Goal: Information Seeking & Learning: Learn about a topic

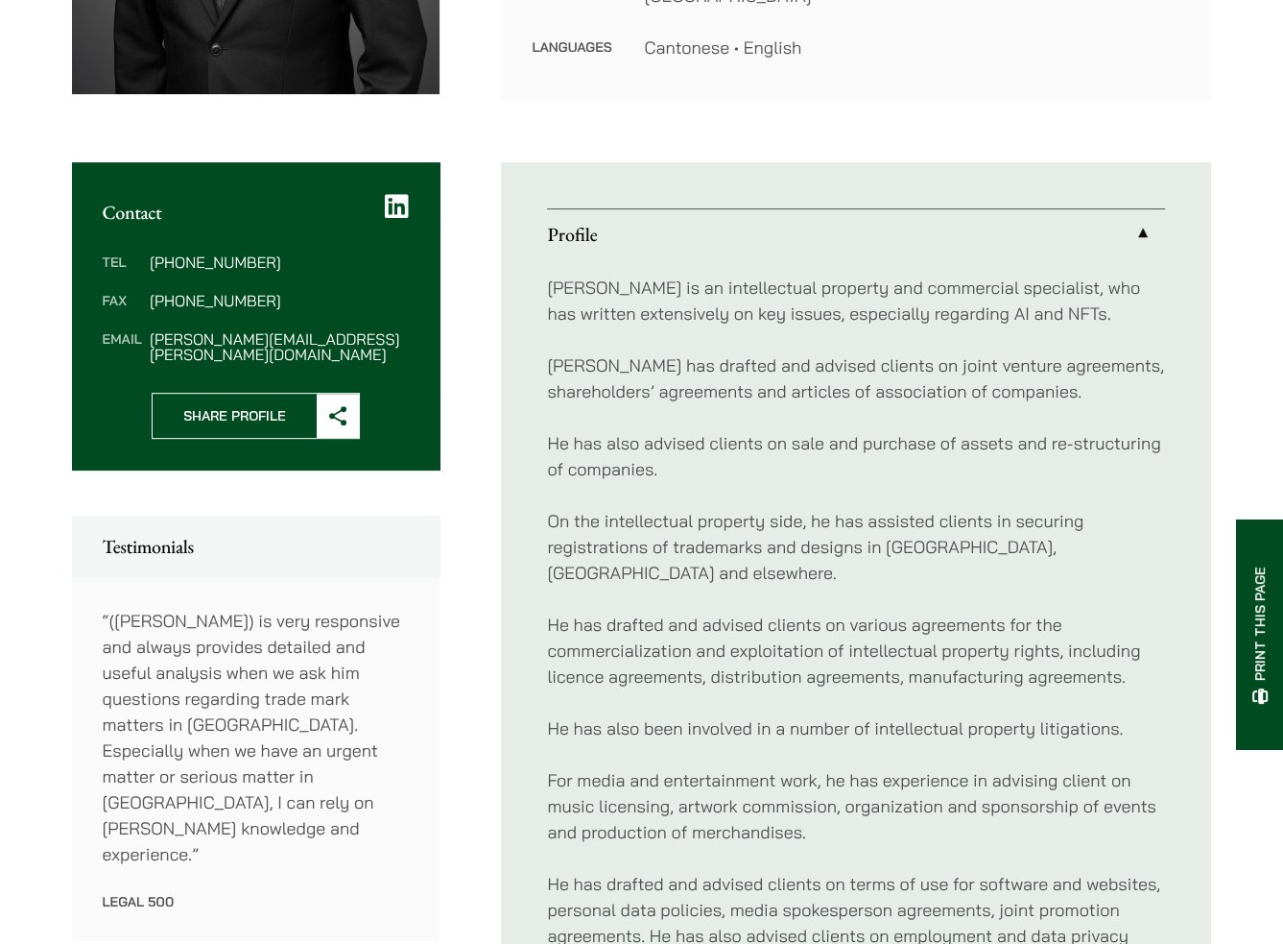
scroll to position [576, 0]
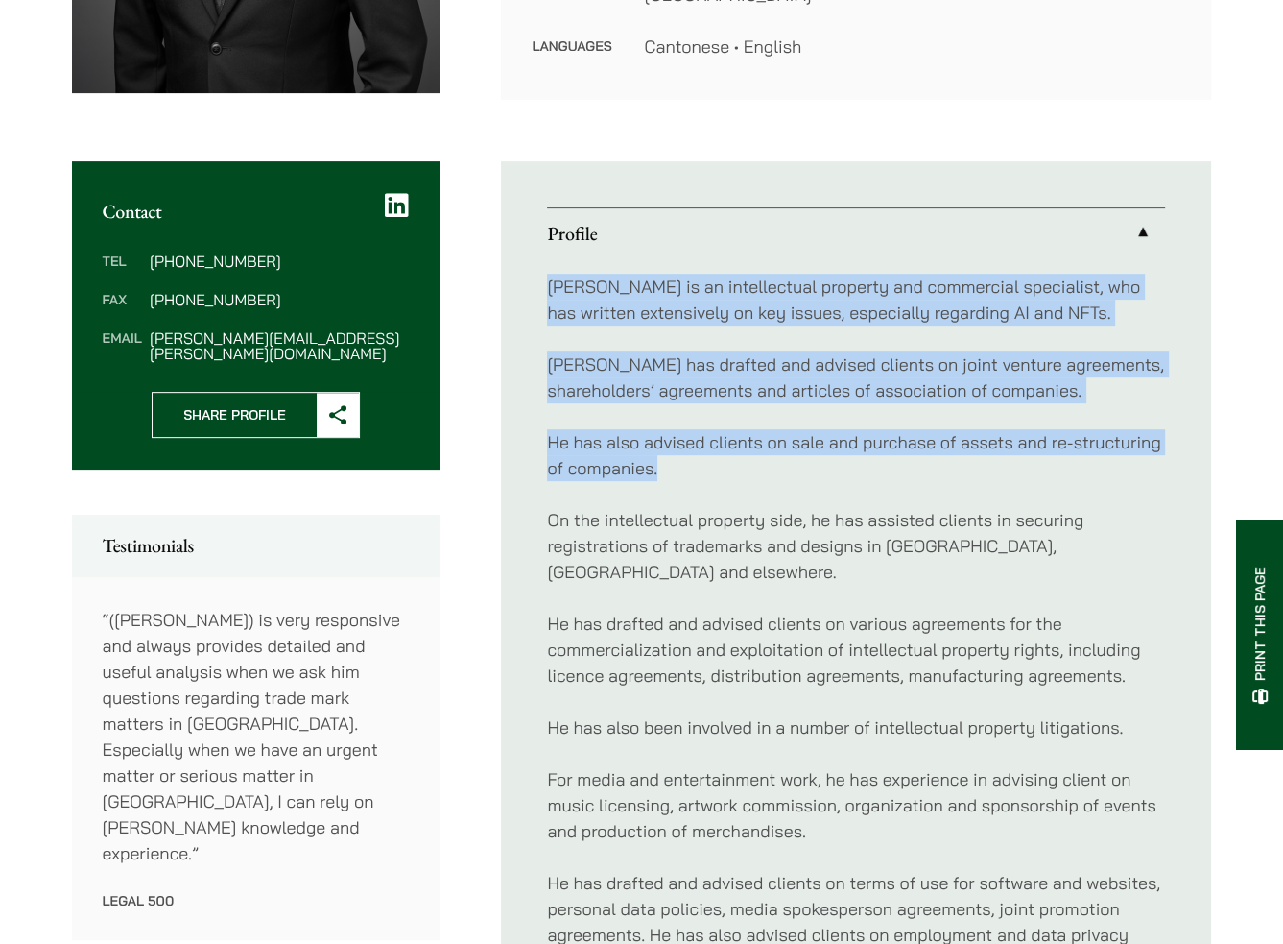
drag, startPoint x: 545, startPoint y: 282, endPoint x: 1076, endPoint y: 465, distance: 561.3
click at [1076, 465] on div "Anthony is an intellectual property and commercial specialist, who has written …" at bounding box center [856, 623] width 618 height 731
click at [1076, 465] on p "He has also advised clients on sale and purchase of assets and re-structuring o…" at bounding box center [856, 455] width 618 height 52
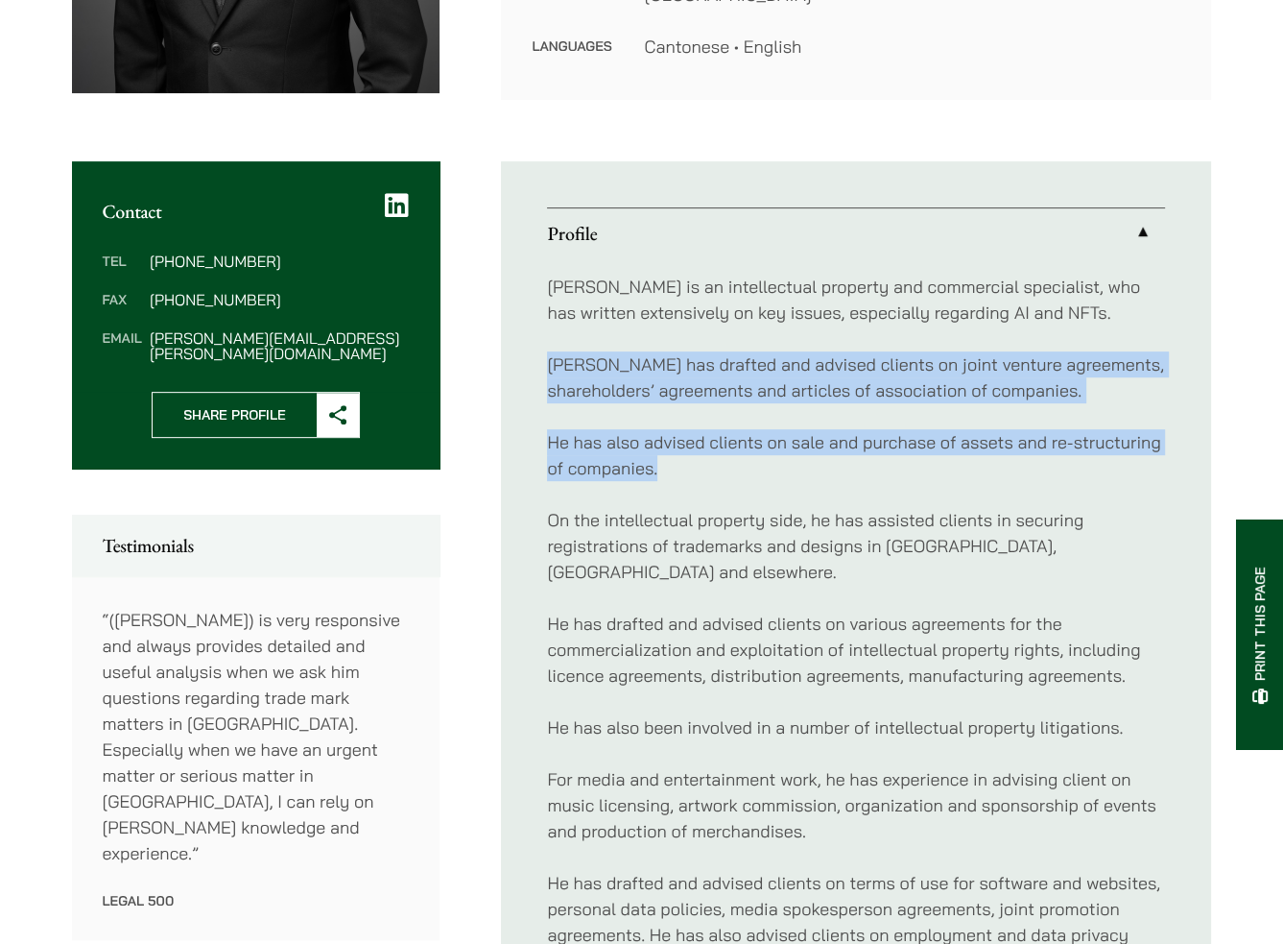
drag, startPoint x: 1076, startPoint y: 478, endPoint x: 525, endPoint y: 363, distance: 562.9
click at [525, 363] on ul "Profile Anthony is an intellectual property and commercial specialist, who has …" at bounding box center [856, 623] width 710 height 925
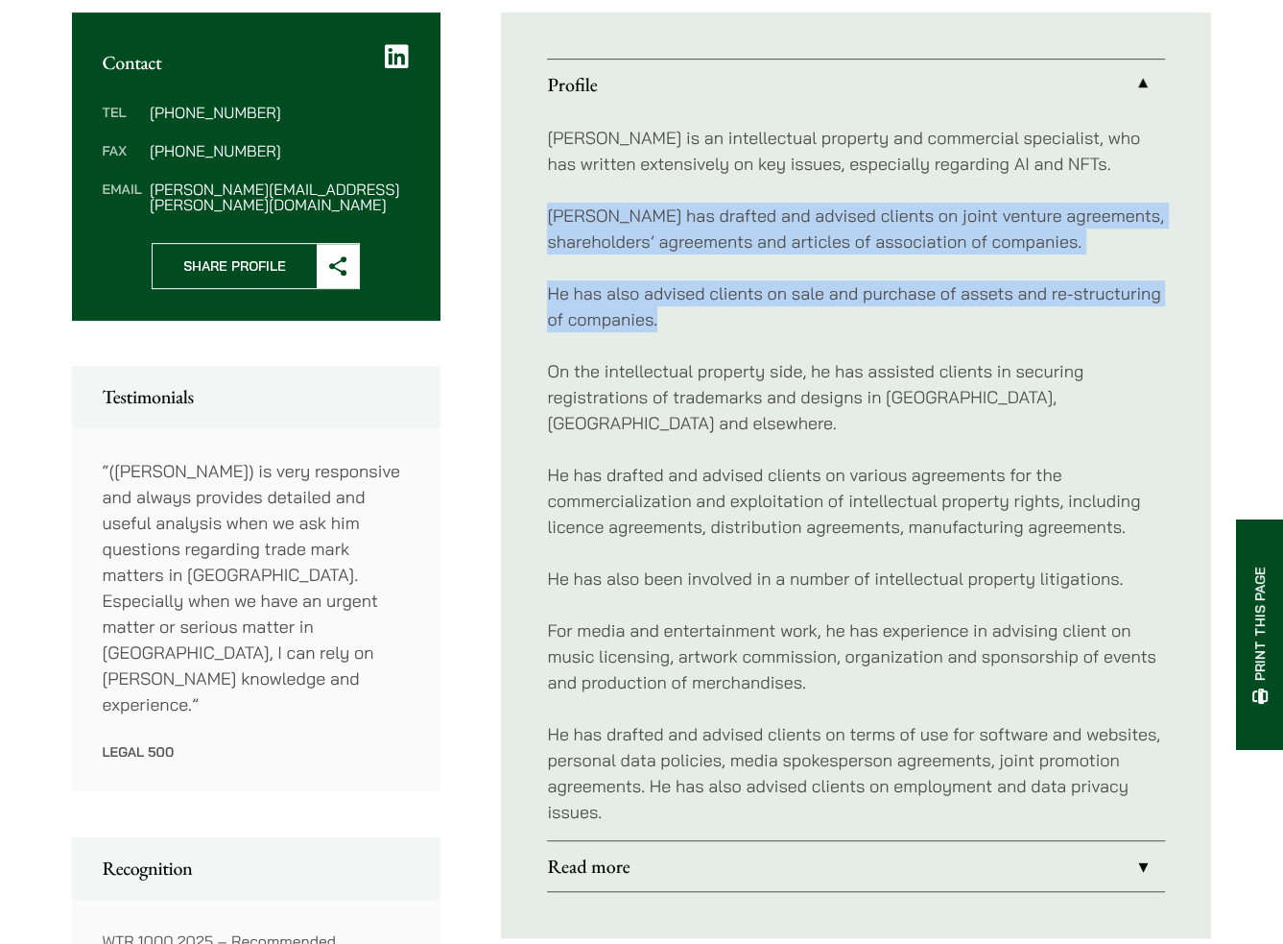
scroll to position [768, 0]
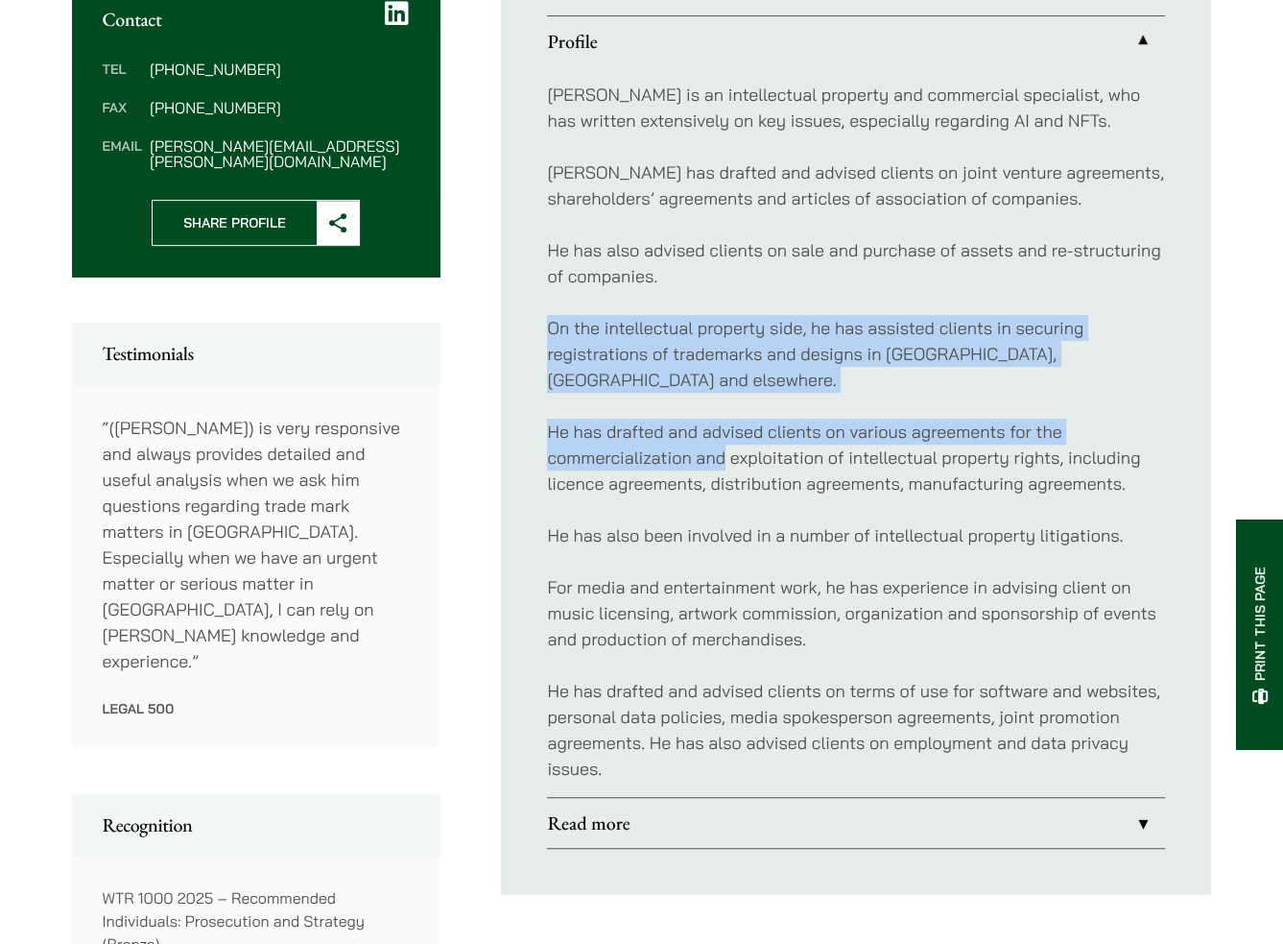
drag, startPoint x: 527, startPoint y: 314, endPoint x: 724, endPoint y: 437, distance: 232.0
click at [724, 437] on ul "Profile Anthony is an intellectual property and commercial specialist, who has …" at bounding box center [856, 431] width 710 height 925
click at [724, 437] on p "He has drafted and advised clients on various agreements for the commercializat…" at bounding box center [856, 458] width 618 height 78
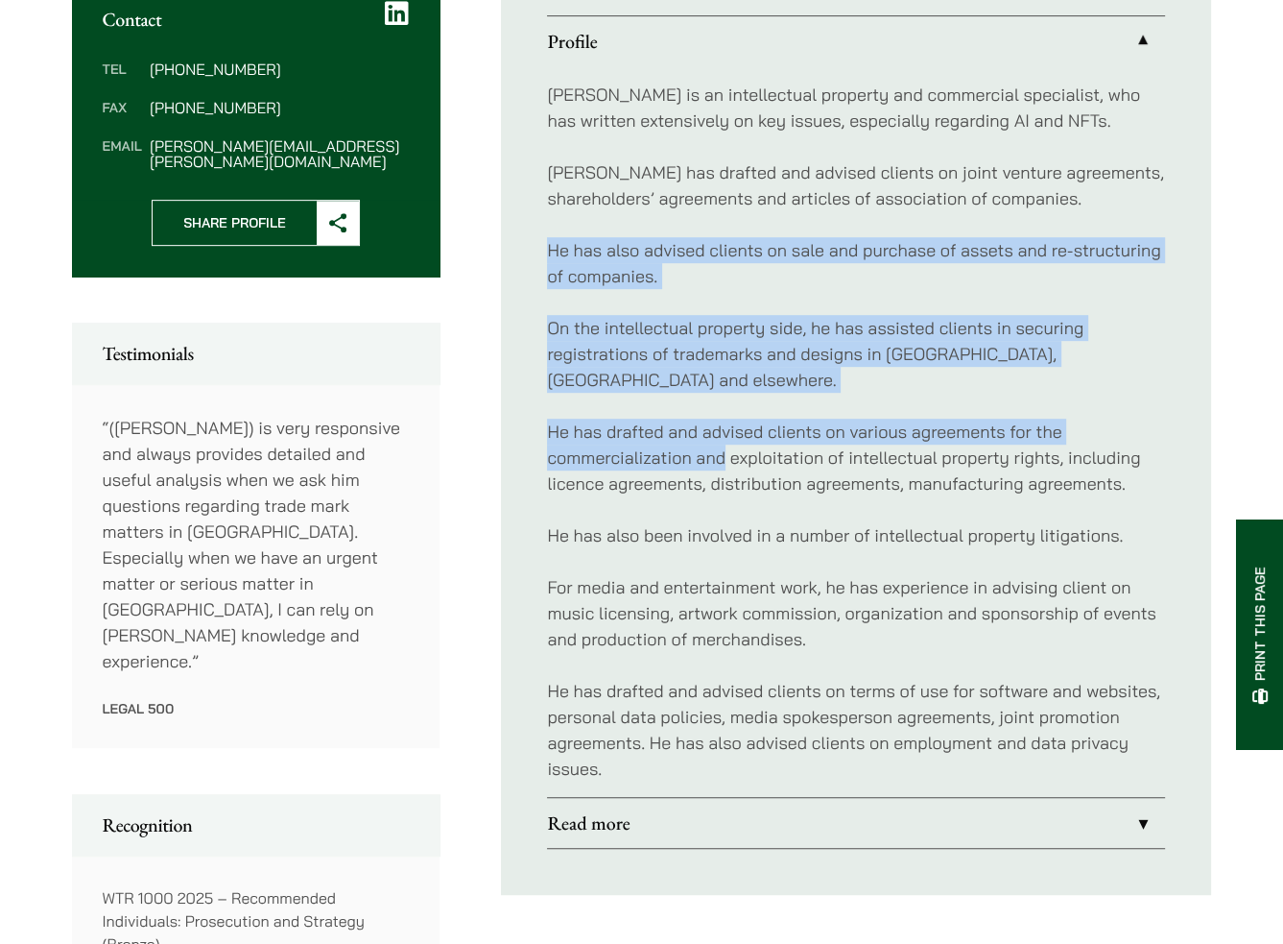
drag, startPoint x: 726, startPoint y: 437, endPoint x: 538, endPoint y: 241, distance: 271.6
click at [538, 241] on ul "Profile Anthony is an intellectual property and commercial specialist, who has …" at bounding box center [856, 431] width 710 height 925
drag, startPoint x: 541, startPoint y: 228, endPoint x: 672, endPoint y: 426, distance: 237.0
click at [672, 426] on ul "Profile Anthony is an intellectual property and commercial specialist, who has …" at bounding box center [856, 431] width 710 height 925
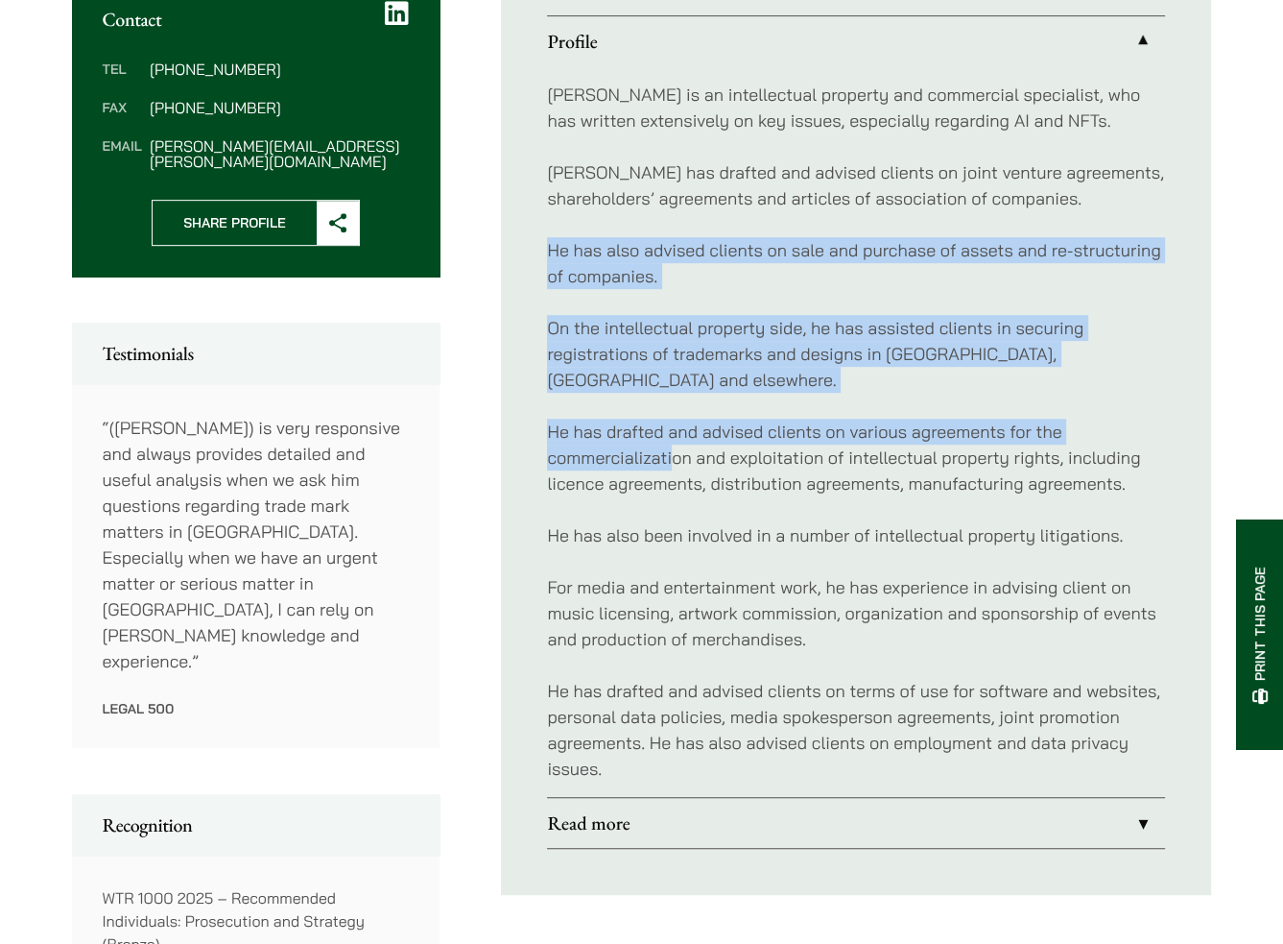
click at [672, 426] on p "He has drafted and advised clients on various agreements for the commercializat…" at bounding box center [856, 458] width 618 height 78
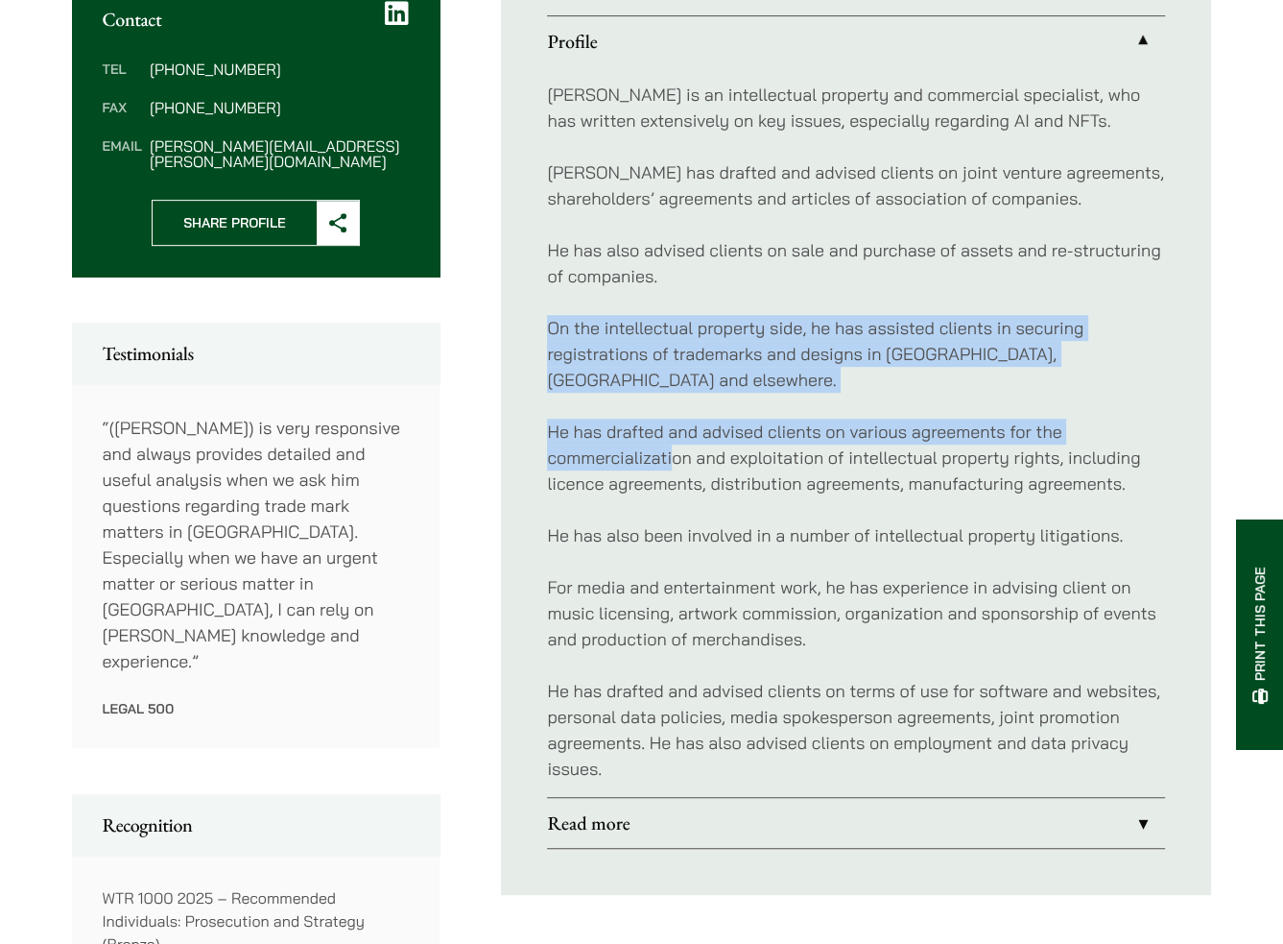
drag, startPoint x: 672, startPoint y: 420, endPoint x: 526, endPoint y: 312, distance: 181.8
click at [526, 312] on ul "Profile Anthony is an intellectual property and commercial specialist, who has …" at bounding box center [856, 431] width 710 height 925
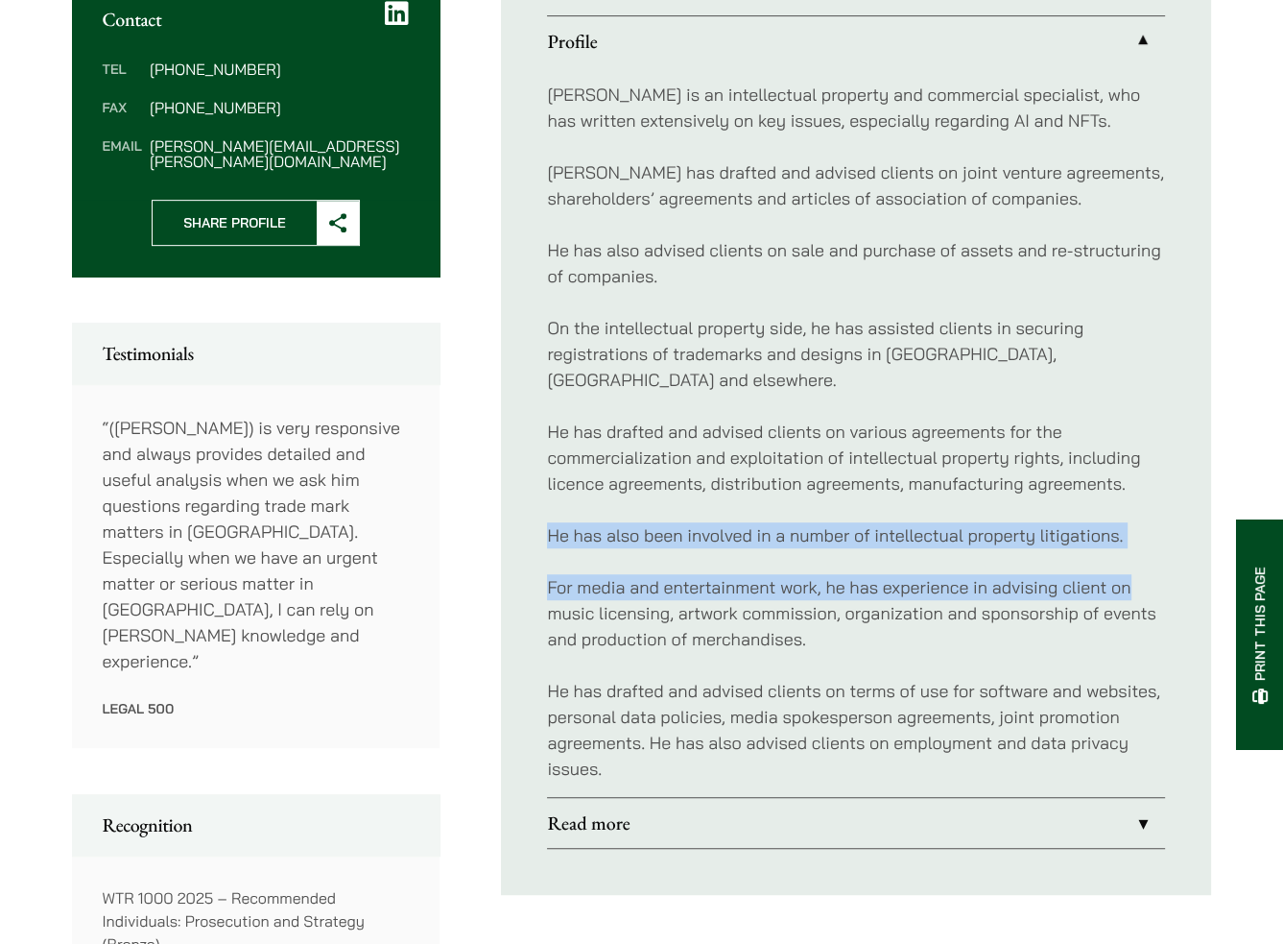
drag, startPoint x: 538, startPoint y: 514, endPoint x: 1157, endPoint y: 557, distance: 620.7
click at [1157, 557] on ul "Profile Anthony is an intellectual property and commercial specialist, who has …" at bounding box center [856, 431] width 710 height 925
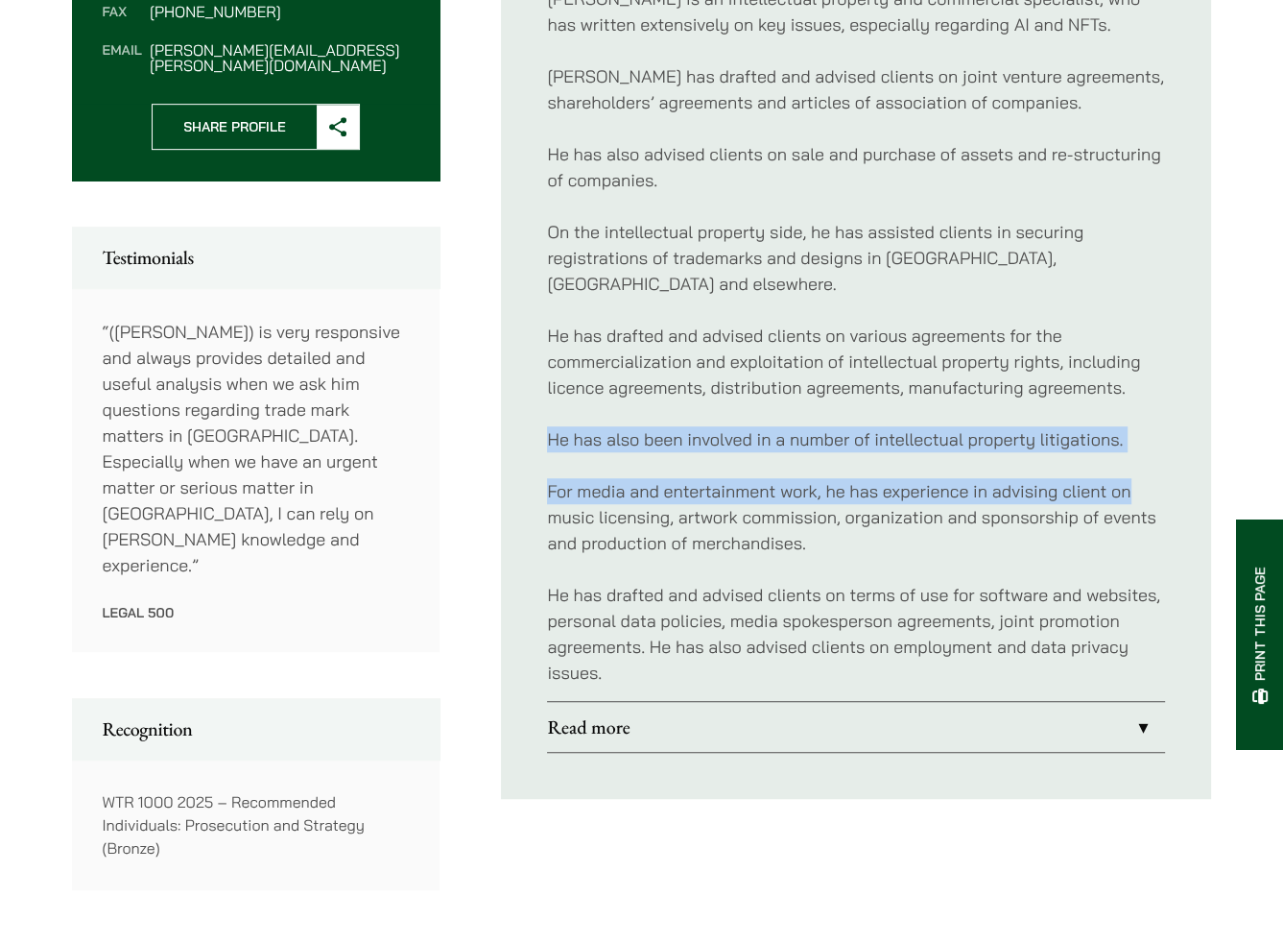
click at [1146, 478] on p "For media and entertainment work, he has experience in advising client on music…" at bounding box center [856, 517] width 618 height 78
drag, startPoint x: 1140, startPoint y: 475, endPoint x: 555, endPoint y: 389, distance: 591.9
click at [555, 389] on div "Anthony is an intellectual property and commercial specialist, who has written …" at bounding box center [856, 335] width 618 height 731
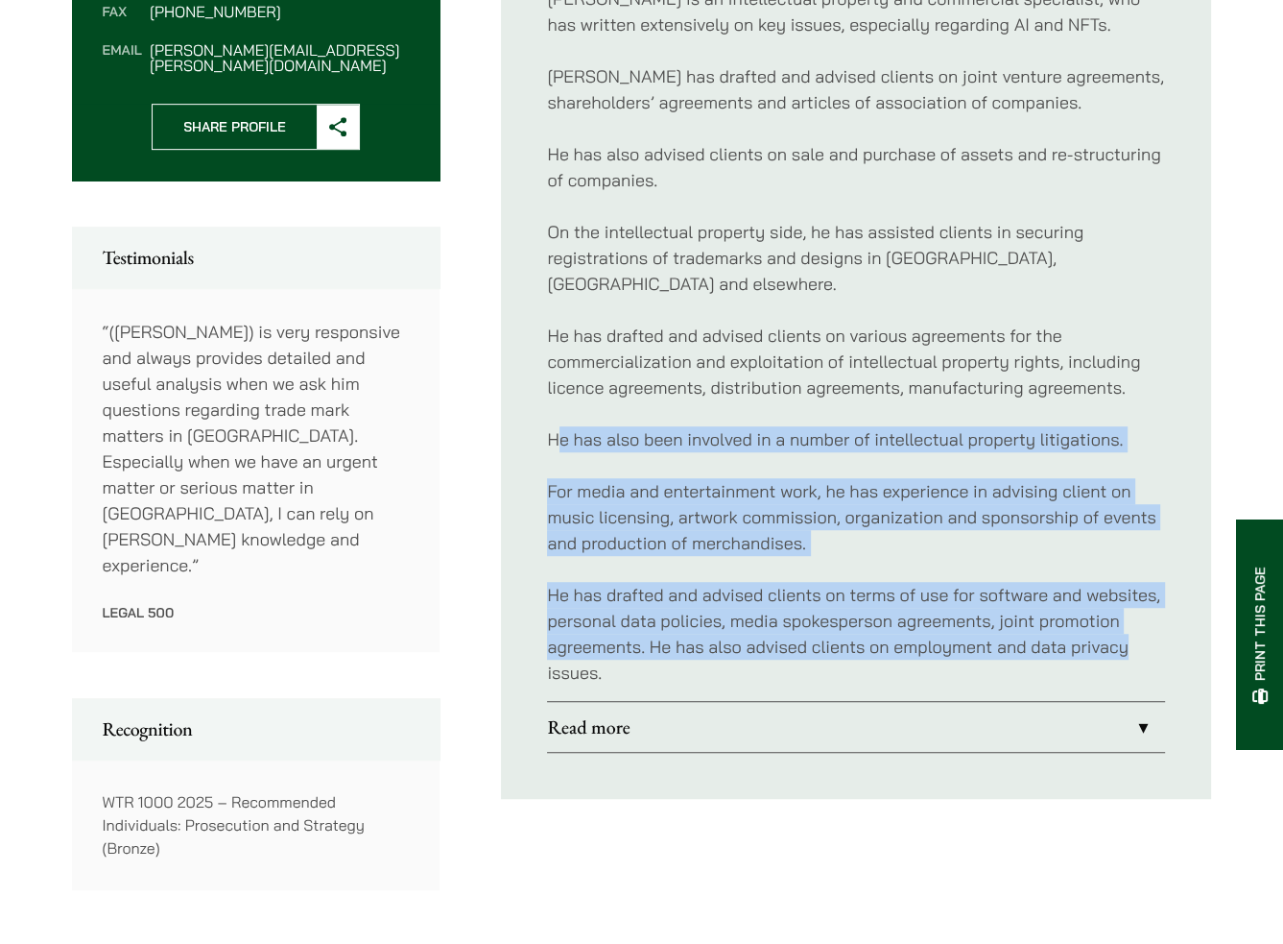
drag, startPoint x: 555, startPoint y: 389, endPoint x: 1168, endPoint y: 626, distance: 657.6
click at [1168, 626] on ul "Profile Anthony is an intellectual property and commercial specialist, who has …" at bounding box center [856, 335] width 710 height 925
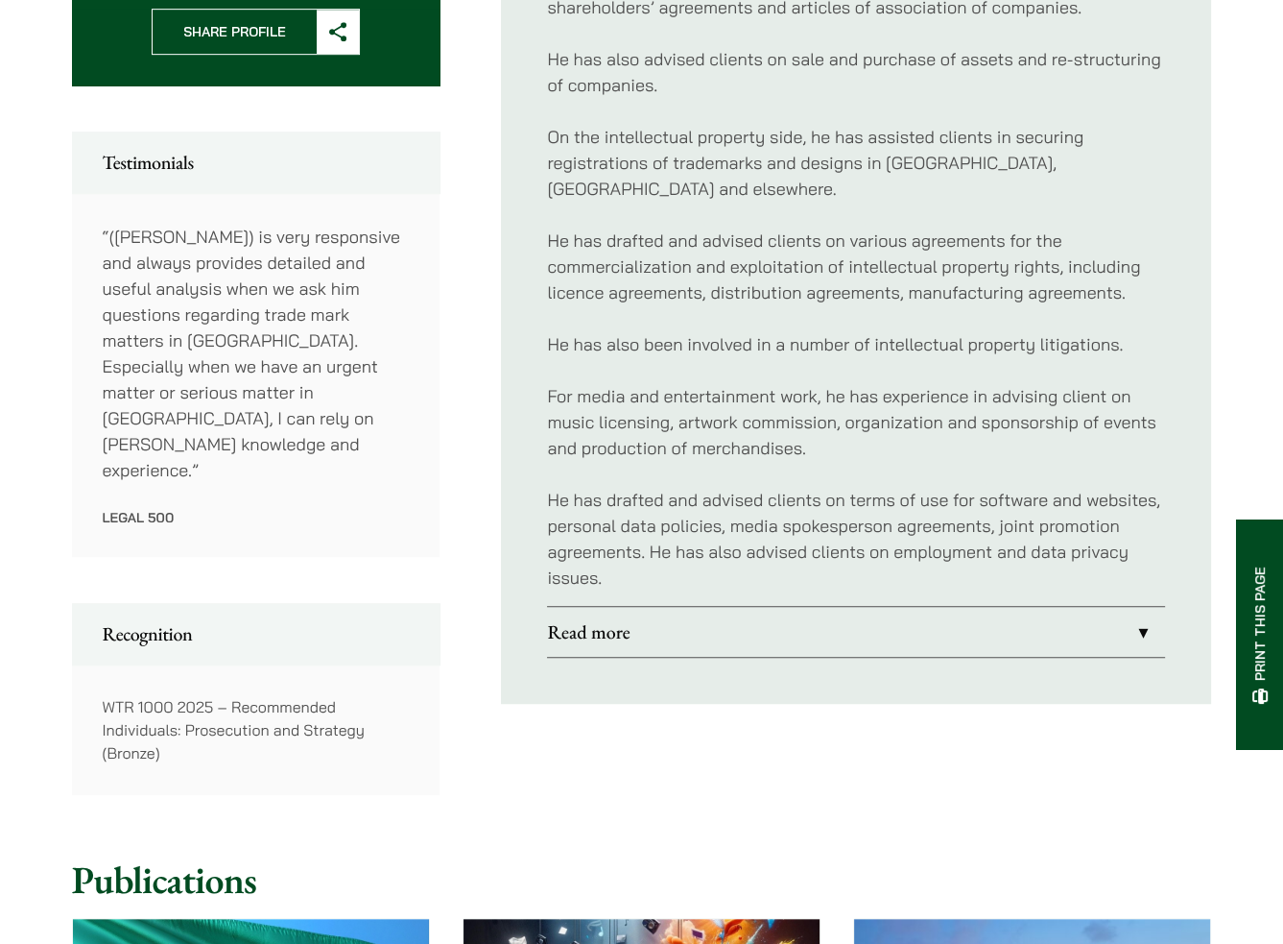
scroll to position [960, 0]
click at [655, 613] on link "Read more" at bounding box center [856, 631] width 618 height 50
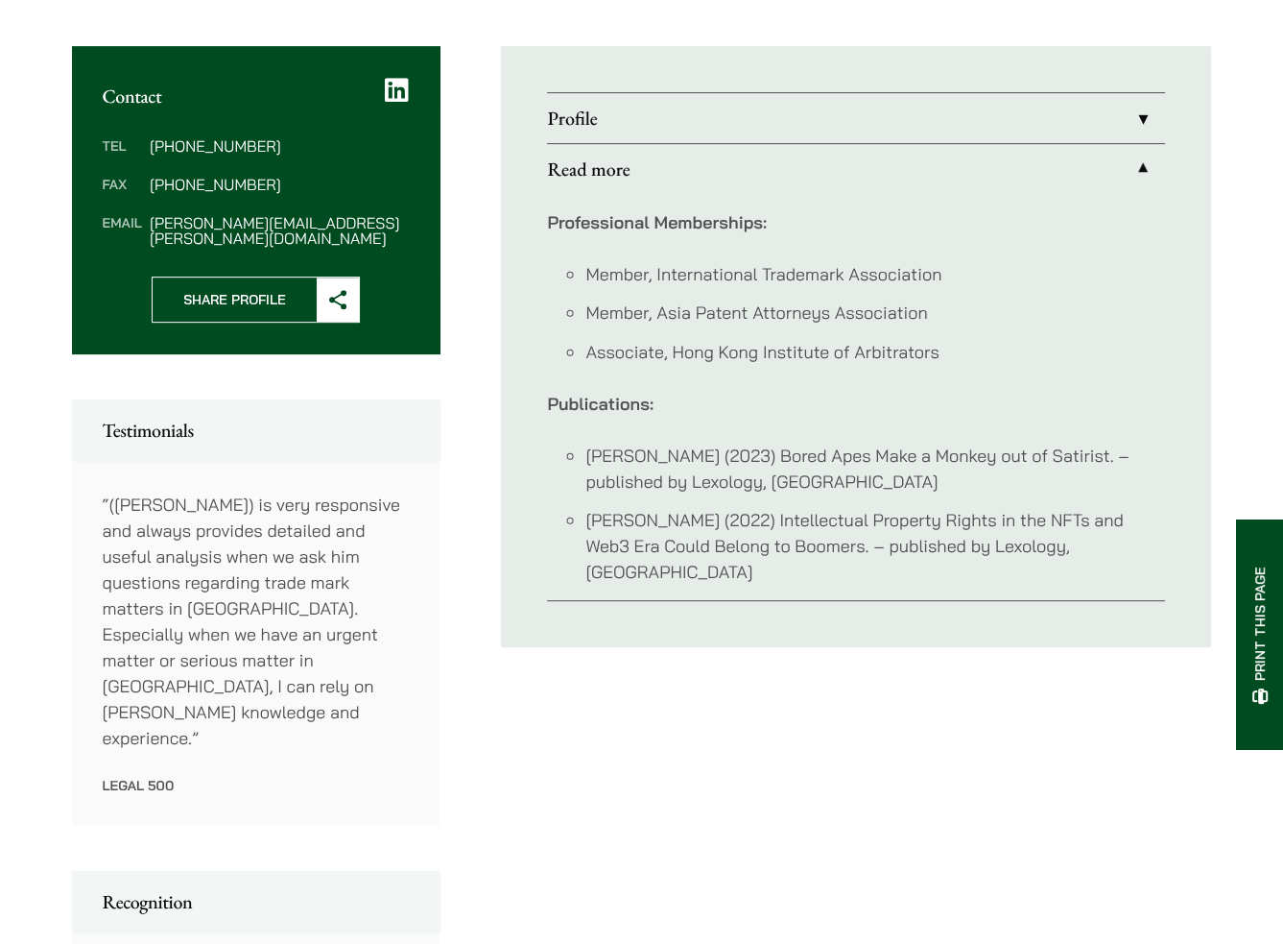
scroll to position [672, 0]
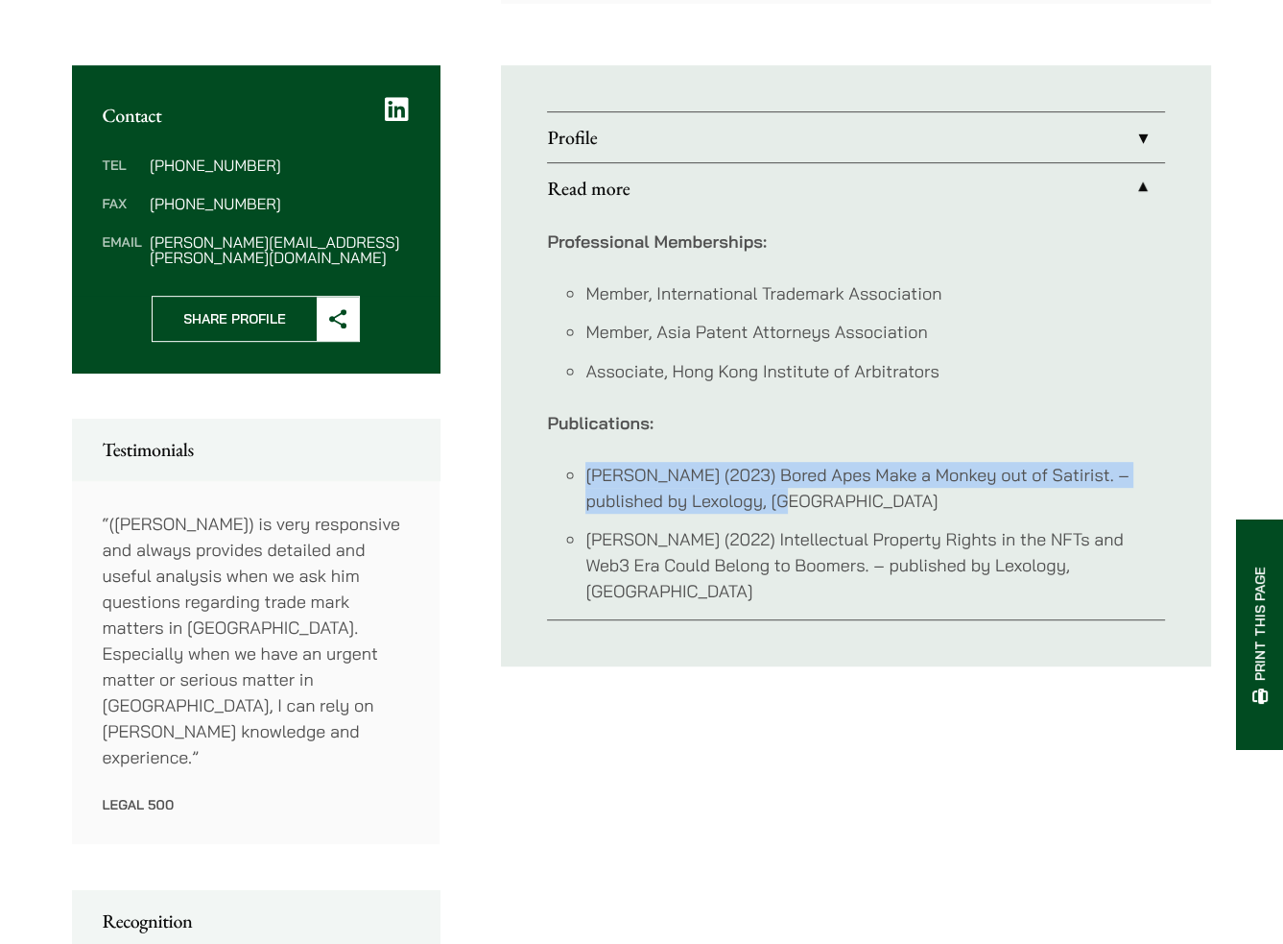
drag, startPoint x: 568, startPoint y: 458, endPoint x: 844, endPoint y: 498, distance: 278.4
click at [844, 498] on div "Professional Memberships: Member, International Trademark Association Member, A…" at bounding box center [856, 416] width 618 height 407
click at [845, 498] on li "Anthony Leung (2023) Bored Apes Make a Monkey out of Satirist. – published by L…" at bounding box center [876, 488] width 580 height 52
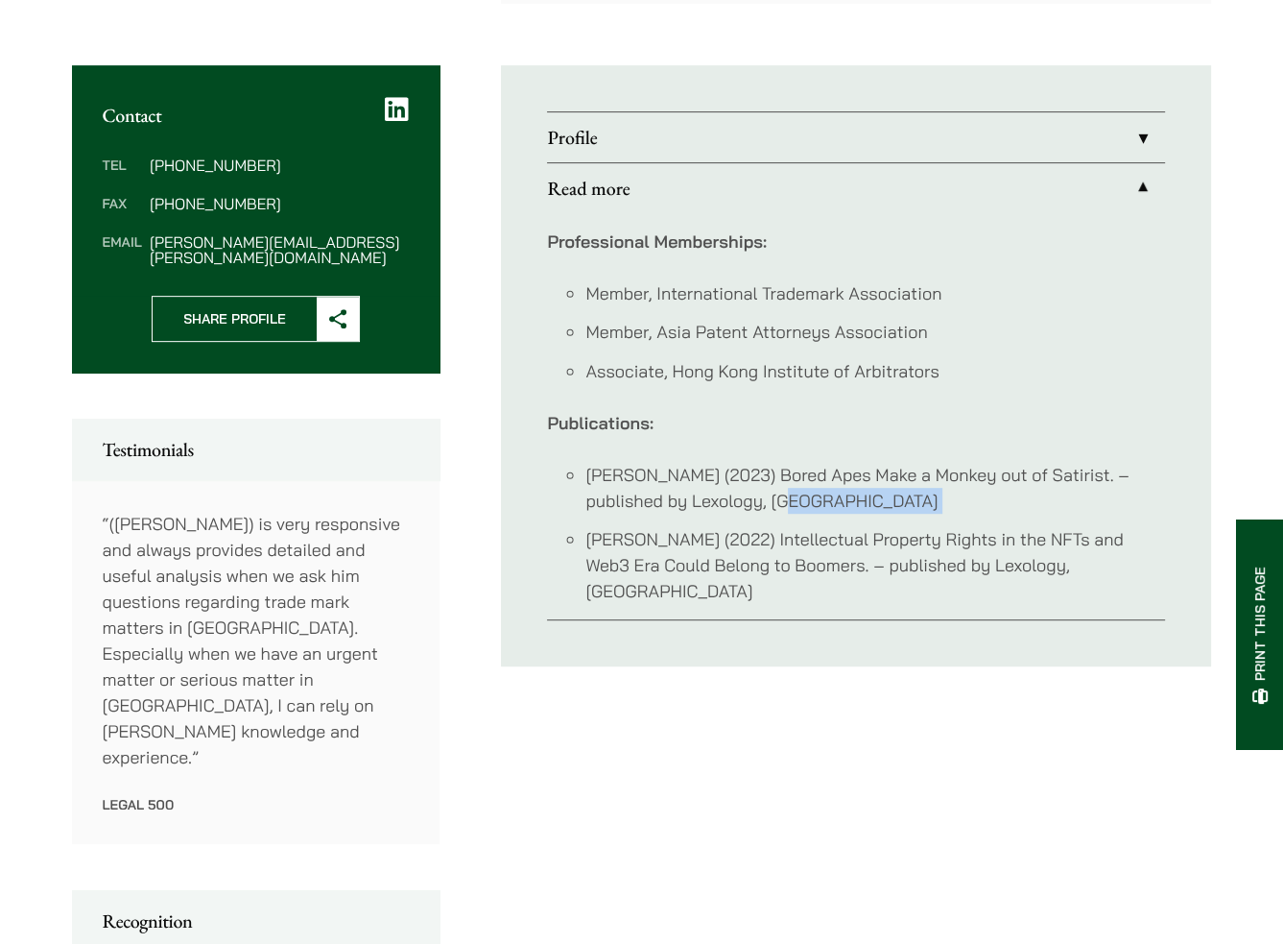
click at [845, 498] on li "Anthony Leung (2023) Bored Apes Make a Monkey out of Satirist. – published by L…" at bounding box center [876, 488] width 580 height 52
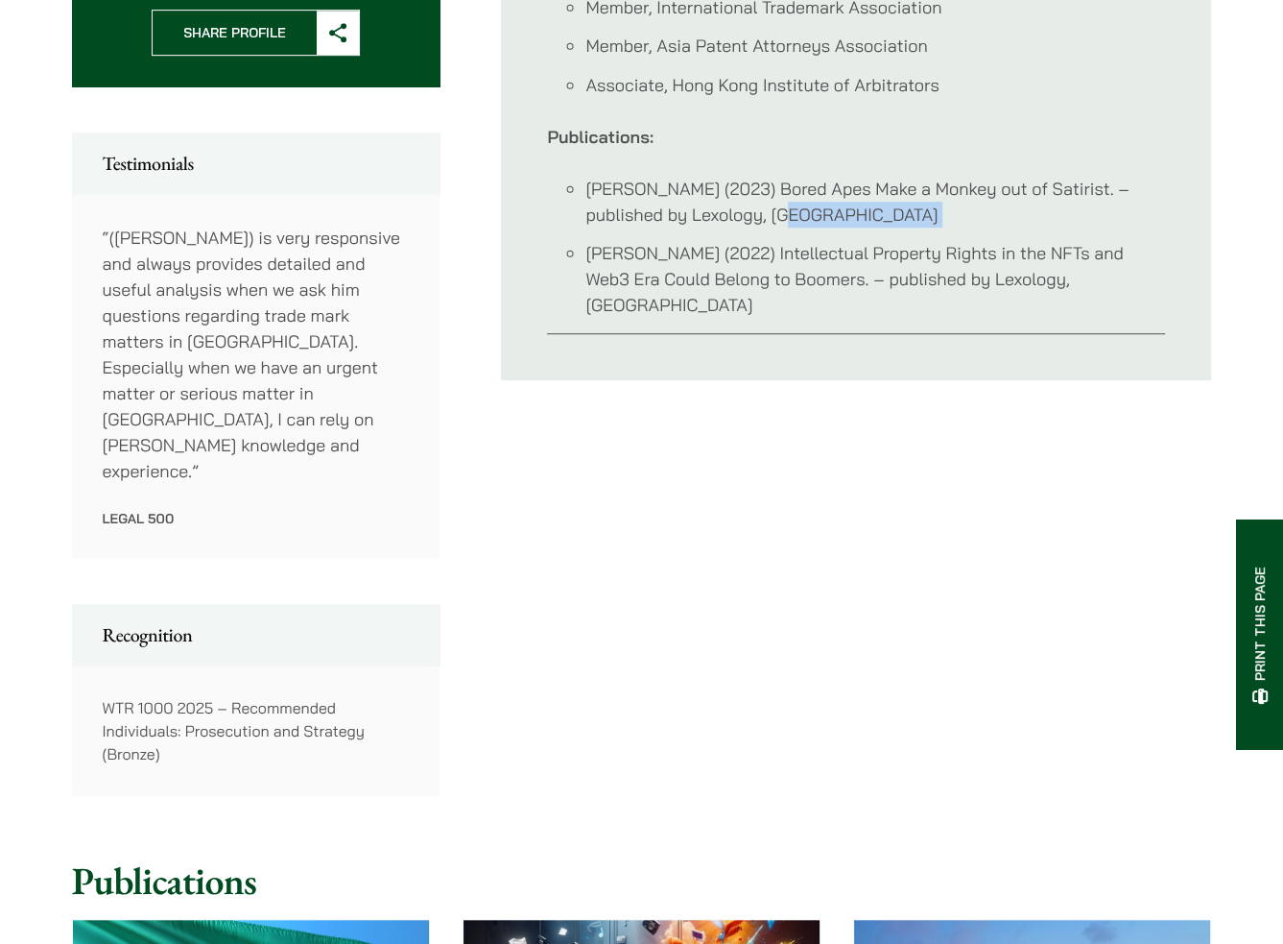
scroll to position [960, 0]
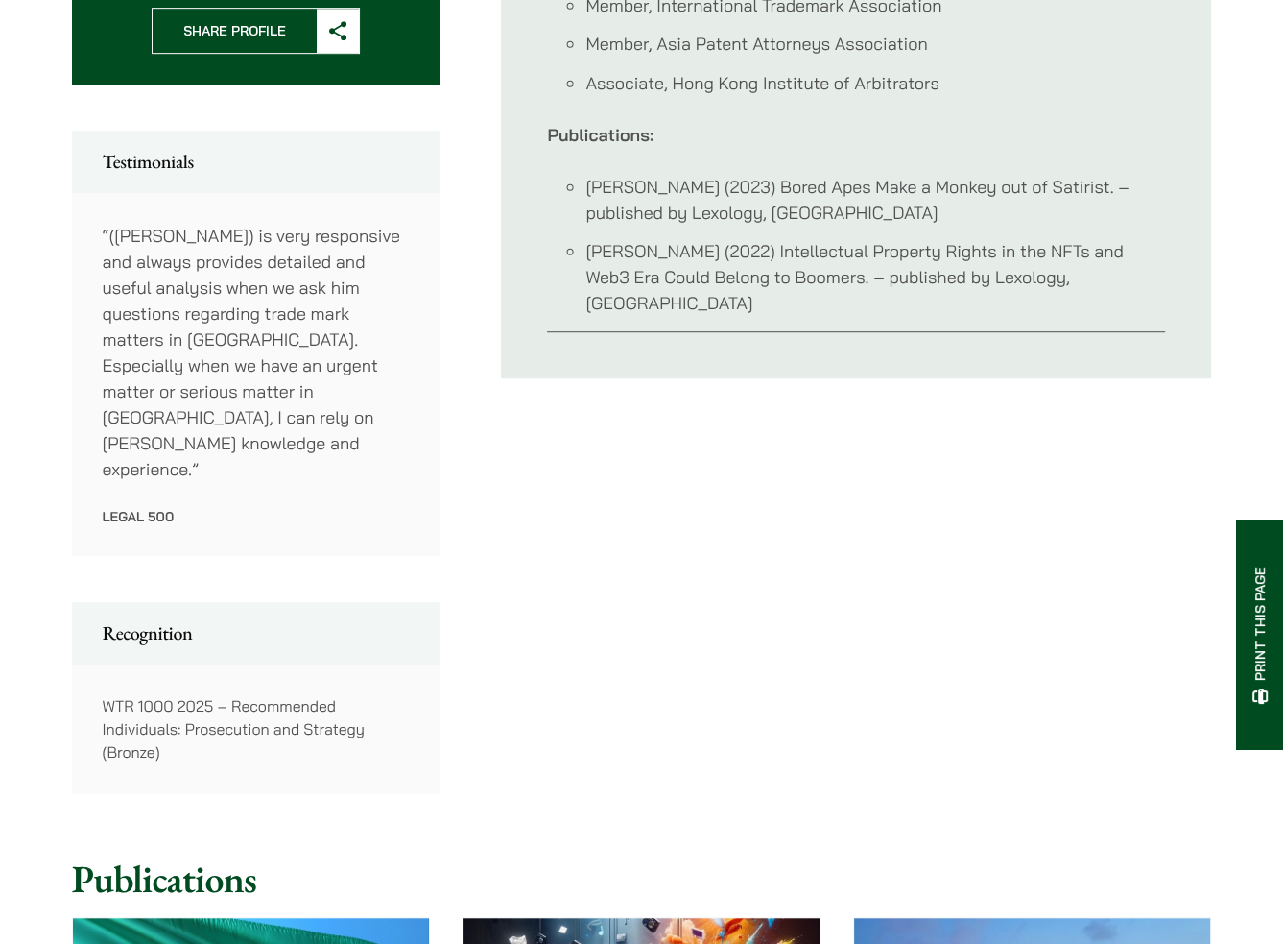
drag, startPoint x: 84, startPoint y: 632, endPoint x: 320, endPoint y: 688, distance: 241.9
click at [320, 688] on div "WTR 1000 2025 – Recommended Individuals: Prosecution and Strategy (Bronze)" at bounding box center [256, 728] width 369 height 131
drag, startPoint x: 320, startPoint y: 688, endPoint x: 59, endPoint y: 648, distance: 264.2
click at [59, 648] on div "Home » Lawyers » Anthony Leung Anthony Leung Partner Practice Areas Corporate &…" at bounding box center [642, 720] width 1210 height 2945
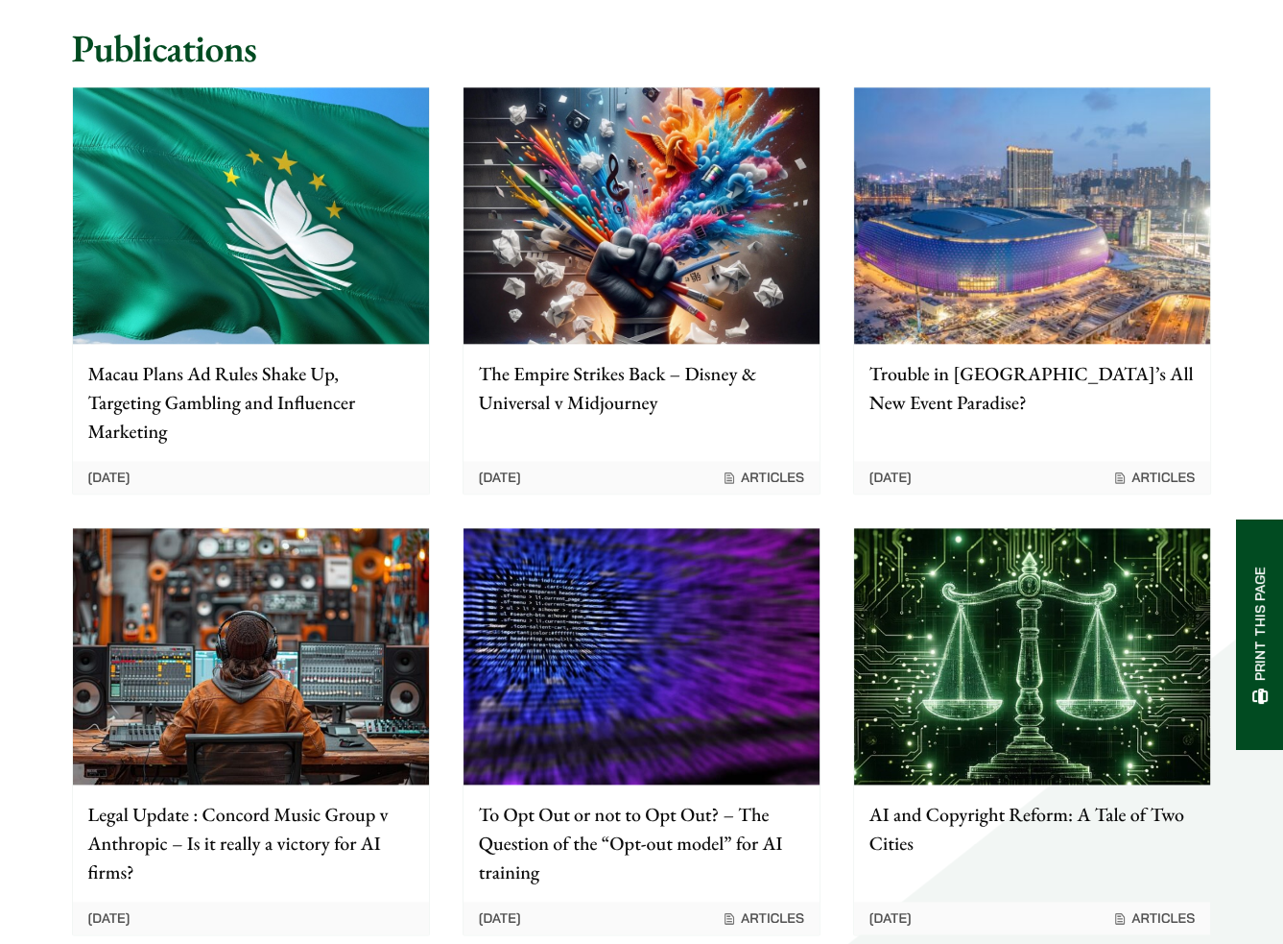
scroll to position [1824, 0]
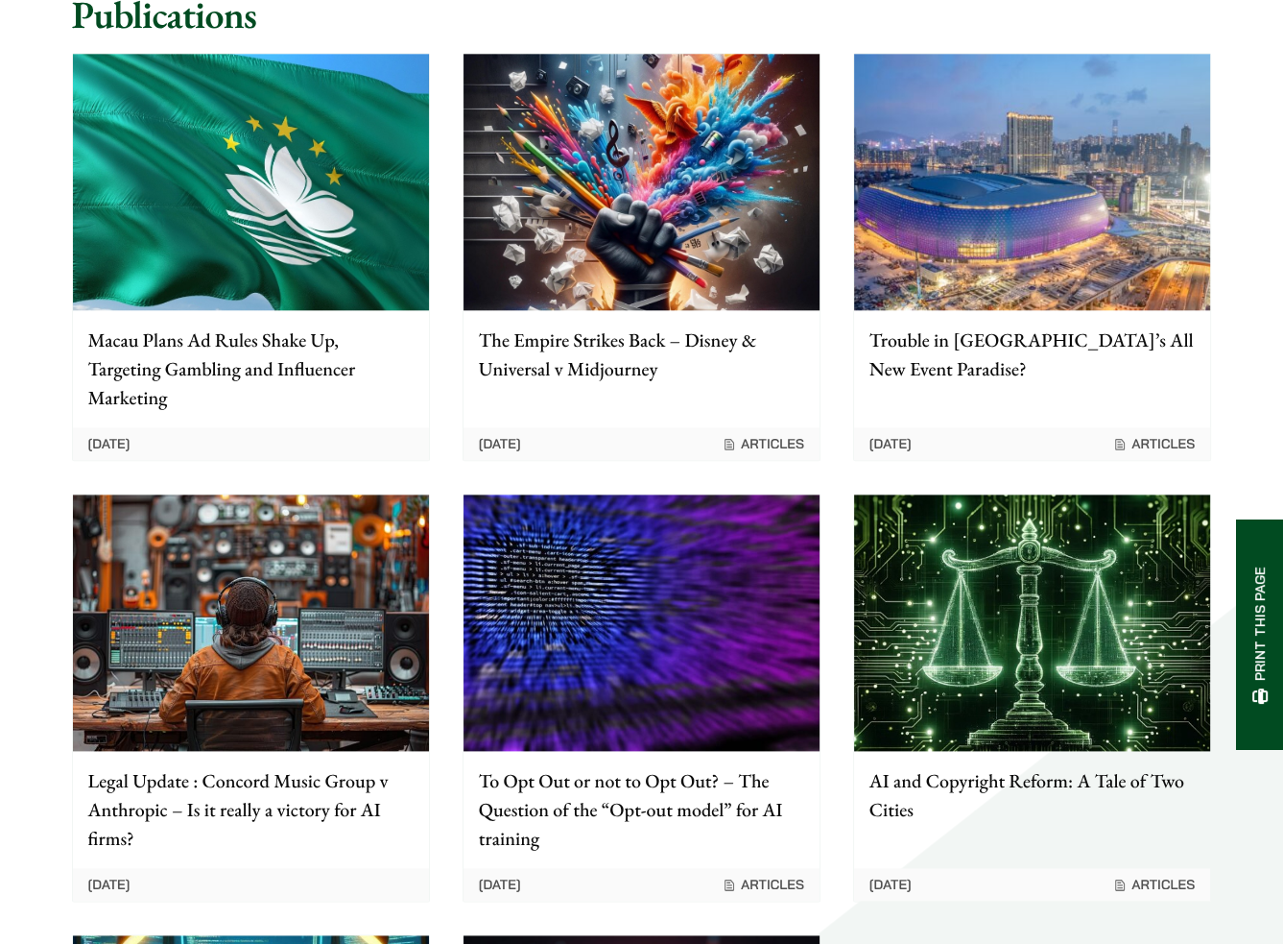
click at [889, 325] on p "Trouble in Hong Kong’s All New Event Paradise?" at bounding box center [1032, 354] width 325 height 58
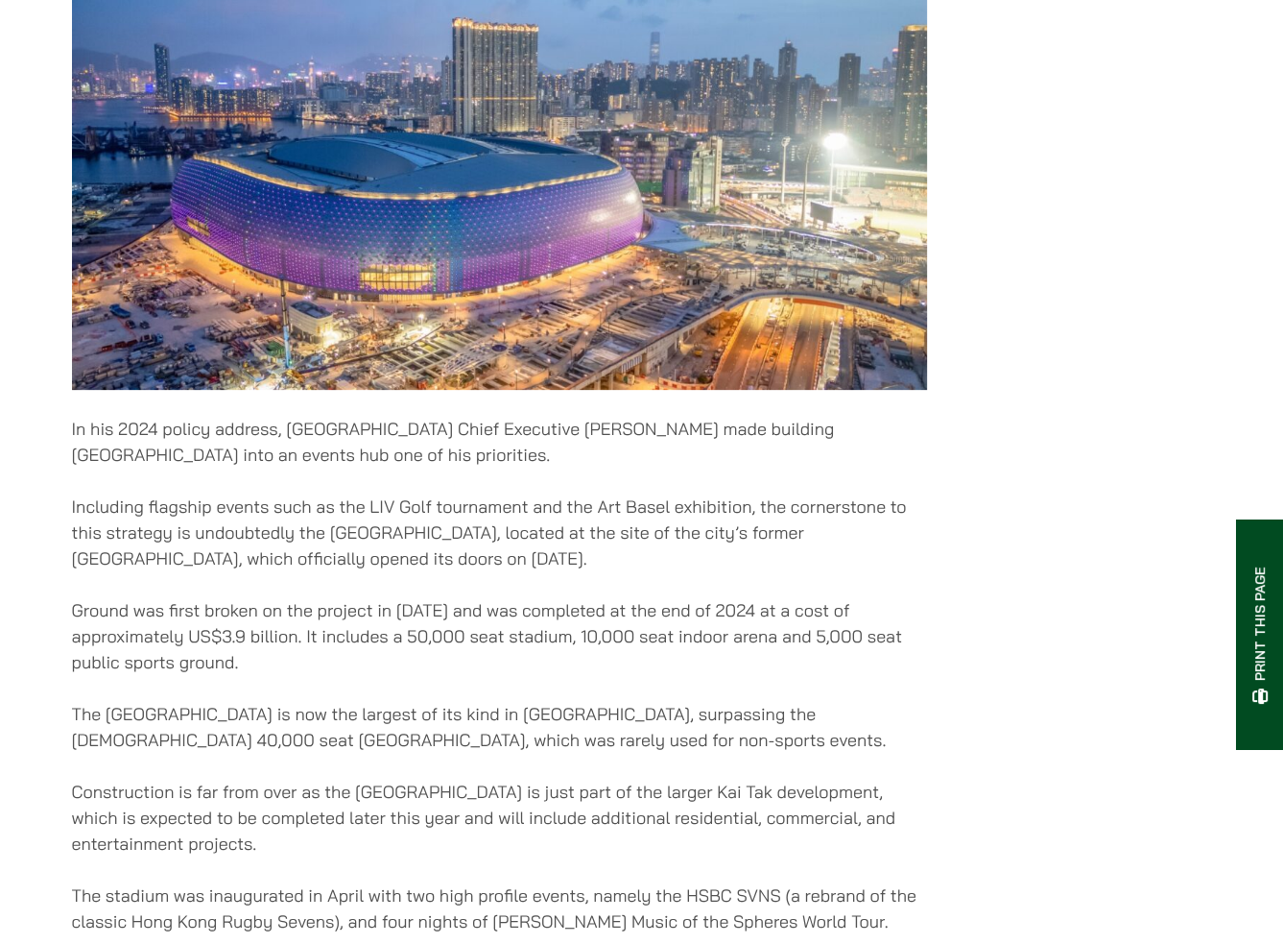
scroll to position [672, 0]
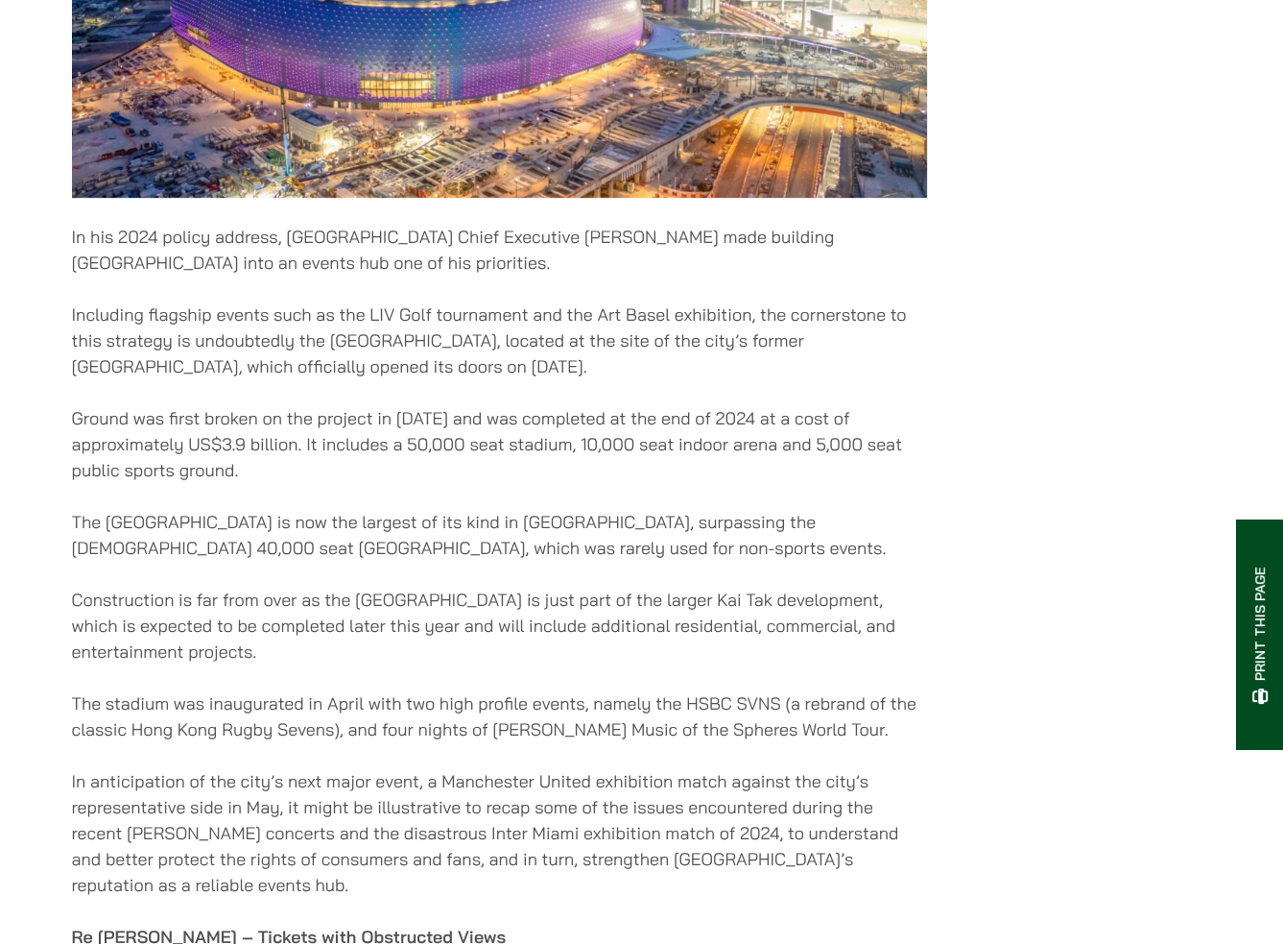
drag, startPoint x: 65, startPoint y: 258, endPoint x: 975, endPoint y: 496, distance: 940.6
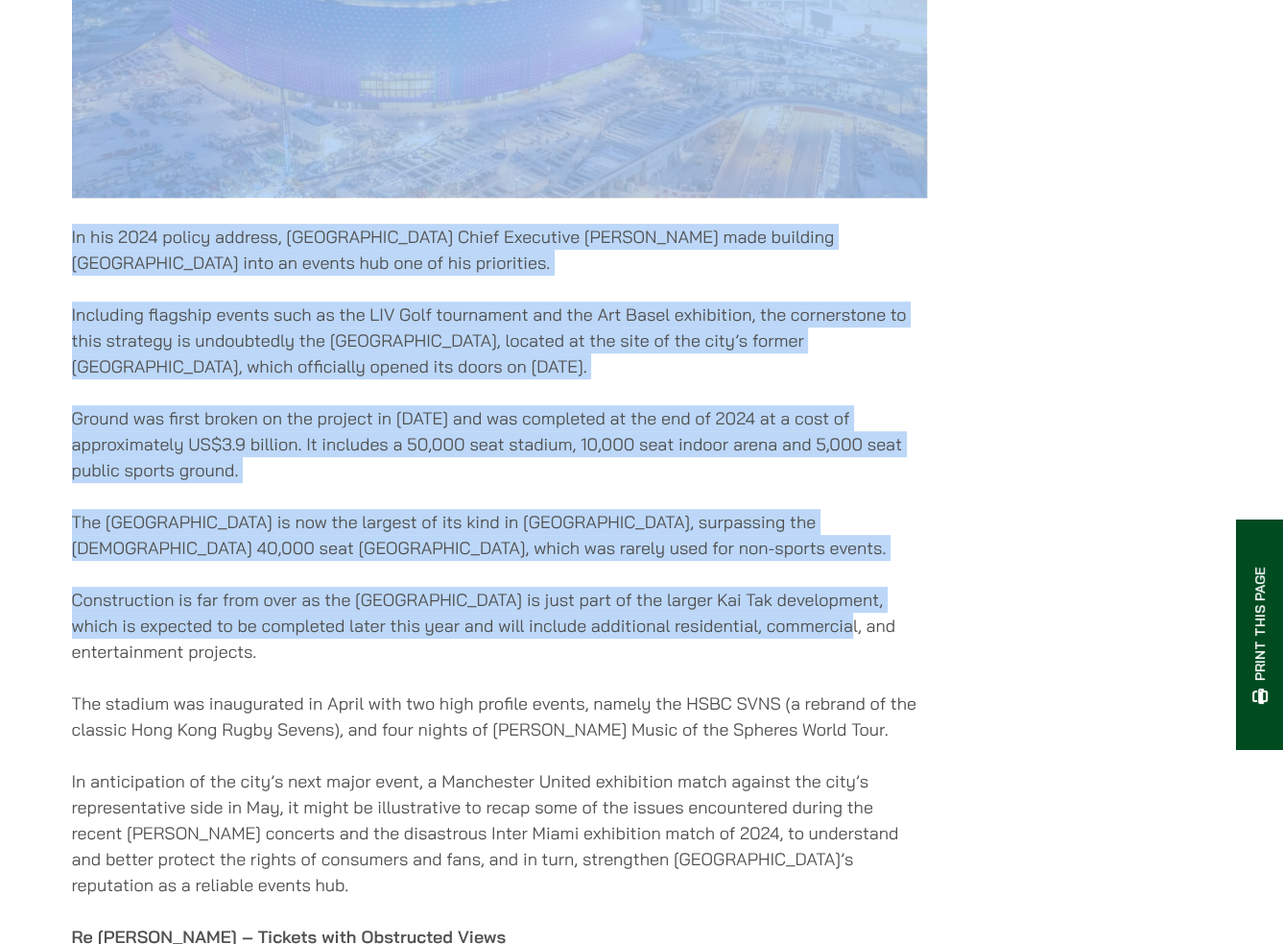
drag, startPoint x: 1009, startPoint y: 631, endPoint x: 20, endPoint y: 131, distance: 1108.0
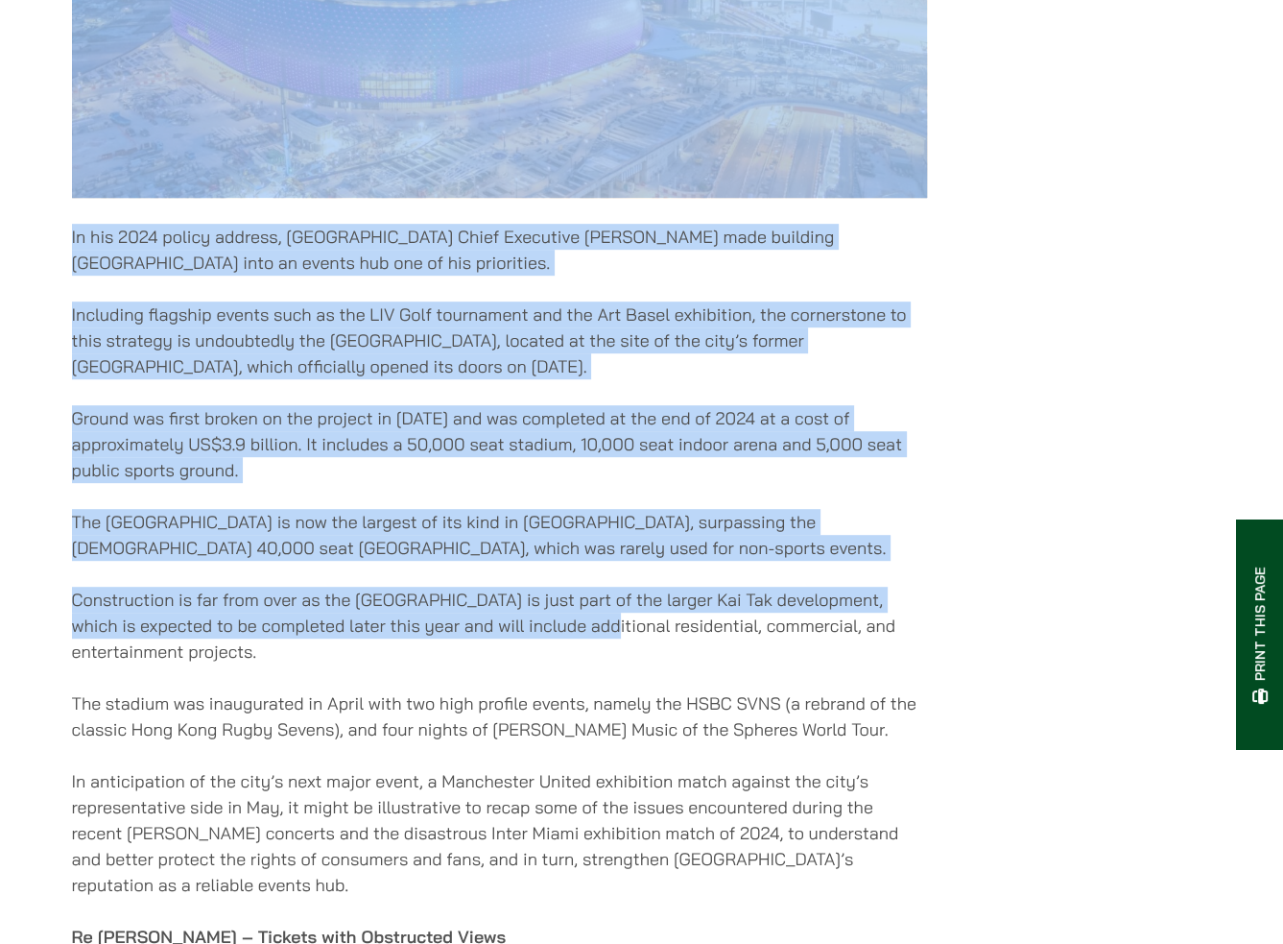
drag, startPoint x: 36, startPoint y: 115, endPoint x: 596, endPoint y: 635, distance: 764.8
click at [188, 272] on p "In his 2024 policy address, Hong Kong Chief Executive John Lee made building Ho…" at bounding box center [499, 250] width 855 height 52
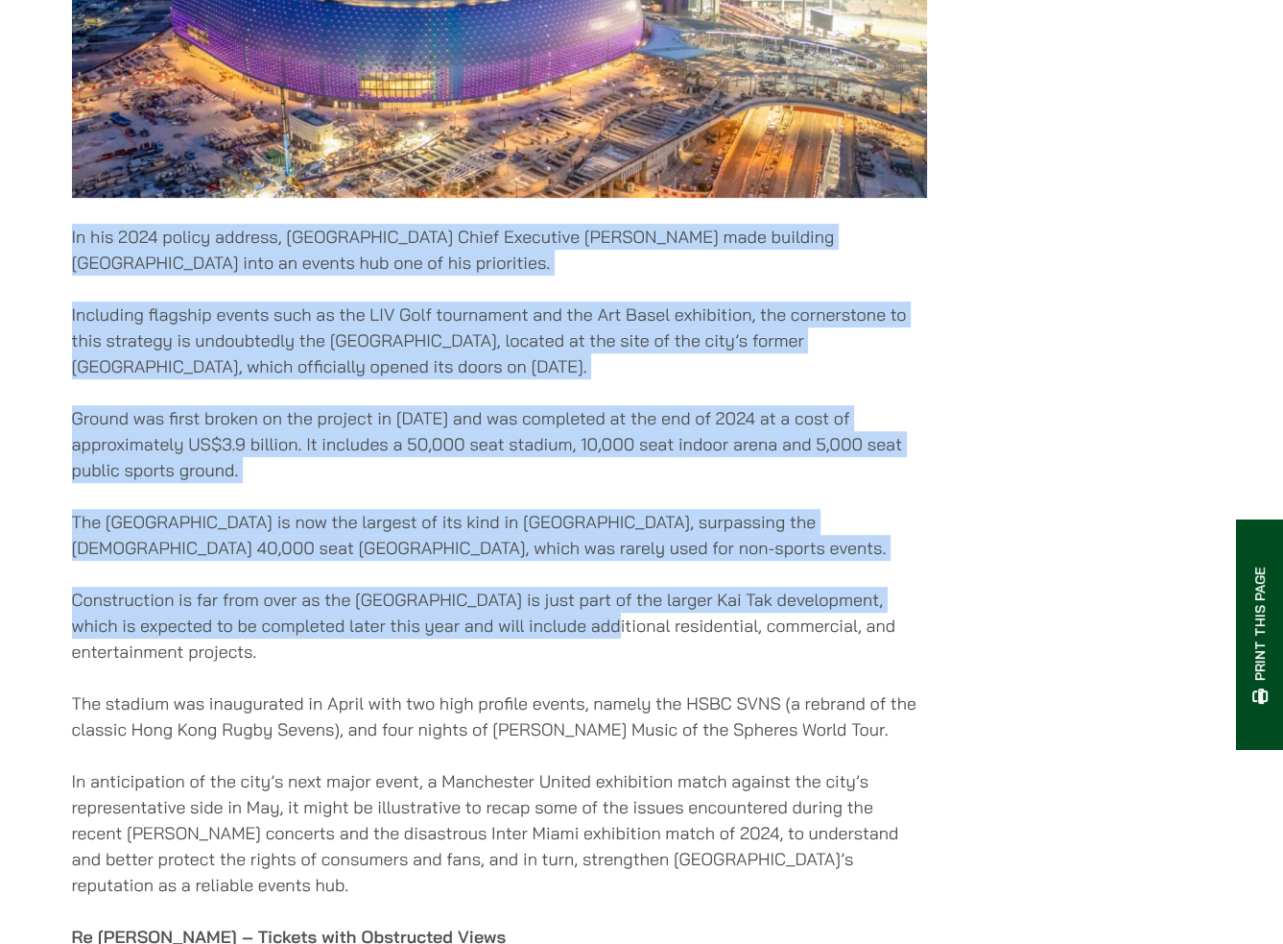
drag, startPoint x: 62, startPoint y: 251, endPoint x: 595, endPoint y: 633, distance: 655.6
click at [595, 633] on p "Construction is far from over as the Sports Park is just part of the larger Kai…" at bounding box center [499, 626] width 855 height 78
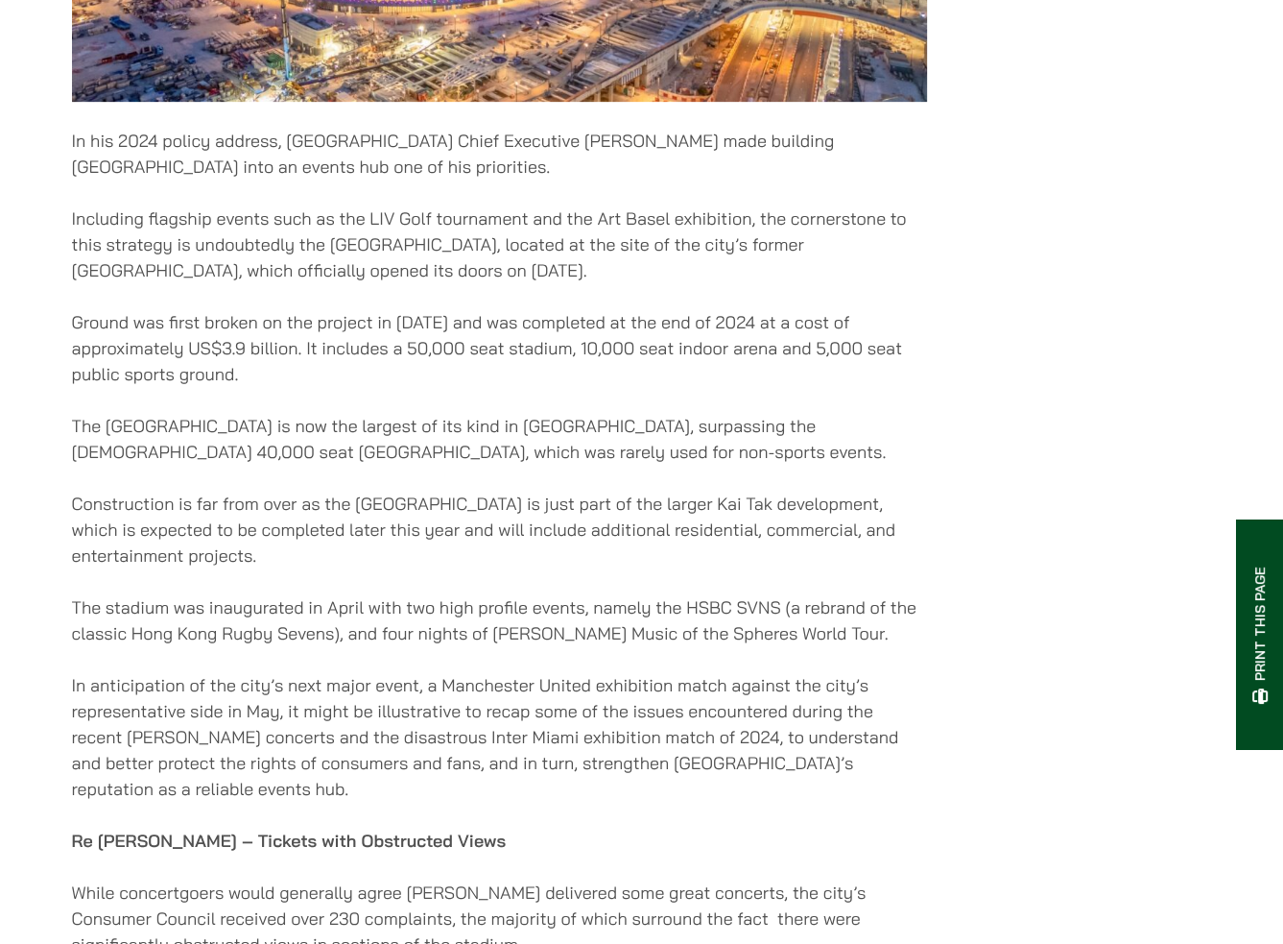
scroll to position [864, 0]
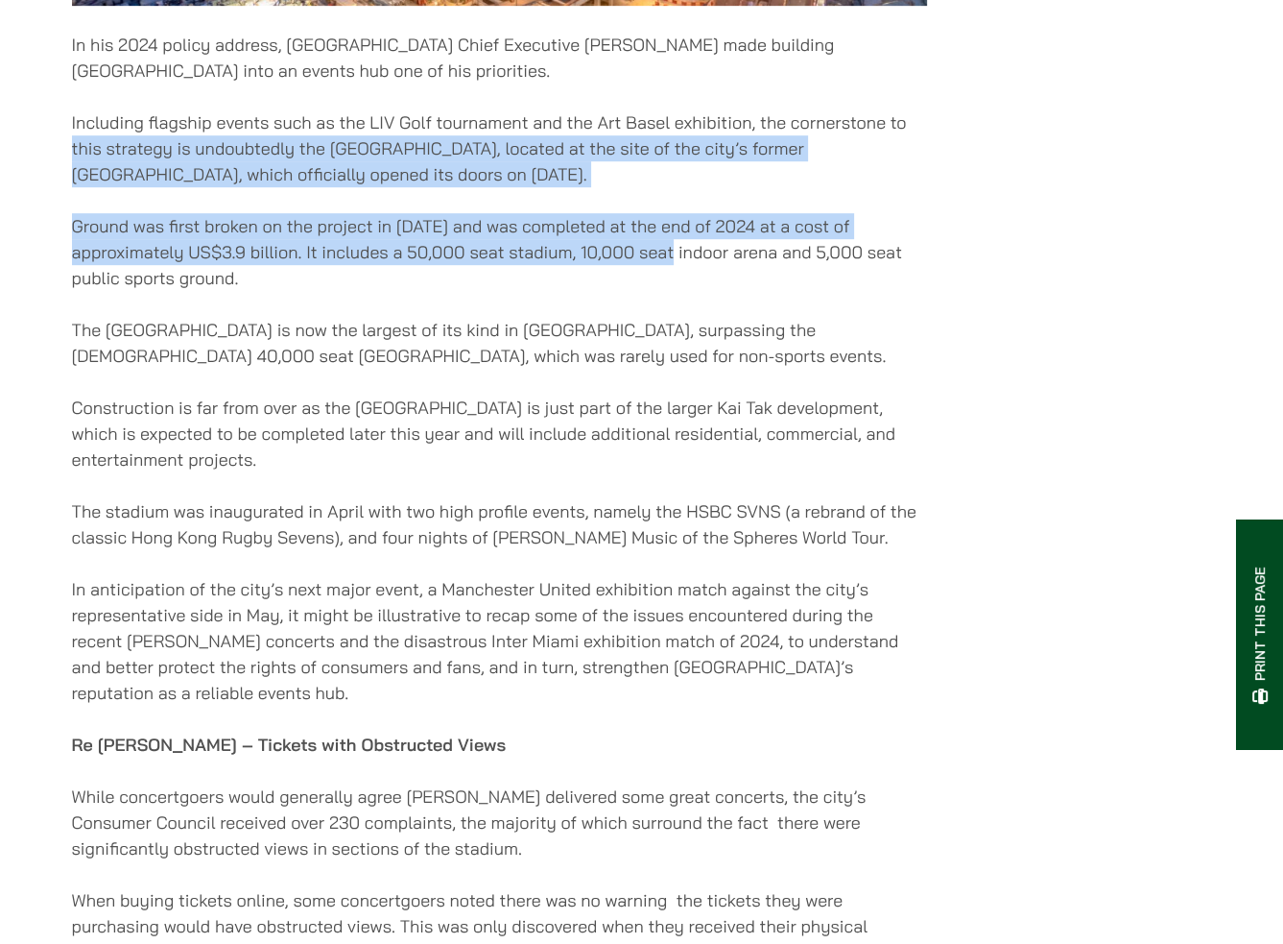
drag, startPoint x: 70, startPoint y: 155, endPoint x: 637, endPoint y: 273, distance: 579.5
click at [637, 273] on p "Ground was first broken on the project in April 2019 and was completed at the e…" at bounding box center [499, 252] width 855 height 78
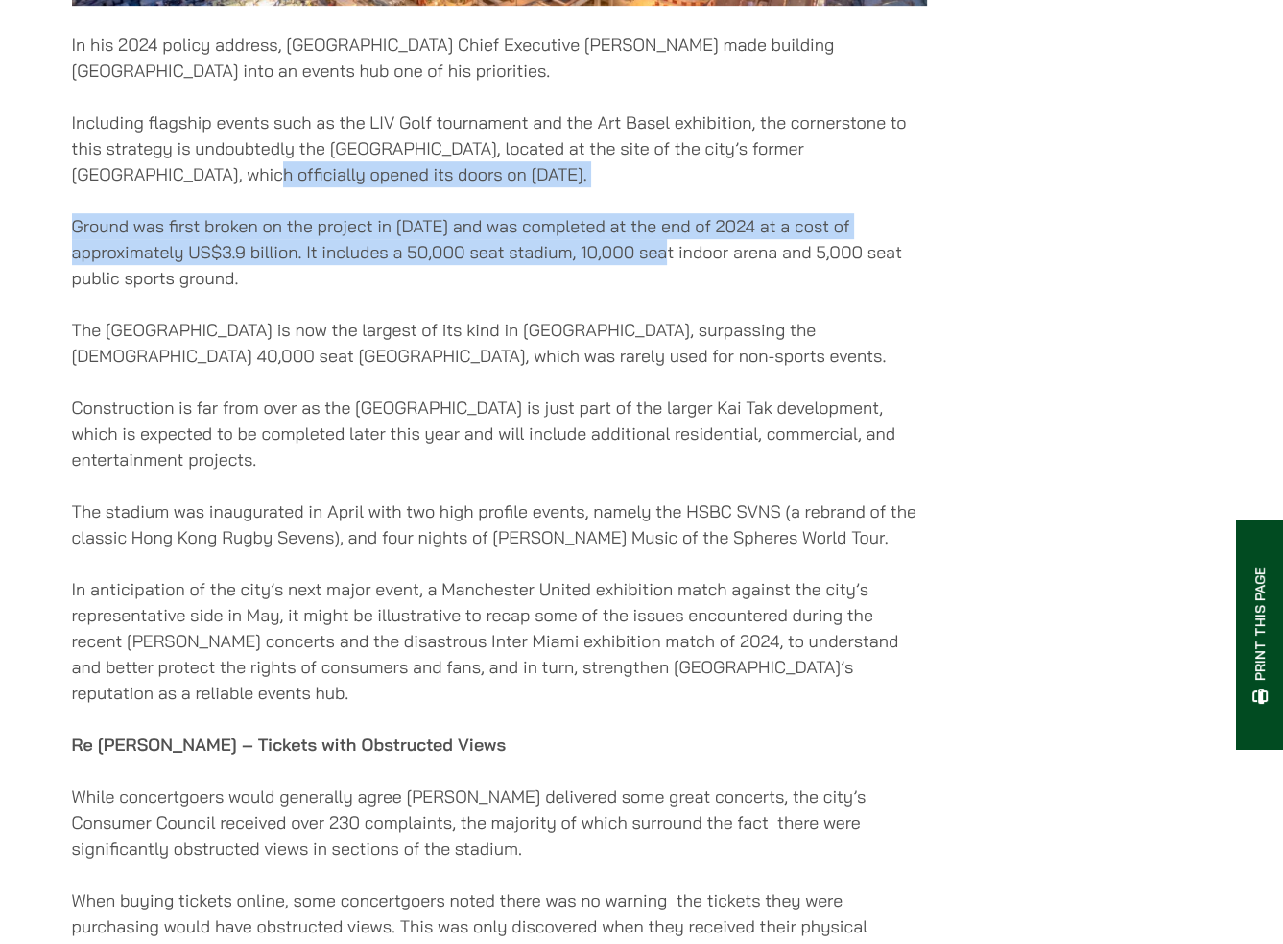
drag, startPoint x: 634, startPoint y: 256, endPoint x: 197, endPoint y: 187, distance: 442.2
click at [197, 187] on p "Including flagship events such as the LIV Golf tournament and the Art Basel exh…" at bounding box center [499, 148] width 855 height 78
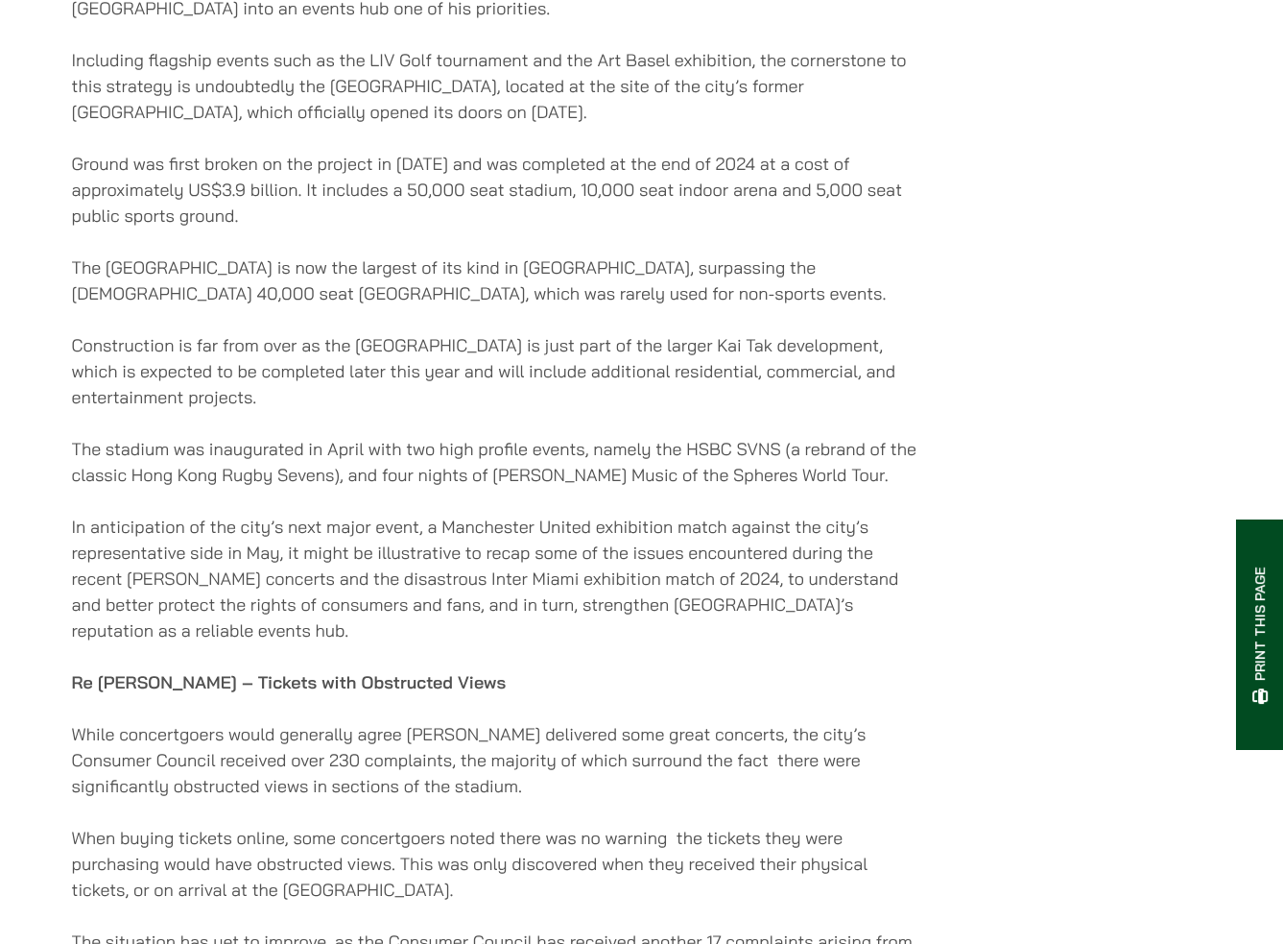
scroll to position [960, 0]
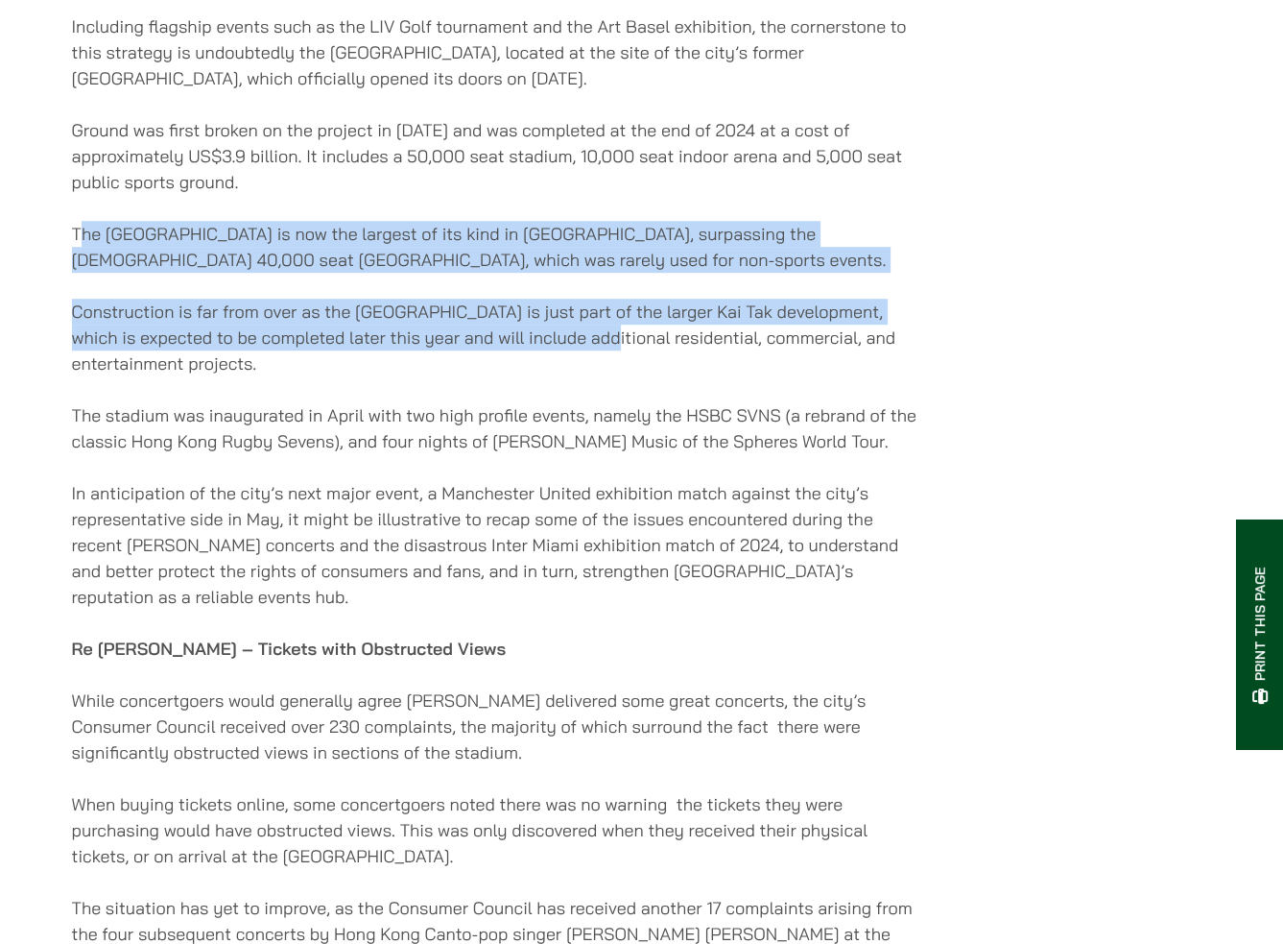
drag, startPoint x: 77, startPoint y: 252, endPoint x: 599, endPoint y: 361, distance: 533.3
click at [599, 361] on p "Construction is far from over as the Sports Park is just part of the larger Kai…" at bounding box center [499, 338] width 855 height 78
drag, startPoint x: 605, startPoint y: 353, endPoint x: 12, endPoint y: 246, distance: 602.0
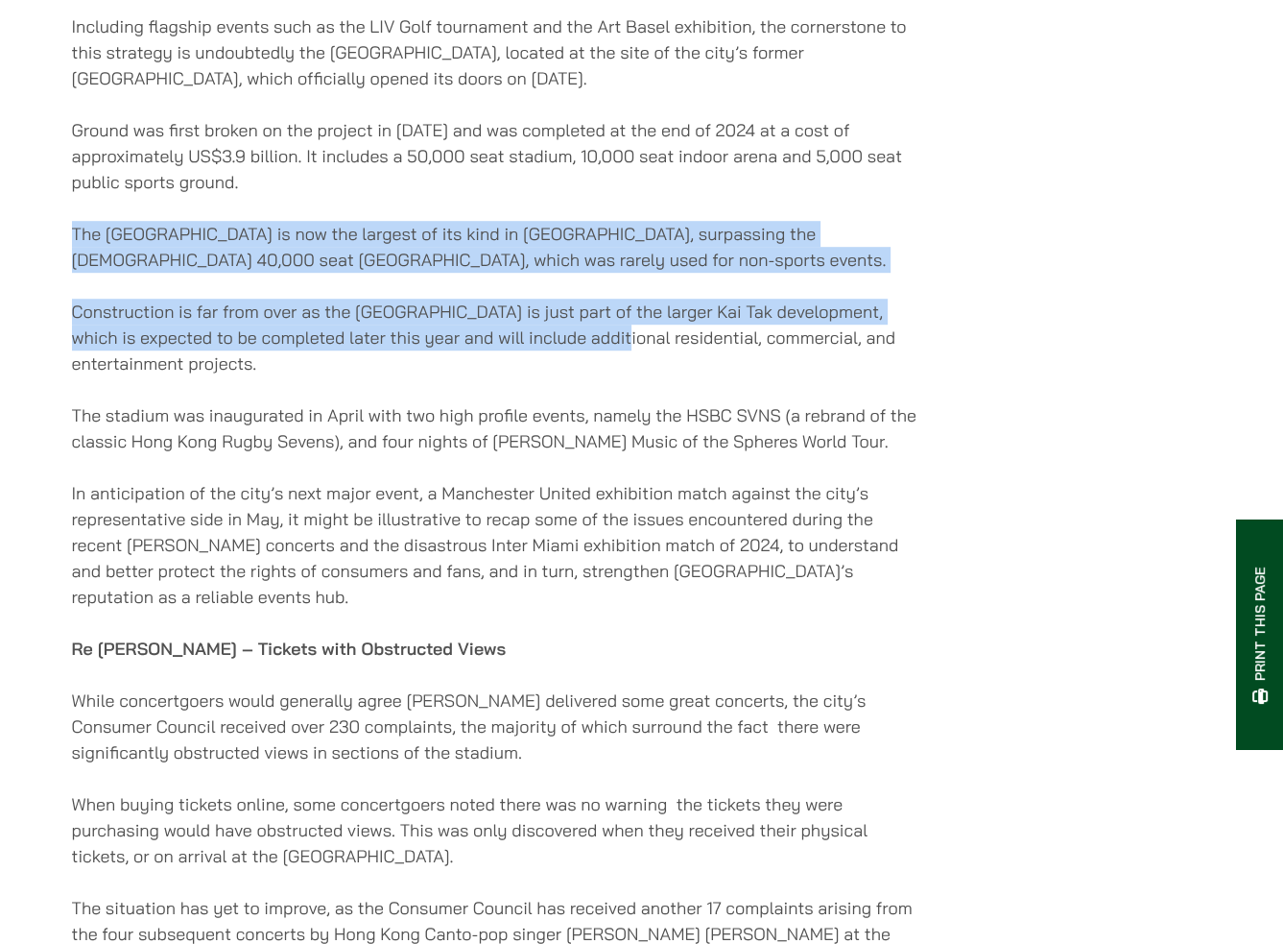
click at [250, 273] on p "The Kai Tak Stadium is now the largest of its kind in Hong Kong, surpassing the…" at bounding box center [499, 247] width 855 height 52
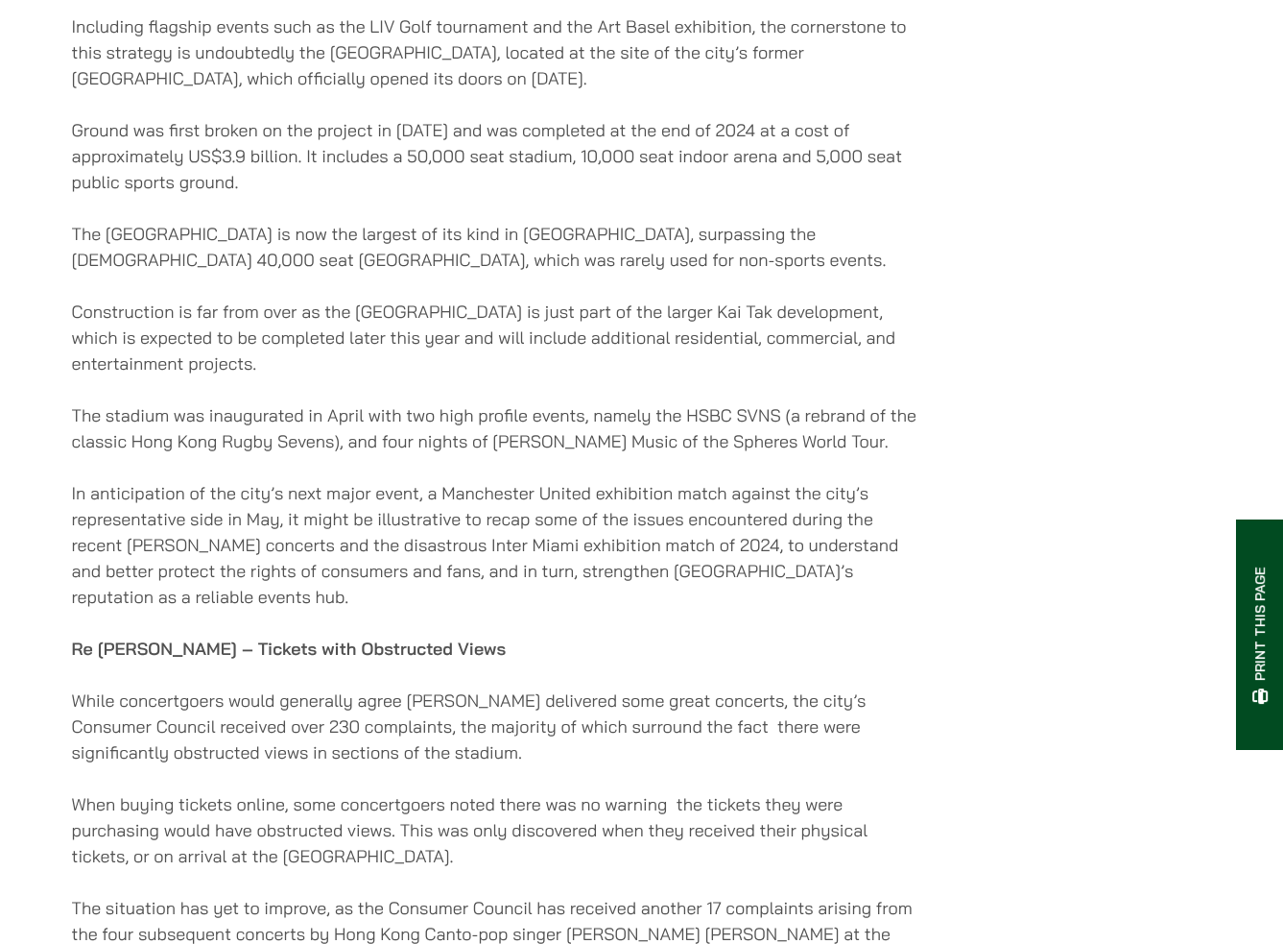
scroll to position [1056, 0]
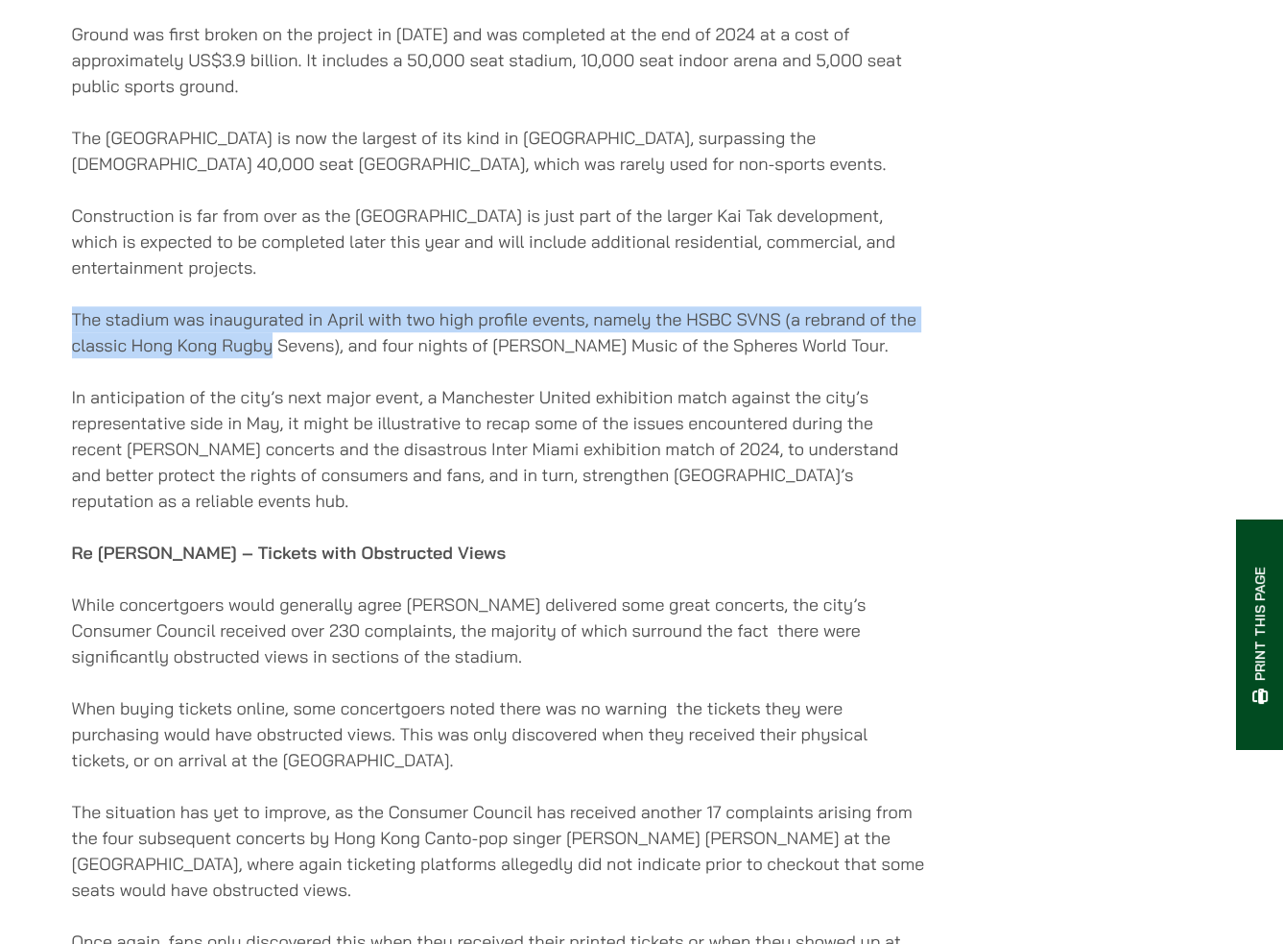
drag, startPoint x: 57, startPoint y: 330, endPoint x: 270, endPoint y: 364, distance: 215.7
click at [270, 358] on p "The stadium was inaugurated in April with two high profile events, namely the H…" at bounding box center [499, 332] width 855 height 52
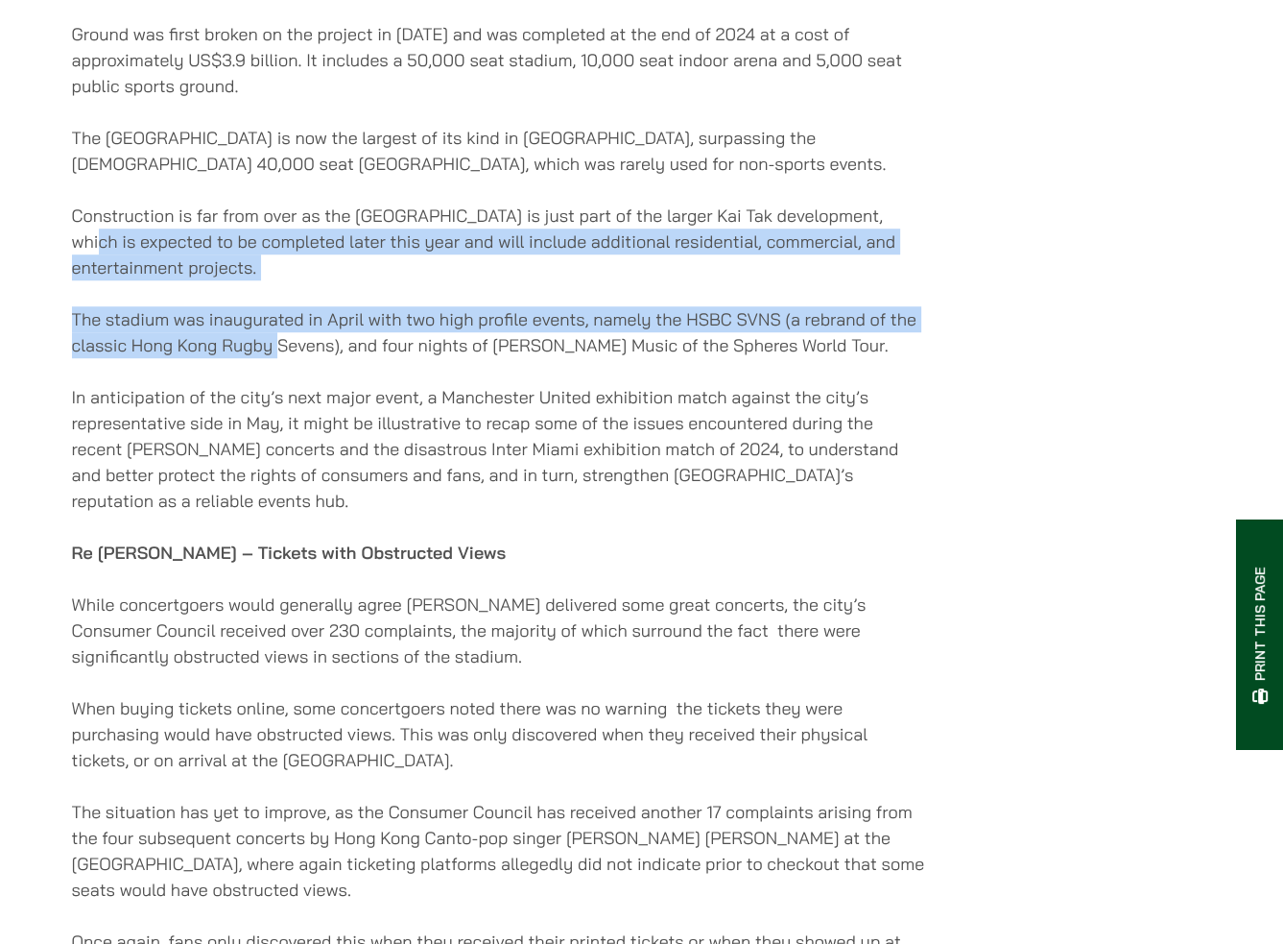
drag, startPoint x: 281, startPoint y: 360, endPoint x: 67, endPoint y: 248, distance: 241.7
click at [77, 256] on p "Construction is far from over as the Sports Park is just part of the larger Kai…" at bounding box center [499, 242] width 855 height 78
drag, startPoint x: 69, startPoint y: 264, endPoint x: 264, endPoint y: 367, distance: 220.3
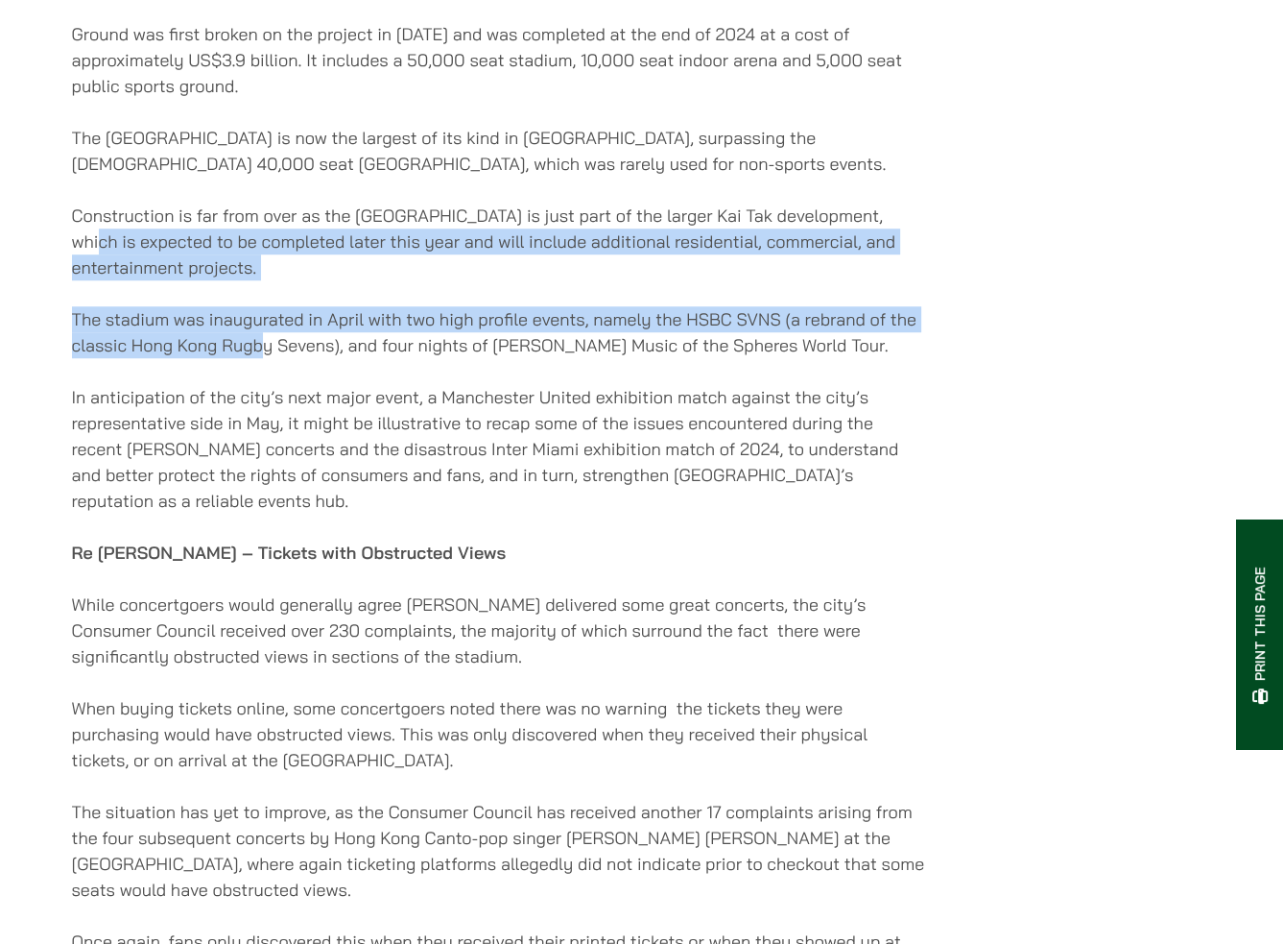
click at [264, 358] on p "The stadium was inaugurated in April with two high profile events, namely the H…" at bounding box center [499, 332] width 855 height 52
drag, startPoint x: 260, startPoint y: 356, endPoint x: 46, endPoint y: 249, distance: 239.5
drag, startPoint x: 52, startPoint y: 258, endPoint x: 265, endPoint y: 368, distance: 239.6
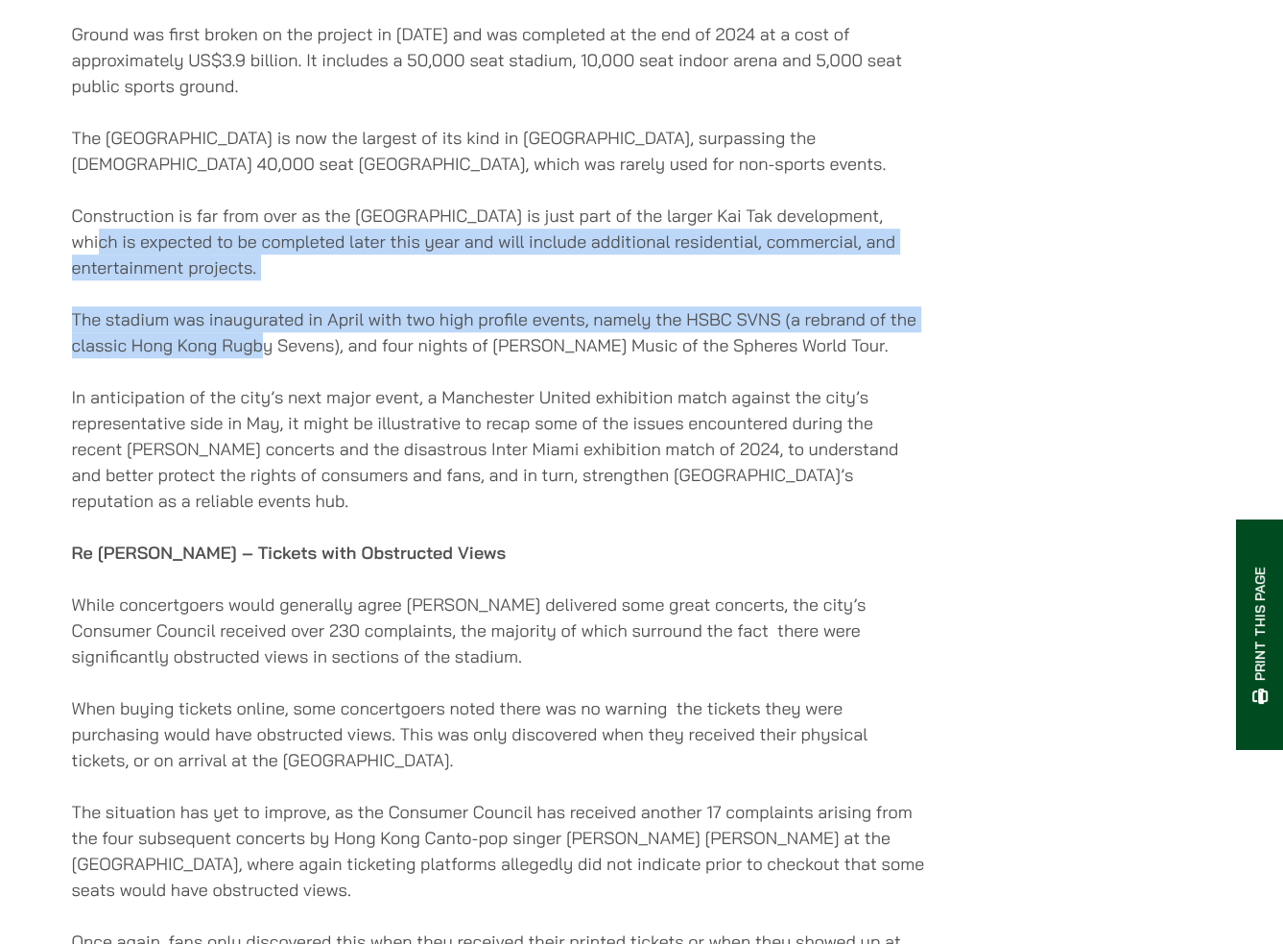
click at [265, 358] on p "The stadium was inaugurated in April with two high profile events, namely the H…" at bounding box center [499, 332] width 855 height 52
drag, startPoint x: 270, startPoint y: 362, endPoint x: 59, endPoint y: 256, distance: 236.1
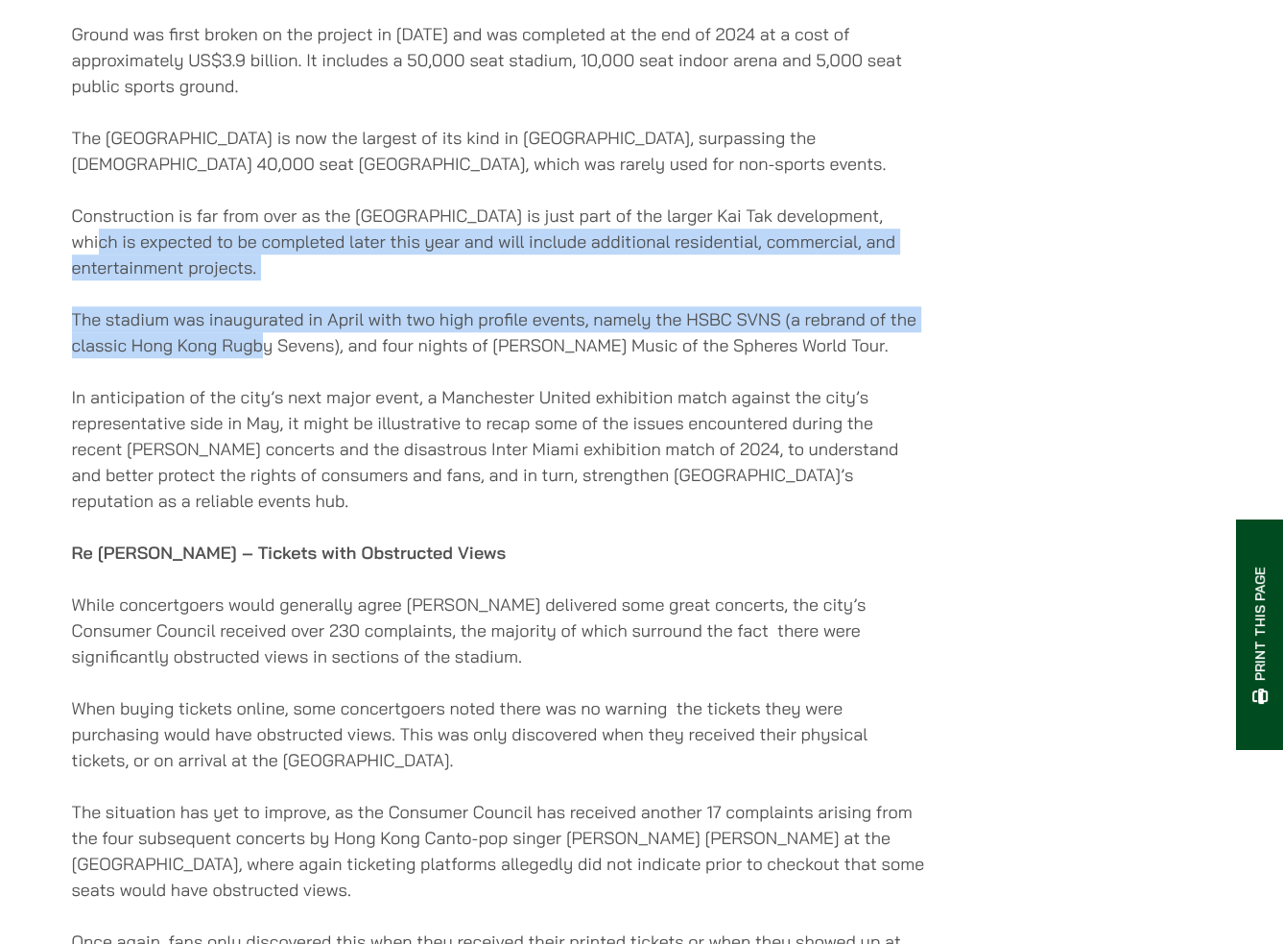
drag, startPoint x: 65, startPoint y: 252, endPoint x: 262, endPoint y: 371, distance: 230.0
click at [262, 358] on p "The stadium was inaugurated in April with two high profile events, namely the H…" at bounding box center [499, 332] width 855 height 52
drag, startPoint x: 261, startPoint y: 361, endPoint x: 58, endPoint y: 261, distance: 226.7
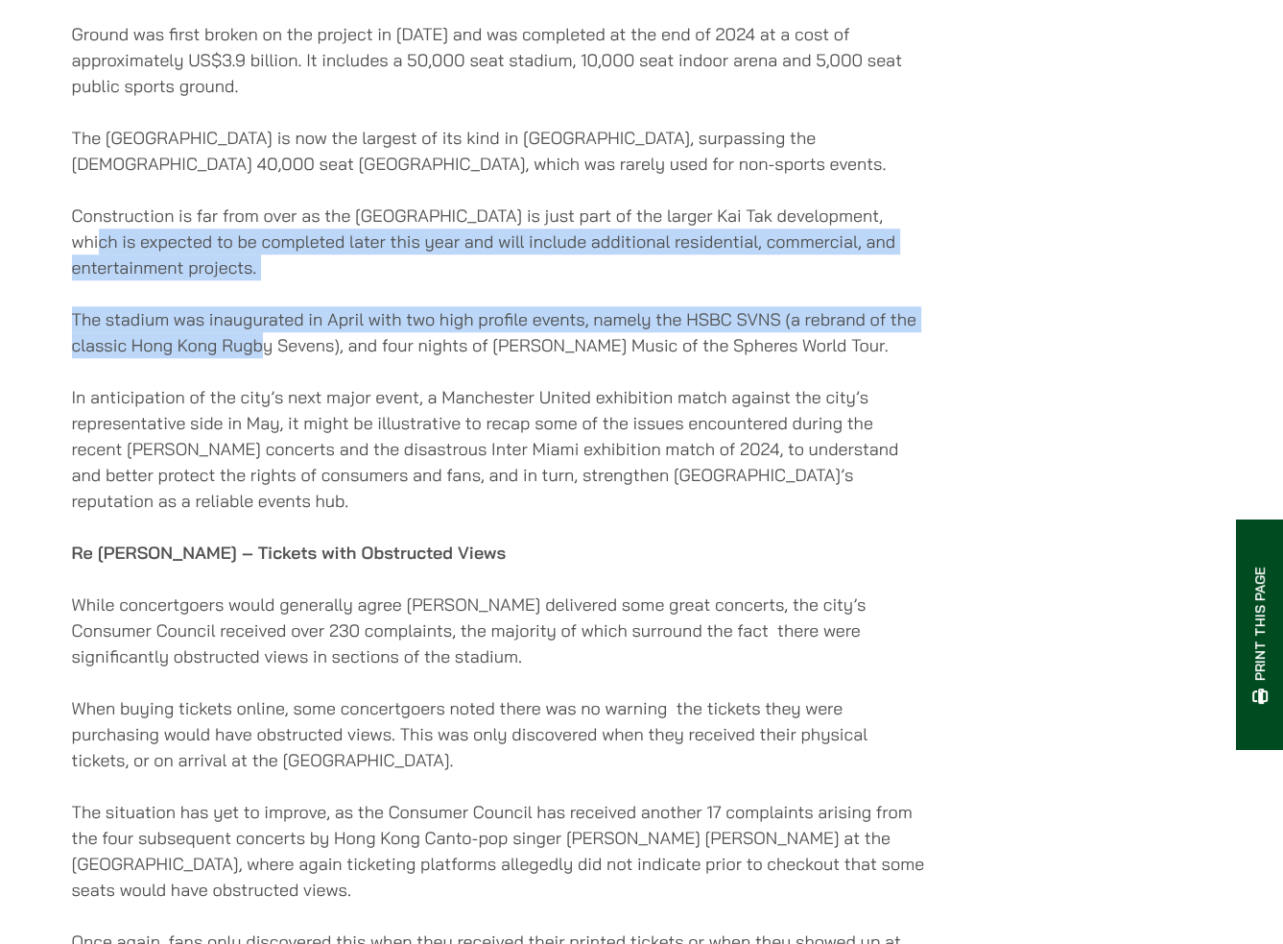
drag, startPoint x: 64, startPoint y: 252, endPoint x: 263, endPoint y: 359, distance: 225.5
click at [263, 358] on p "The stadium was inaugurated in April with two high profile events, namely the H…" at bounding box center [499, 332] width 855 height 52
drag, startPoint x: 263, startPoint y: 365, endPoint x: 13, endPoint y: 262, distance: 269.9
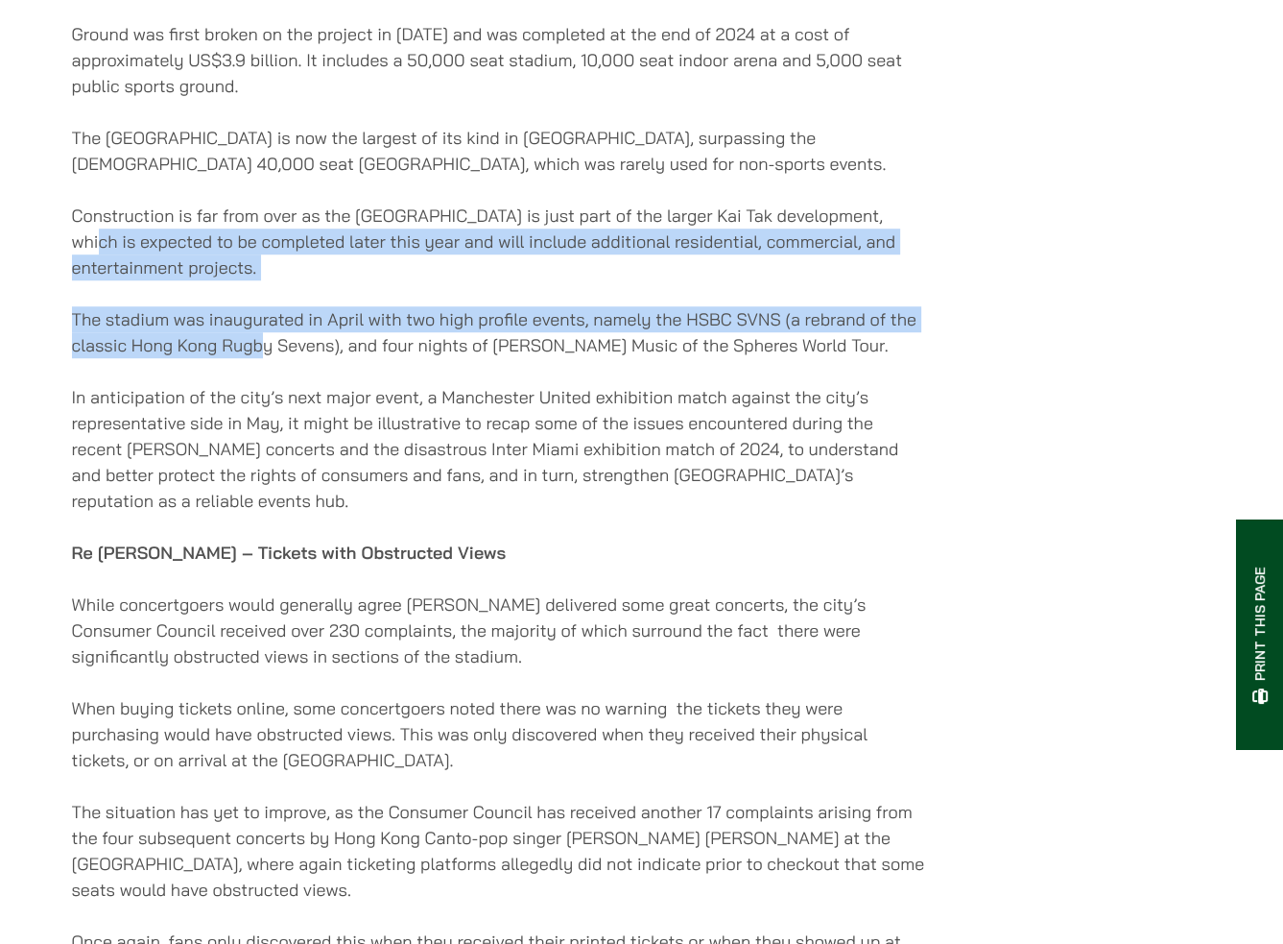
drag, startPoint x: 49, startPoint y: 250, endPoint x: 266, endPoint y: 361, distance: 243.9
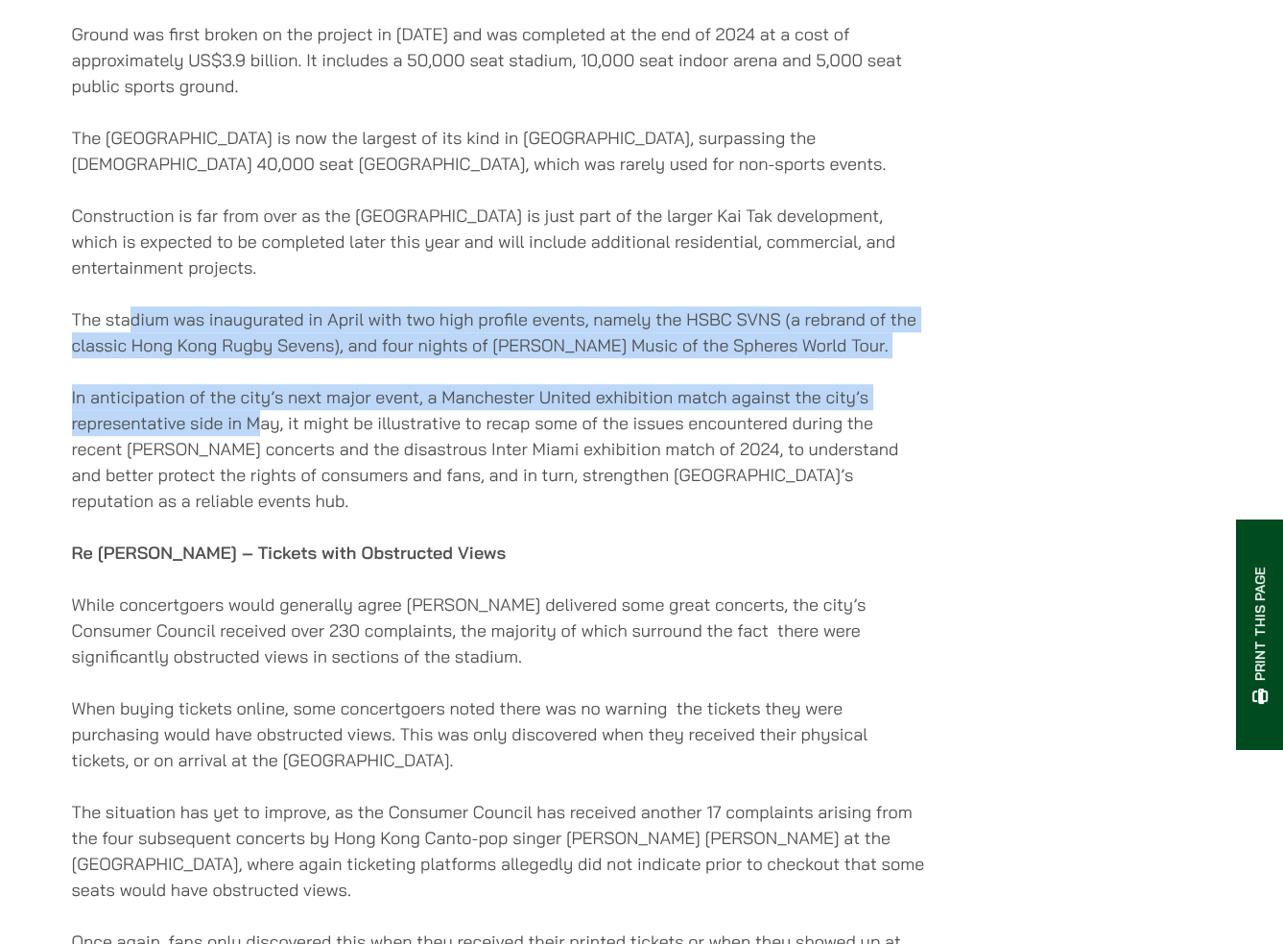
drag, startPoint x: 261, startPoint y: 437, endPoint x: 128, endPoint y: 347, distance: 160.5
click at [128, 347] on p "The stadium was inaugurated in April with two high profile events, namely the H…" at bounding box center [499, 332] width 855 height 52
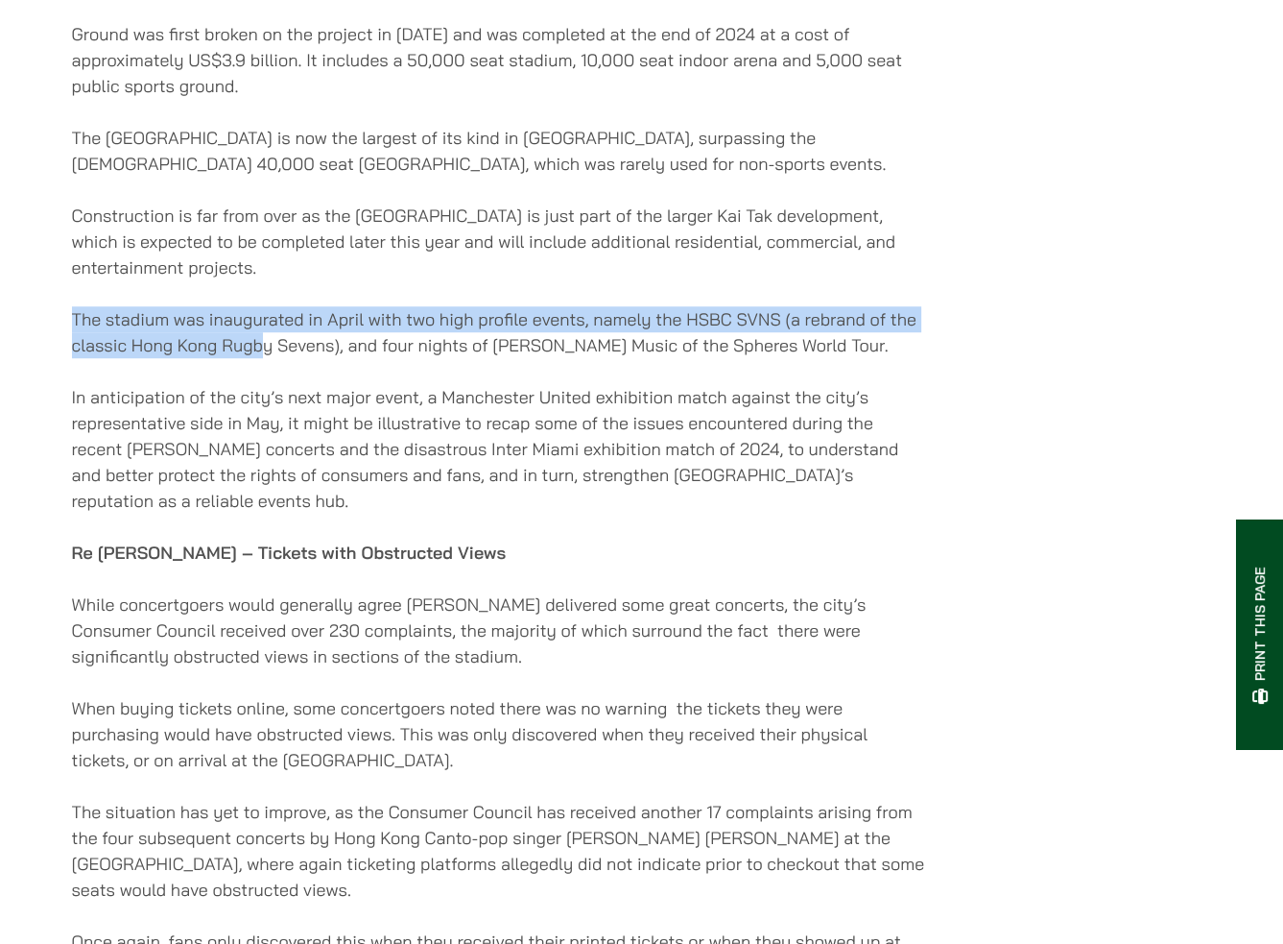
drag, startPoint x: 265, startPoint y: 363, endPoint x: 39, endPoint y: 329, distance: 228.1
drag, startPoint x: 61, startPoint y: 326, endPoint x: 265, endPoint y: 372, distance: 208.7
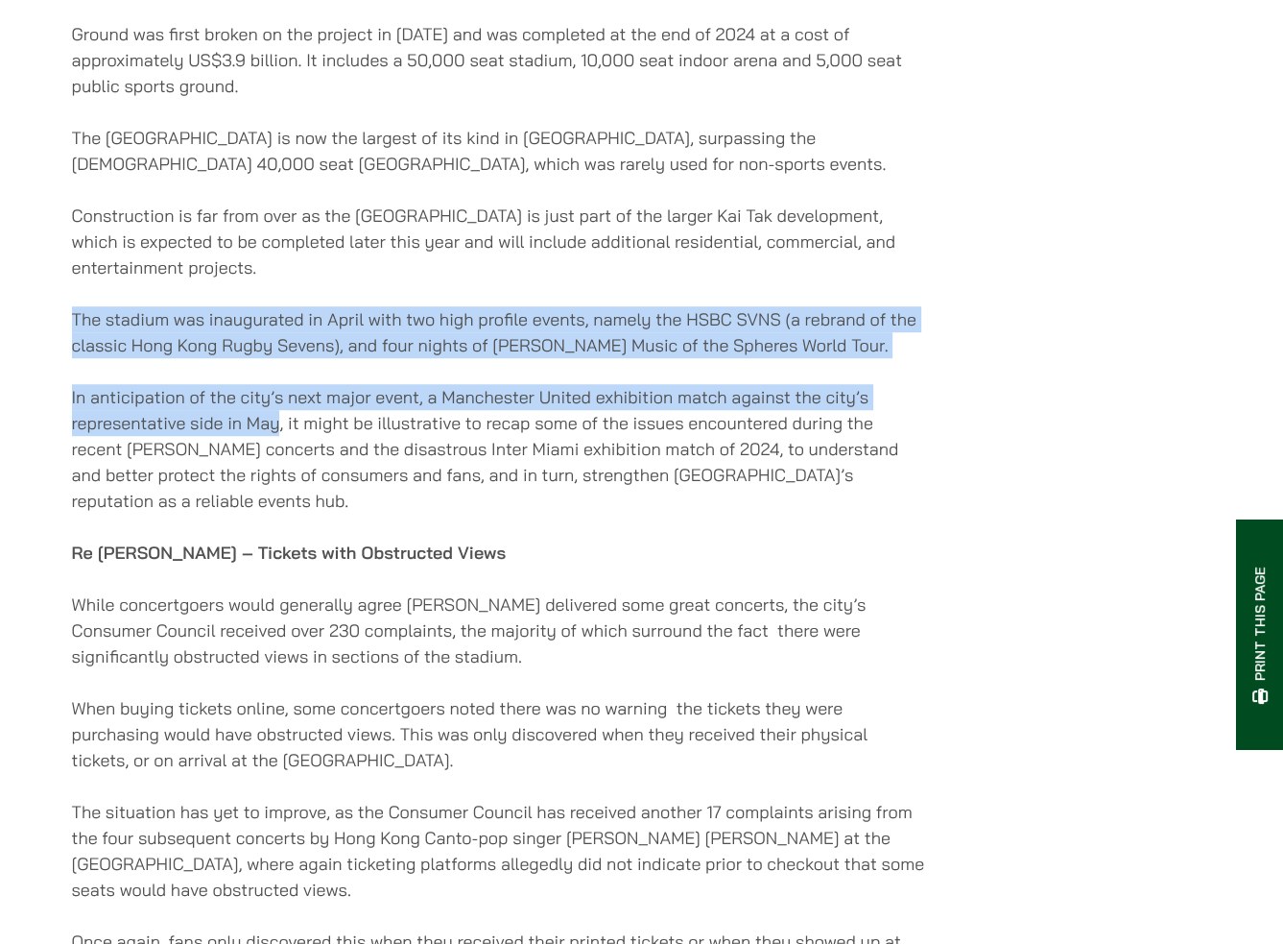
drag, startPoint x: 279, startPoint y: 435, endPoint x: 58, endPoint y: 339, distance: 241.6
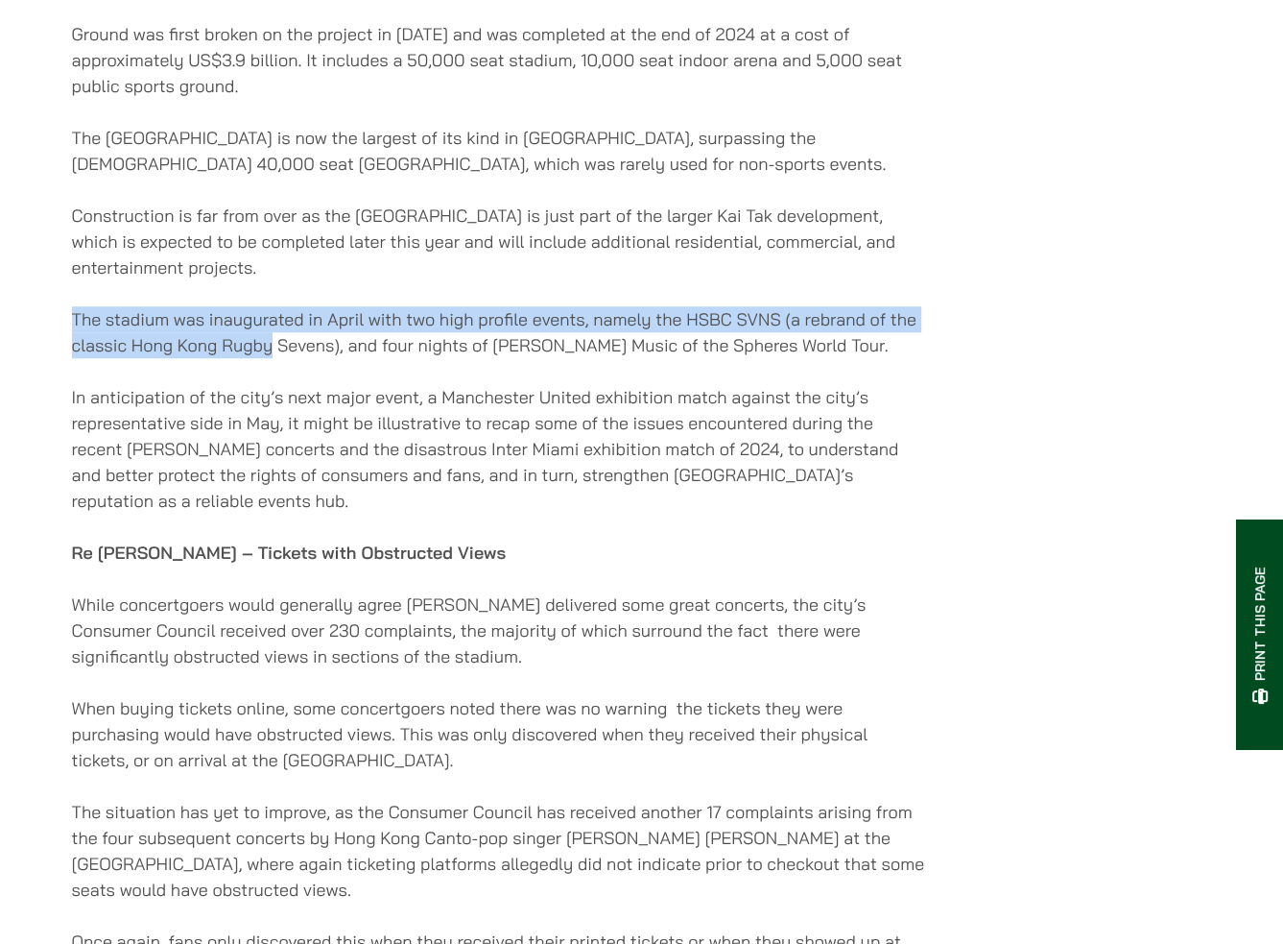
drag, startPoint x: 65, startPoint y: 330, endPoint x: 270, endPoint y: 370, distance: 208.2
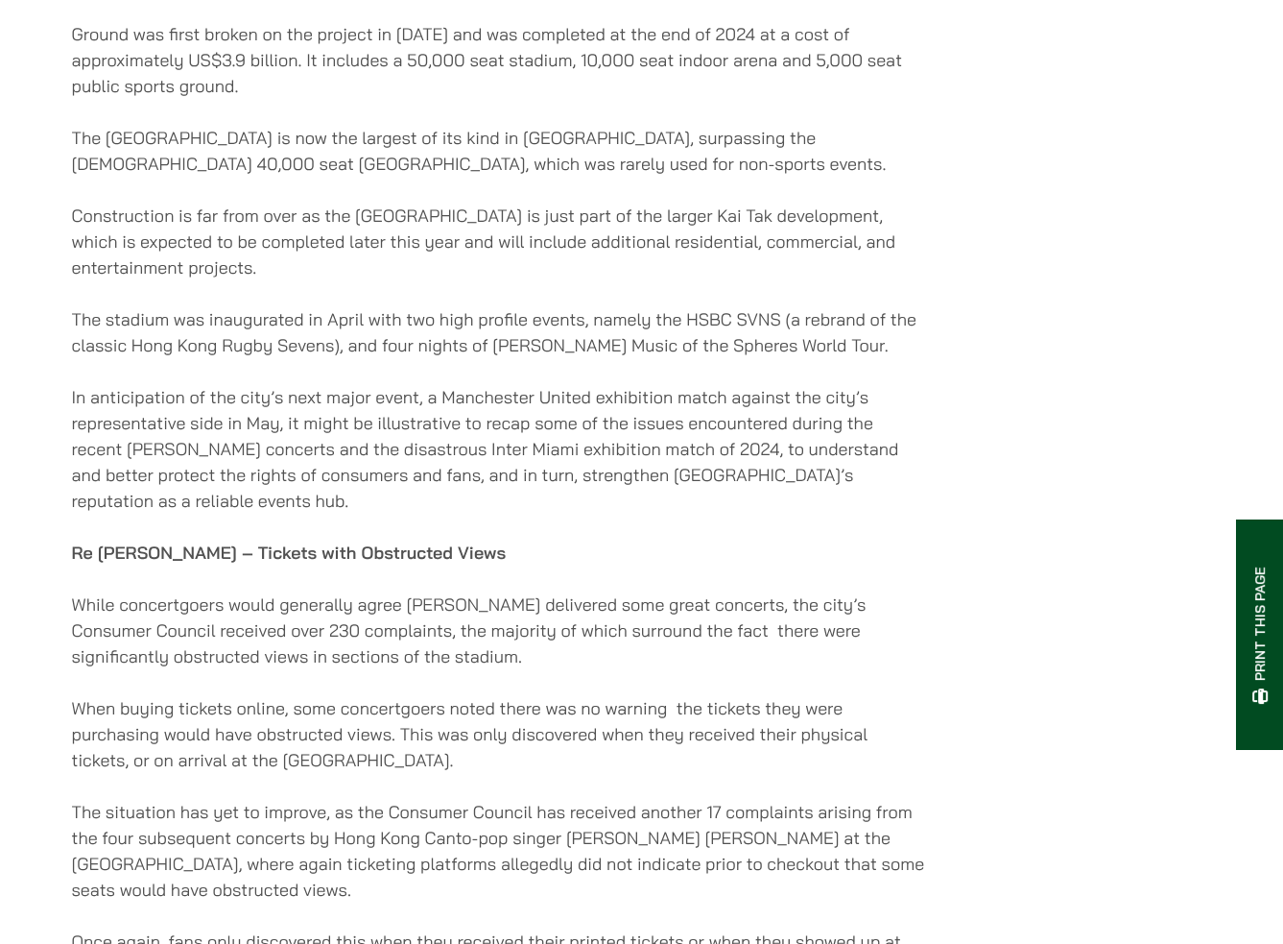
click at [269, 441] on p "In anticipation of the city’s next major event, a Manchester United exhibition …" at bounding box center [499, 449] width 855 height 130
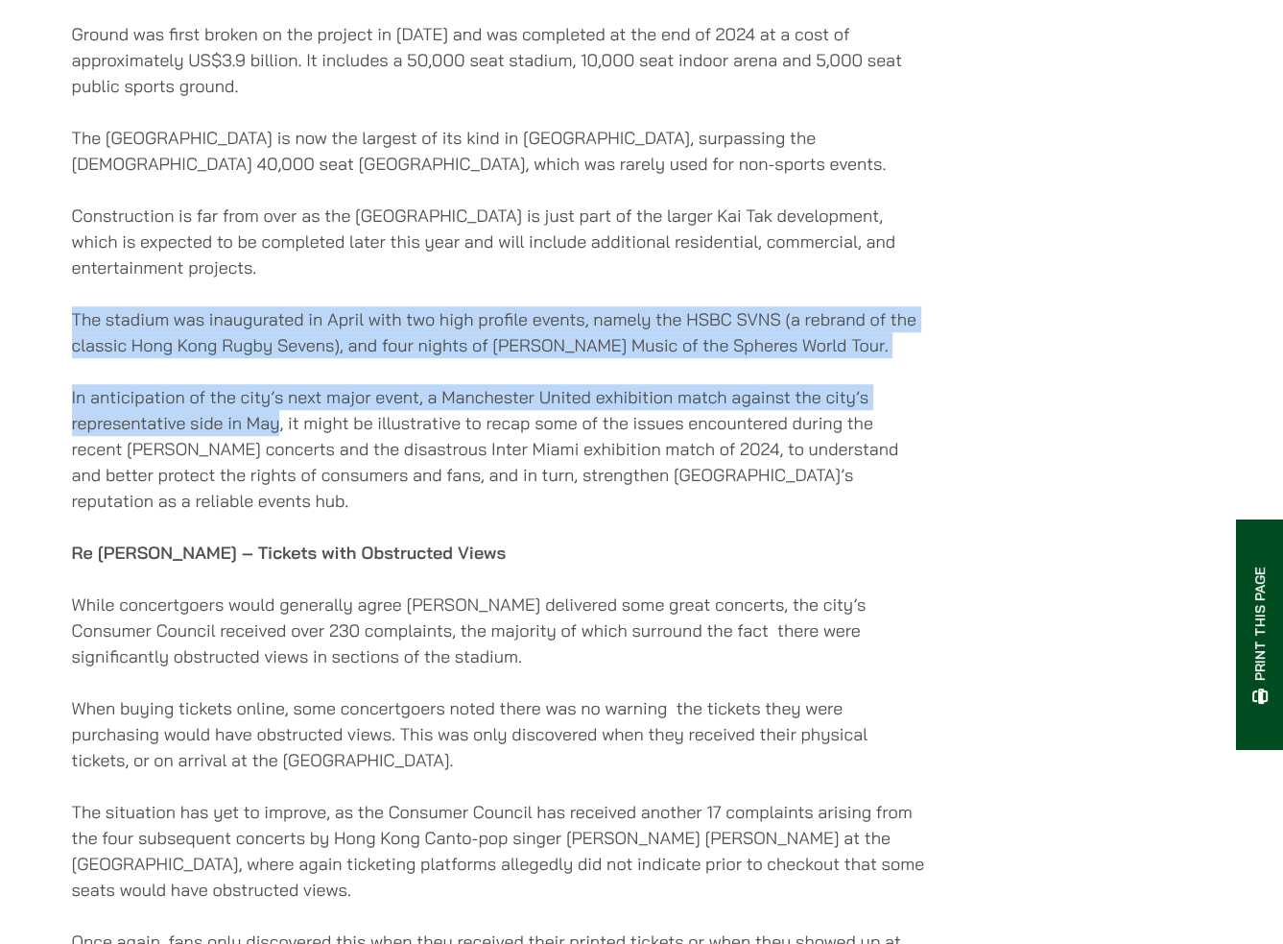
drag, startPoint x: 277, startPoint y: 434, endPoint x: 29, endPoint y: 325, distance: 271.3
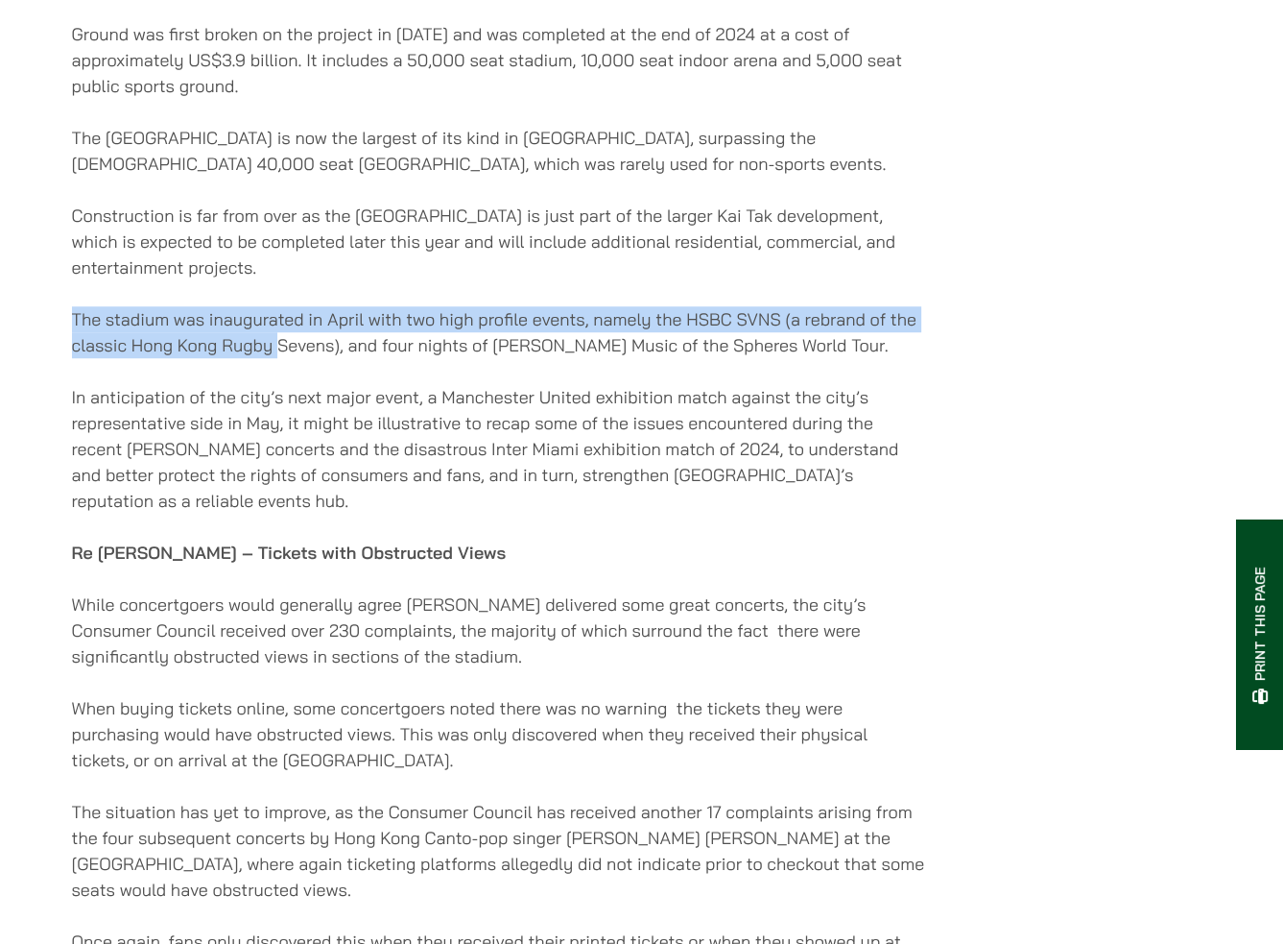
drag, startPoint x: 59, startPoint y: 336, endPoint x: 276, endPoint y: 361, distance: 218.4
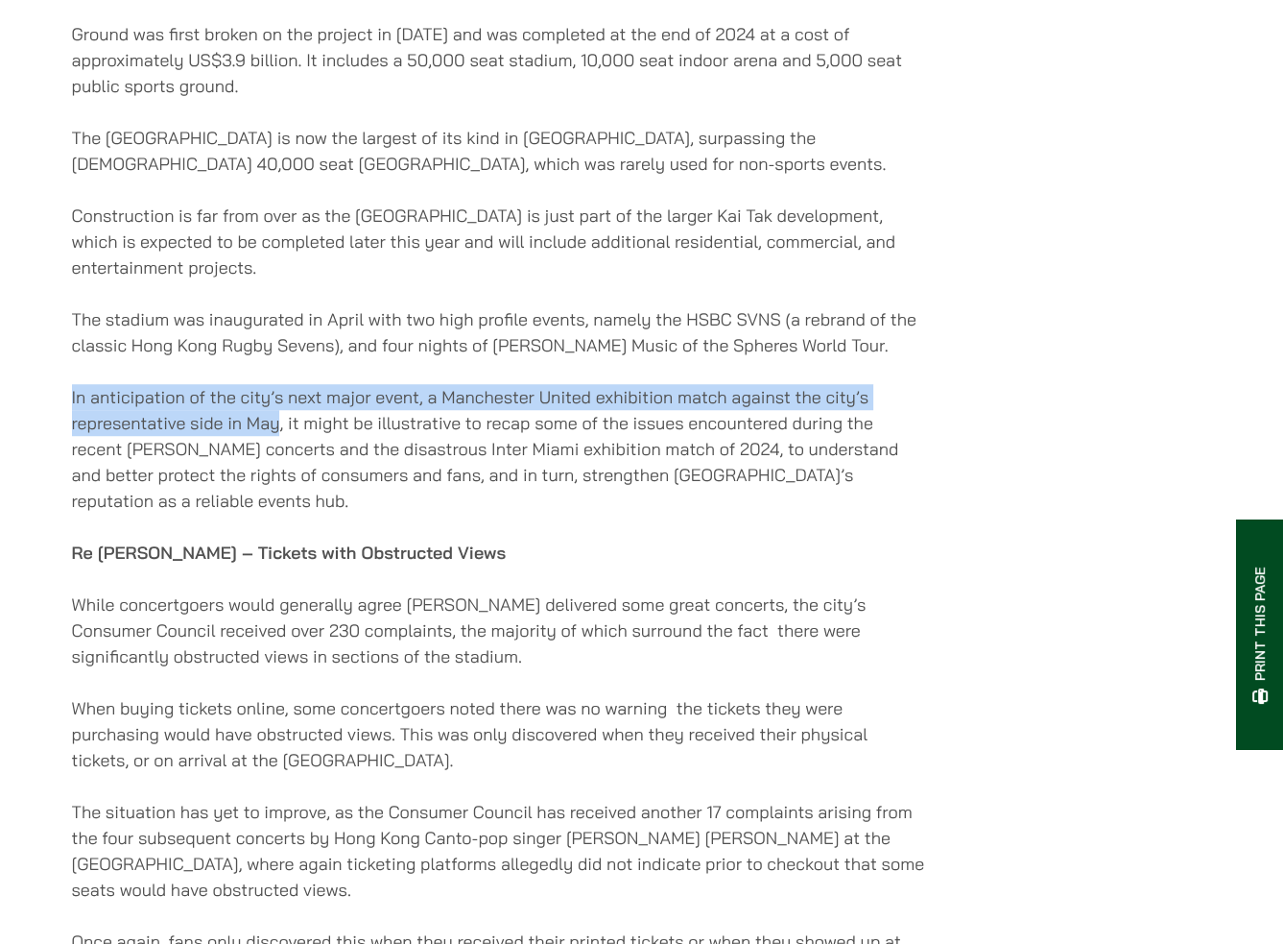
drag, startPoint x: 280, startPoint y: 435, endPoint x: 12, endPoint y: 417, distance: 269.4
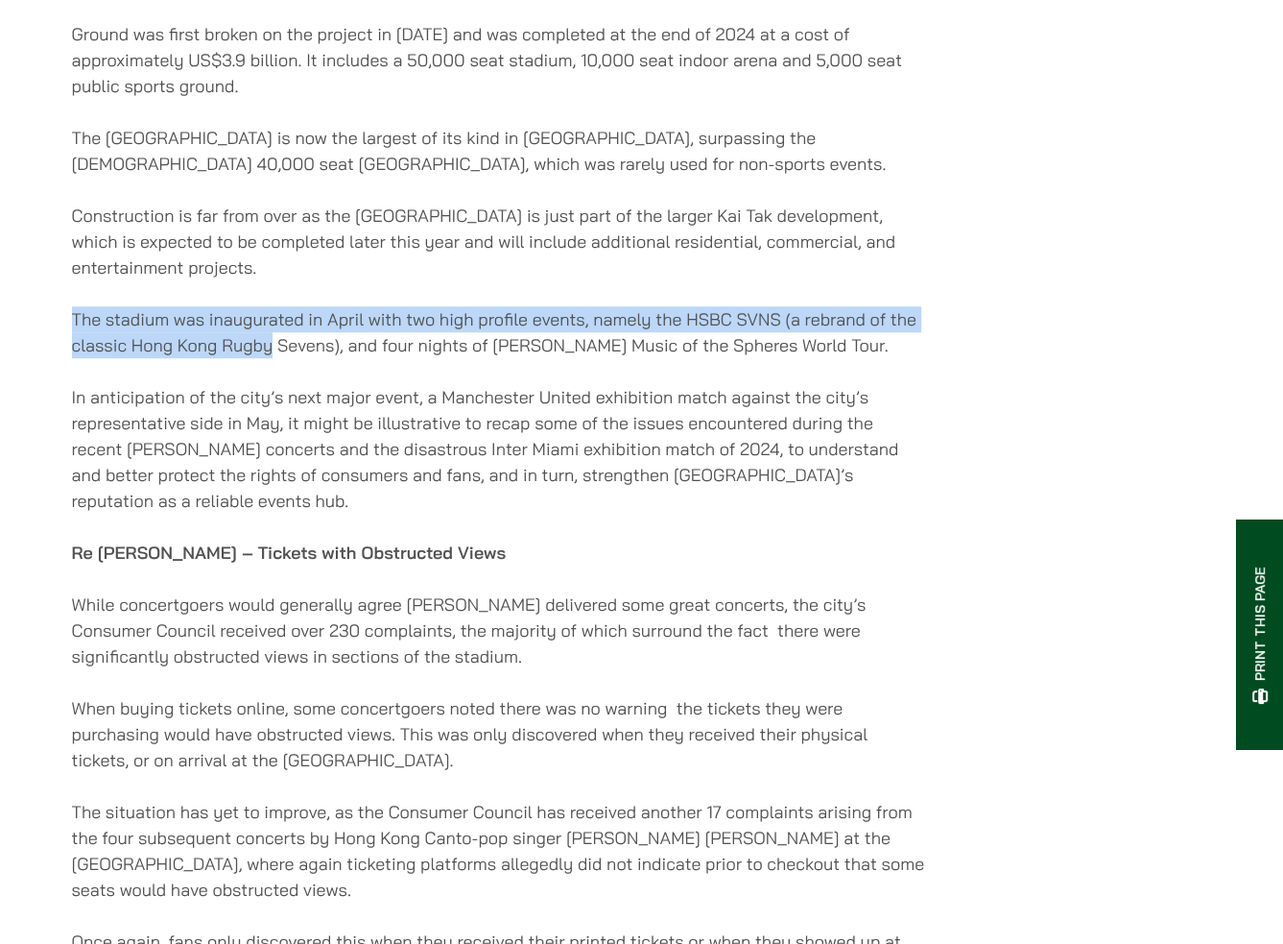
drag, startPoint x: 58, startPoint y: 323, endPoint x: 268, endPoint y: 361, distance: 213.5
click at [268, 358] on p "The stadium was inaugurated in April with two high profile events, namely the H…" at bounding box center [499, 332] width 855 height 52
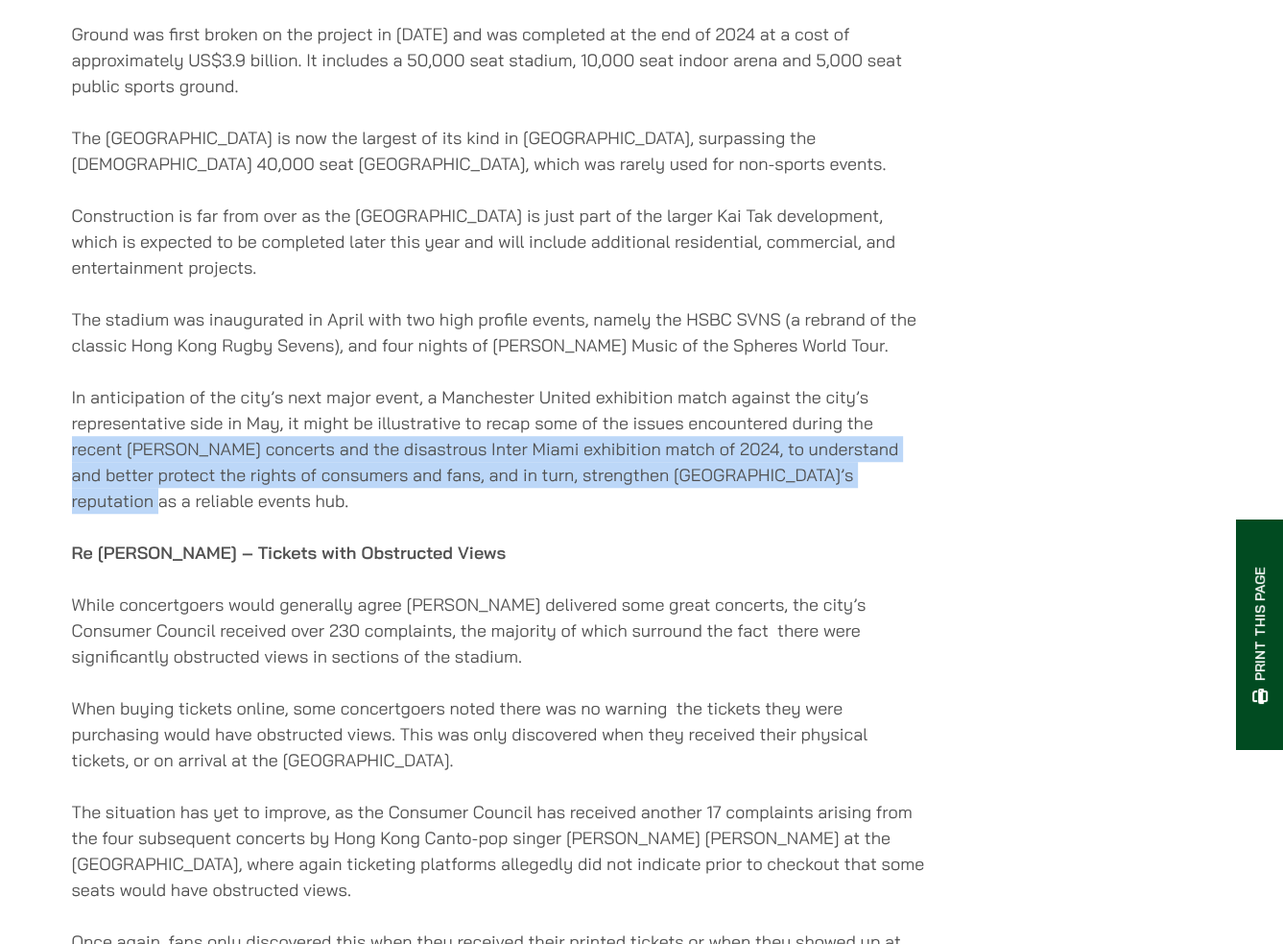
drag, startPoint x: 59, startPoint y: 459, endPoint x: 894, endPoint y: 480, distance: 835.4
click at [894, 480] on p "In anticipation of the city’s next major event, a Manchester United exhibition …" at bounding box center [499, 449] width 855 height 130
drag, startPoint x: 887, startPoint y: 497, endPoint x: 43, endPoint y: 446, distance: 845.3
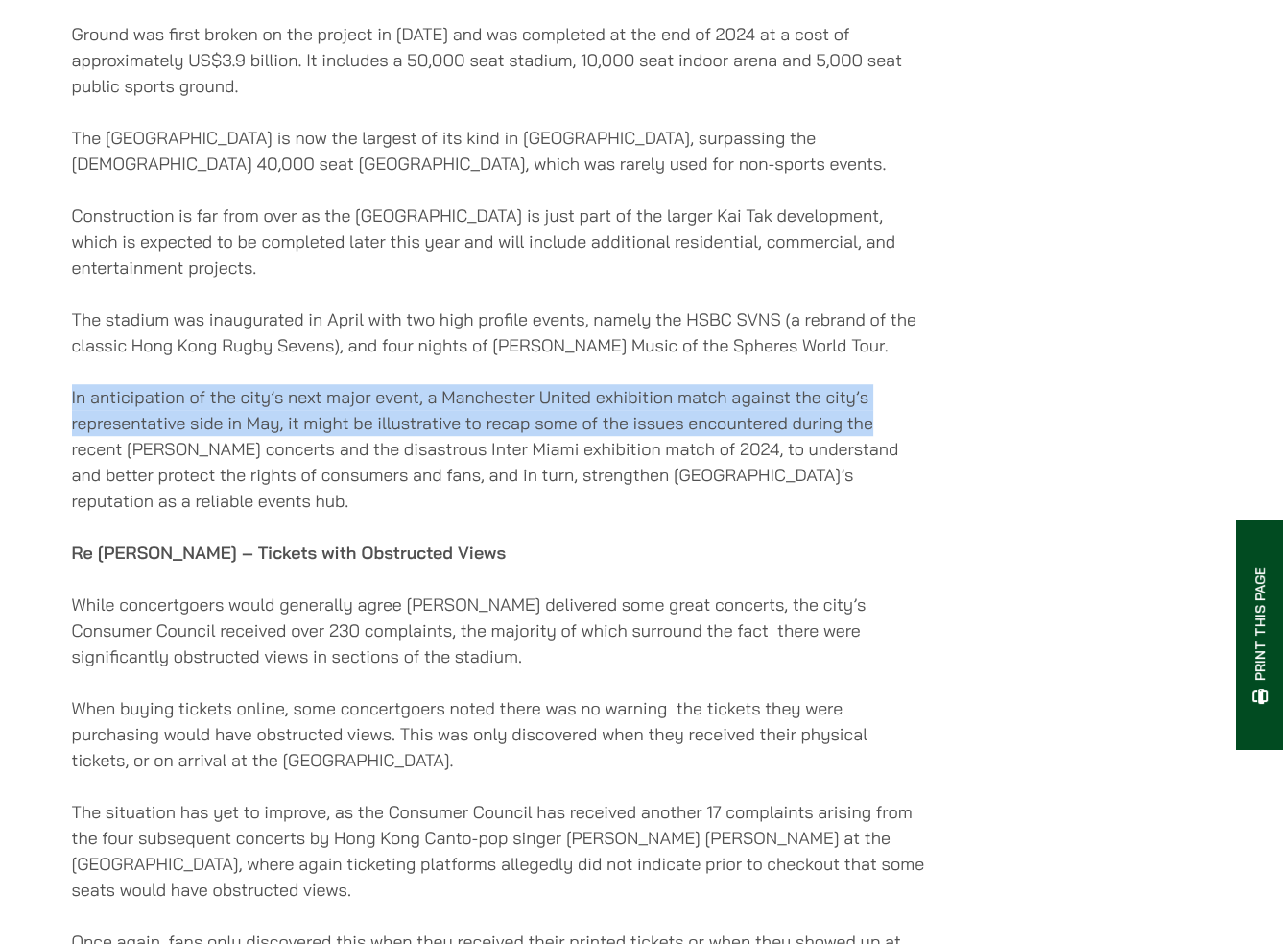
drag, startPoint x: 60, startPoint y: 410, endPoint x: 932, endPoint y: 445, distance: 872.3
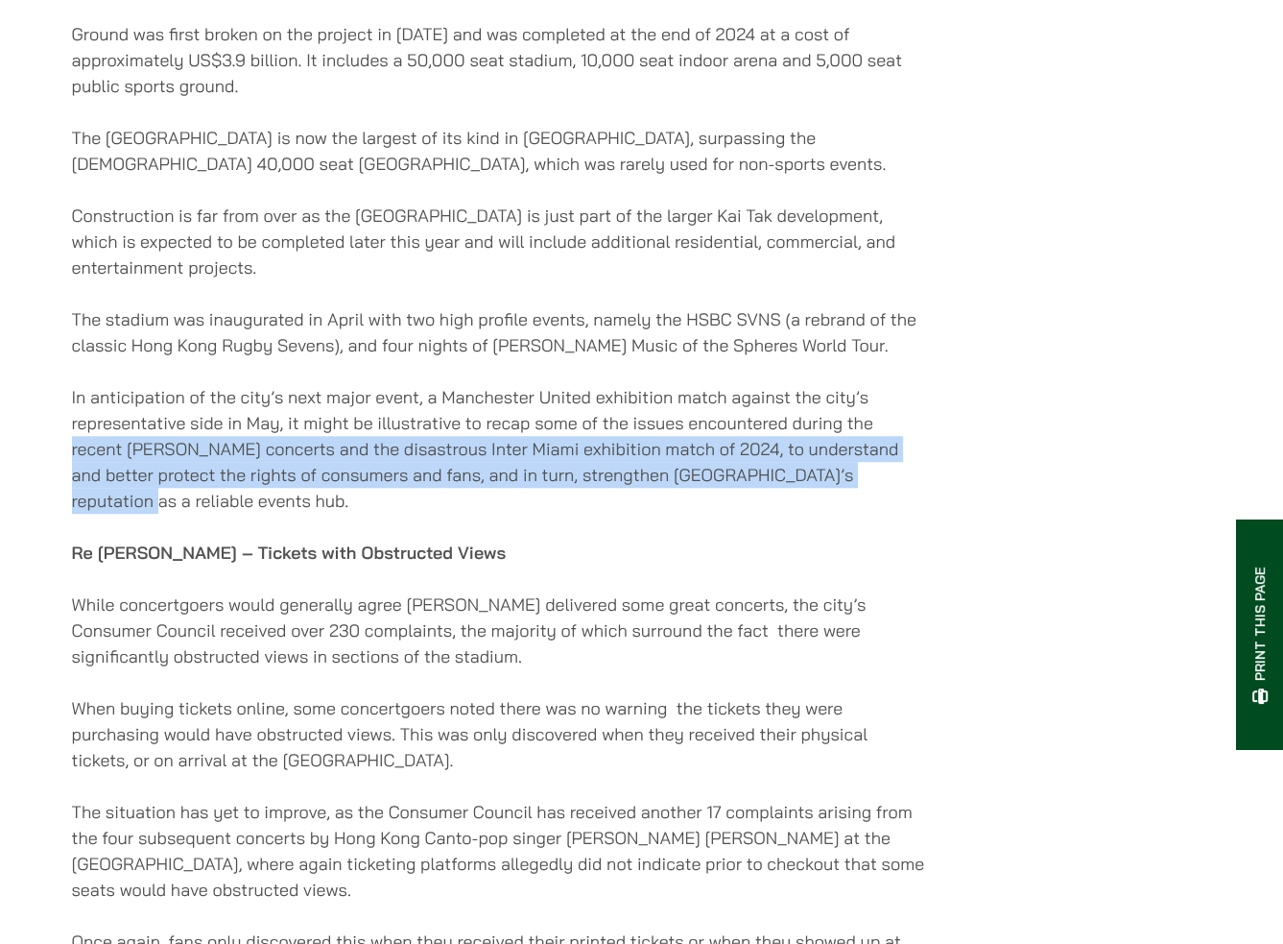
drag, startPoint x: 927, startPoint y: 494, endPoint x: 31, endPoint y: 462, distance: 897.2
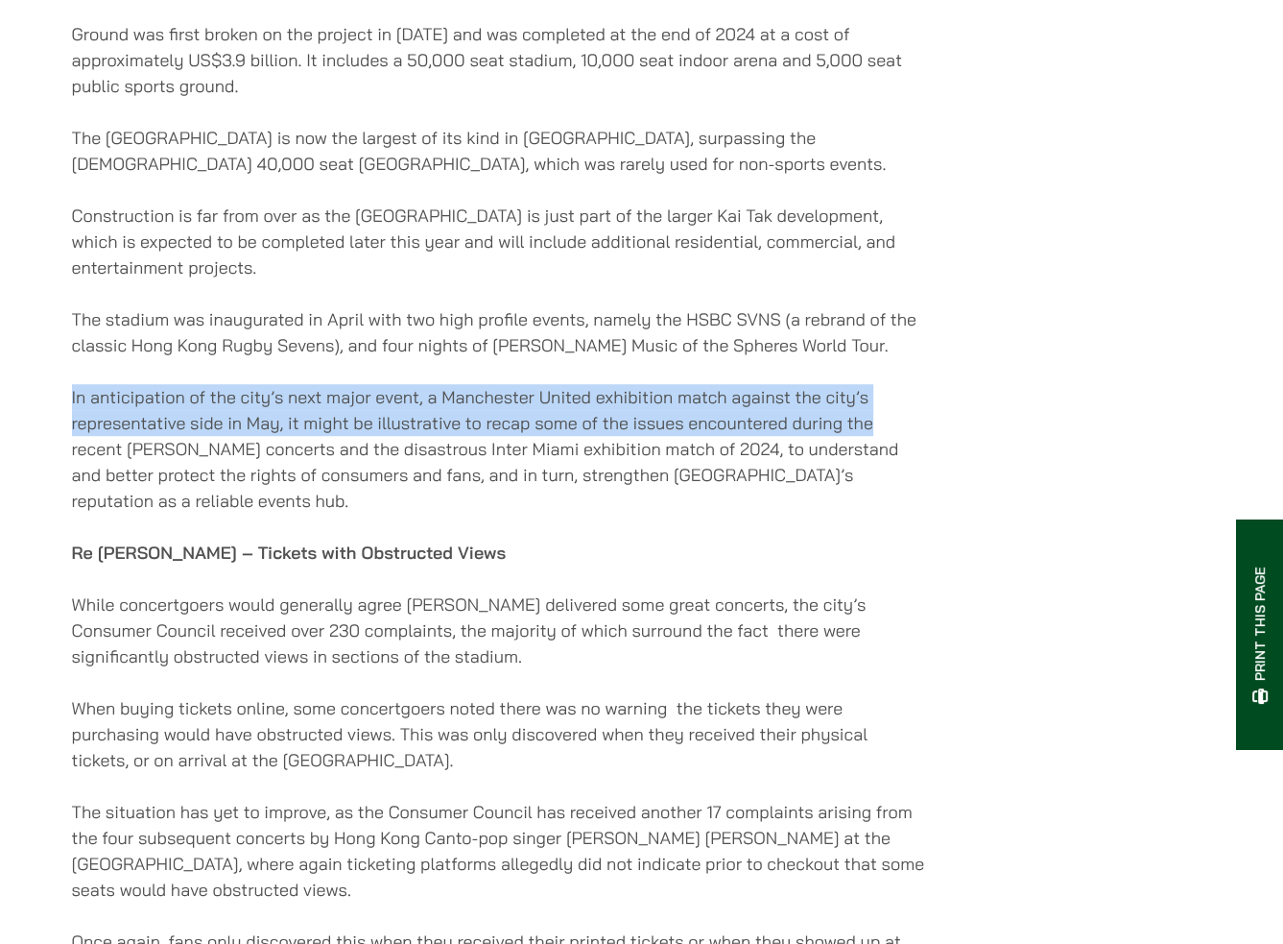
drag, startPoint x: 54, startPoint y: 387, endPoint x: 974, endPoint y: 446, distance: 922.5
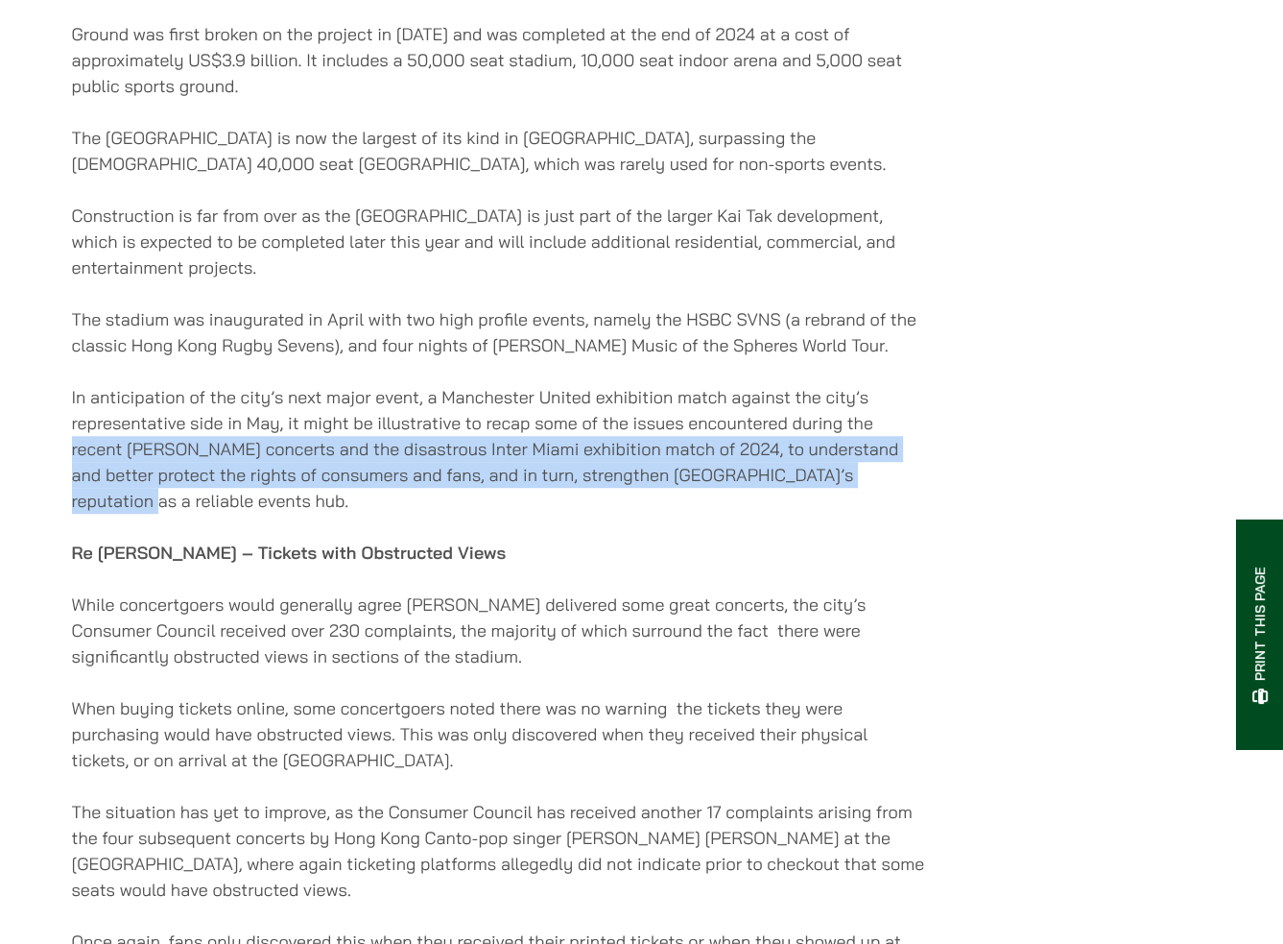
drag, startPoint x: 918, startPoint y: 491, endPoint x: 65, endPoint y: 455, distance: 853.2
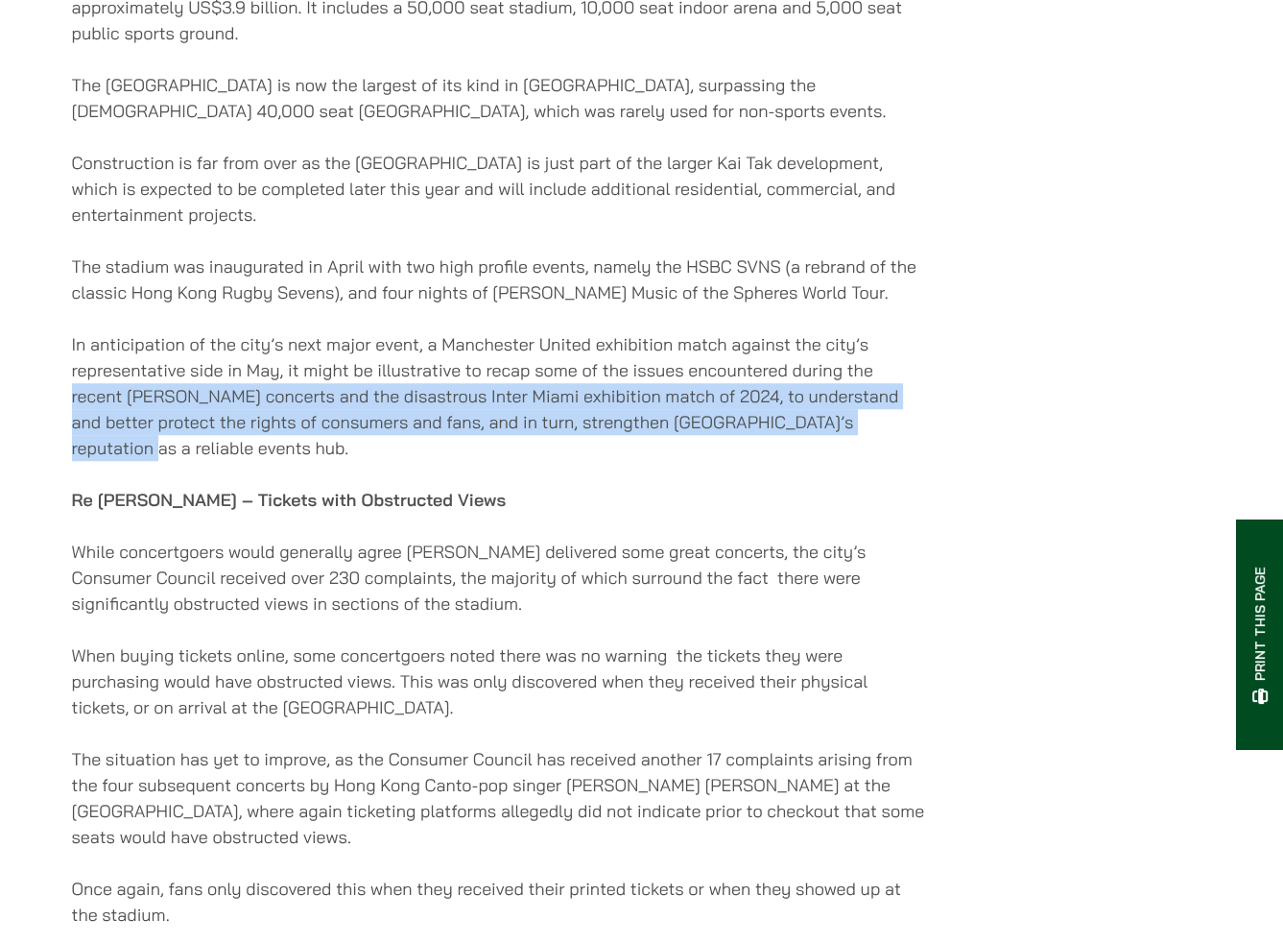
scroll to position [1152, 0]
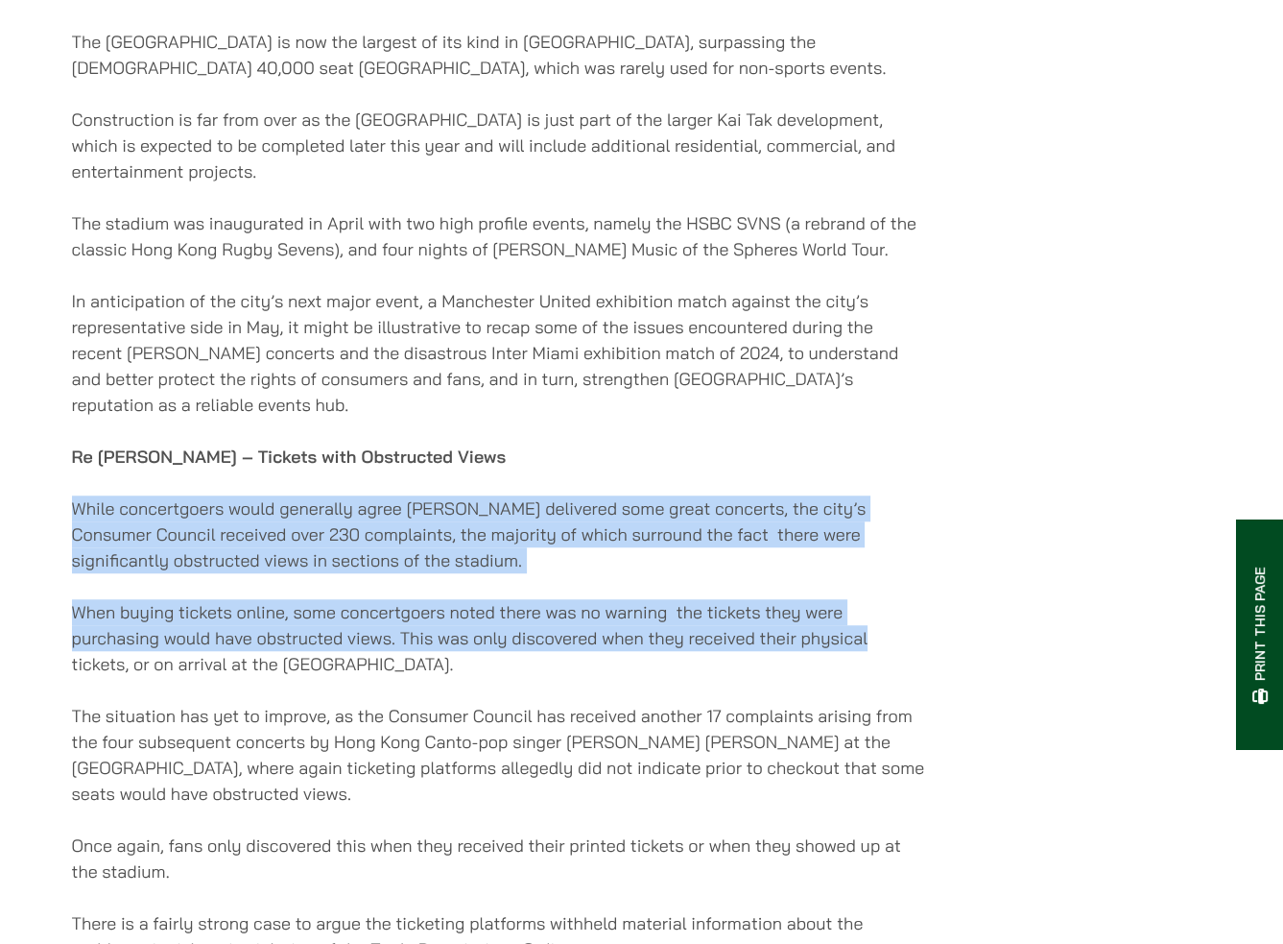
drag, startPoint x: 68, startPoint y: 521, endPoint x: 964, endPoint y: 657, distance: 905.8
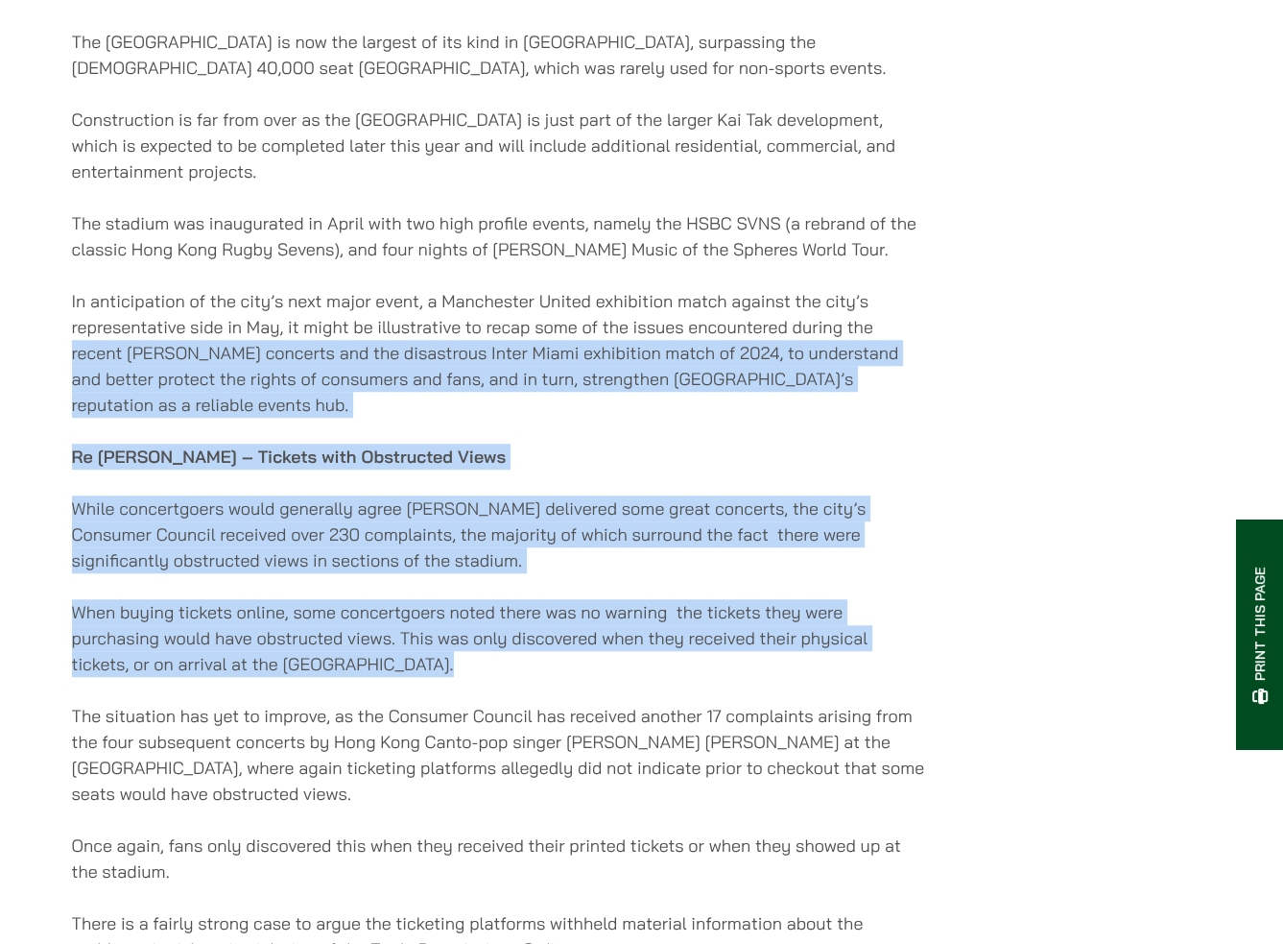
drag, startPoint x: 962, startPoint y: 682, endPoint x: 47, endPoint y: 365, distance: 968.1
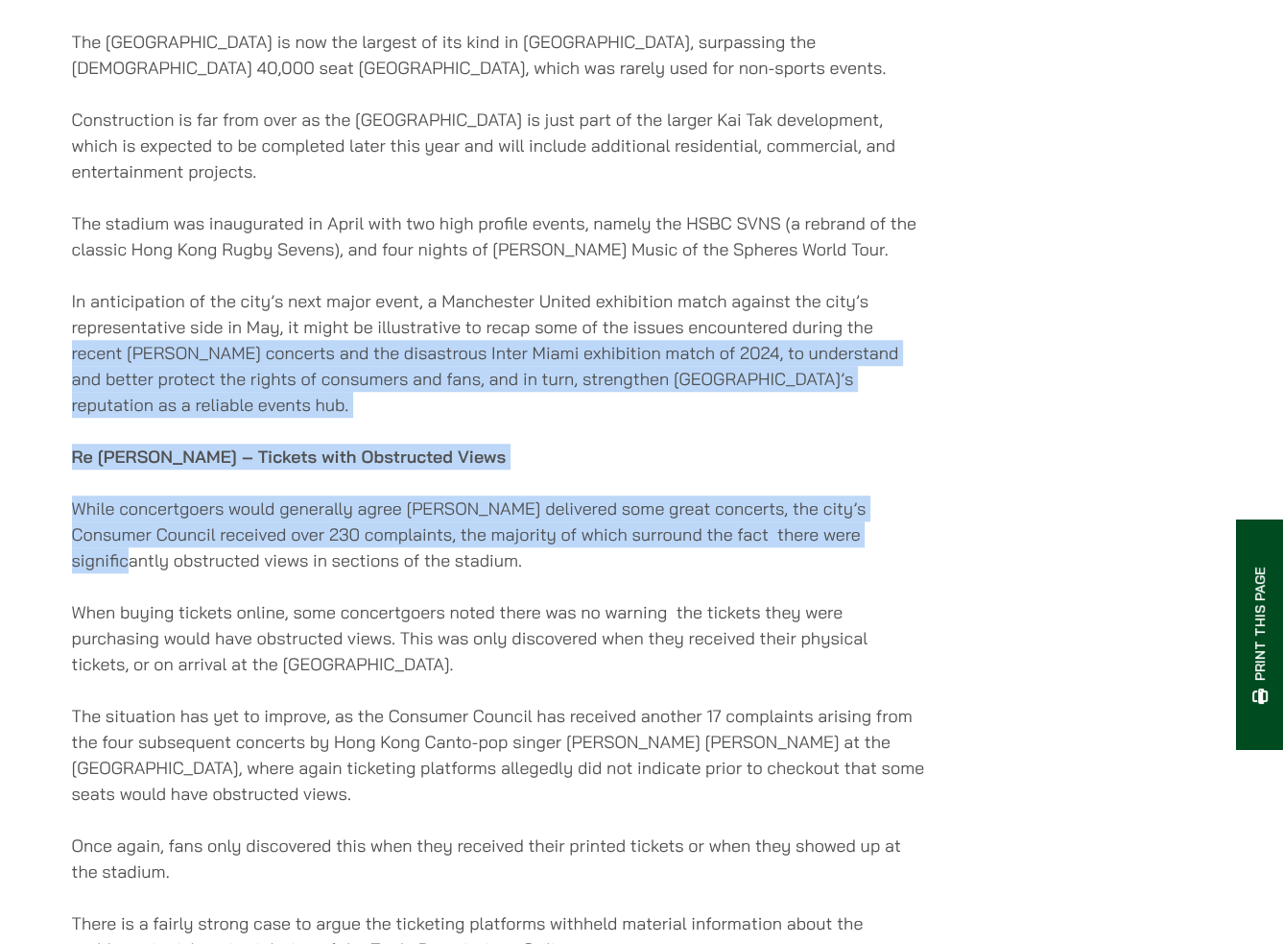
drag, startPoint x: 47, startPoint y: 365, endPoint x: 1033, endPoint y: 539, distance: 1001.0
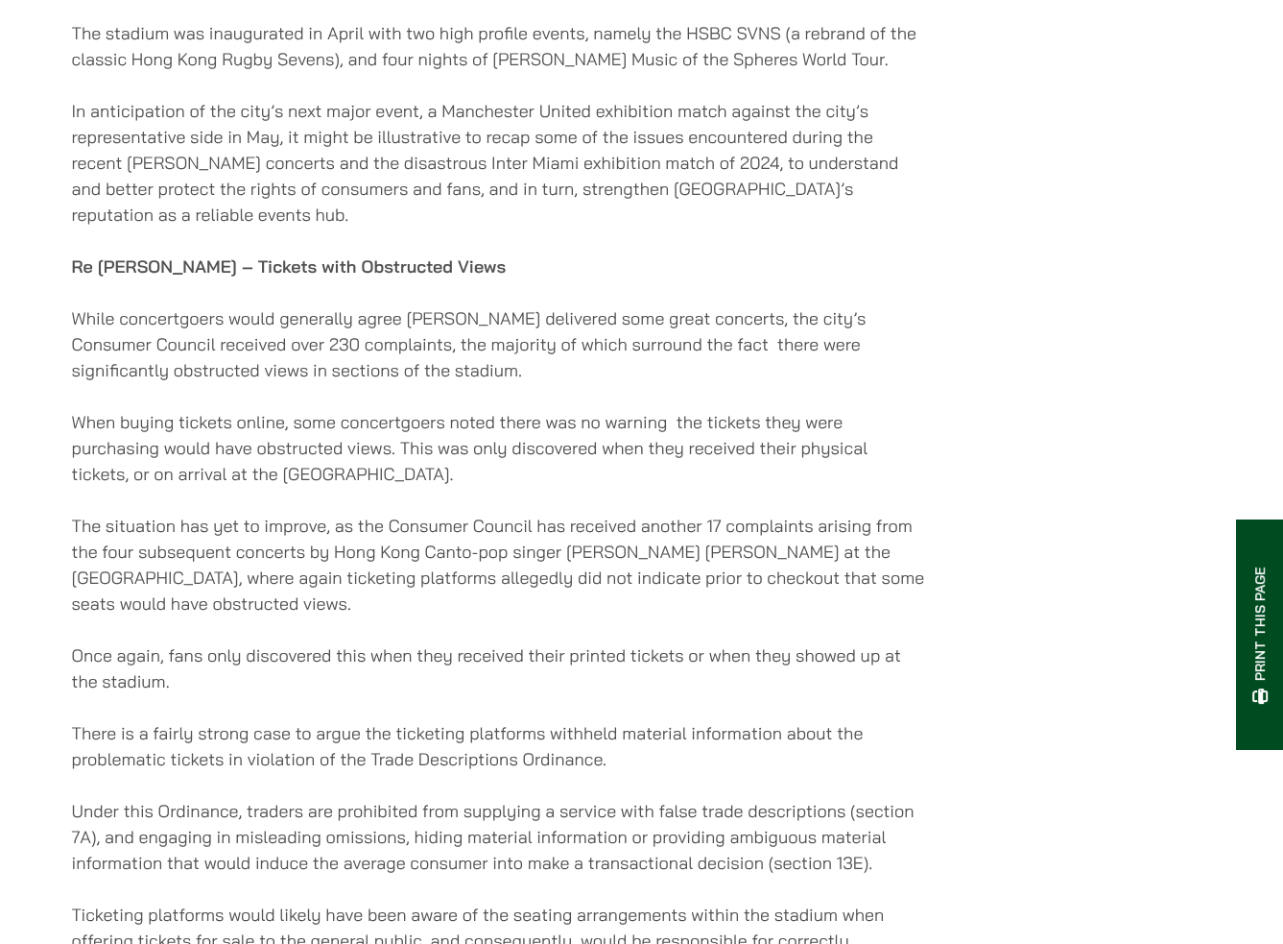
scroll to position [1344, 0]
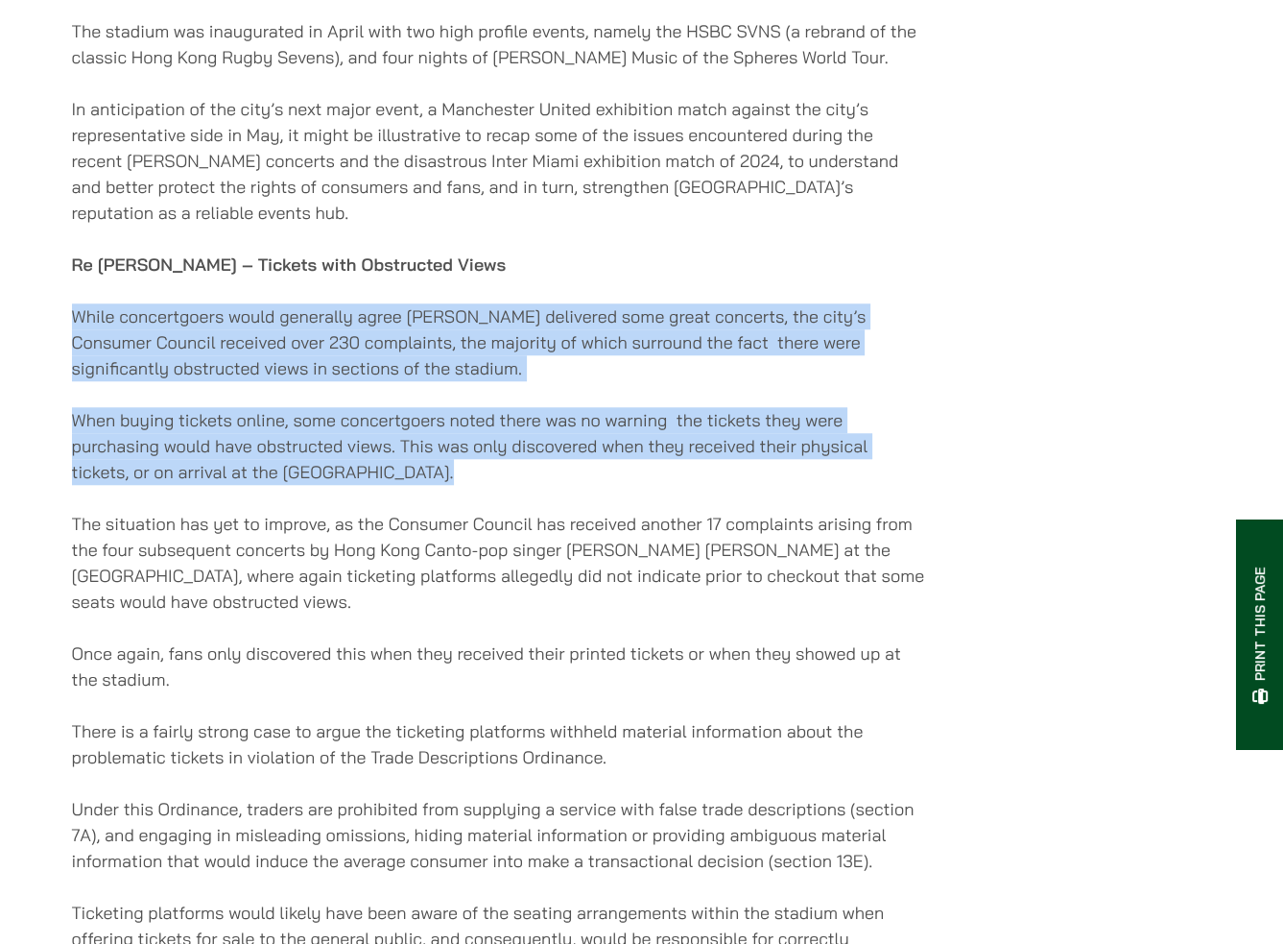
drag, startPoint x: 52, startPoint y: 312, endPoint x: 484, endPoint y: 495, distance: 469.3
click at [484, 485] on p "When buying tickets online, some concertgoers noted there was no warning the ti…" at bounding box center [499, 446] width 855 height 78
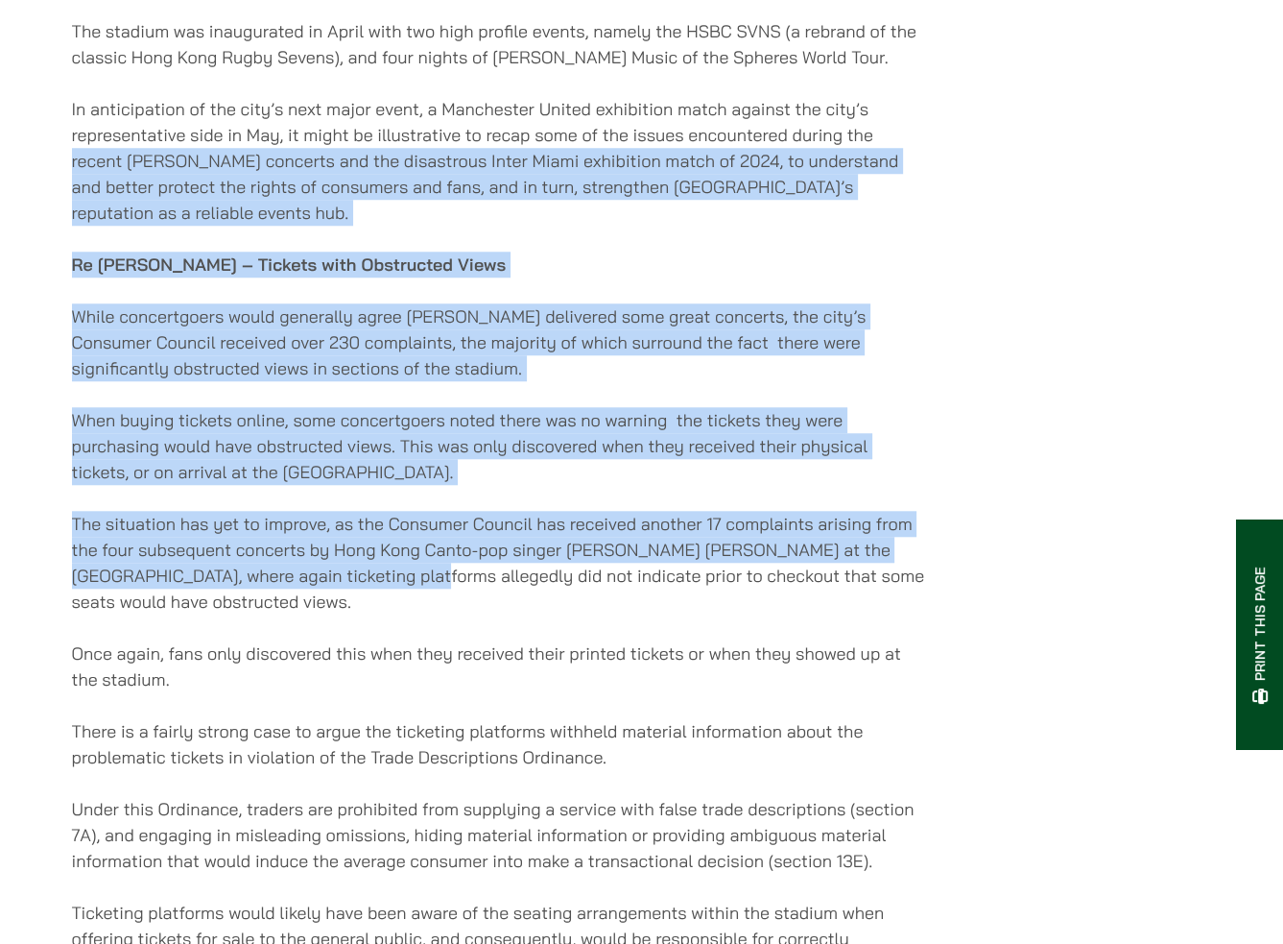
drag, startPoint x: 407, startPoint y: 589, endPoint x: 55, endPoint y: 187, distance: 534.7
drag, startPoint x: 63, startPoint y: 174, endPoint x: 423, endPoint y: 590, distance: 550.6
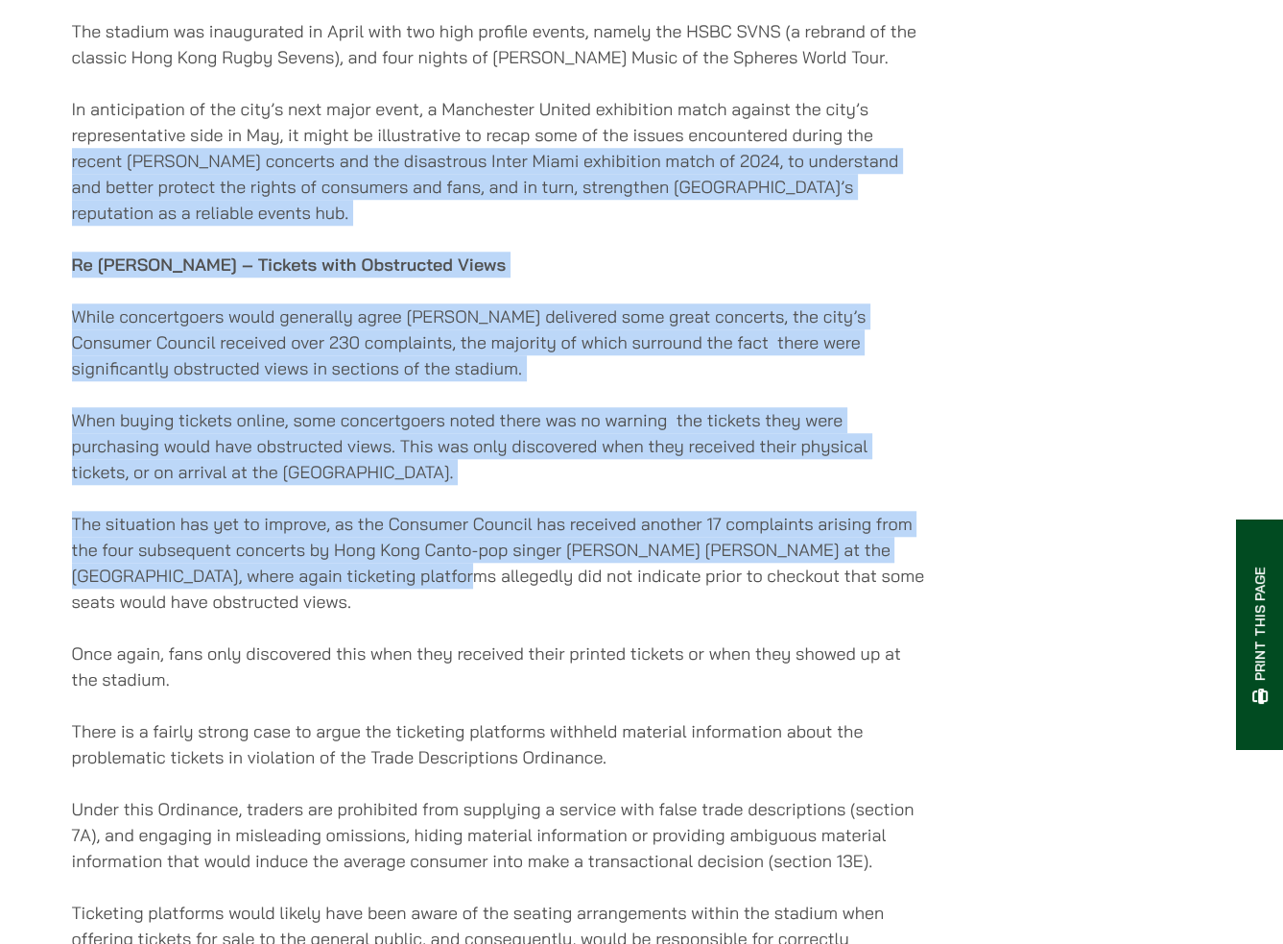
click at [423, 590] on p "The situation has yet to improve, as the Consumer Council has received another …" at bounding box center [499, 563] width 855 height 104
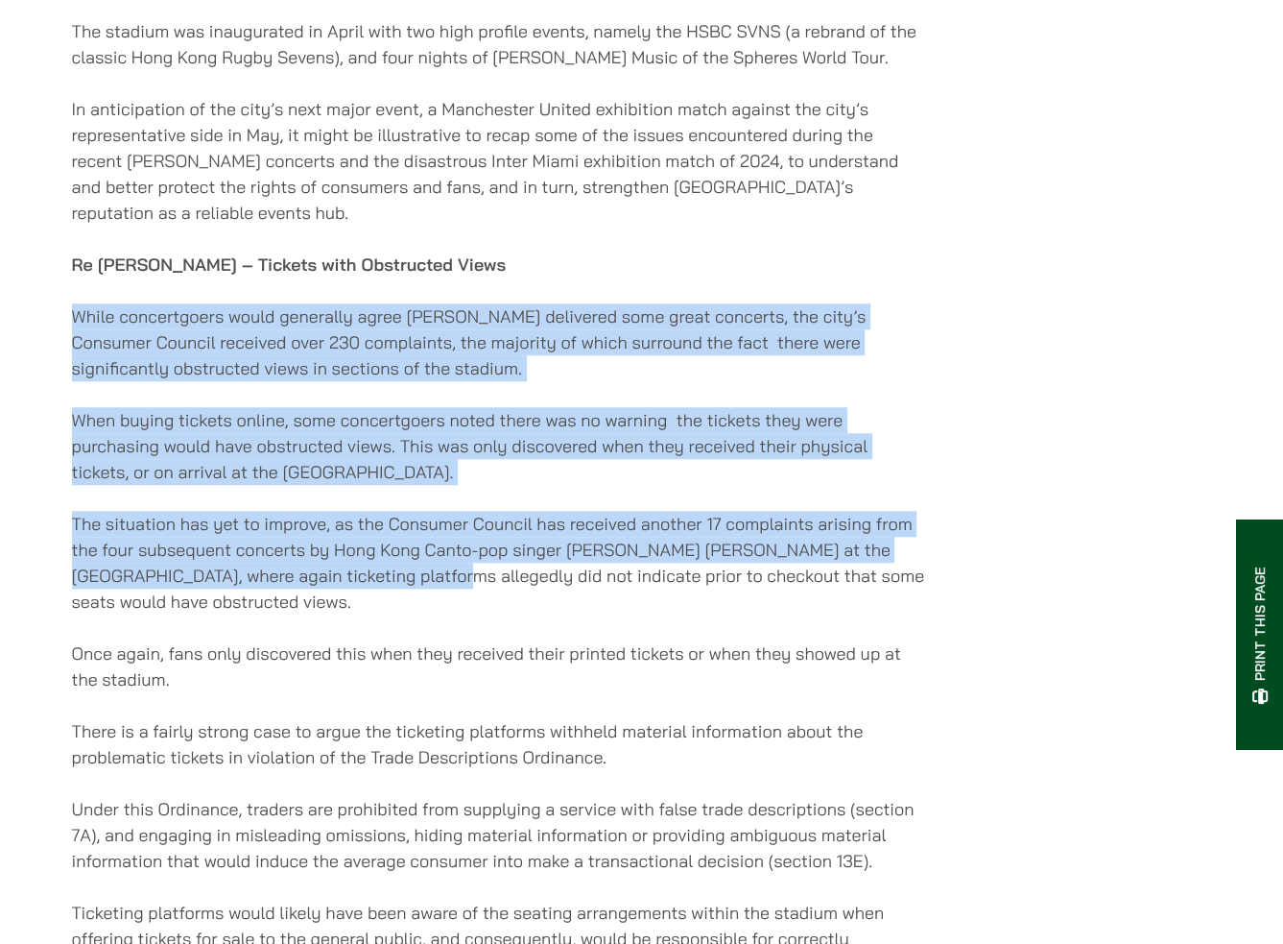
drag, startPoint x: 423, startPoint y: 590, endPoint x: 32, endPoint y: 314, distance: 479.4
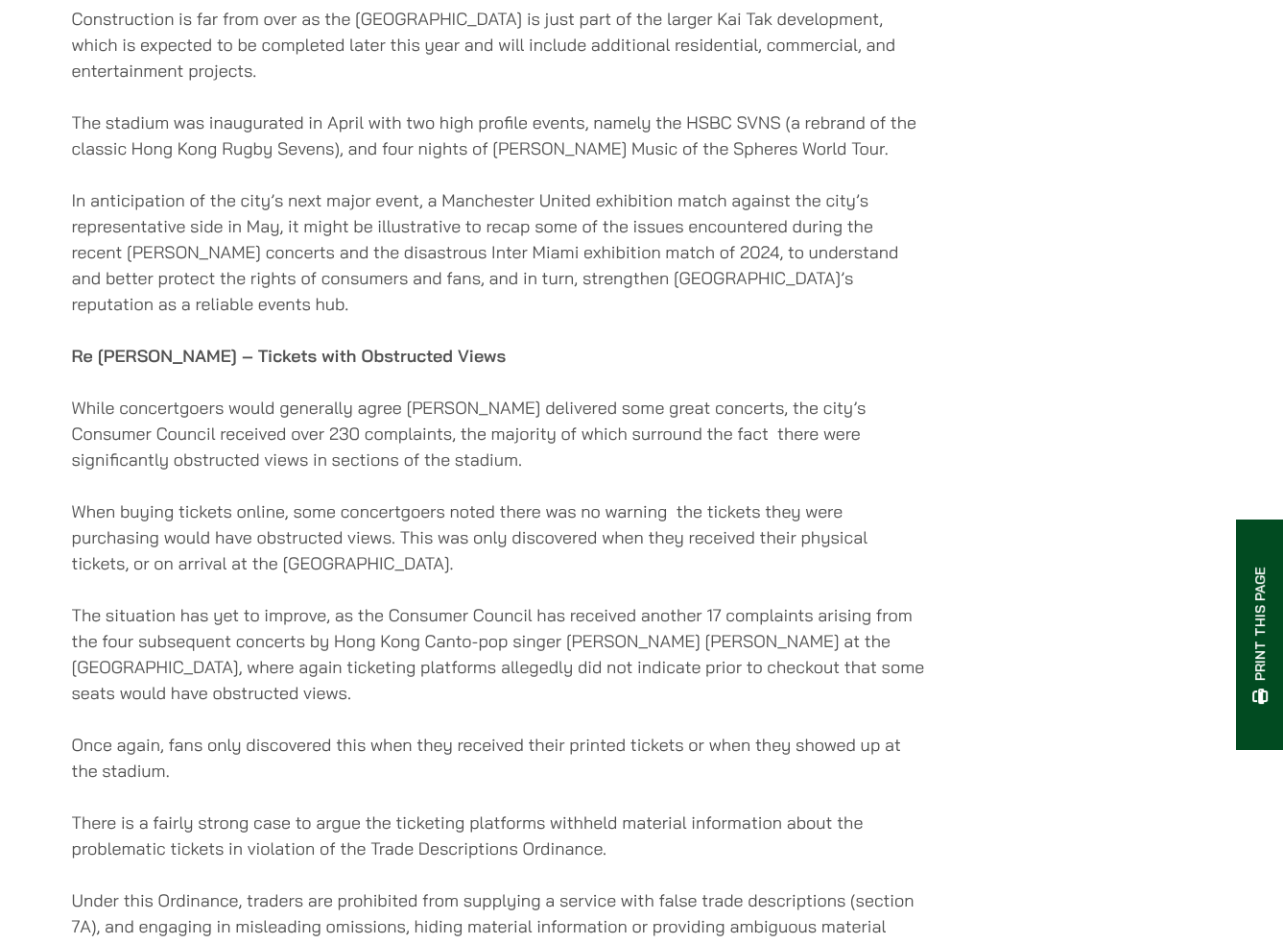
scroll to position [1152, 0]
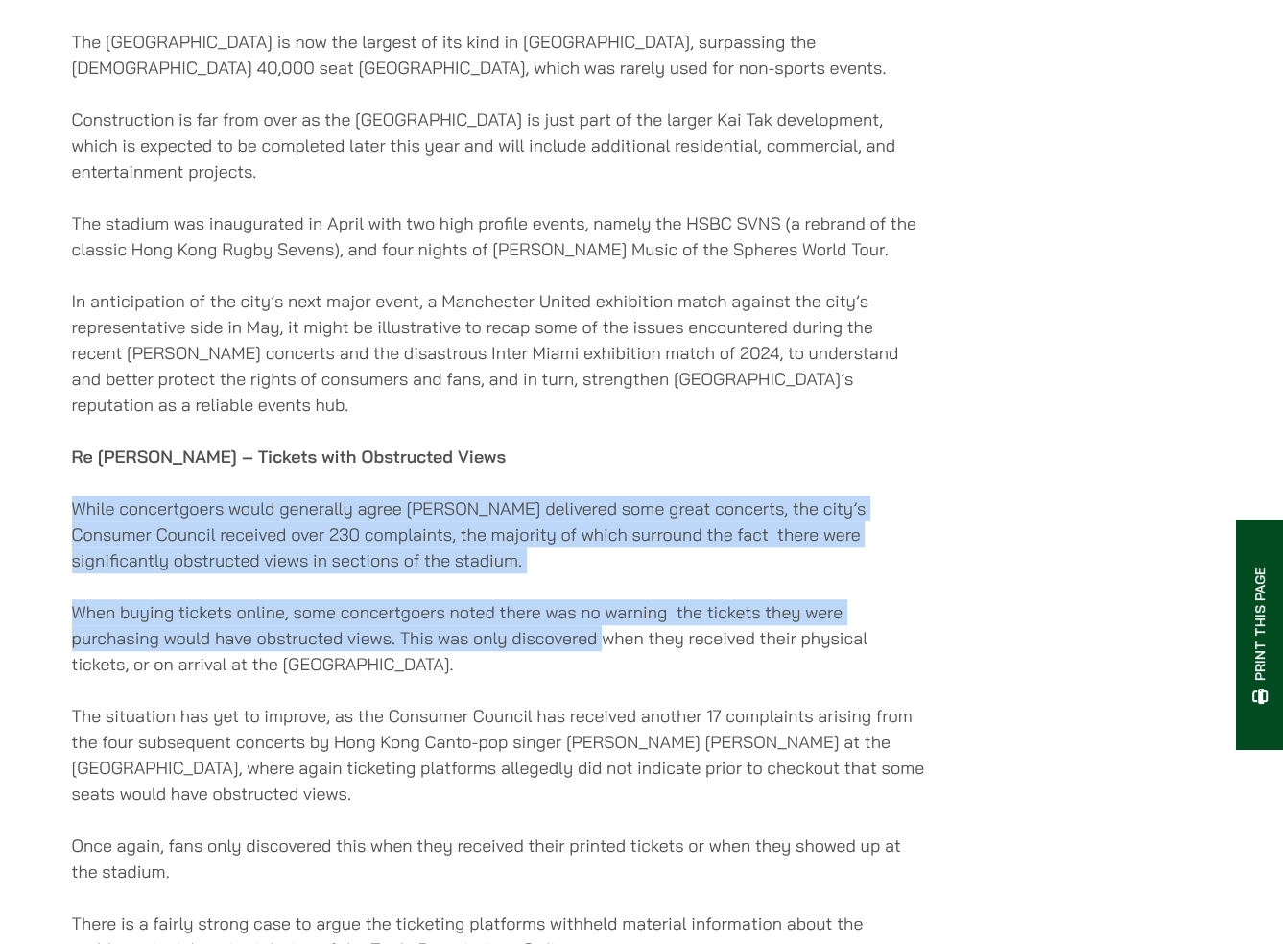
drag, startPoint x: 69, startPoint y: 494, endPoint x: 603, endPoint y: 659, distance: 558.7
click at [603, 659] on p "When buying tickets online, some concertgoers noted there was no warning the ti…" at bounding box center [499, 638] width 855 height 78
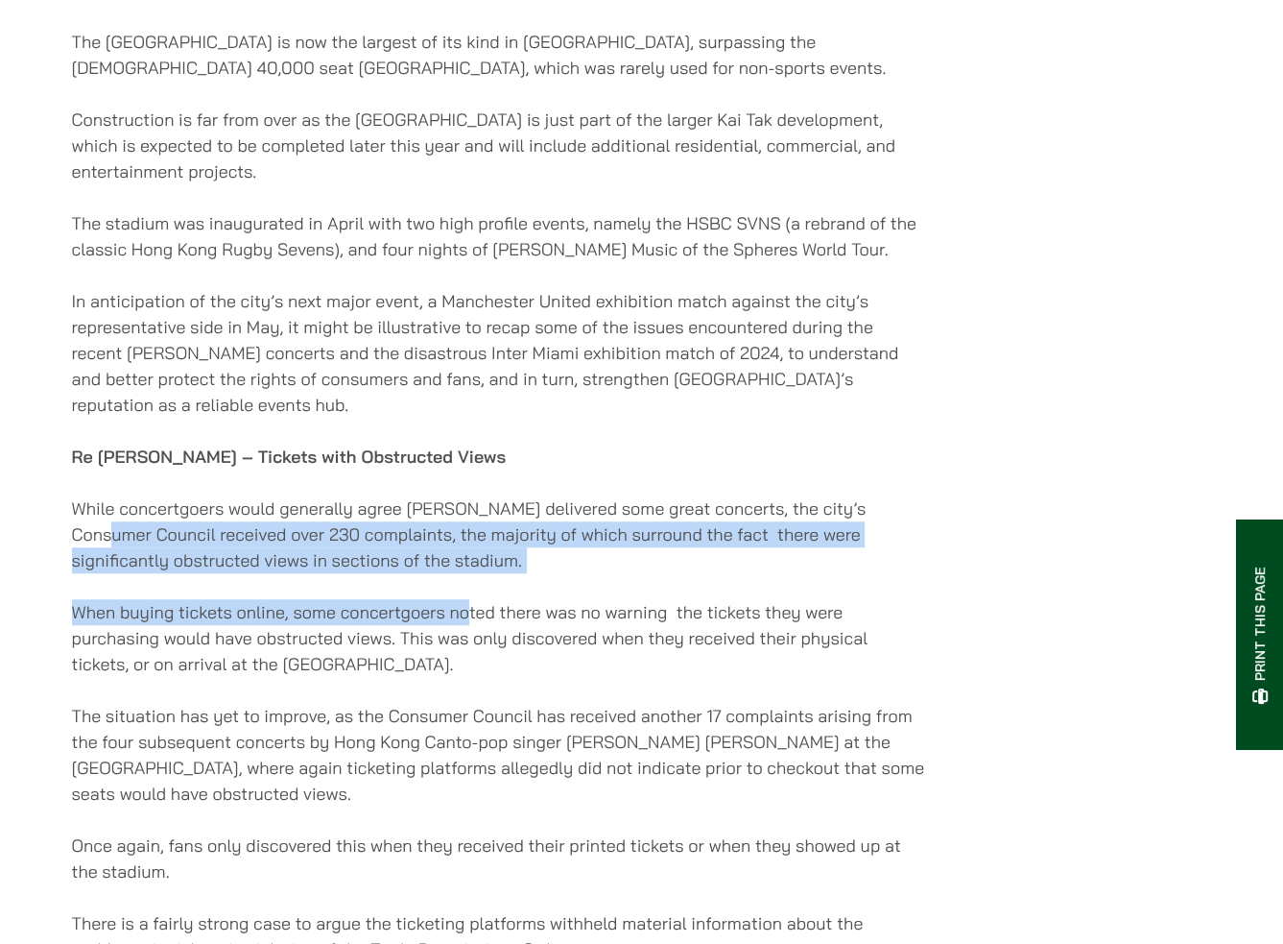
drag, startPoint x: 16, startPoint y: 543, endPoint x: 467, endPoint y: 636, distance: 459.7
click at [464, 631] on p "When buying tickets online, some concertgoers noted there was no warning the ti…" at bounding box center [499, 638] width 855 height 78
drag, startPoint x: 457, startPoint y: 639, endPoint x: 42, endPoint y: 546, distance: 425.0
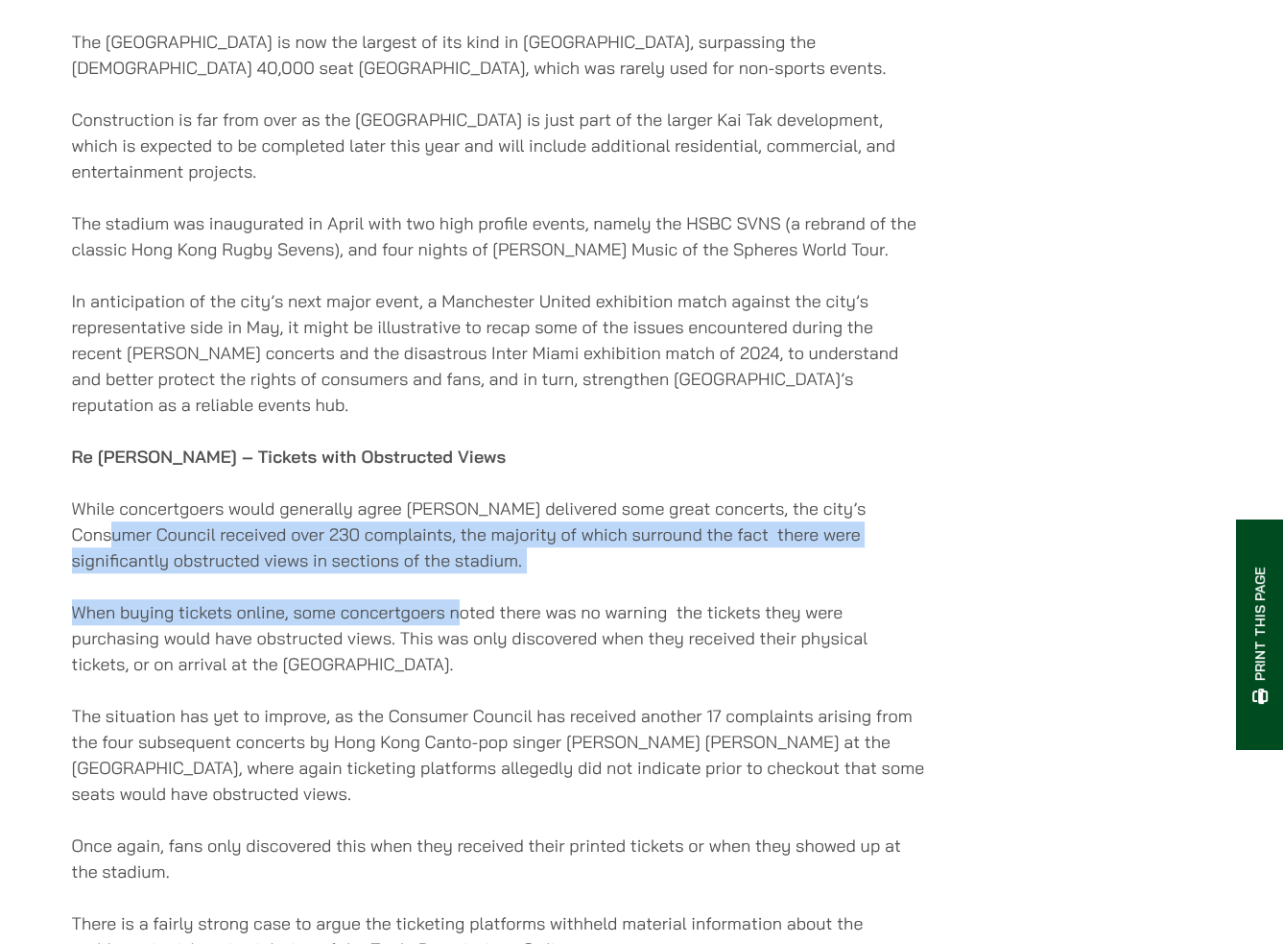
drag, startPoint x: 40, startPoint y: 540, endPoint x: 426, endPoint y: 617, distance: 393.5
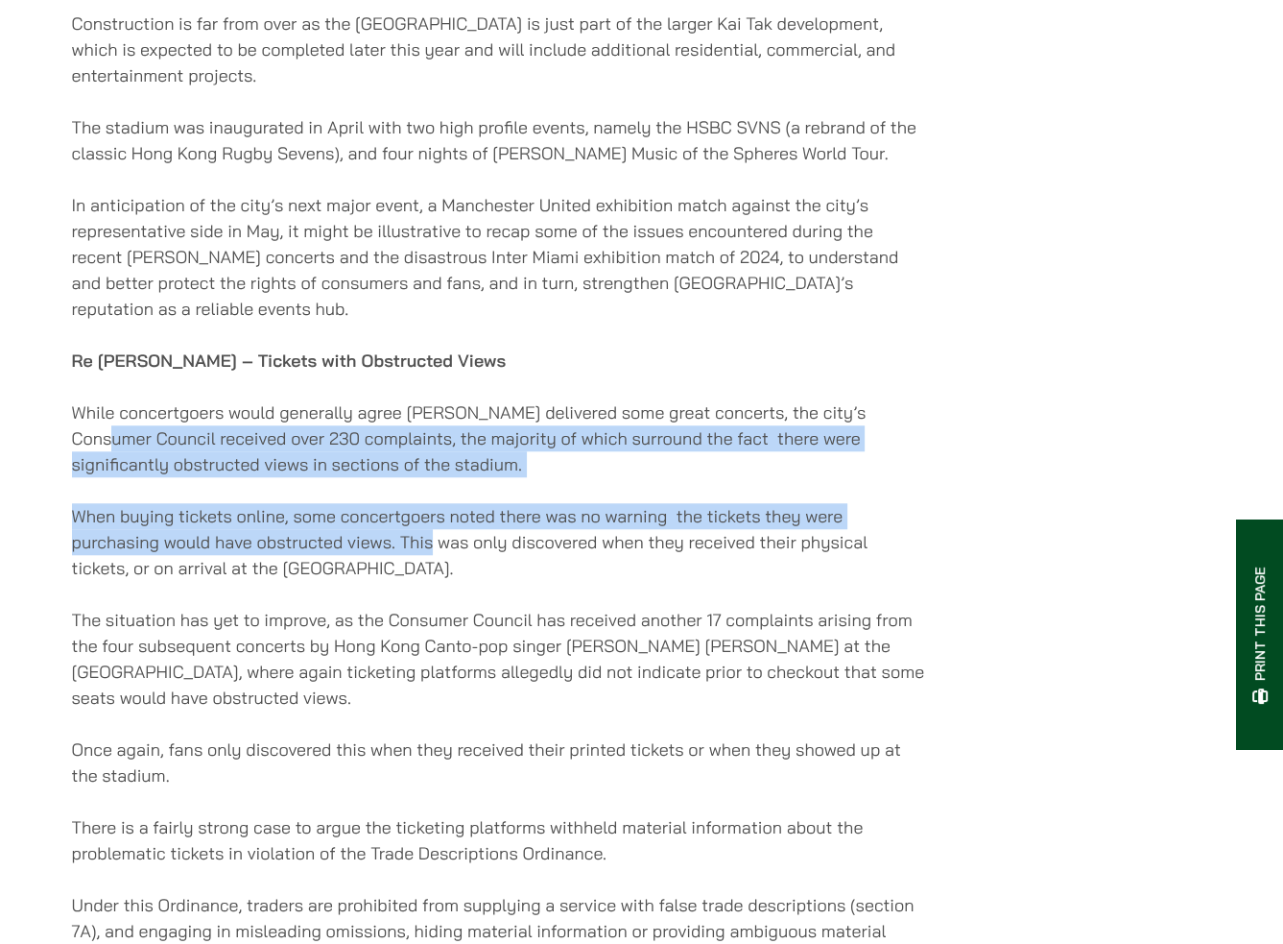
drag, startPoint x: 430, startPoint y: 553, endPoint x: 31, endPoint y: 464, distance: 409.2
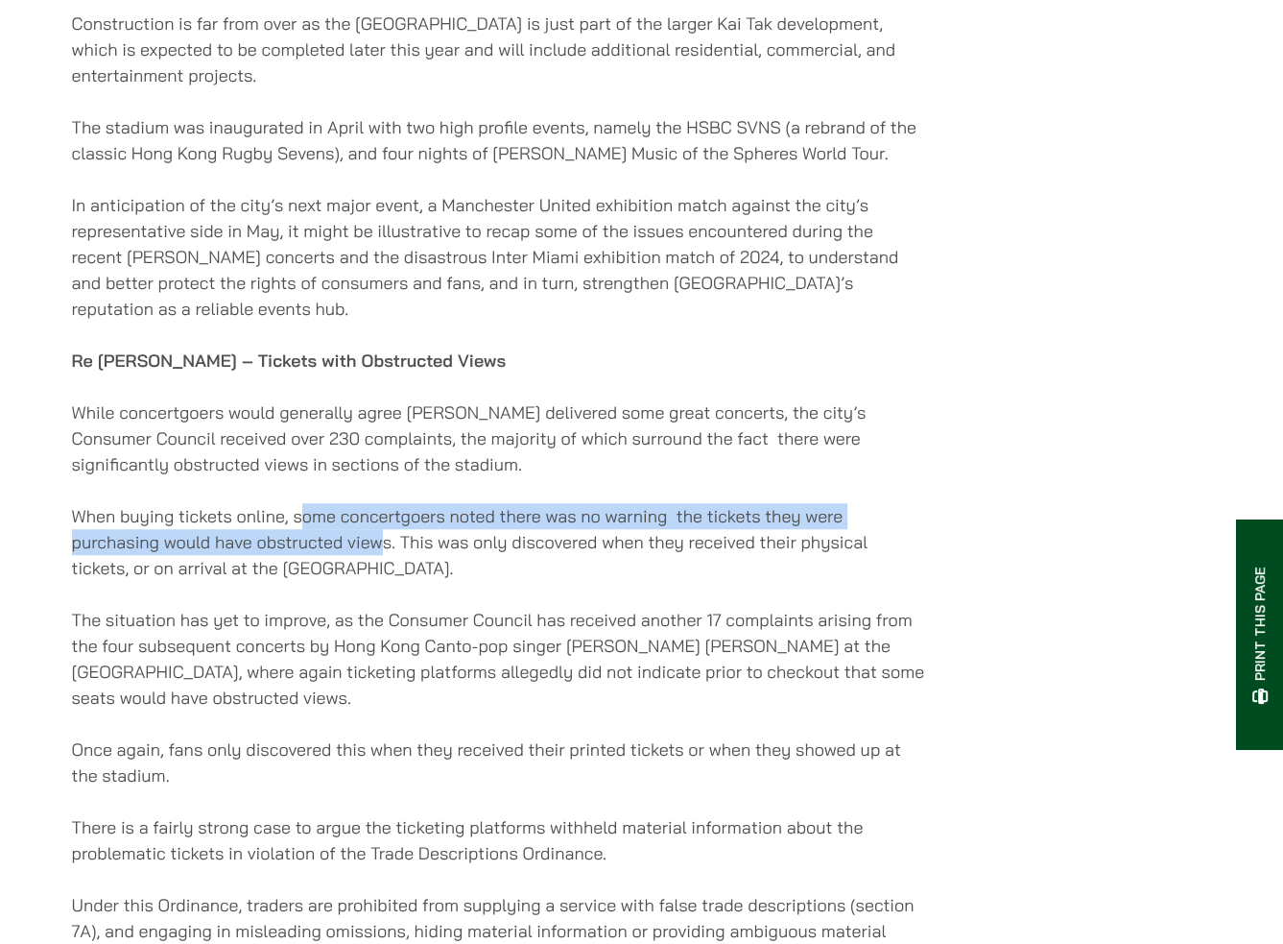
drag, startPoint x: 362, startPoint y: 531, endPoint x: 391, endPoint y: 552, distance: 35.7
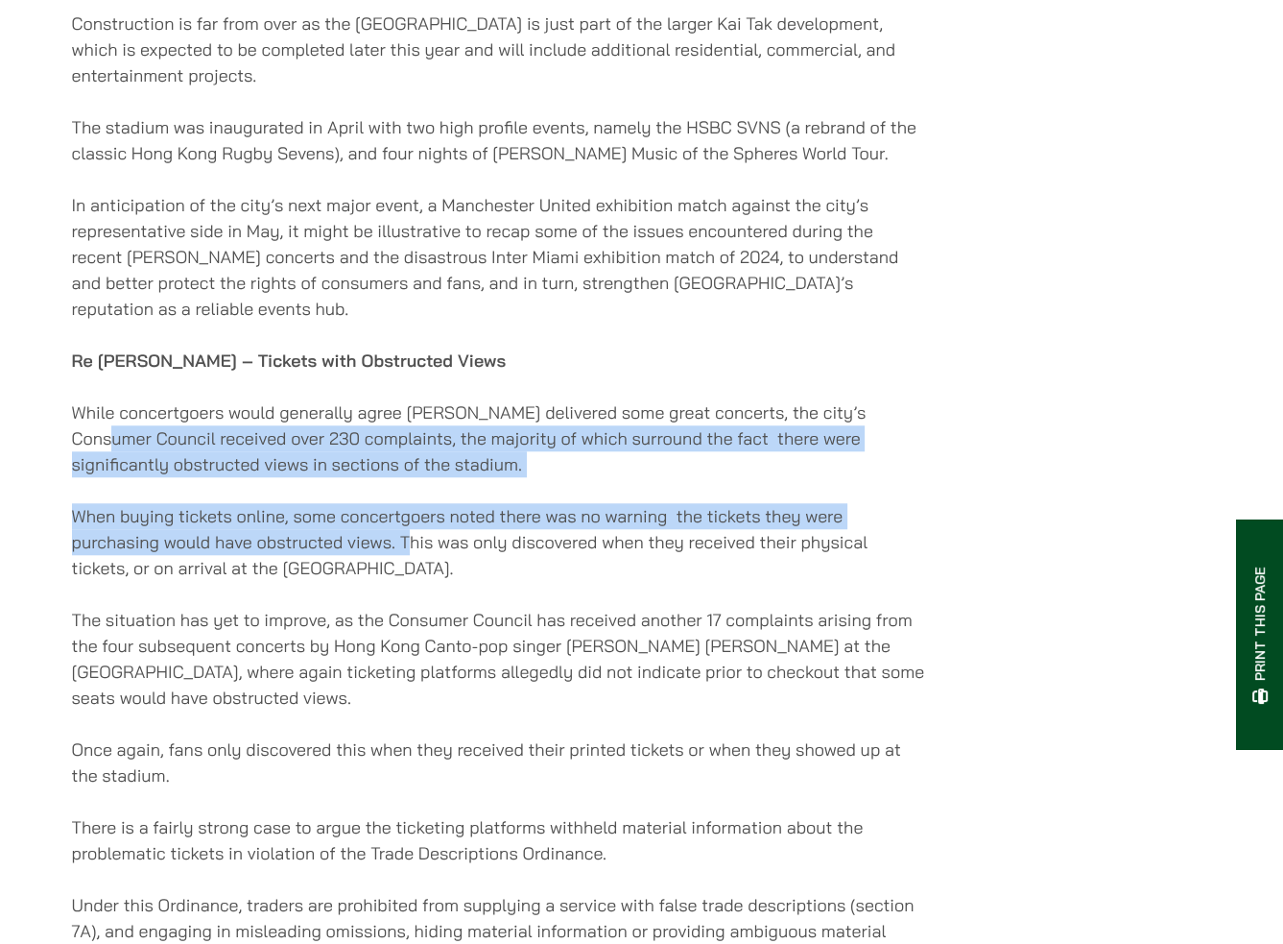
drag, startPoint x: 411, startPoint y: 557, endPoint x: 41, endPoint y: 457, distance: 382.8
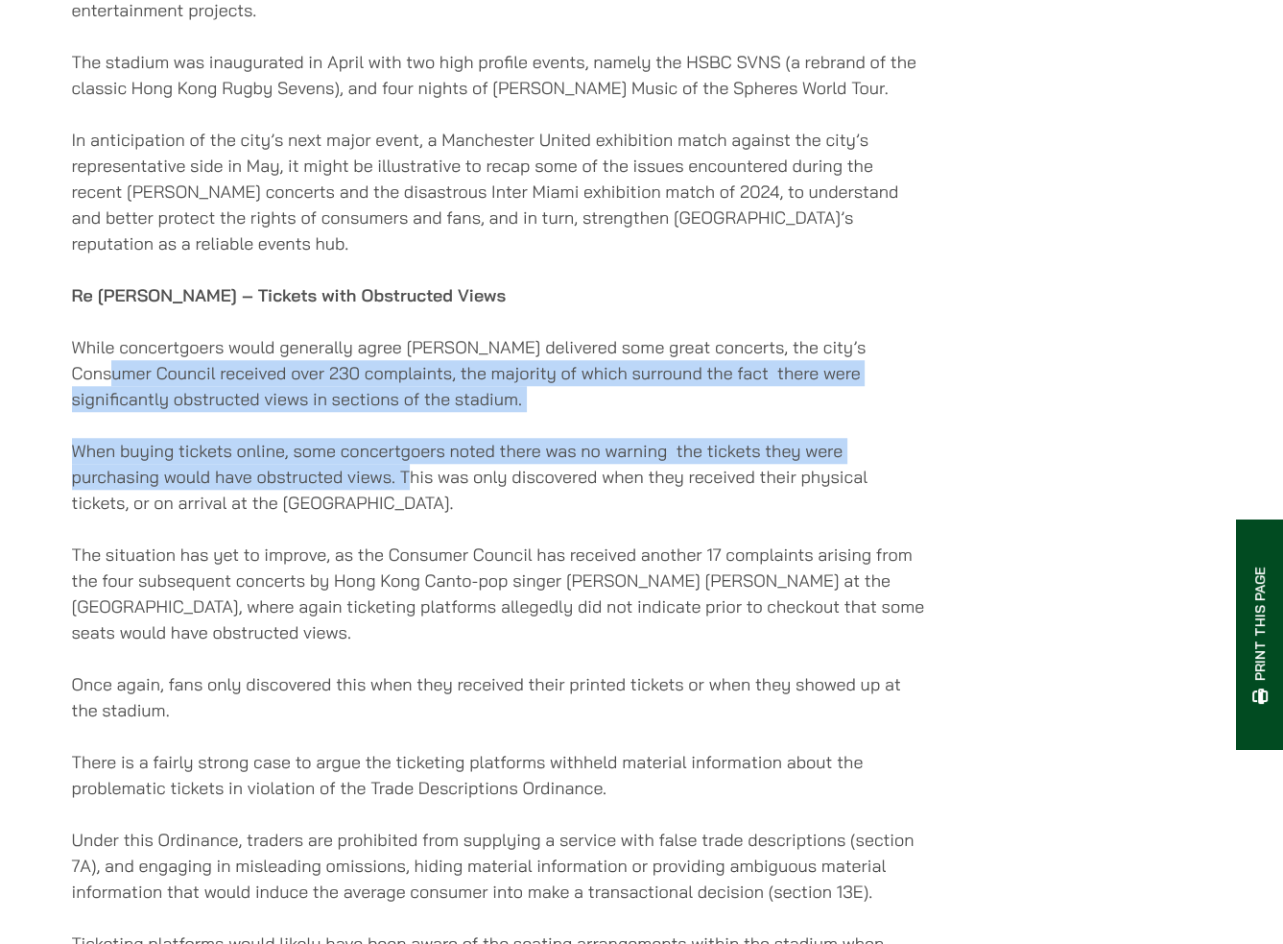
scroll to position [1344, 0]
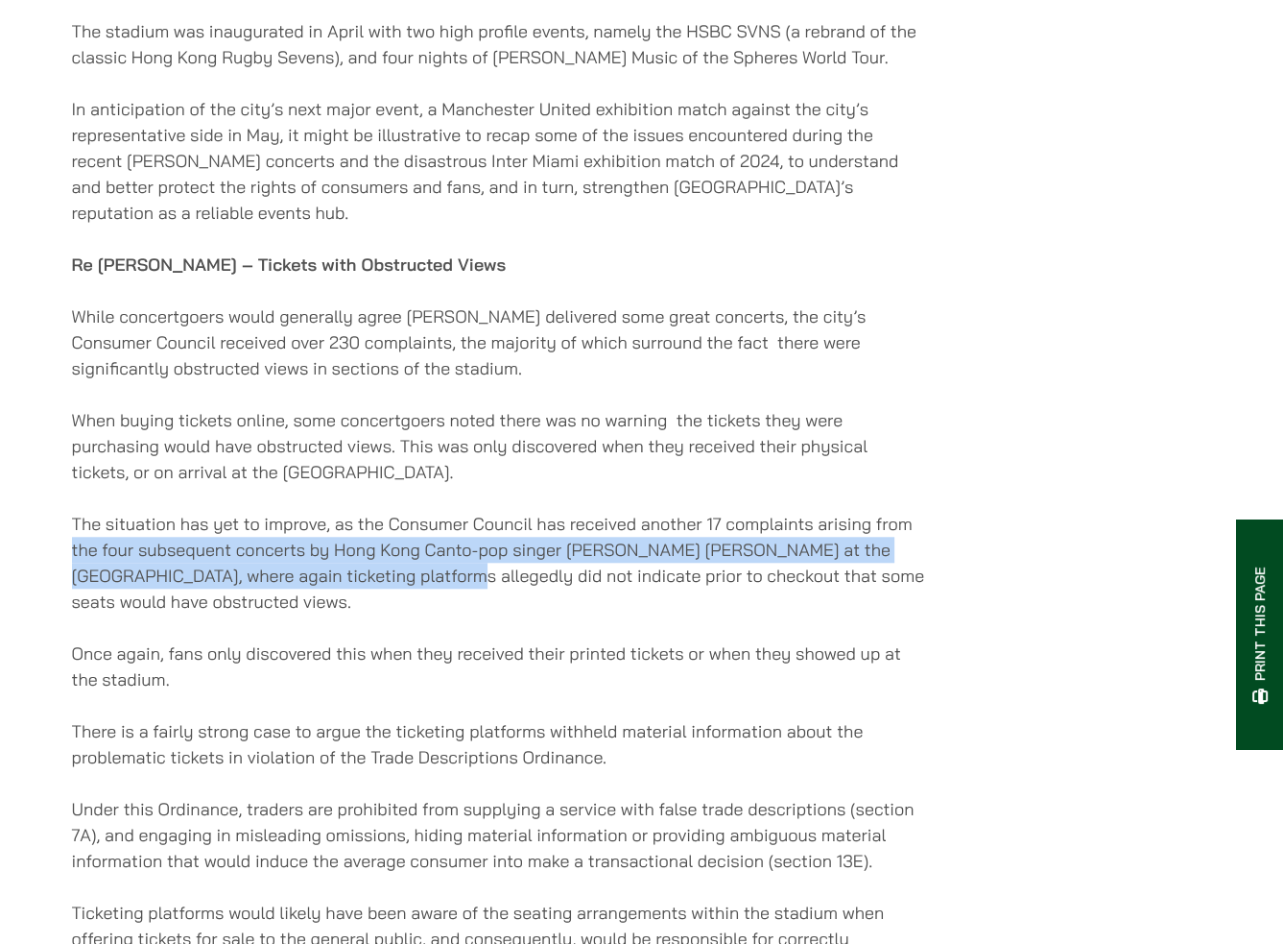
drag, startPoint x: 438, startPoint y: 582, endPoint x: 50, endPoint y: 567, distance: 388.1
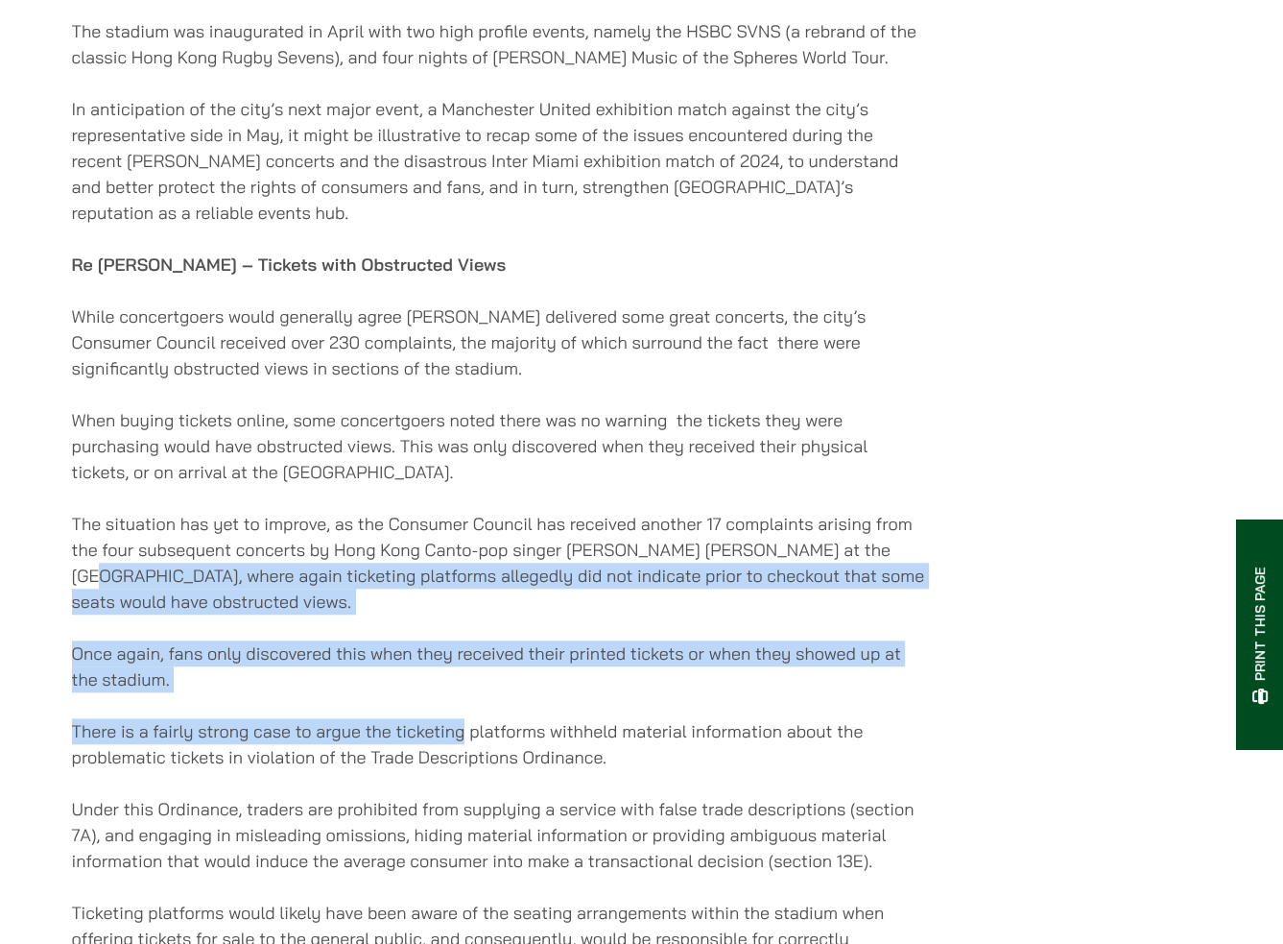
drag, startPoint x: 440, startPoint y: 721, endPoint x: 32, endPoint y: 593, distance: 427.5
drag, startPoint x: 38, startPoint y: 587, endPoint x: 353, endPoint y: 706, distance: 336.6
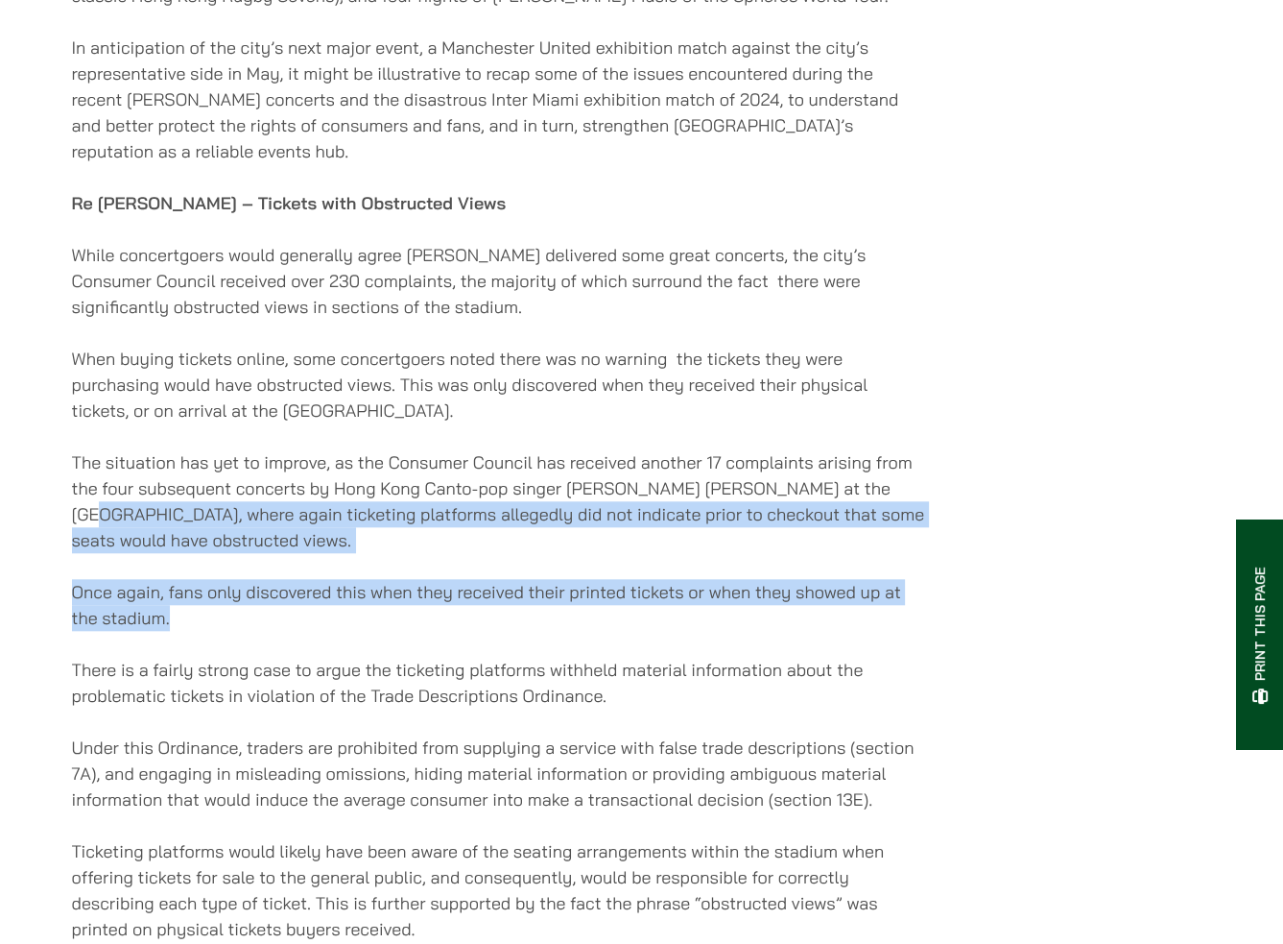
scroll to position [1440, 0]
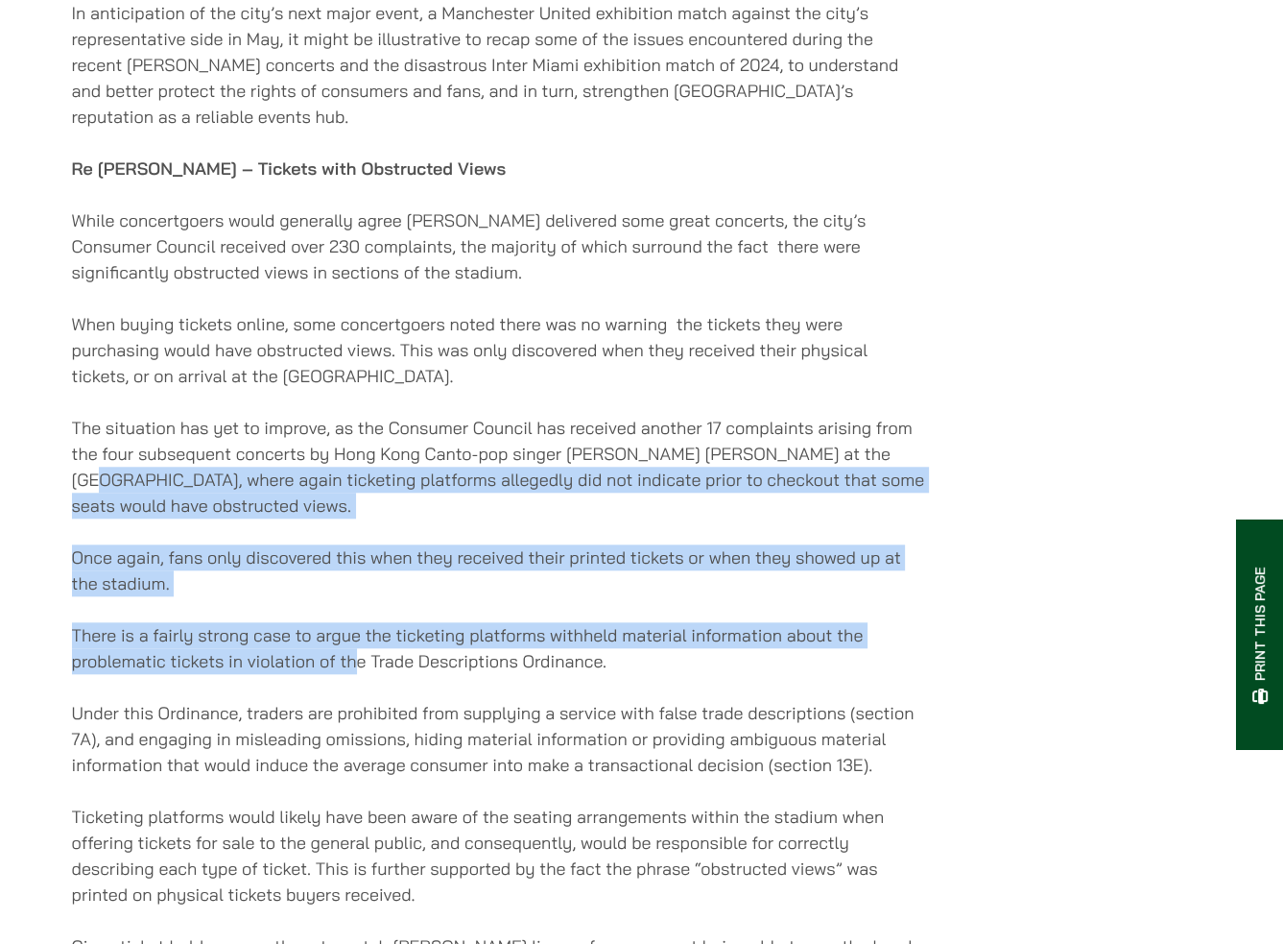
drag, startPoint x: 359, startPoint y: 671, endPoint x: 70, endPoint y: 504, distance: 333.7
click at [74, 499] on p "The situation has yet to improve, as the Consumer Council has received another …" at bounding box center [499, 467] width 855 height 104
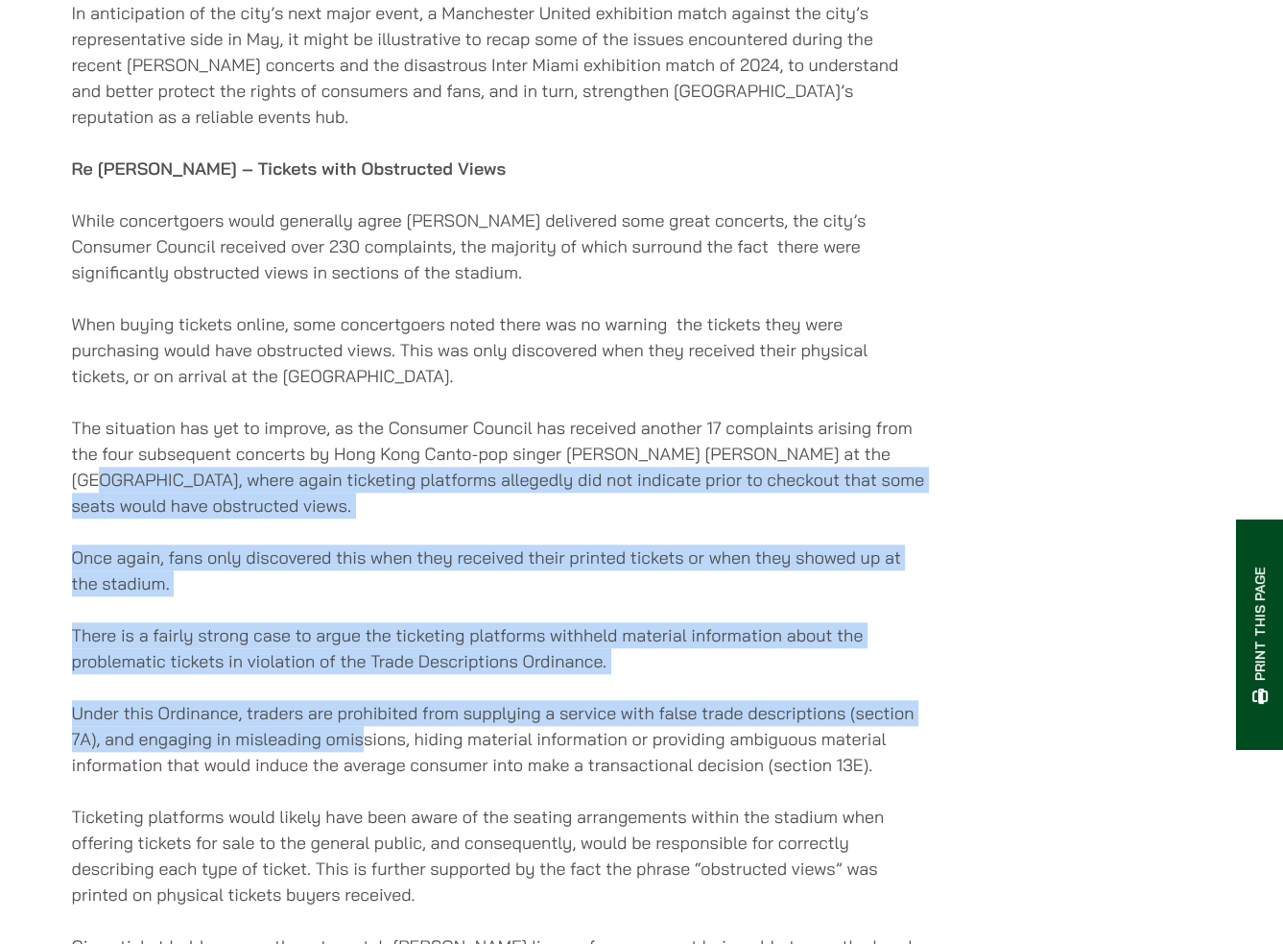
drag, startPoint x: 73, startPoint y: 502, endPoint x: 366, endPoint y: 758, distance: 389.1
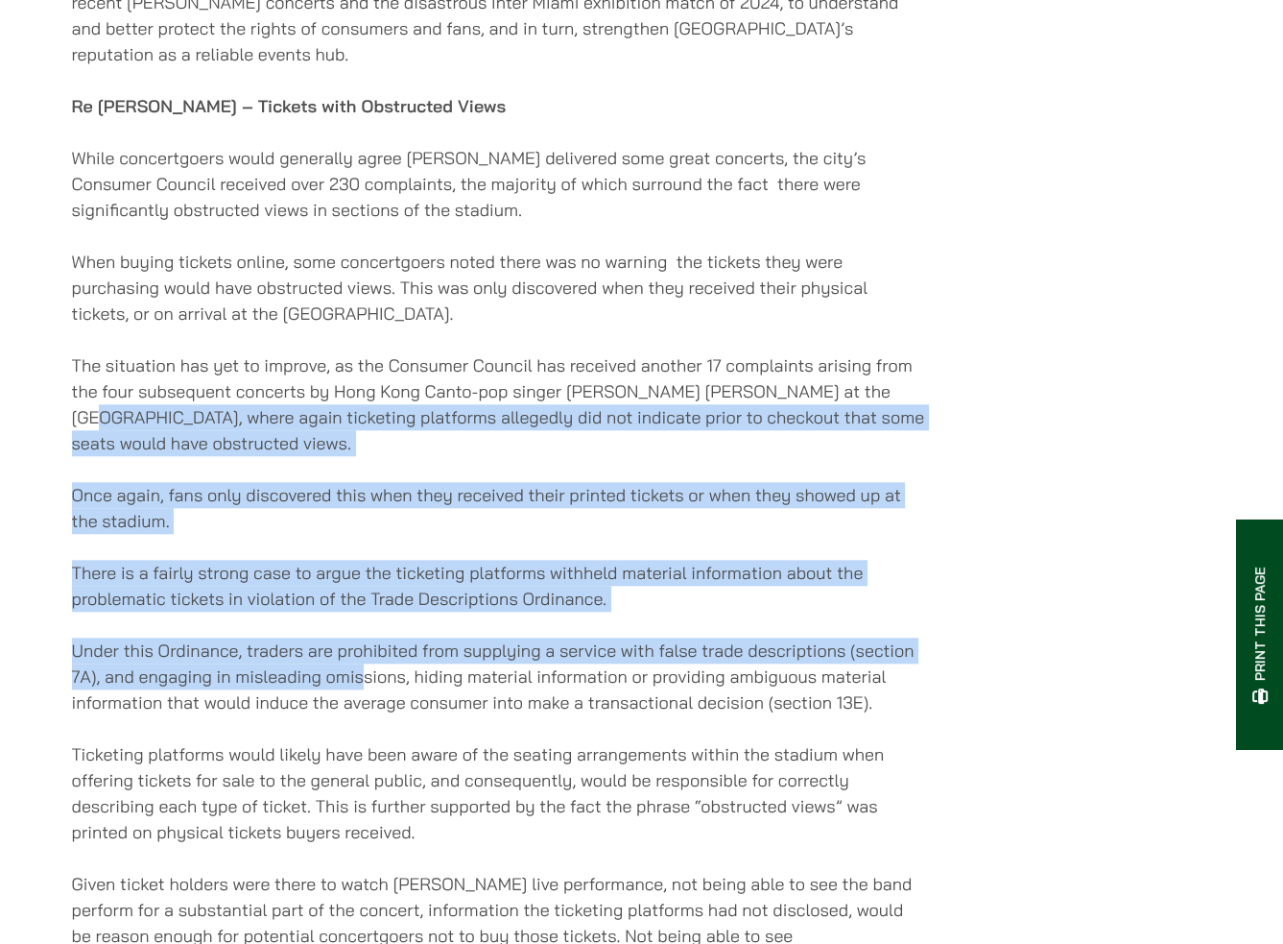
scroll to position [1536, 0]
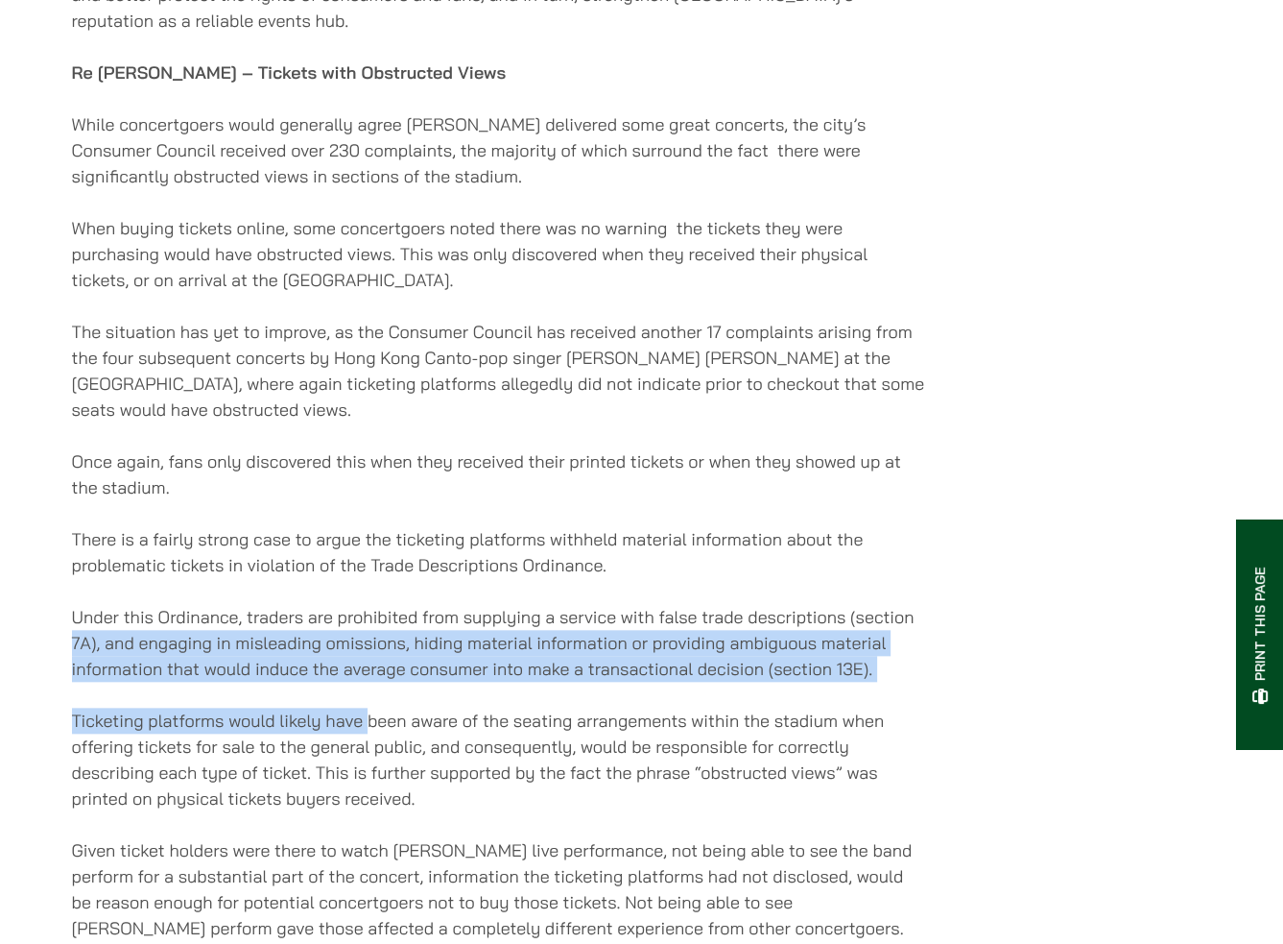
drag, startPoint x: 366, startPoint y: 741, endPoint x: 39, endPoint y: 654, distance: 337.9
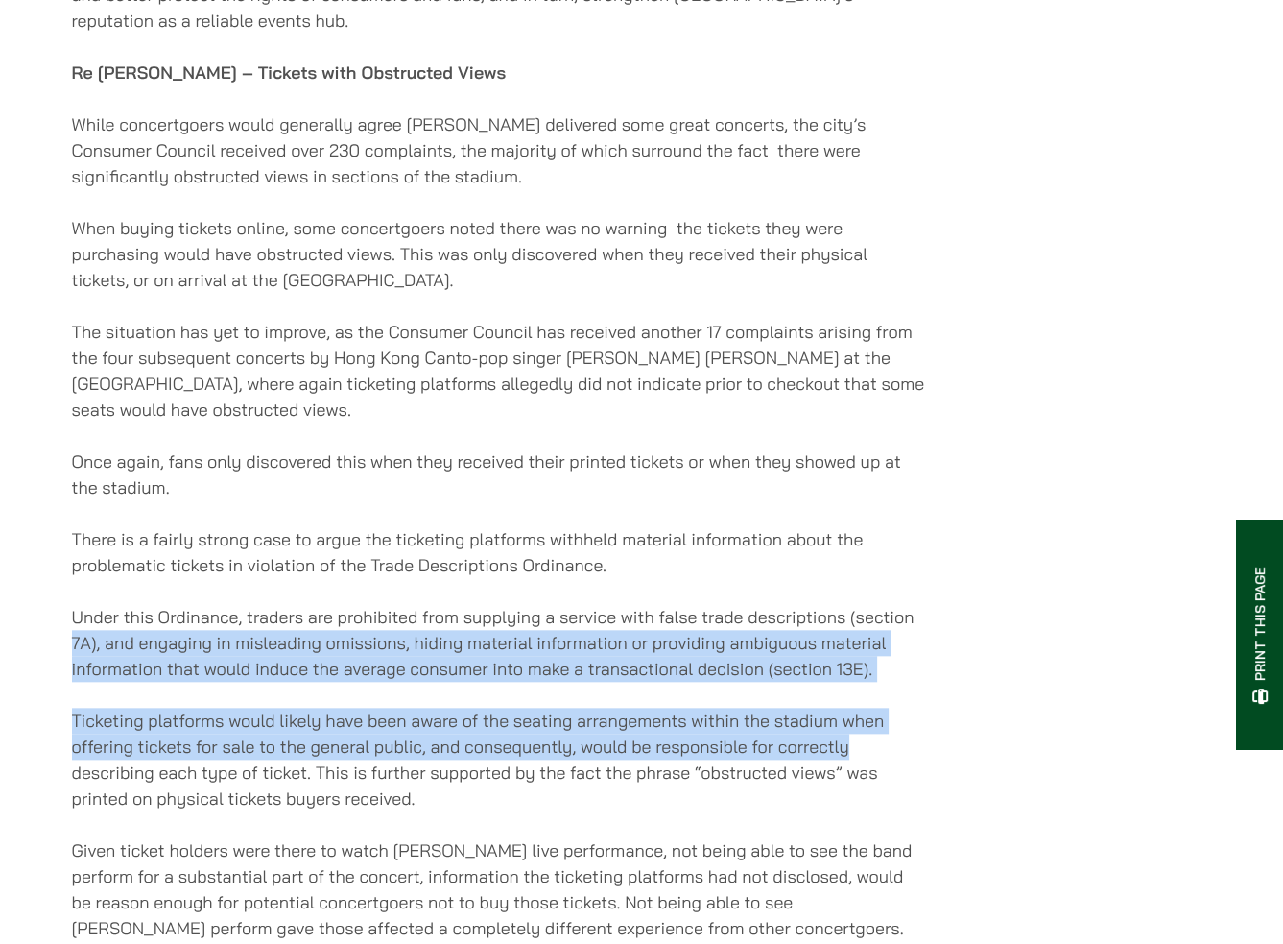
drag, startPoint x: 44, startPoint y: 649, endPoint x: 968, endPoint y: 764, distance: 930.6
drag, startPoint x: 954, startPoint y: 762, endPoint x: 25, endPoint y: 666, distance: 934.2
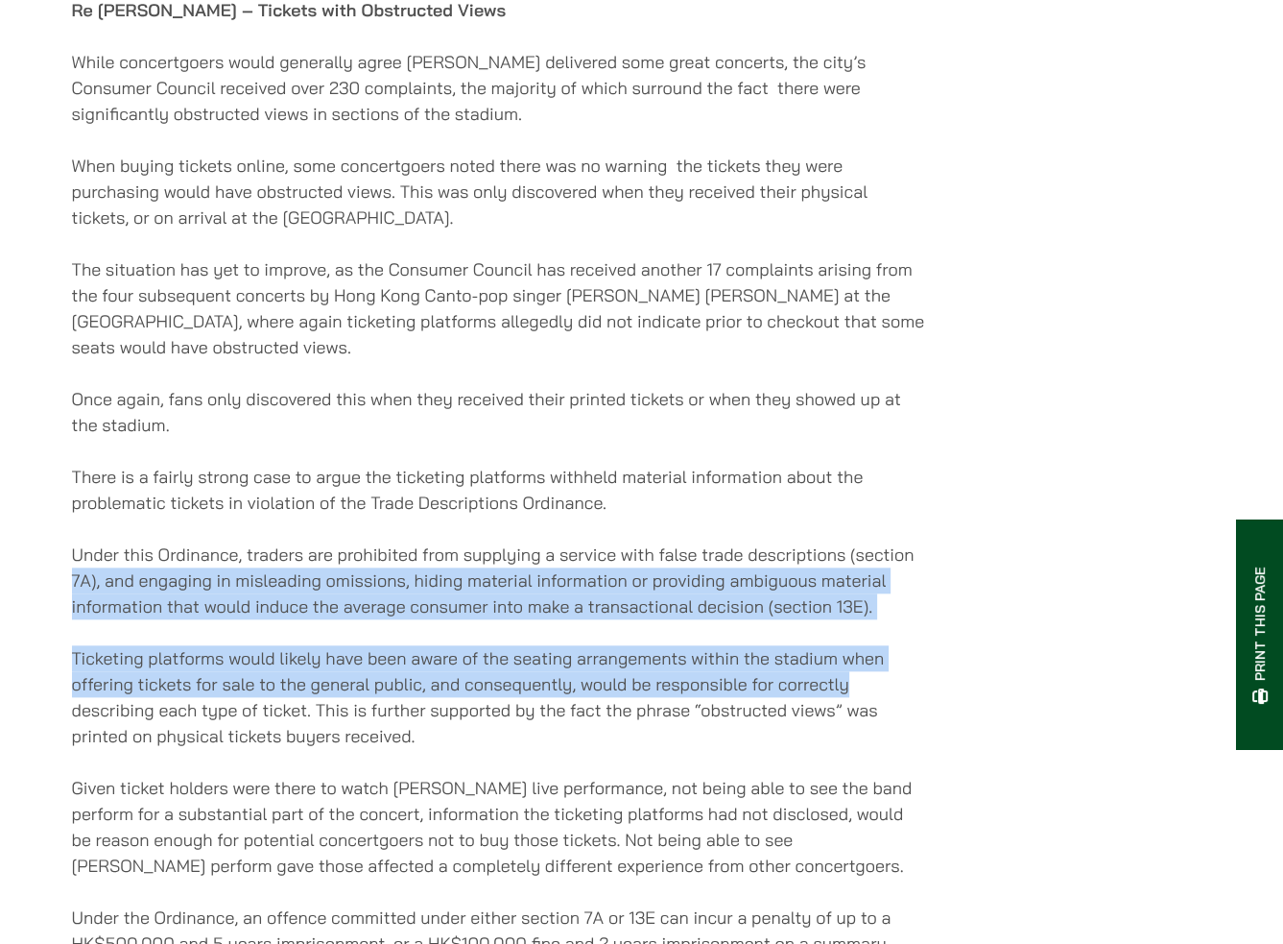
scroll to position [1632, 0]
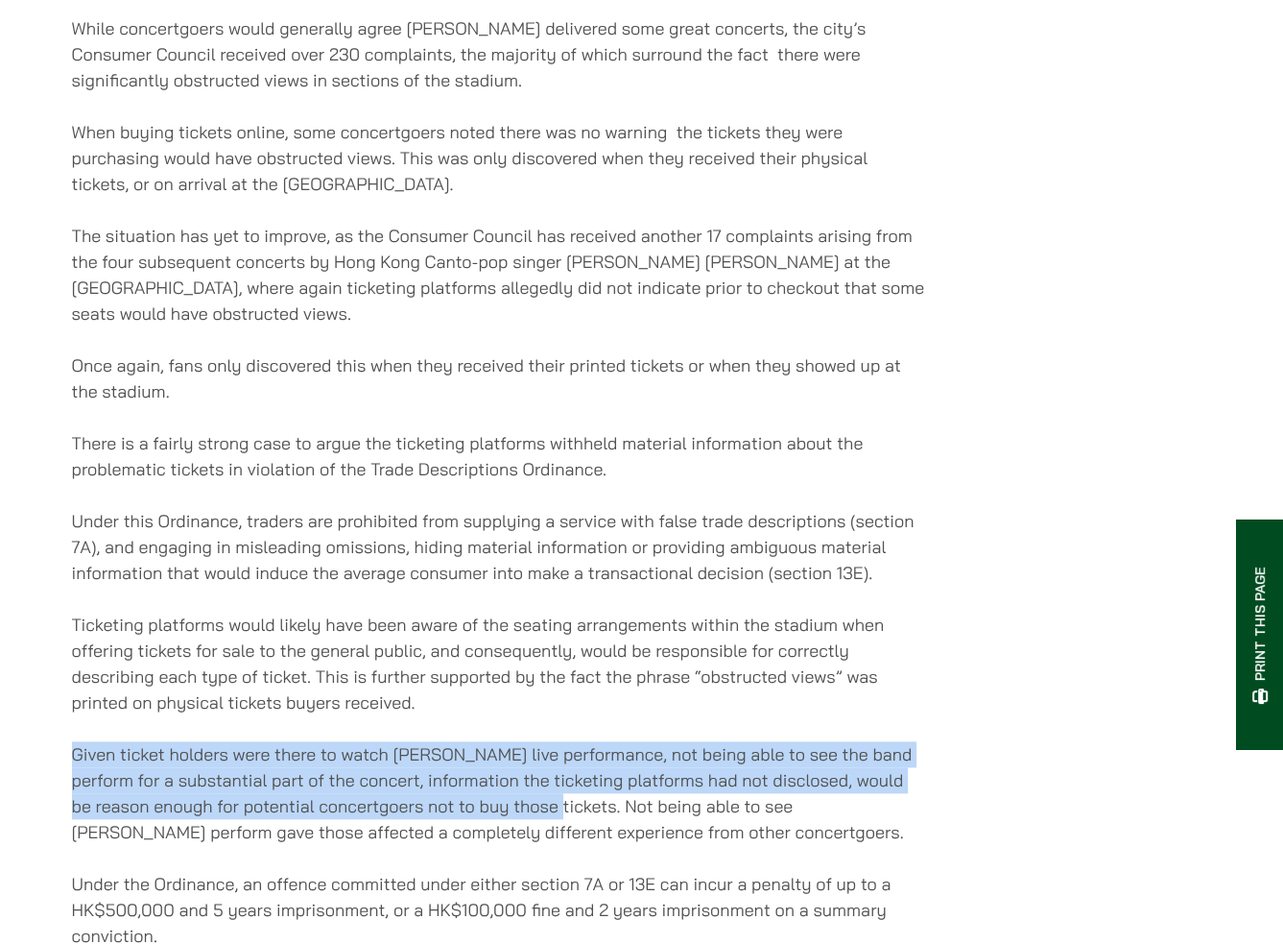
drag, startPoint x: 461, startPoint y: 729, endPoint x: 583, endPoint y: 813, distance: 148.3
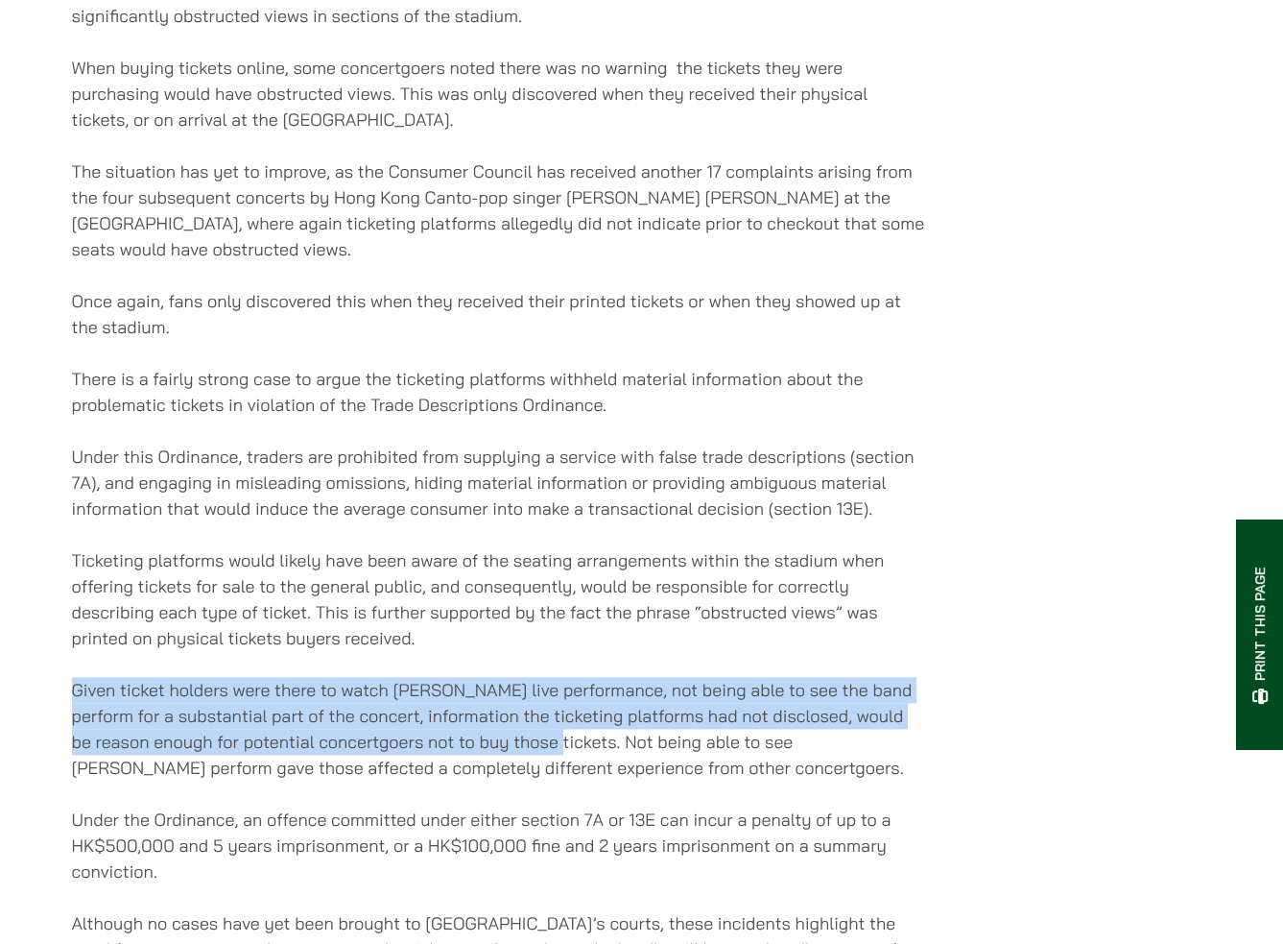
scroll to position [1728, 0]
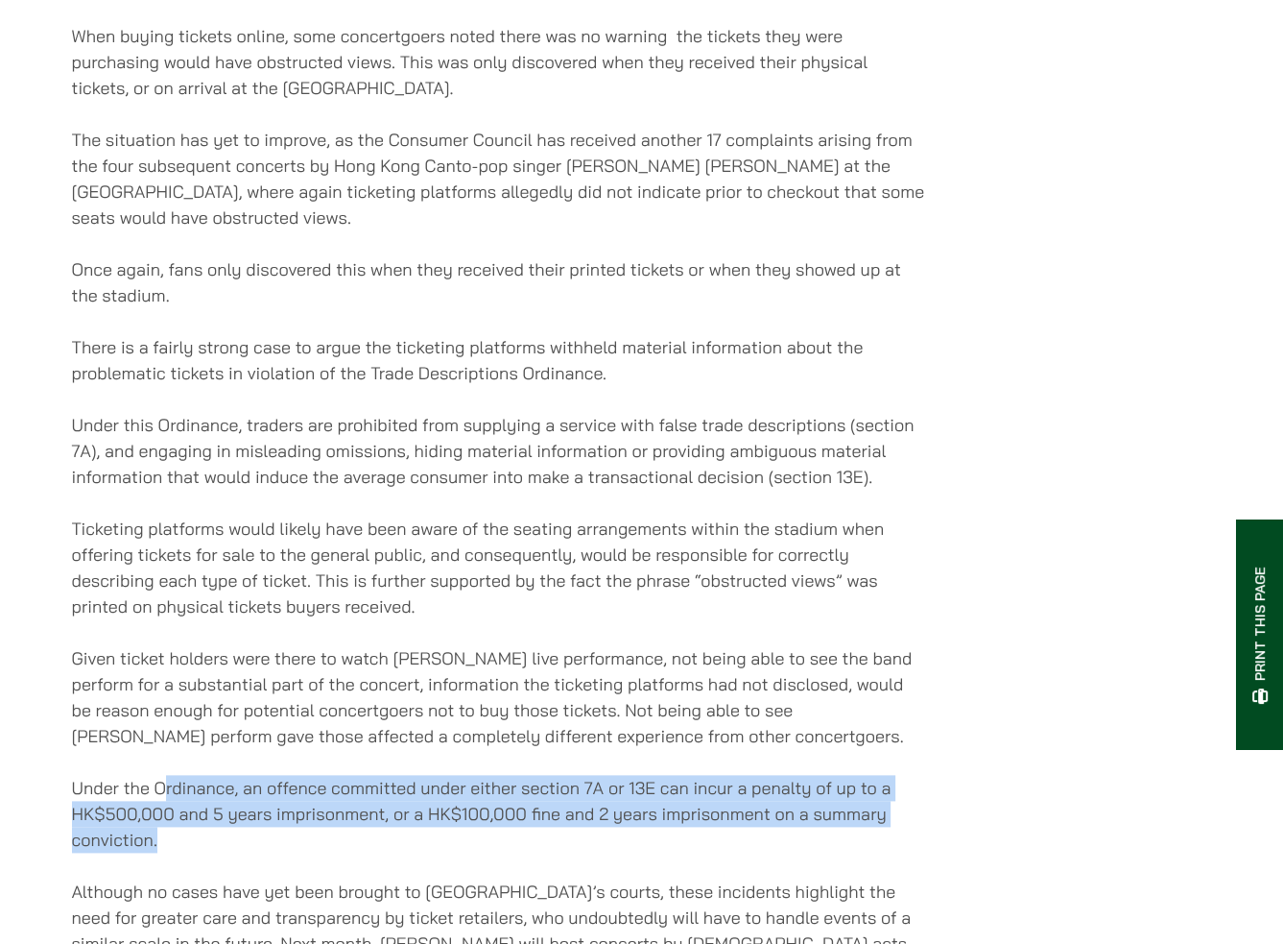
drag, startPoint x: 163, startPoint y: 785, endPoint x: 490, endPoint y: 854, distance: 333.6
click at [490, 852] on p "Under the Ordinance, an offence committed under either section 7A or 13E can in…" at bounding box center [499, 814] width 855 height 78
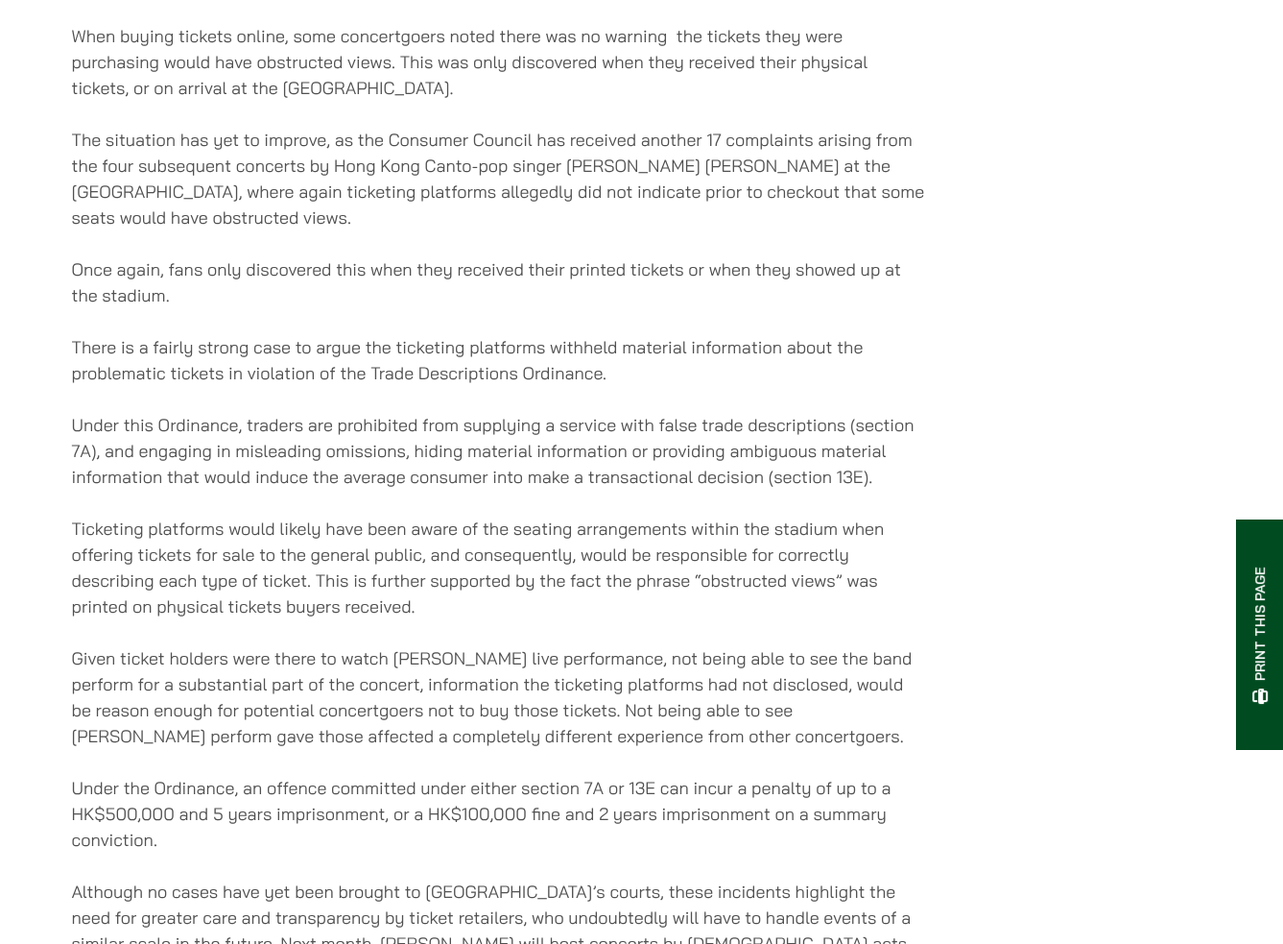
scroll to position [1920, 0]
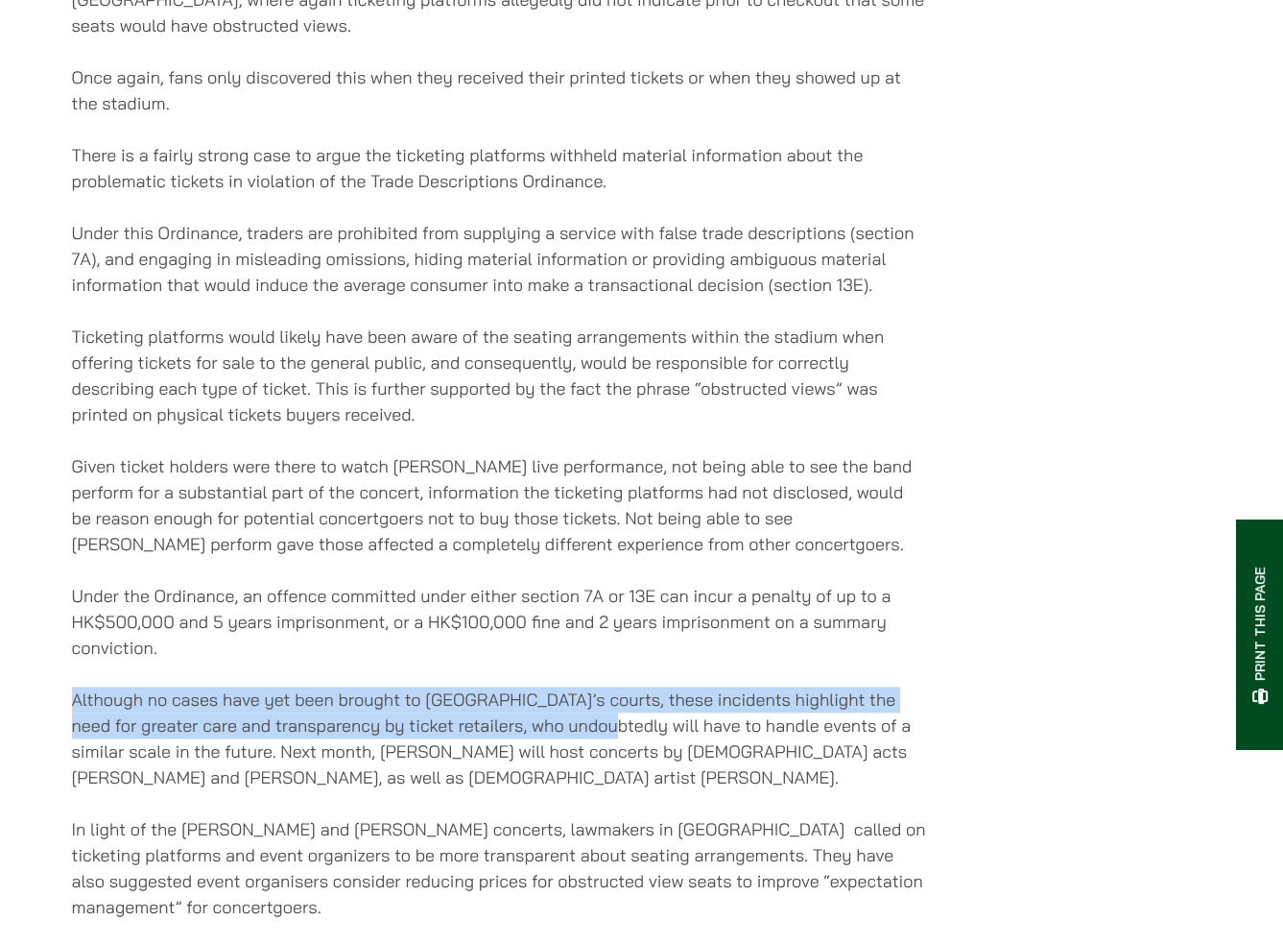
drag, startPoint x: 614, startPoint y: 749, endPoint x: 326, endPoint y: 664, distance: 300.1
click at [326, 664] on div "03/05/2025 In his 2024 policy address, Hong Kong Chief Executive John Lee made …" at bounding box center [499, 854] width 855 height 4847
click at [316, 660] on p "Under the Ordinance, an offence committed under either section 7A or 13E can in…" at bounding box center [499, 622] width 855 height 78
click at [305, 679] on div "03/05/2025 In his 2024 policy address, Hong Kong Chief Executive John Lee made …" at bounding box center [499, 854] width 855 height 4847
drag, startPoint x: 292, startPoint y: 687, endPoint x: 590, endPoint y: 752, distance: 305.4
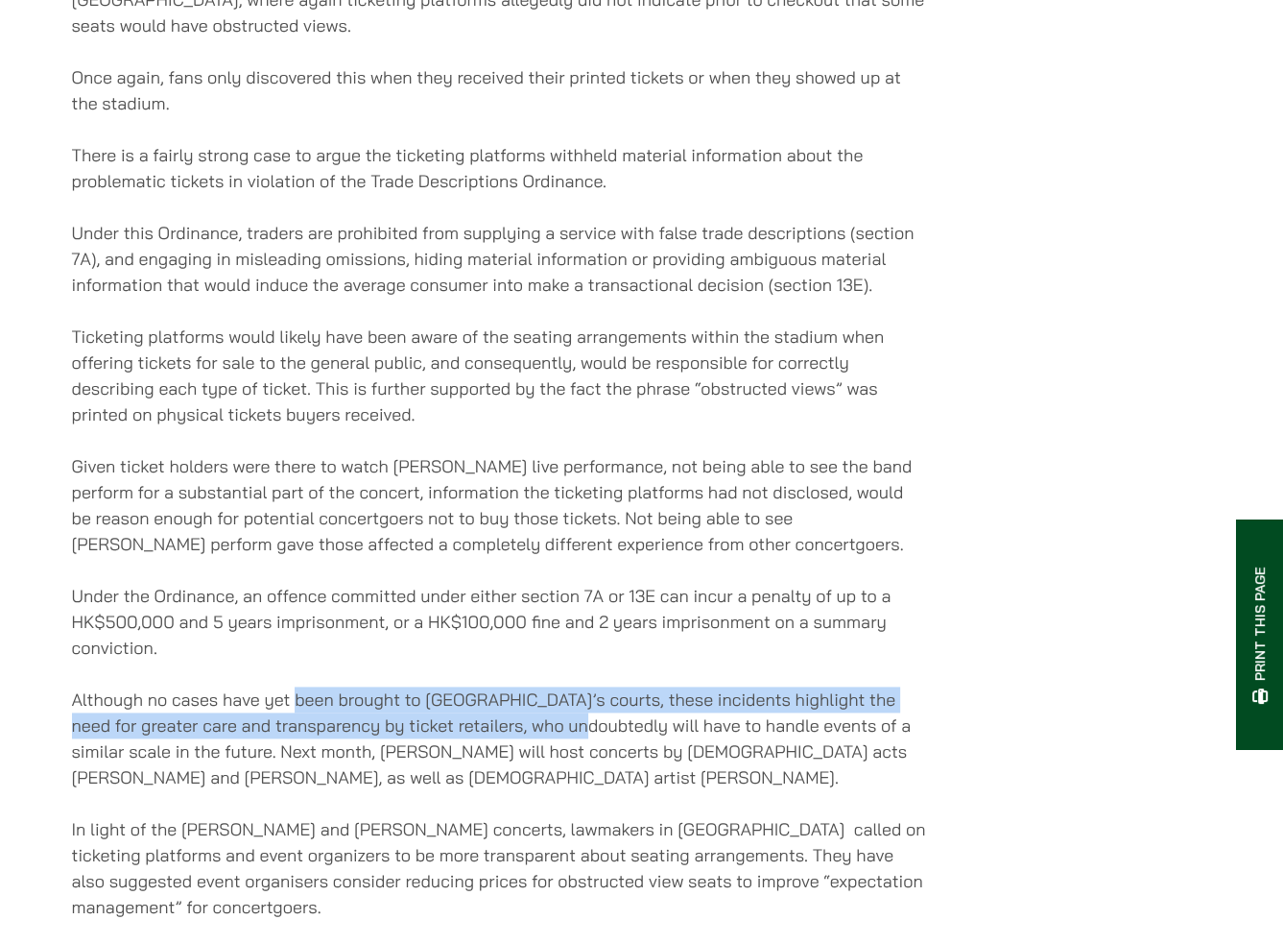
click at [590, 752] on div "03/05/2025 In his 2024 policy address, Hong Kong Chief Executive John Lee made …" at bounding box center [499, 854] width 855 height 4847
click at [590, 752] on p "Although no cases have yet been brought to Hong Kong’s courts, these incidents …" at bounding box center [499, 738] width 855 height 104
drag, startPoint x: 628, startPoint y: 752, endPoint x: 215, endPoint y: 660, distance: 422.7
click at [215, 660] on div "03/05/2025 In his 2024 policy address, Hong Kong Chief Executive John Lee made …" at bounding box center [499, 854] width 855 height 4847
click at [215, 660] on p "Under the Ordinance, an offence committed under either section 7A or 13E can in…" at bounding box center [499, 622] width 855 height 78
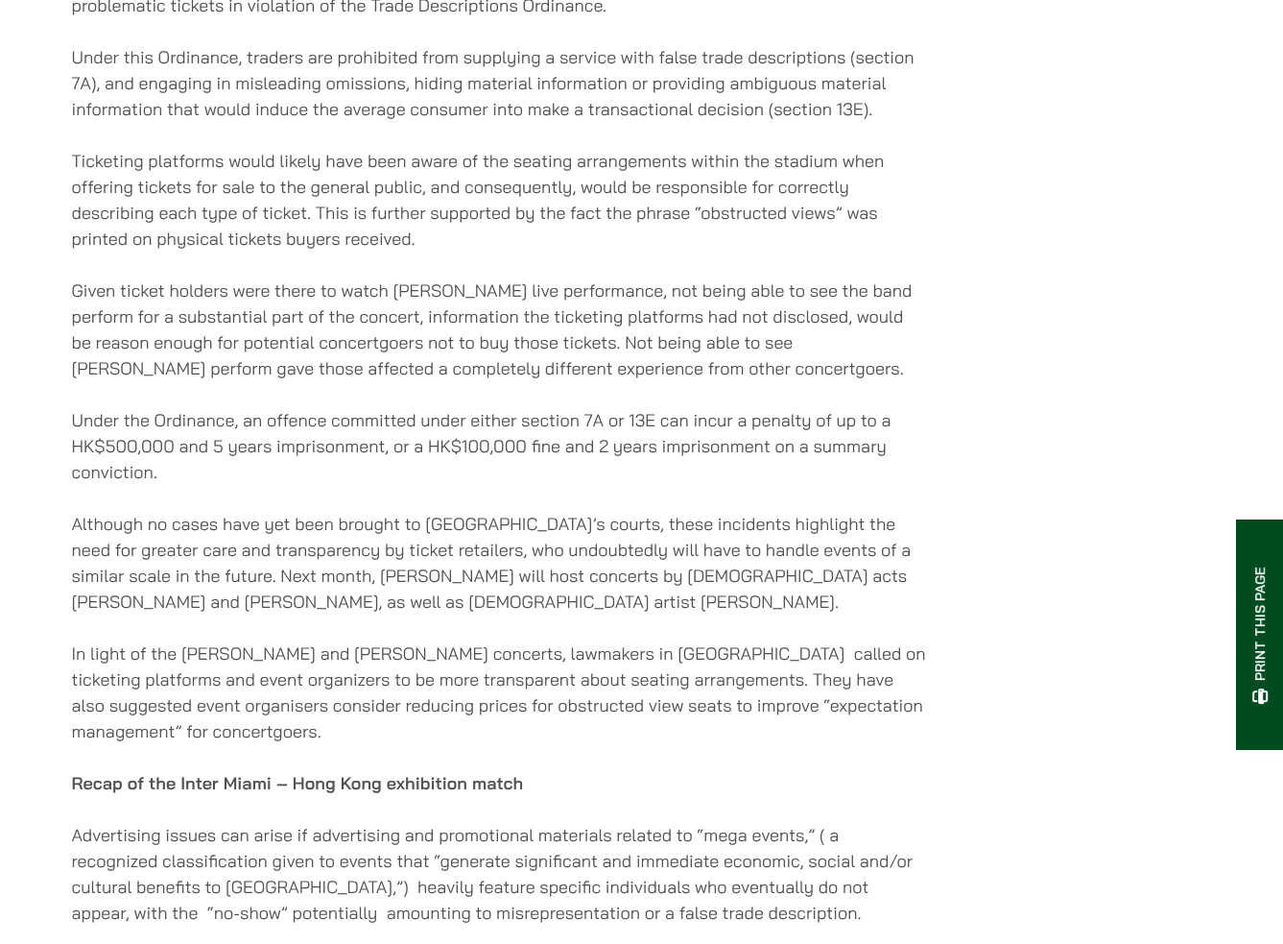
scroll to position [2208, 0]
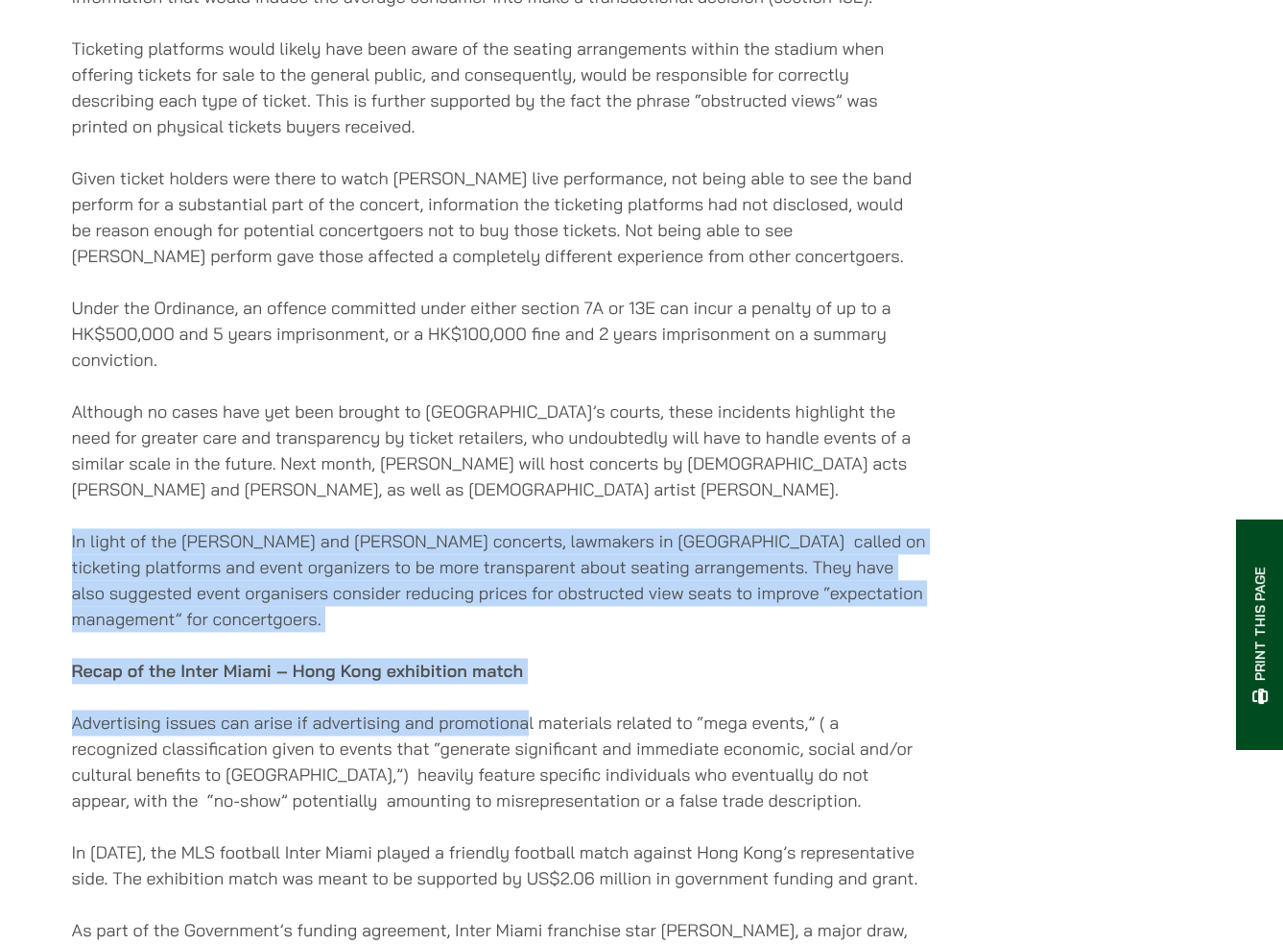
drag, startPoint x: 45, startPoint y: 548, endPoint x: 525, endPoint y: 736, distance: 515.5
click at [525, 736] on div "Home » Publications » Trouble in Hong Kong’s All New Event Paradise? Trouble in…" at bounding box center [642, 857] width 1210 height 5797
click at [525, 736] on p "Advertising issues can arise if advertising and promotional materials related t…" at bounding box center [499, 761] width 855 height 104
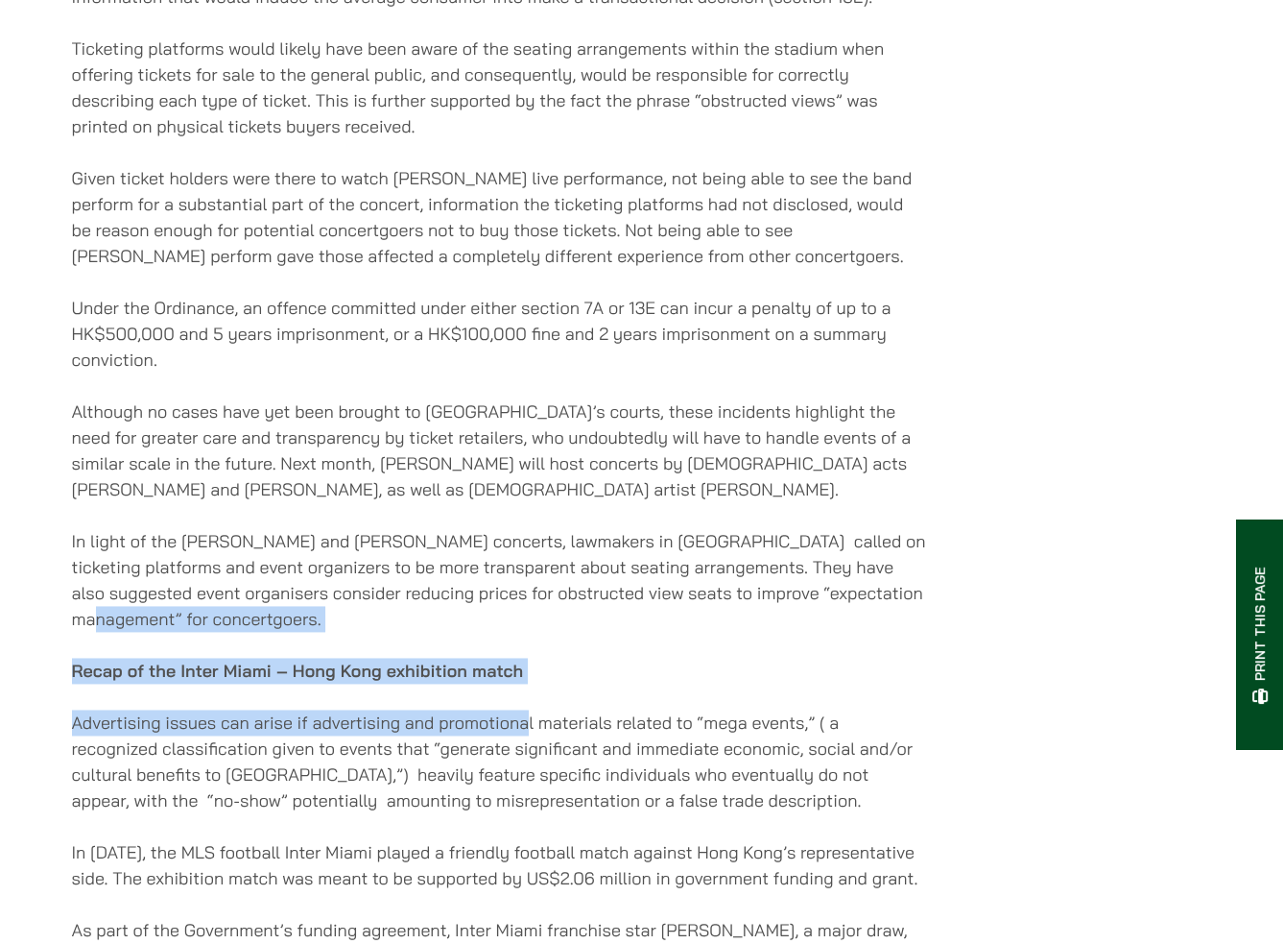
drag, startPoint x: 529, startPoint y: 730, endPoint x: 56, endPoint y: 629, distance: 483.9
click at [56, 629] on div "Home » Publications » Trouble in Hong Kong’s All New Event Paradise? Trouble in…" at bounding box center [642, 857] width 1210 height 5797
drag, startPoint x: 56, startPoint y: 630, endPoint x: 514, endPoint y: 743, distance: 471.7
click at [514, 743] on div "Home » Publications » Trouble in Hong Kong’s All New Event Paradise? Trouble in…" at bounding box center [642, 857] width 1210 height 5797
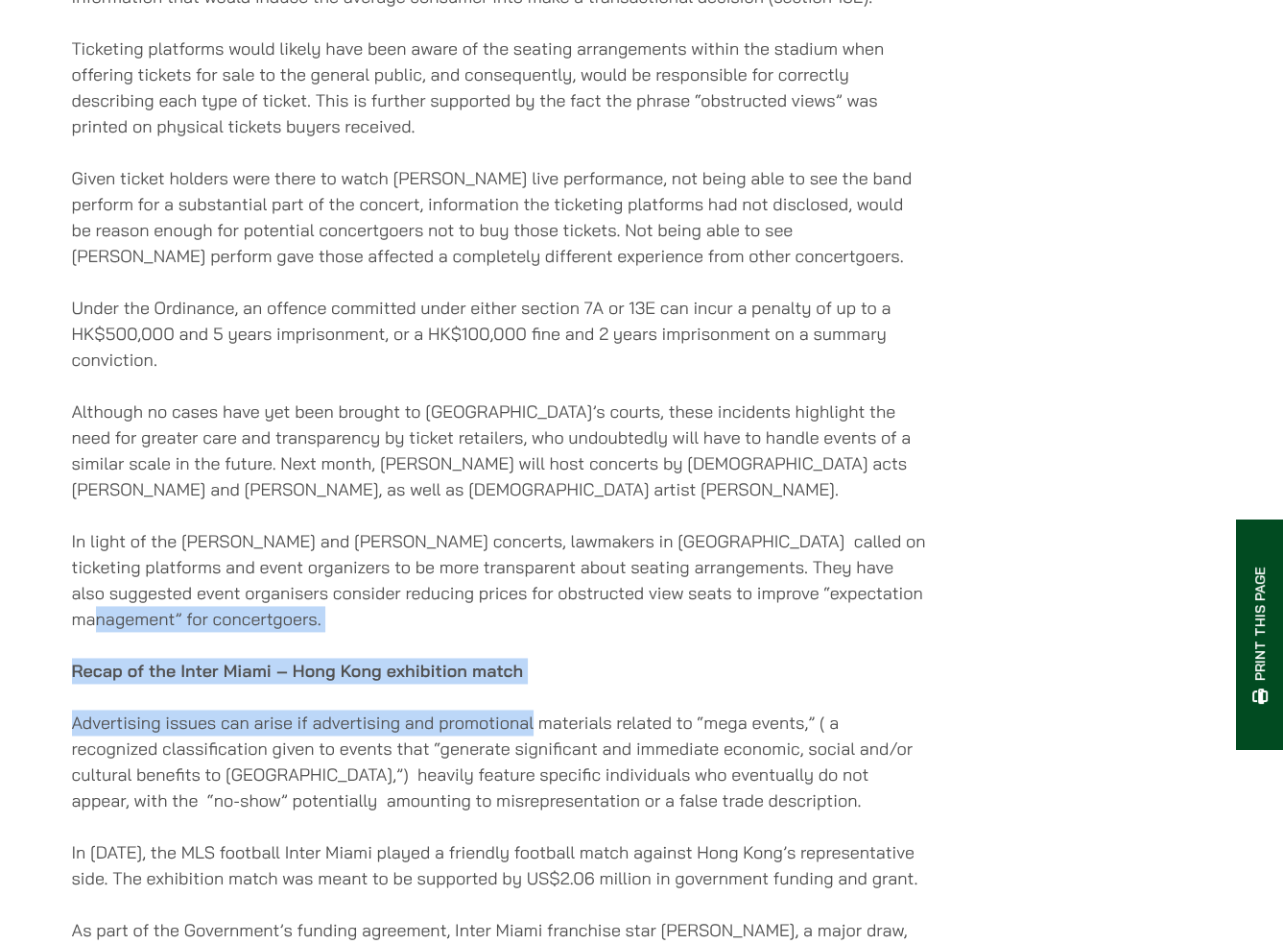
click at [514, 743] on p "Advertising issues can arise if advertising and promotional materials related t…" at bounding box center [499, 761] width 855 height 104
drag, startPoint x: 530, startPoint y: 740, endPoint x: 27, endPoint y: 643, distance: 512.3
click at [27, 643] on div "Home » Publications » Trouble in Hong Kong’s All New Event Paradise? Trouble in…" at bounding box center [641, 850] width 1283 height 5904
drag, startPoint x: 35, startPoint y: 636, endPoint x: 527, endPoint y: 748, distance: 504.9
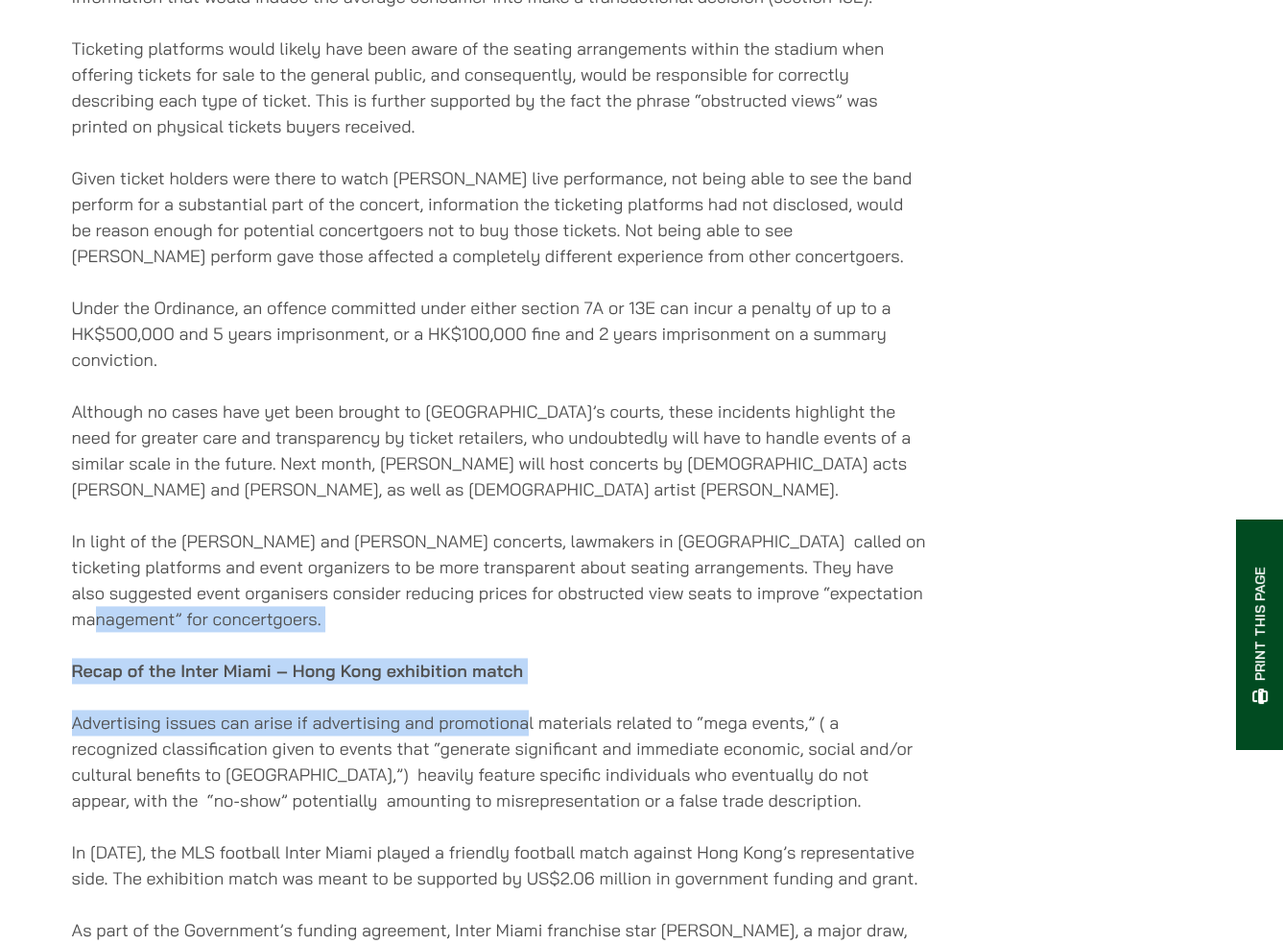
click at [527, 748] on div "Home » Publications » Trouble in Hong Kong’s All New Event Paradise? Trouble in…" at bounding box center [641, 850] width 1283 height 5904
click at [327, 682] on strong "Recap of the Inter Miami – Hong Kong exhibition match" at bounding box center [298, 670] width 452 height 22
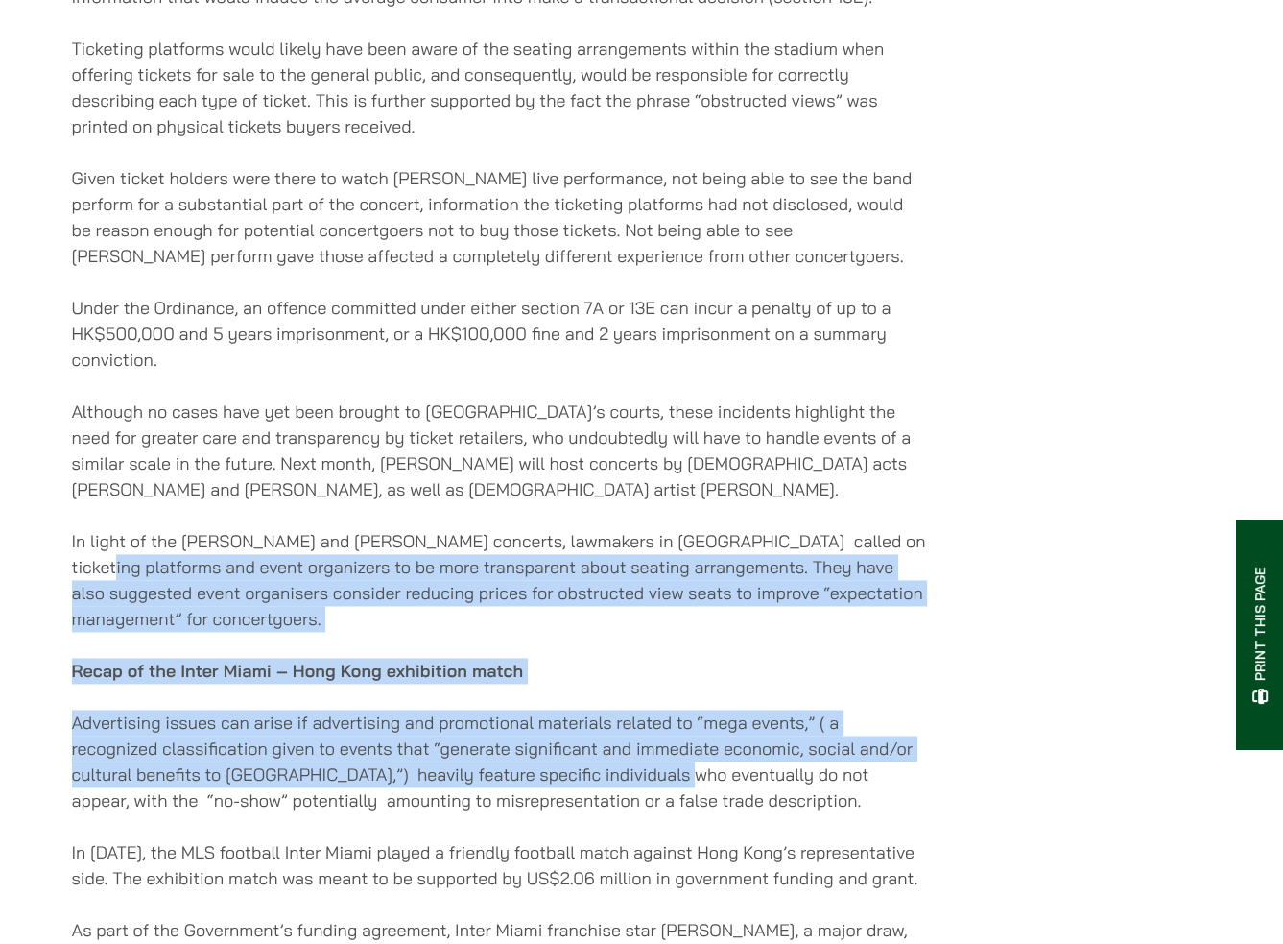
drag, startPoint x: 665, startPoint y: 781, endPoint x: 35, endPoint y: 587, distance: 659.8
click at [35, 589] on div "Home » Publications » Trouble in Hong Kong’s All New Event Paradise? Trouble in…" at bounding box center [641, 850] width 1283 height 5904
click at [630, 711] on div "03/05/2025 In his 2024 policy address, Hong Kong Chief Executive John Lee made …" at bounding box center [499, 566] width 855 height 4847
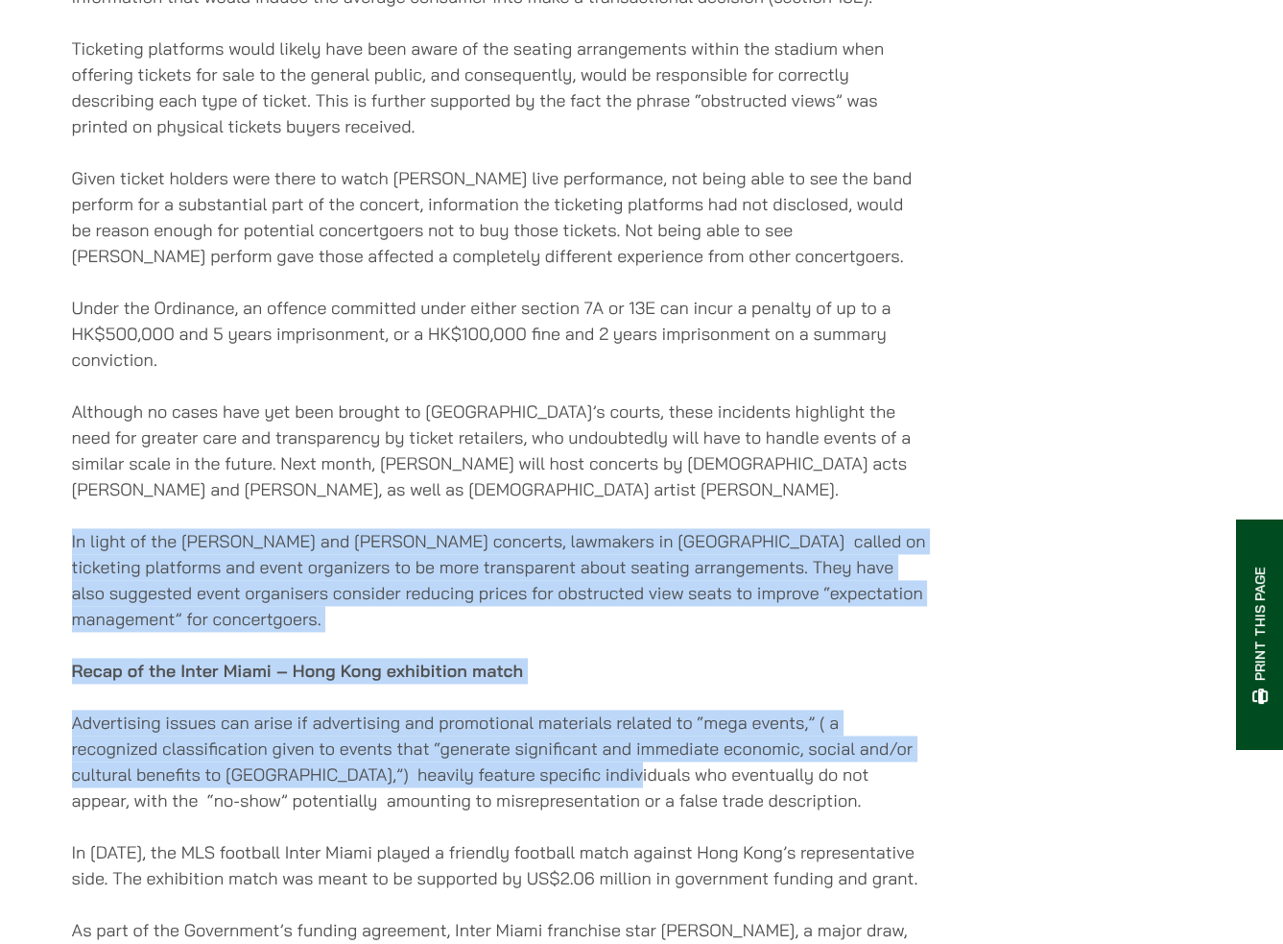
drag, startPoint x: 626, startPoint y: 779, endPoint x: -61, endPoint y: 562, distance: 721.0
drag, startPoint x: 1233, startPoint y: 449, endPoint x: 1106, endPoint y: 486, distance: 131.9
click at [1233, 449] on div "Home » Publications » Trouble in Hong Kong’s All New Event Paradise? Trouble in…" at bounding box center [642, 857] width 1210 height 5797
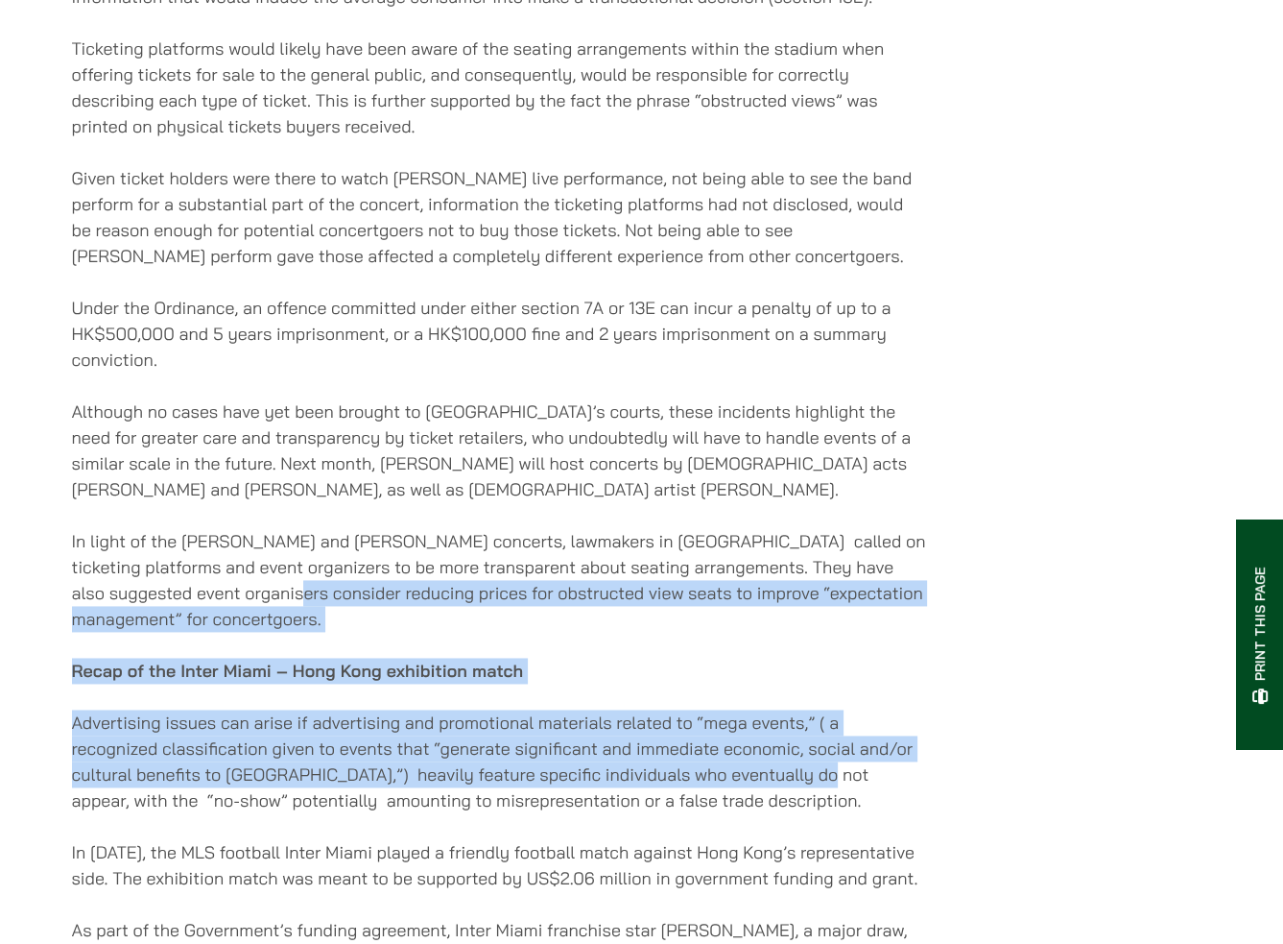
drag, startPoint x: 235, startPoint y: 613, endPoint x: 822, endPoint y: 788, distance: 612.0
click at [822, 788] on div "03/05/2025 In his 2024 policy address, Hong Kong Chief Executive John Lee made …" at bounding box center [499, 566] width 855 height 4847
click at [822, 788] on p "Advertising issues can arise if advertising and promotional materials related t…" at bounding box center [499, 761] width 855 height 104
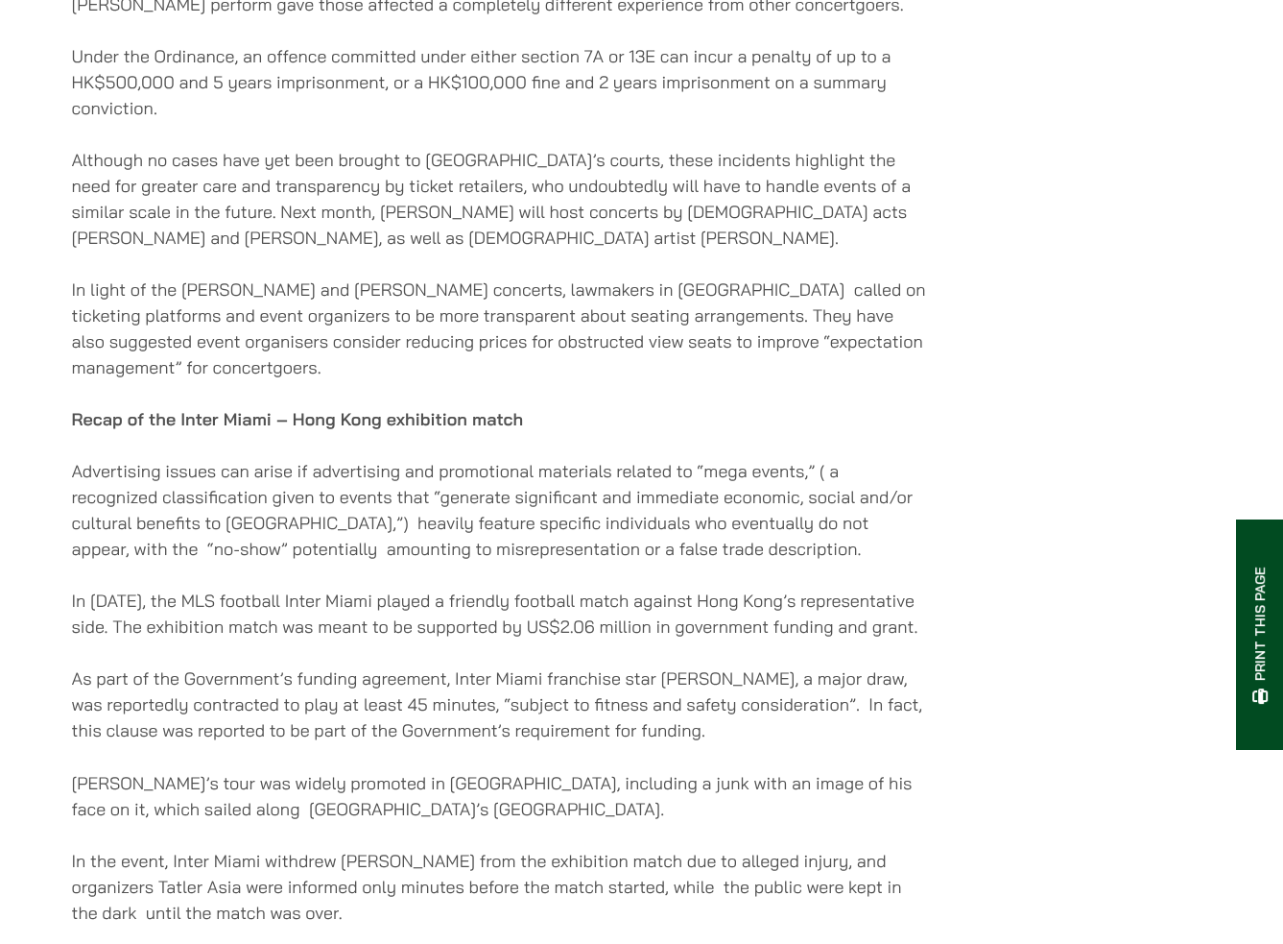
scroll to position [2400, 0]
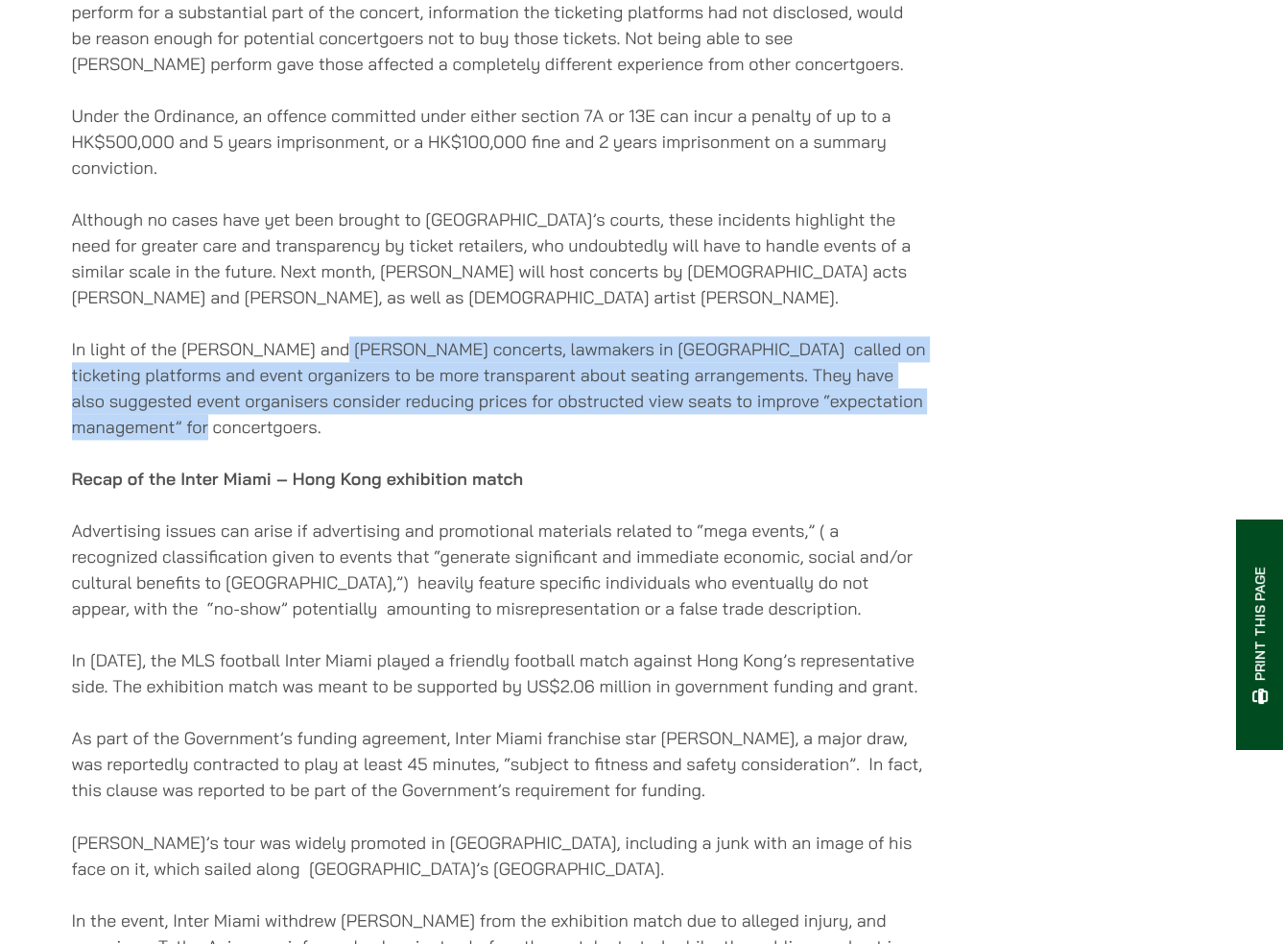
drag, startPoint x: 327, startPoint y: 335, endPoint x: 953, endPoint y: 441, distance: 634.7
click at [953, 441] on div "03/05/2025 In his 2024 policy address, Hong Kong Chief Executive John Lee made …" at bounding box center [642, 375] width 1140 height 4847
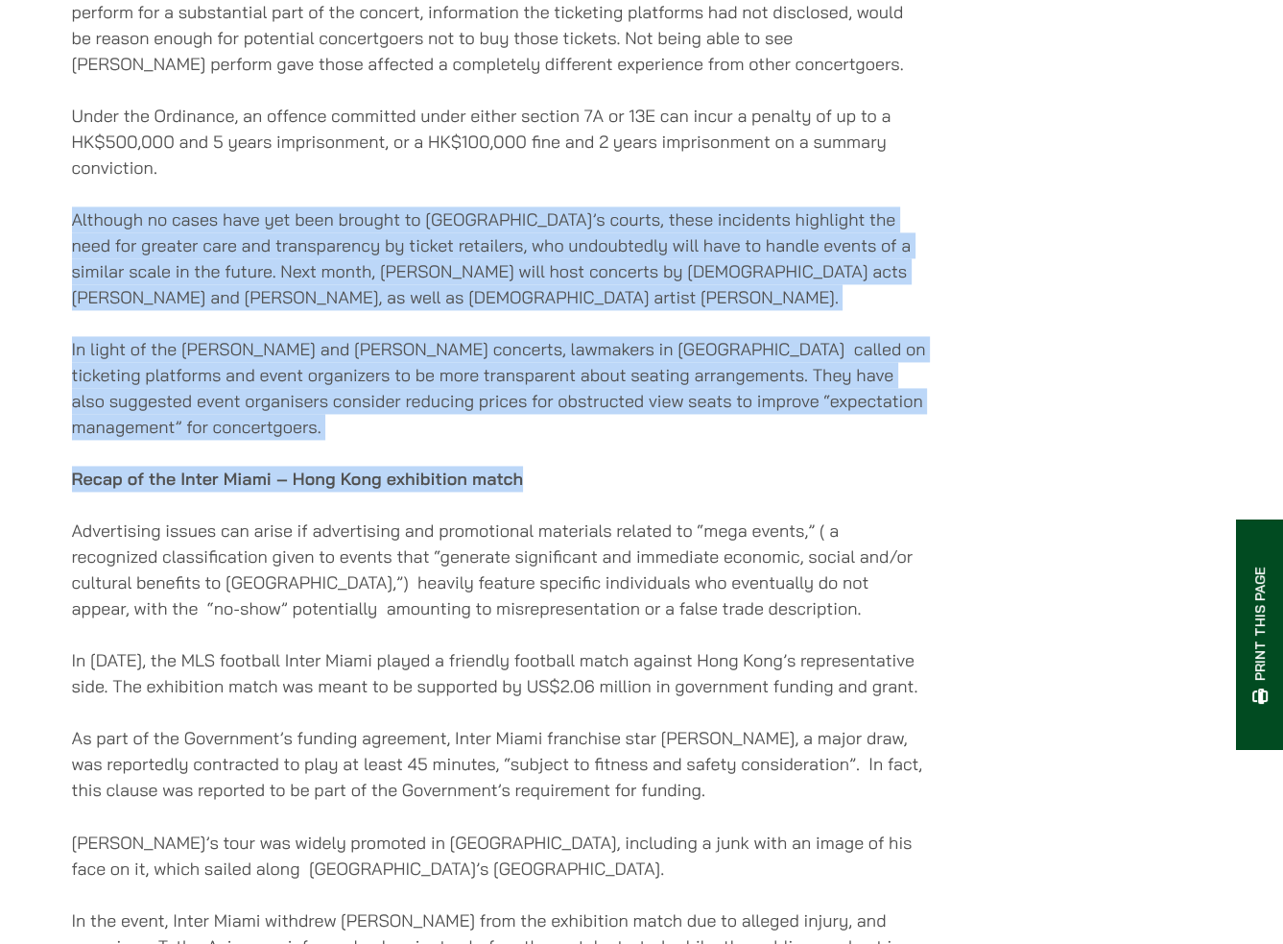
drag, startPoint x: 757, startPoint y: 459, endPoint x: 60, endPoint y: 245, distance: 730.0
click at [60, 245] on div "Home » Publications » Trouble in Hong Kong’s All New Event Paradise? Trouble in…" at bounding box center [642, 665] width 1210 height 5797
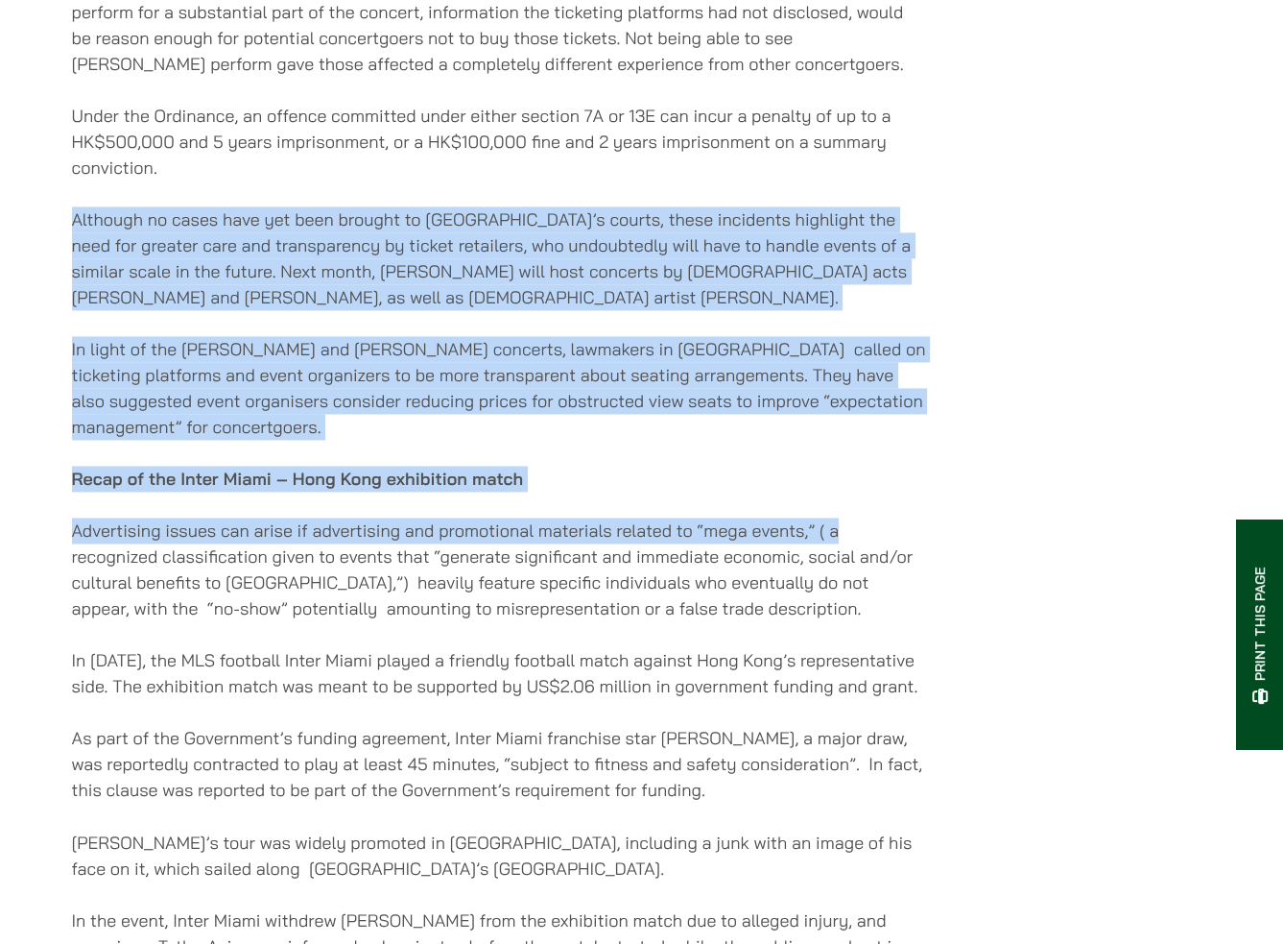
drag, startPoint x: 61, startPoint y: 241, endPoint x: 910, endPoint y: 537, distance: 898.6
click at [910, 537] on div "Home » Publications » Trouble in Hong Kong’s All New Event Paradise? Trouble in…" at bounding box center [642, 665] width 1210 height 5797
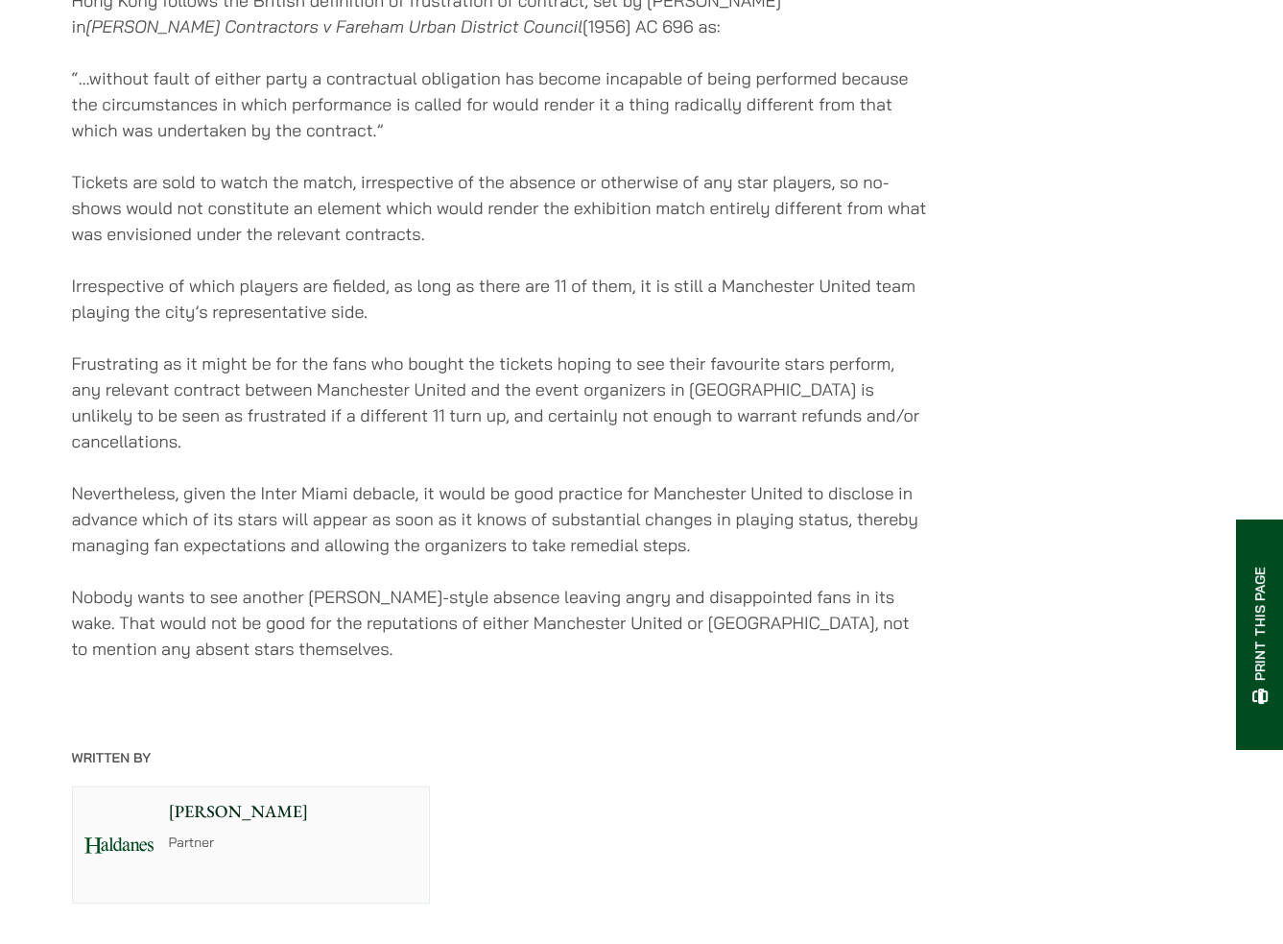
scroll to position [4512, 0]
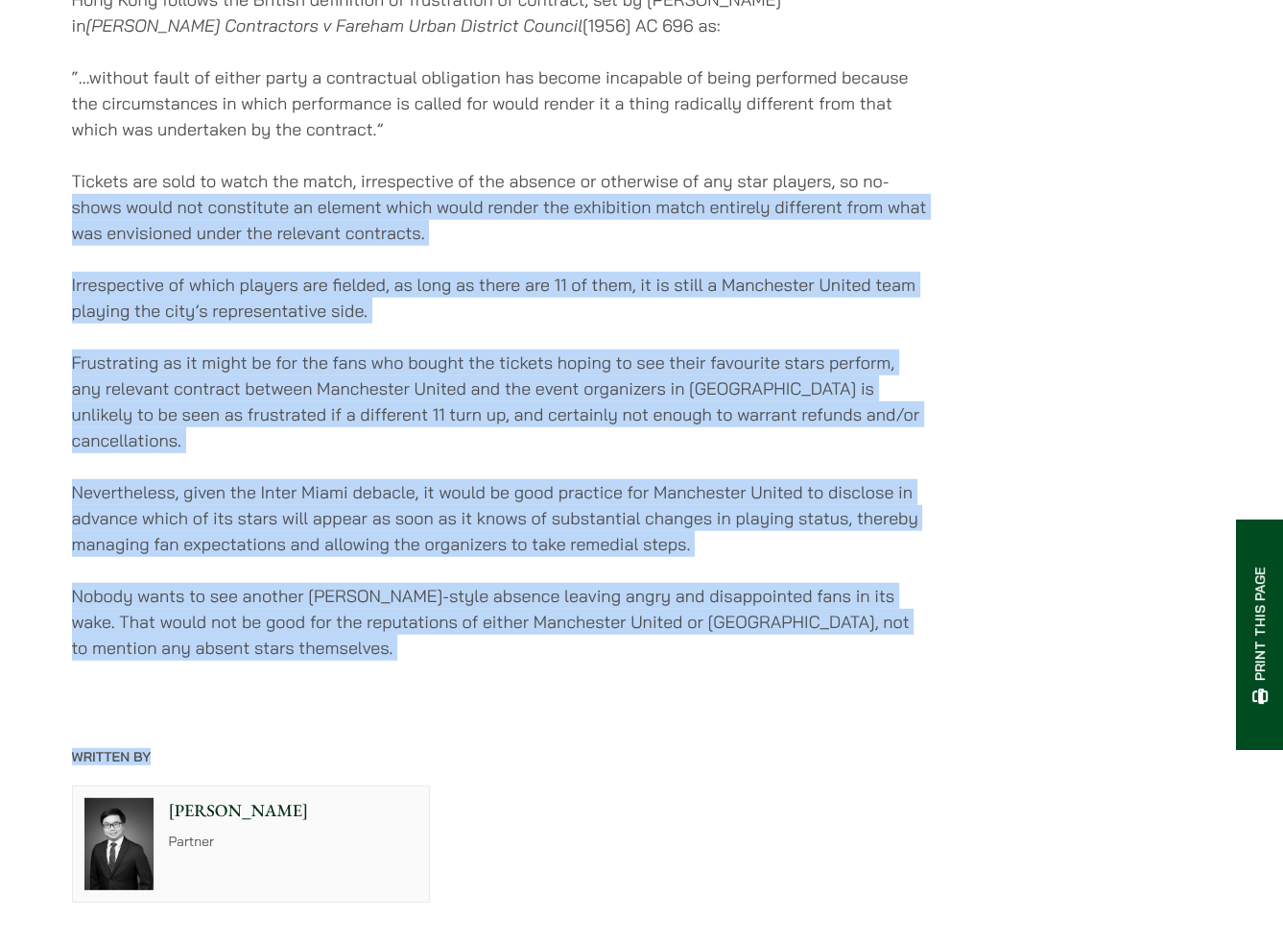
drag, startPoint x: 744, startPoint y: 678, endPoint x: 55, endPoint y: 231, distance: 821.1
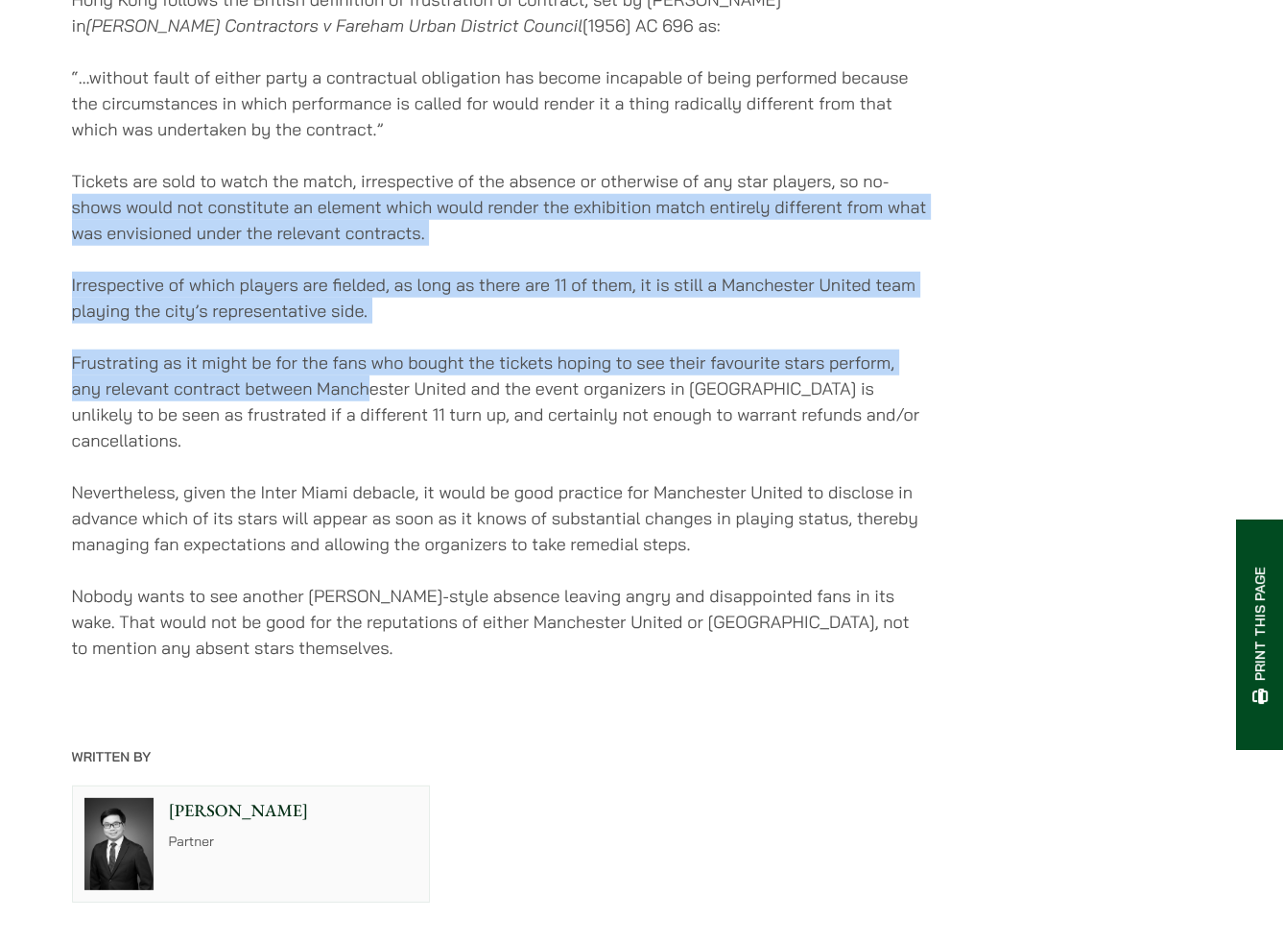
drag, startPoint x: 38, startPoint y: 228, endPoint x: 366, endPoint y: 403, distance: 371.5
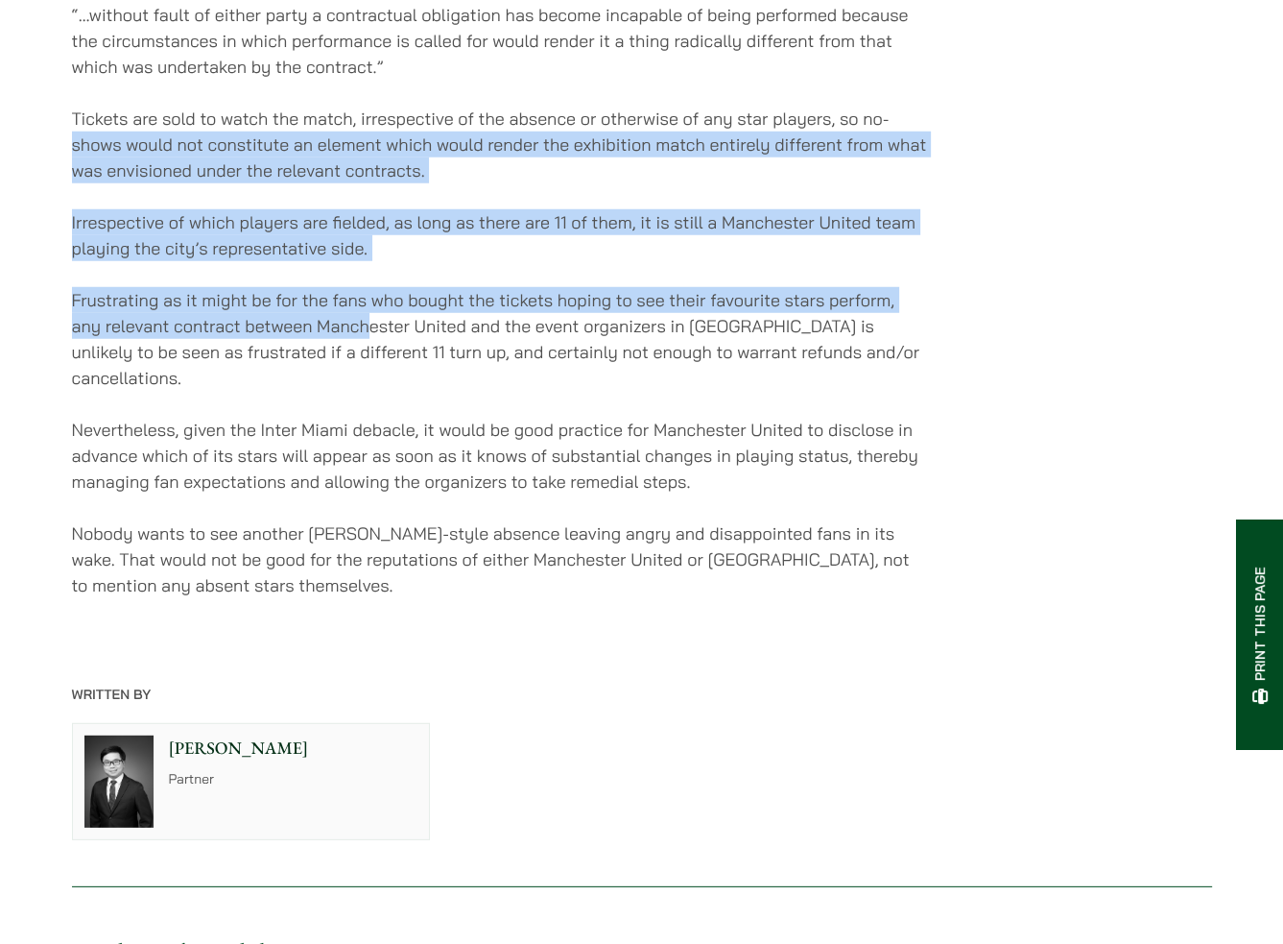
scroll to position [4608, 0]
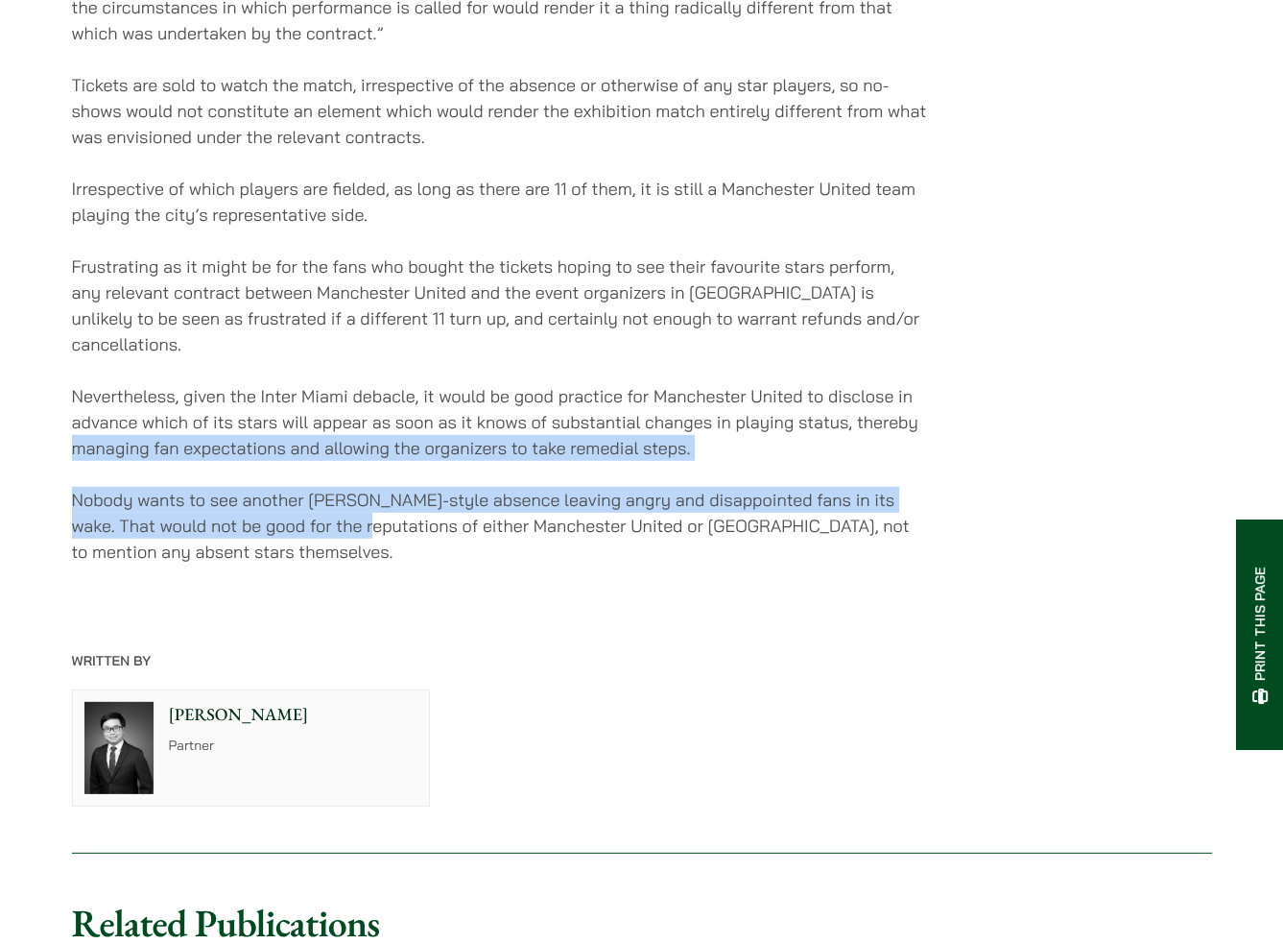
drag, startPoint x: 352, startPoint y: 515, endPoint x: 55, endPoint y: 432, distance: 309.1
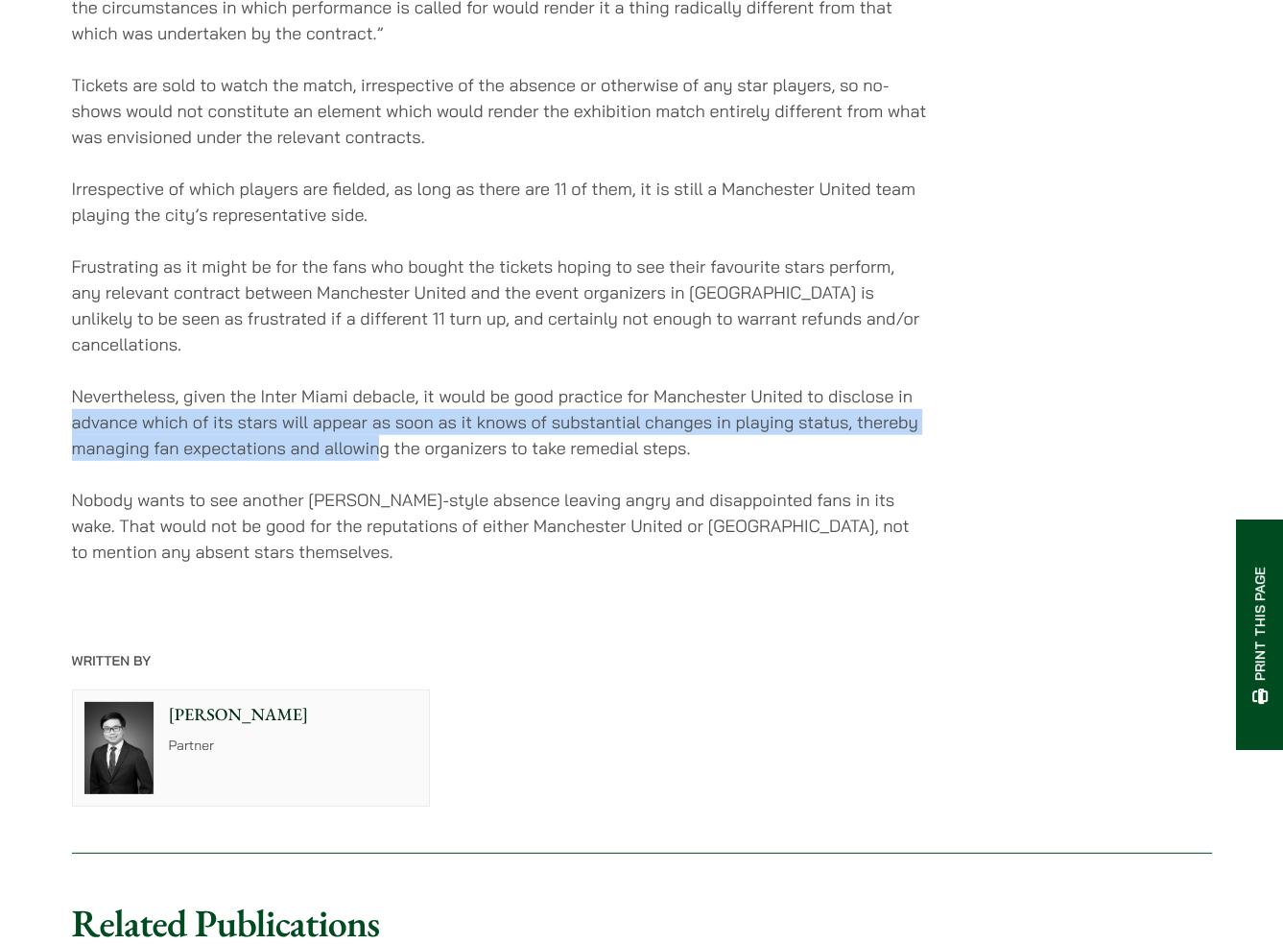
drag, startPoint x: 68, startPoint y: 412, endPoint x: 383, endPoint y: 445, distance: 316.6
click at [383, 445] on p "Nevertheless, given the Inter Miami debacle, it would be good practice for Manc…" at bounding box center [499, 422] width 855 height 78
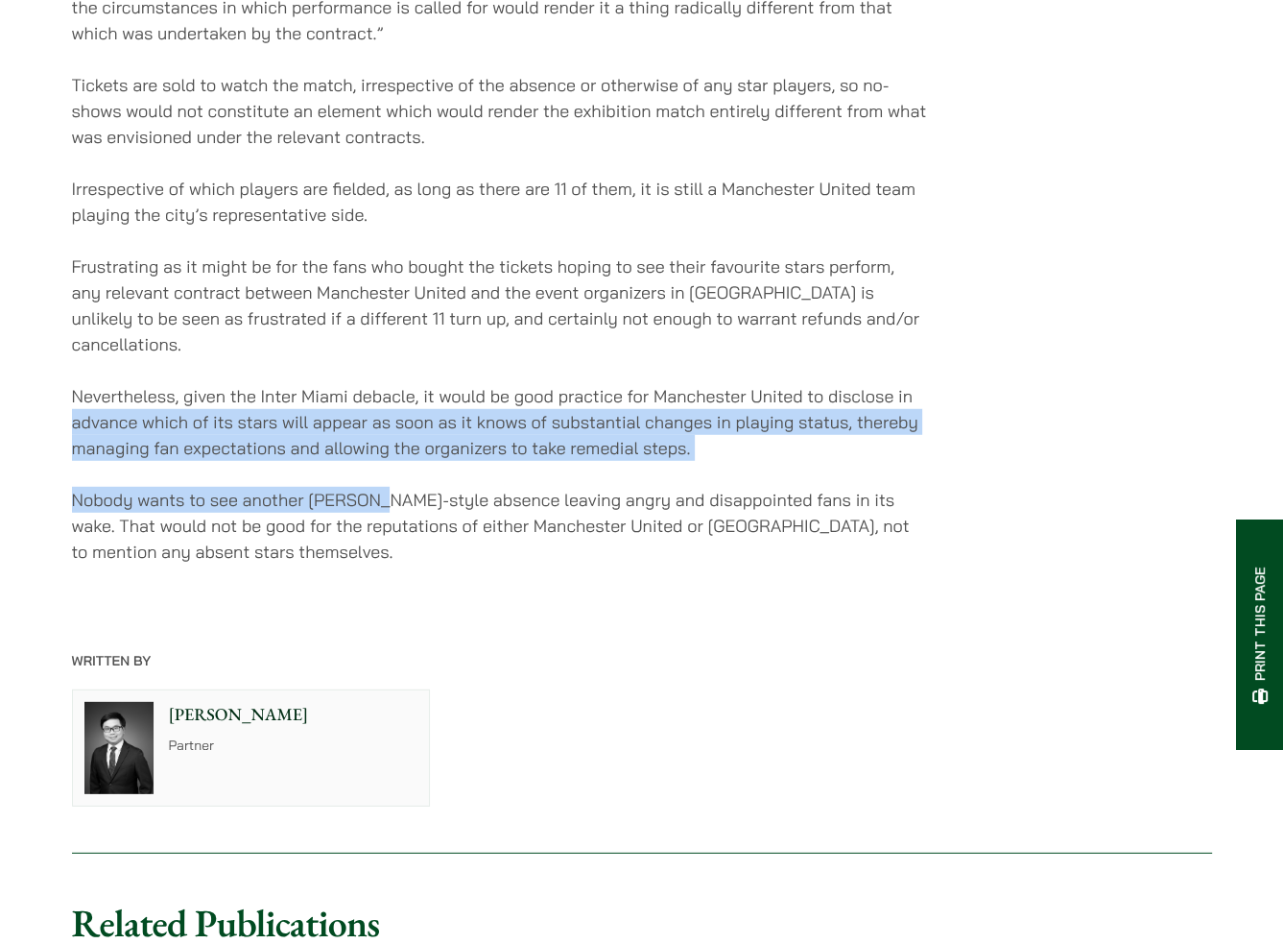
drag, startPoint x: 376, startPoint y: 451, endPoint x: 7, endPoint y: 409, distance: 372.0
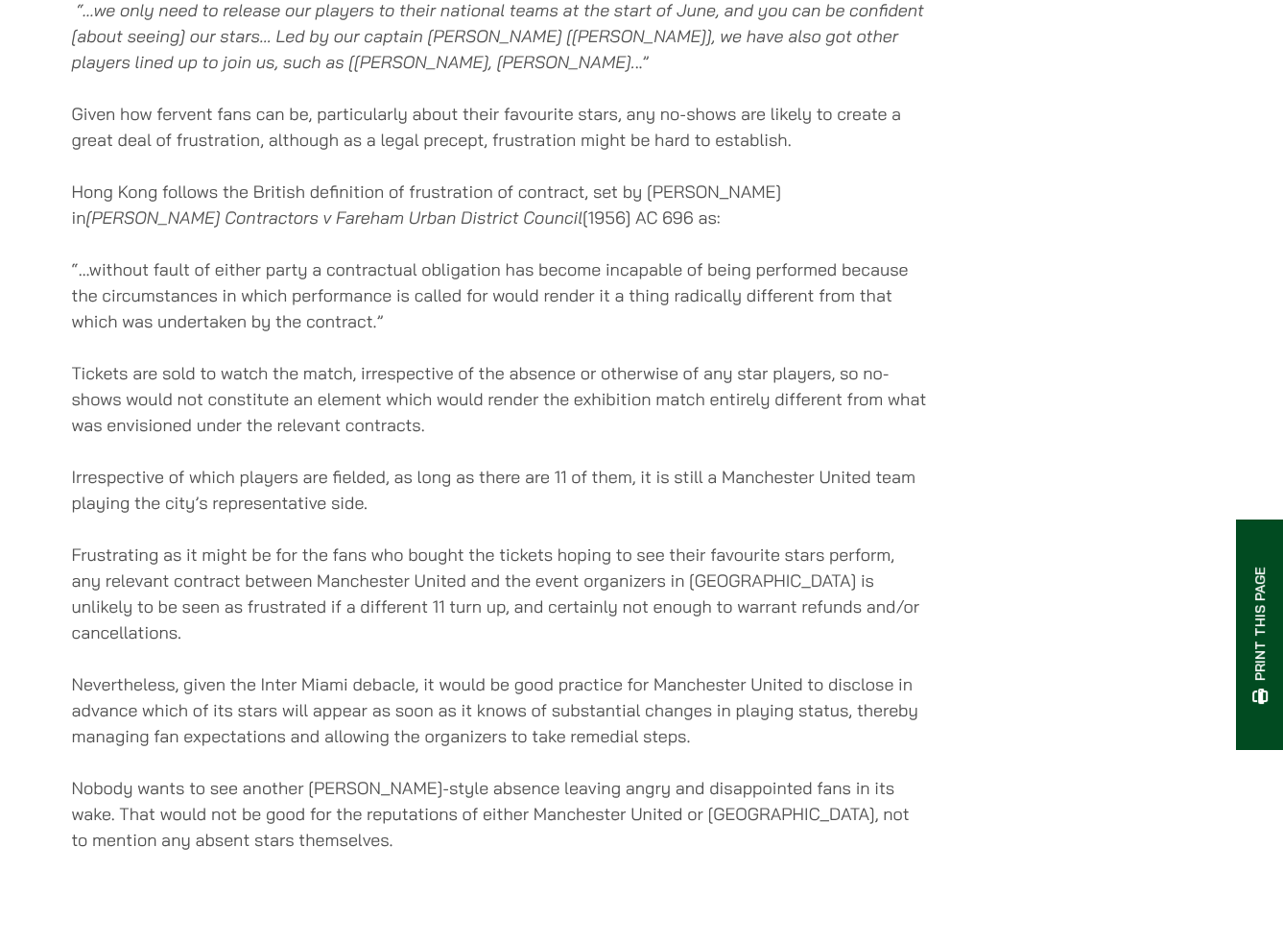
scroll to position [4032, 0]
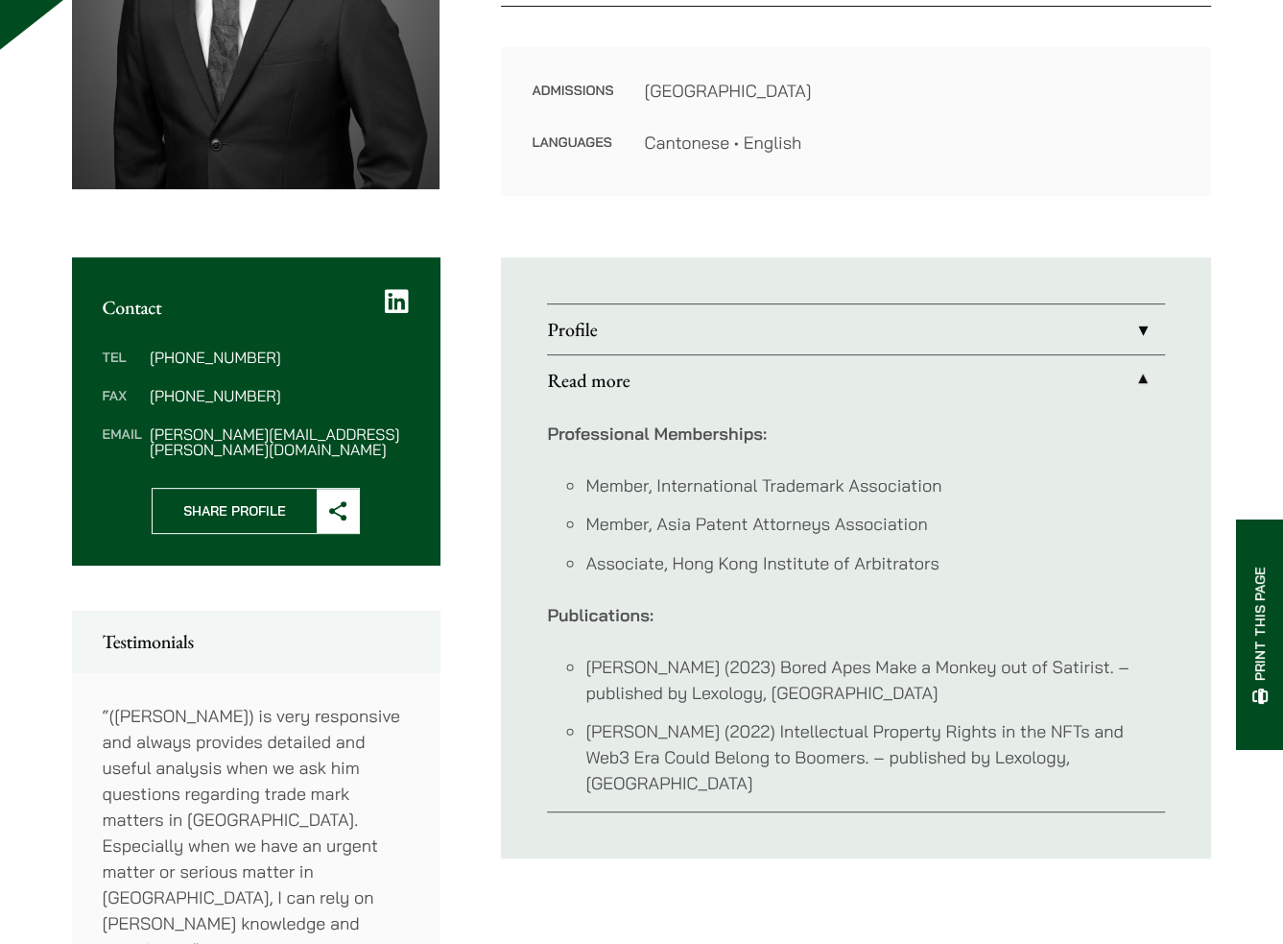
scroll to position [576, 0]
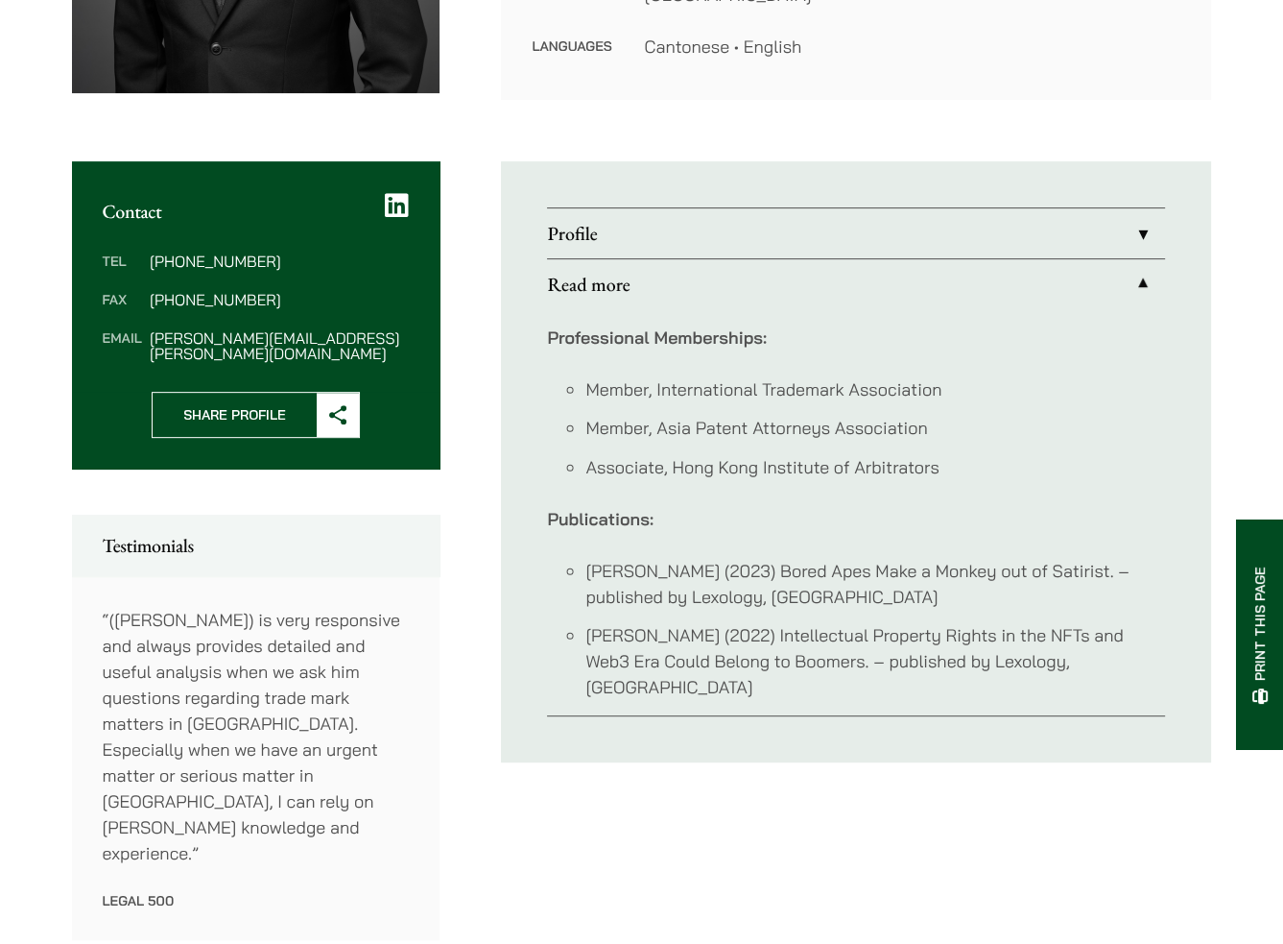
click at [702, 229] on link "Profile" at bounding box center [856, 233] width 618 height 50
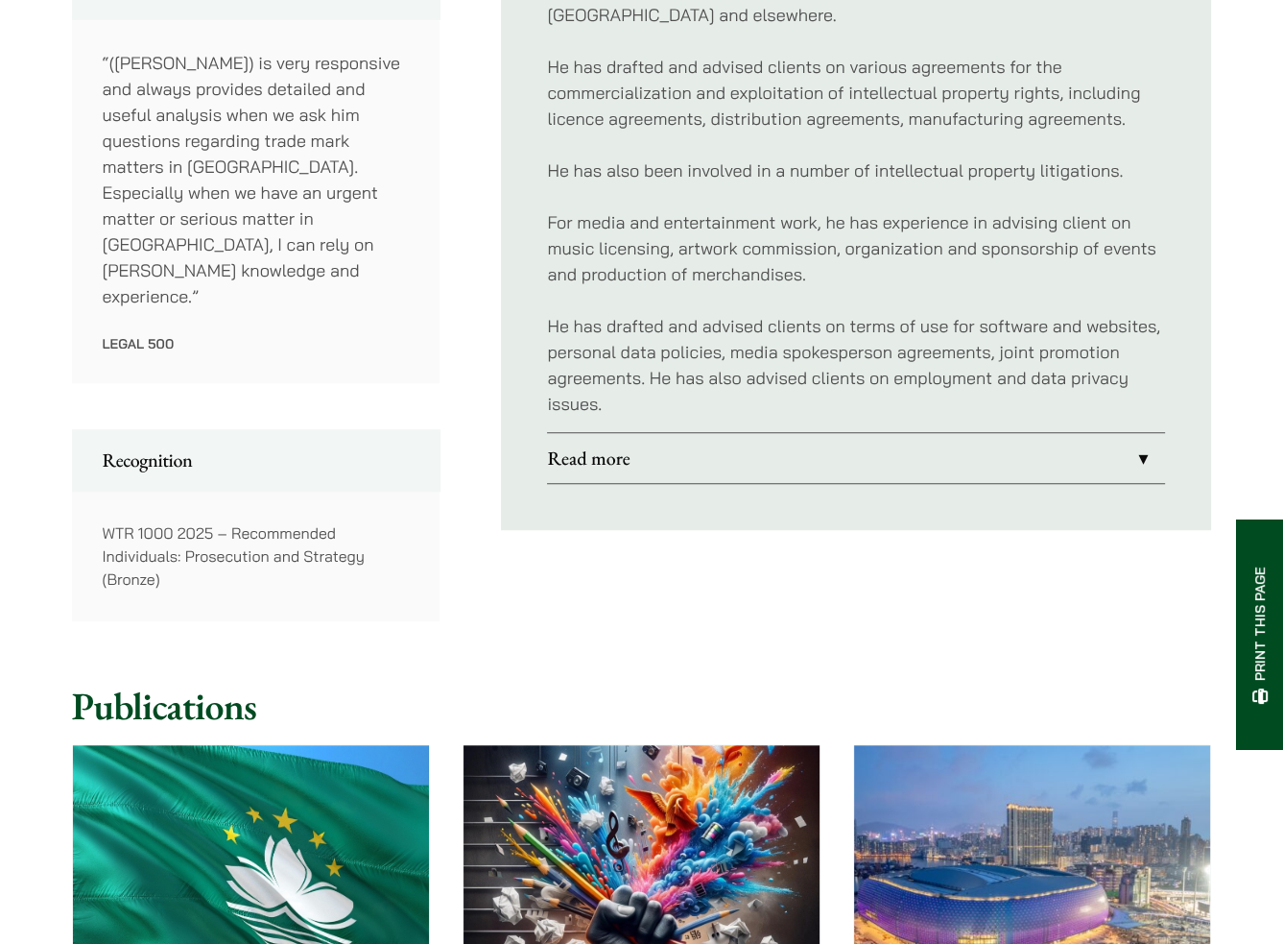
scroll to position [1152, 0]
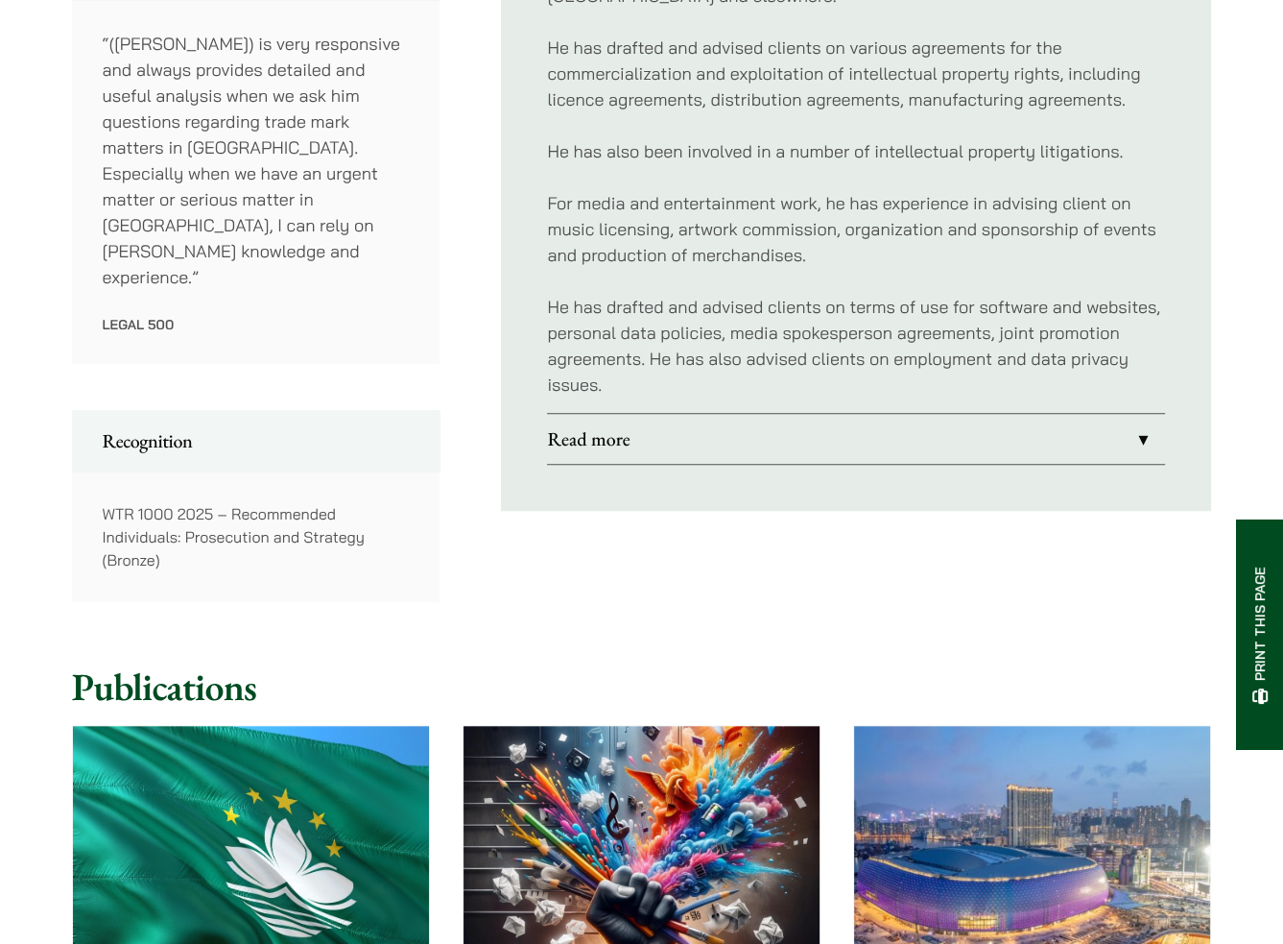
click at [1140, 414] on link "Read more" at bounding box center [856, 439] width 618 height 50
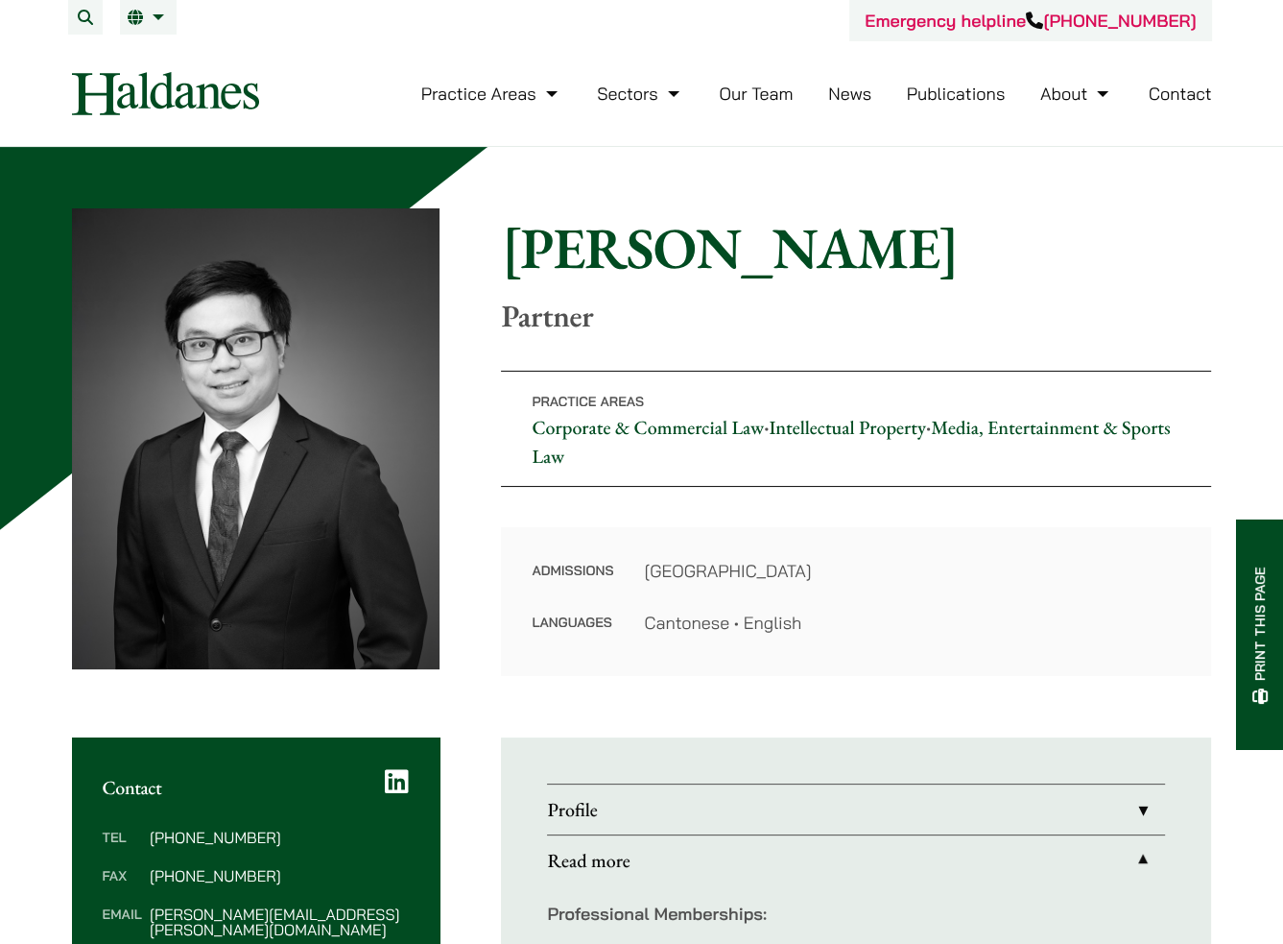
click at [756, 96] on link "Our Team" at bounding box center [756, 94] width 74 height 22
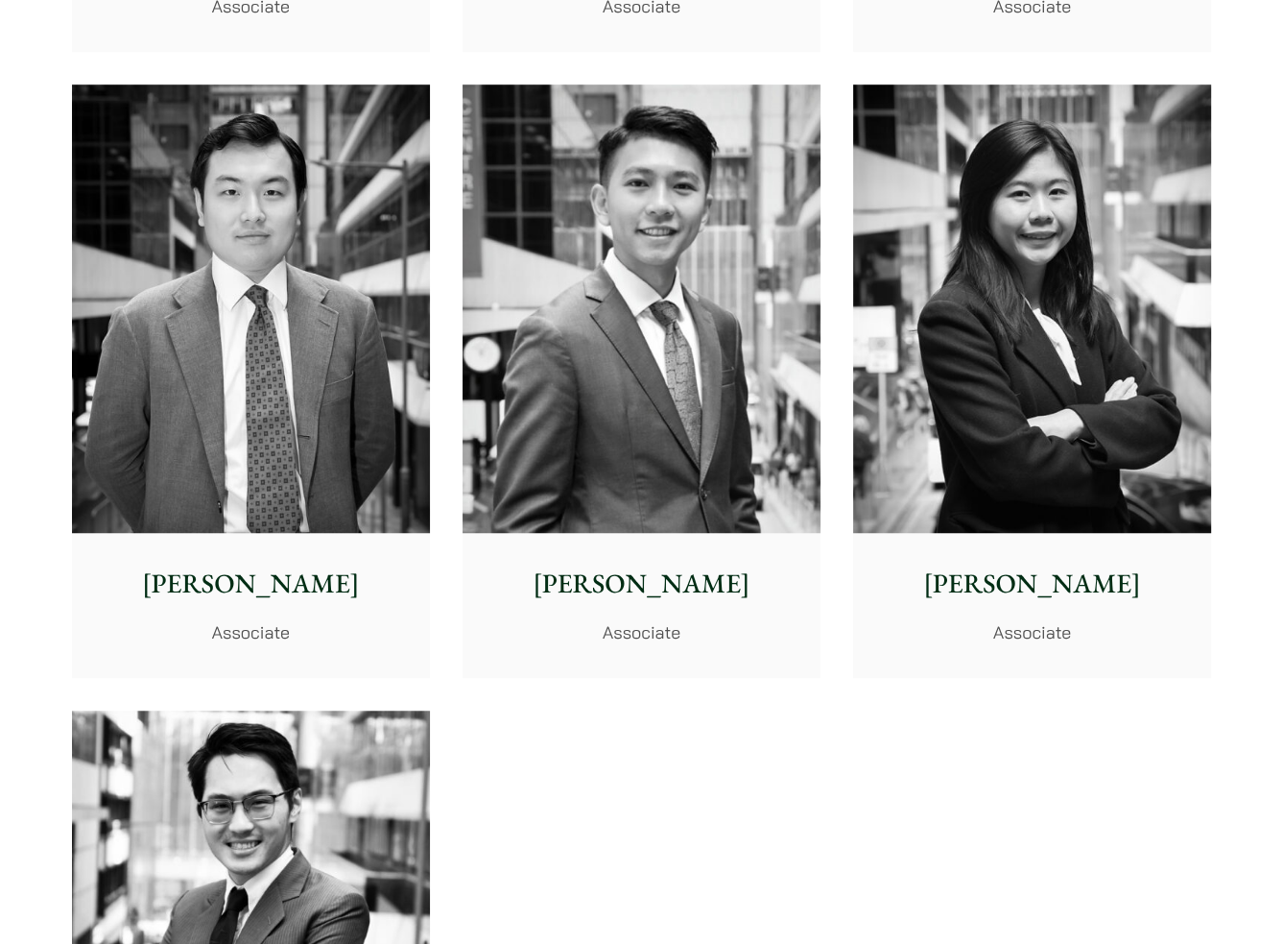
scroll to position [7583, 0]
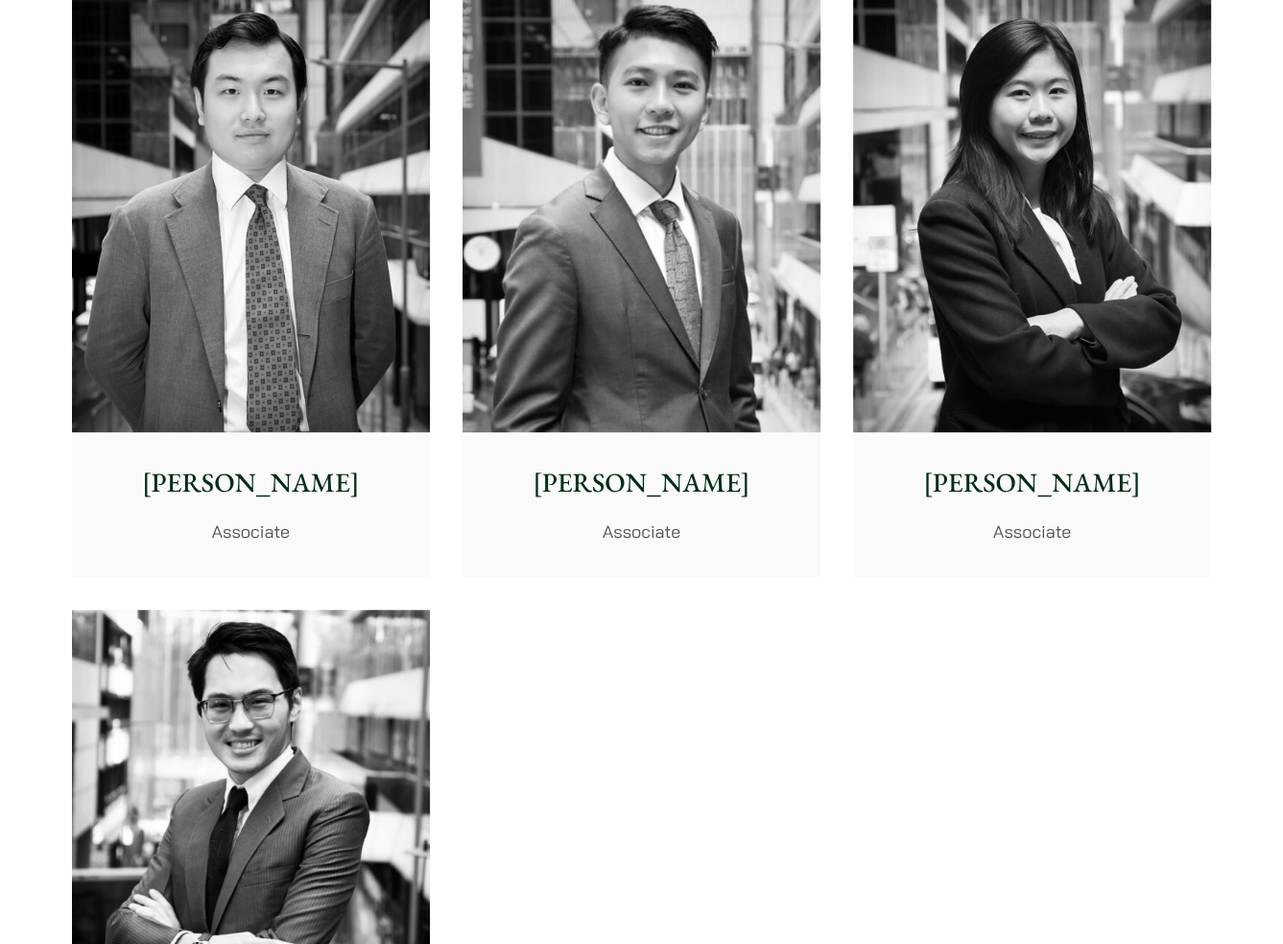
click at [272, 795] on img at bounding box center [251, 834] width 358 height 448
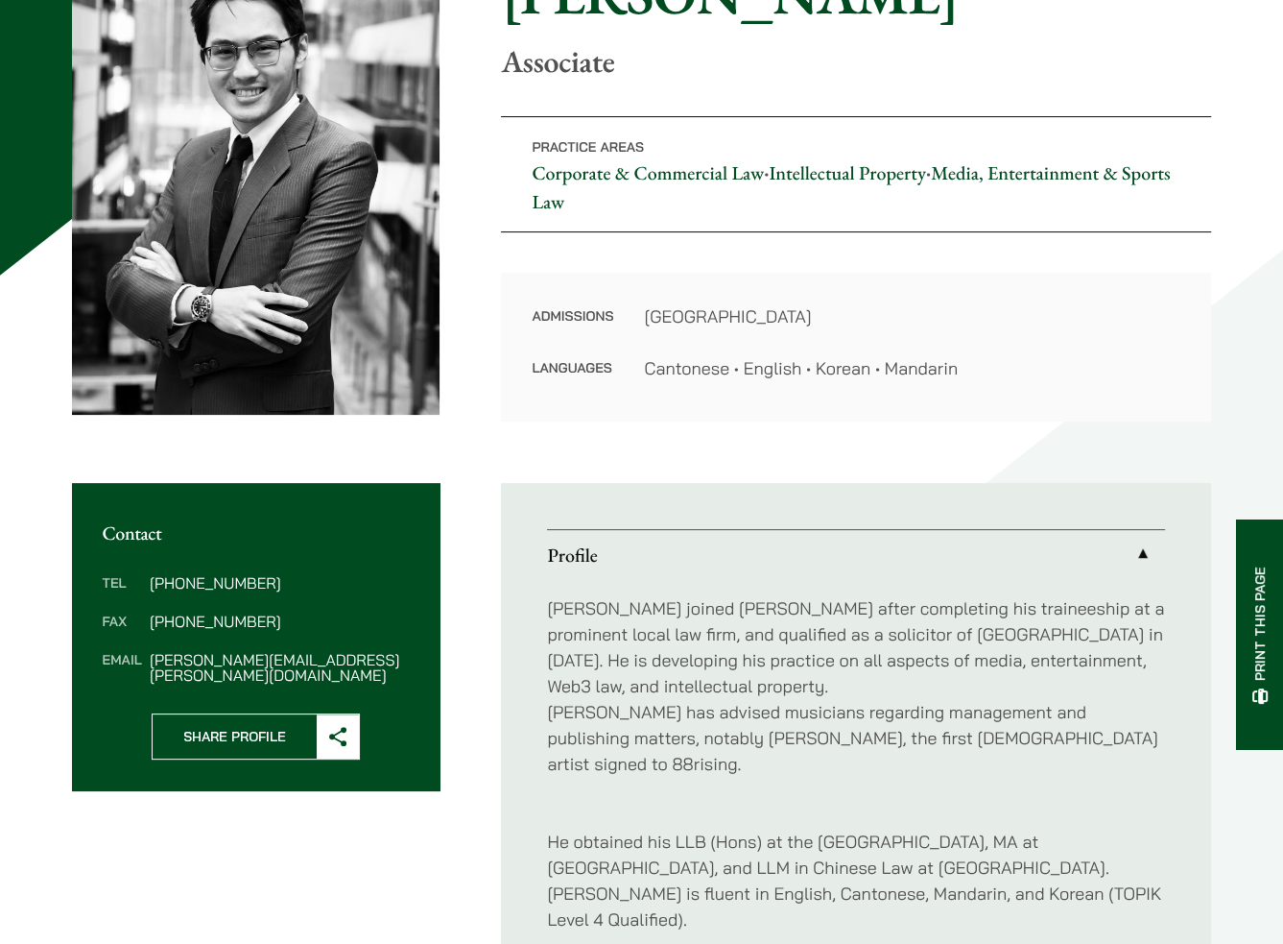
scroll to position [288, 0]
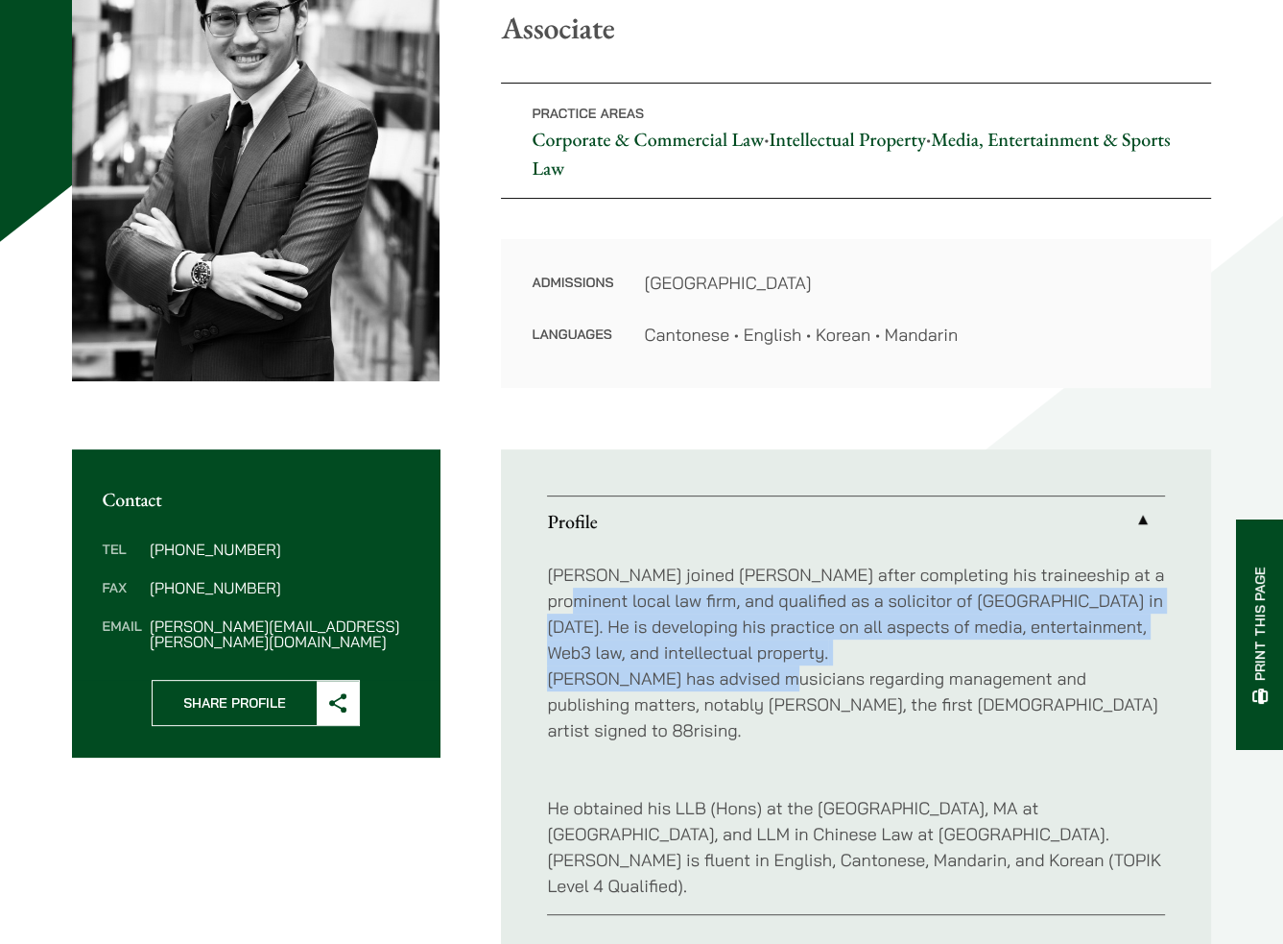
drag, startPoint x: 777, startPoint y: 688, endPoint x: 536, endPoint y: 608, distance: 254.1
click at [536, 608] on ul "Profile [PERSON_NAME] joined [PERSON_NAME] after completing his traineeship at …" at bounding box center [856, 705] width 710 height 512
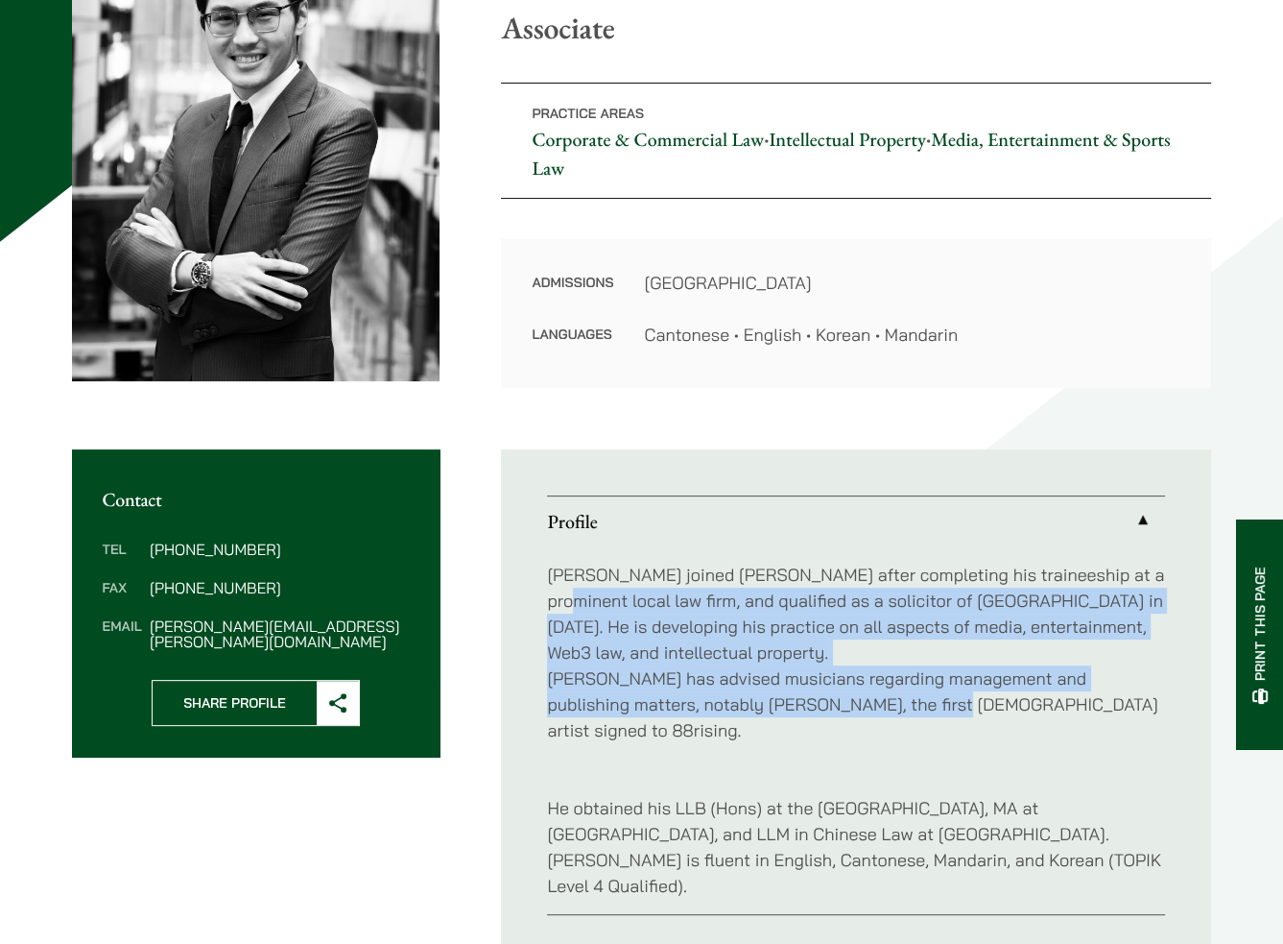
drag, startPoint x: 536, startPoint y: 608, endPoint x: 875, endPoint y: 707, distance: 354.2
click at [875, 707] on ul "Profile [PERSON_NAME] joined [PERSON_NAME] after completing his traineeship at …" at bounding box center [856, 705] width 710 height 512
click at [875, 707] on p "[PERSON_NAME] joined [PERSON_NAME] after completing his traineeship at a promin…" at bounding box center [856, 652] width 618 height 181
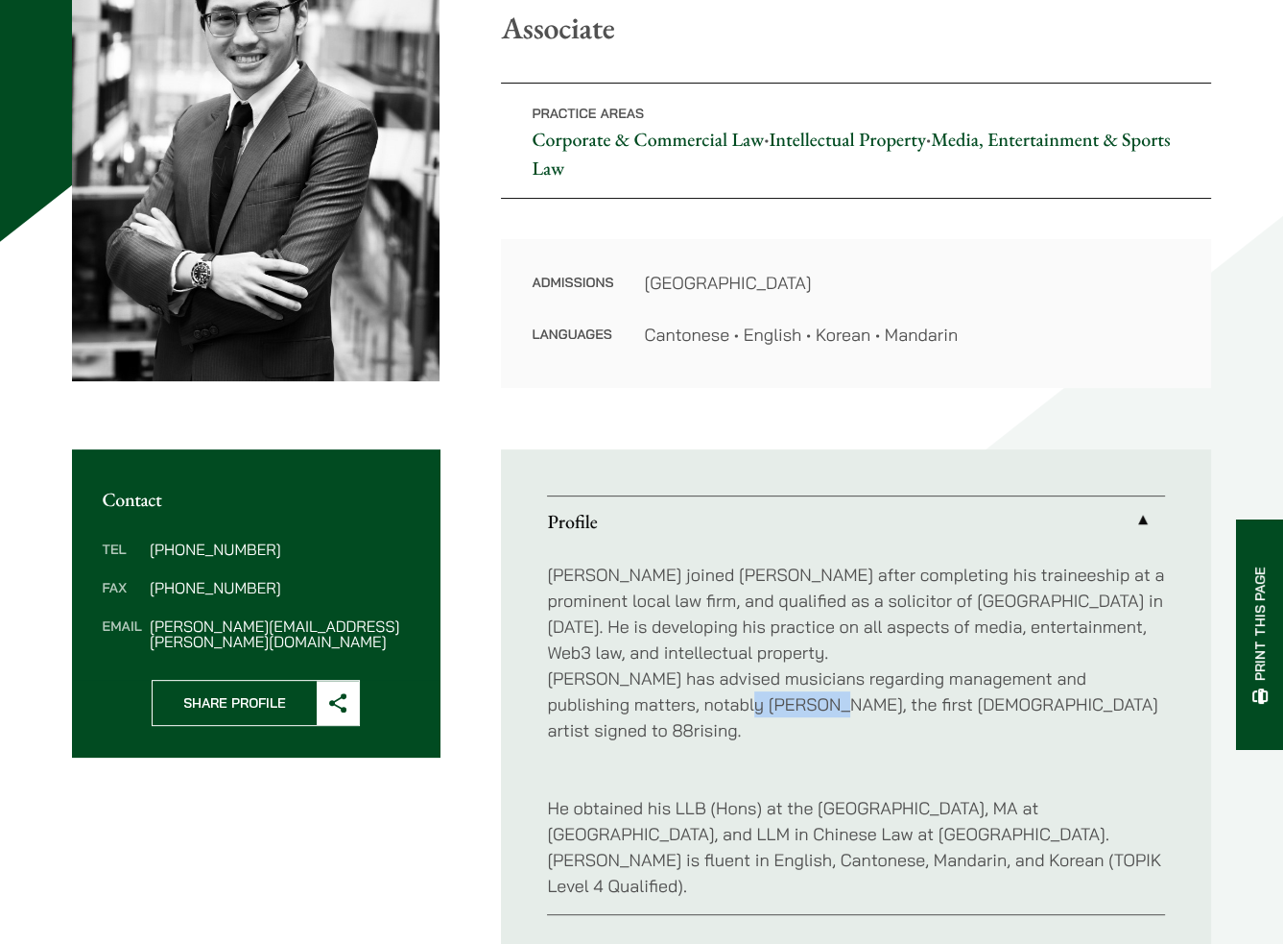
drag, startPoint x: 684, startPoint y: 709, endPoint x: 760, endPoint y: 702, distance: 76.2
click at [760, 702] on p "[PERSON_NAME] joined [PERSON_NAME] after completing his traineeship at a promin…" at bounding box center [856, 652] width 618 height 181
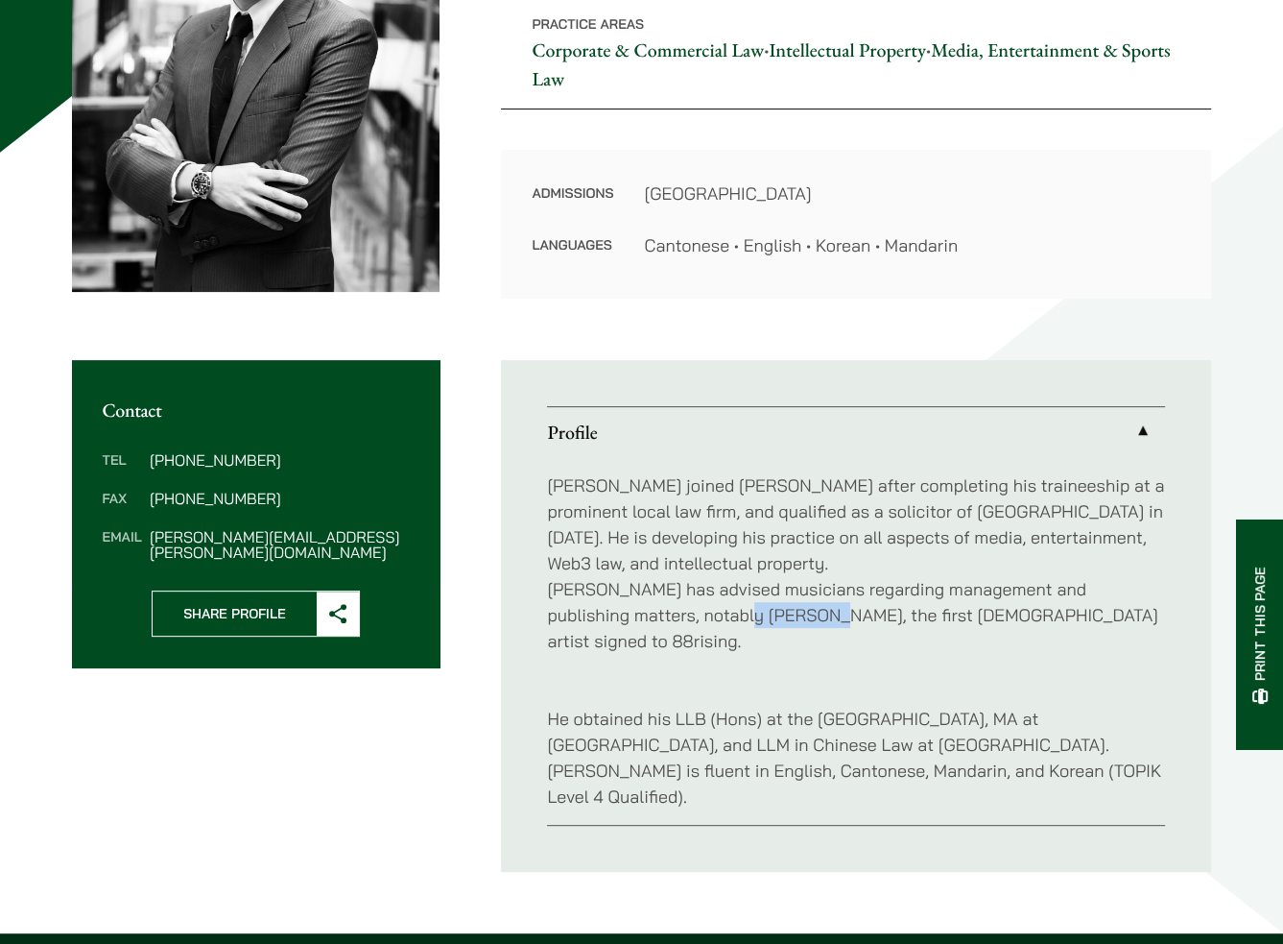
scroll to position [480, 0]
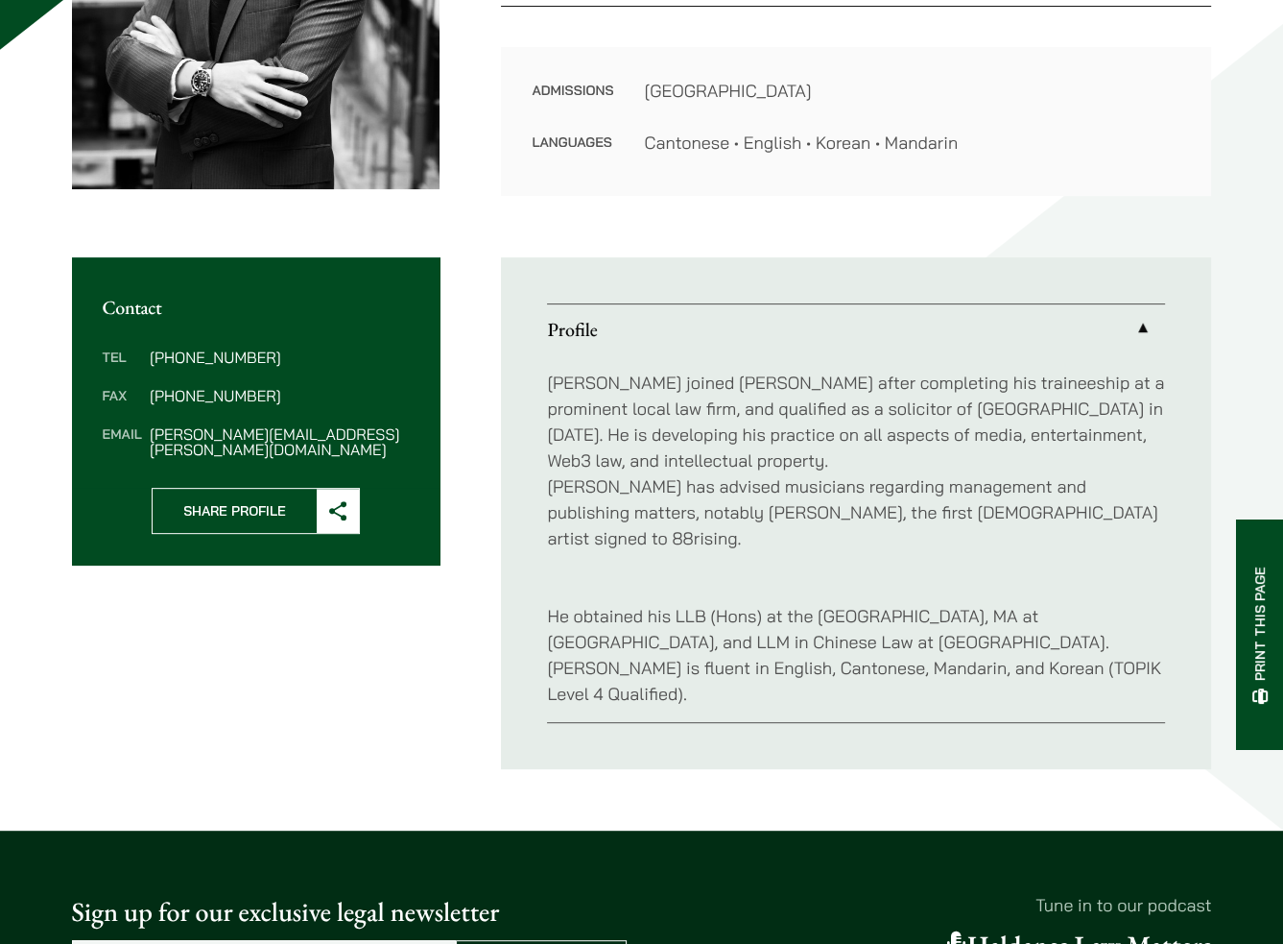
click at [553, 443] on p "[PERSON_NAME] joined [PERSON_NAME] after completing his traineeship at a promin…" at bounding box center [856, 460] width 618 height 181
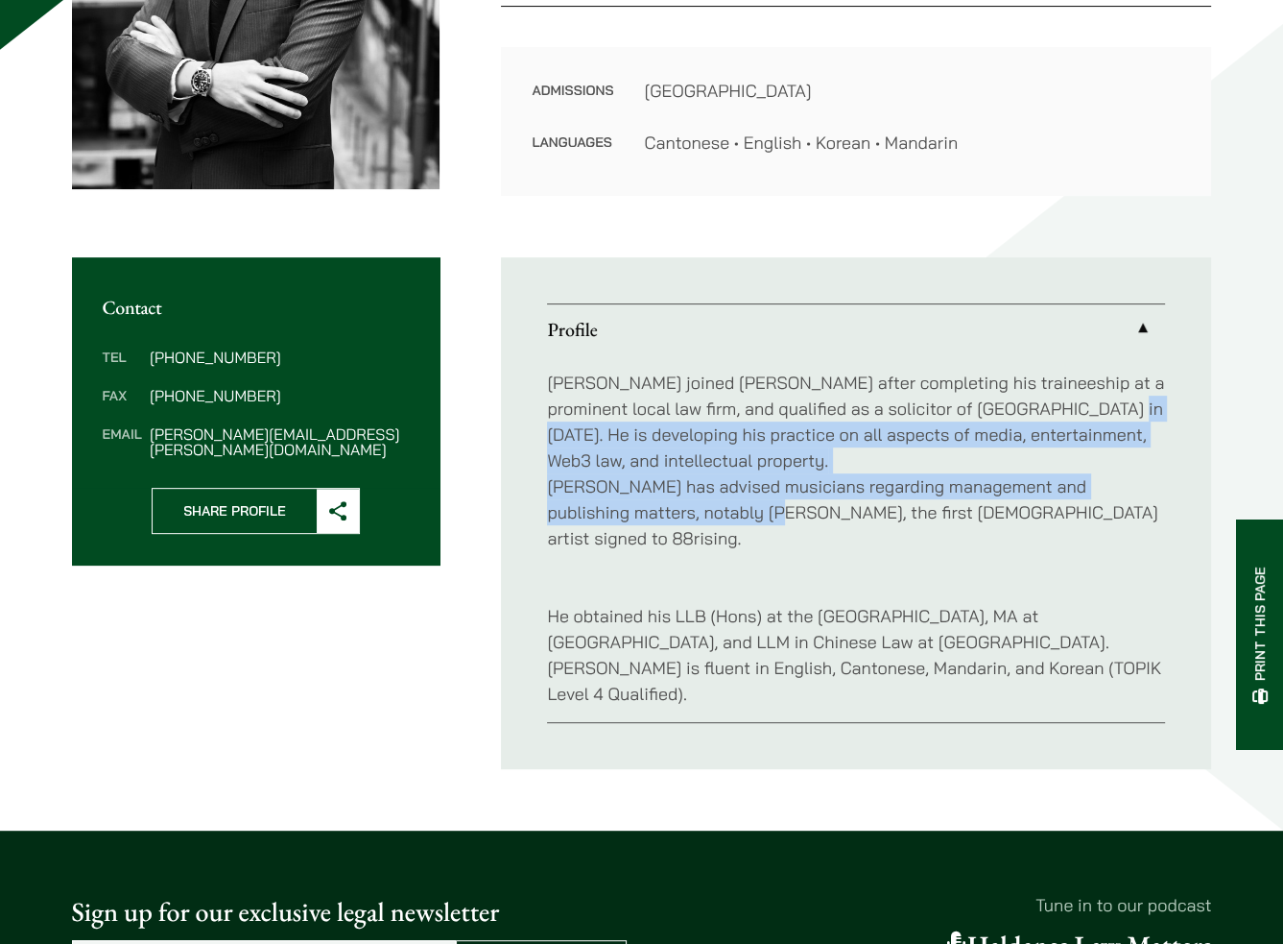
drag, startPoint x: 550, startPoint y: 442, endPoint x: 717, endPoint y: 521, distance: 185.1
click at [717, 521] on p "[PERSON_NAME] joined [PERSON_NAME] after completing his traineeship at a promin…" at bounding box center [856, 460] width 618 height 181
click at [717, 519] on p "[PERSON_NAME] joined [PERSON_NAME] after completing his traineeship at a promin…" at bounding box center [856, 460] width 618 height 181
click at [718, 515] on p "[PERSON_NAME] joined [PERSON_NAME] after completing his traineeship at a promin…" at bounding box center [856, 460] width 618 height 181
drag, startPoint x: 719, startPoint y: 506, endPoint x: 535, endPoint y: 437, distance: 196.8
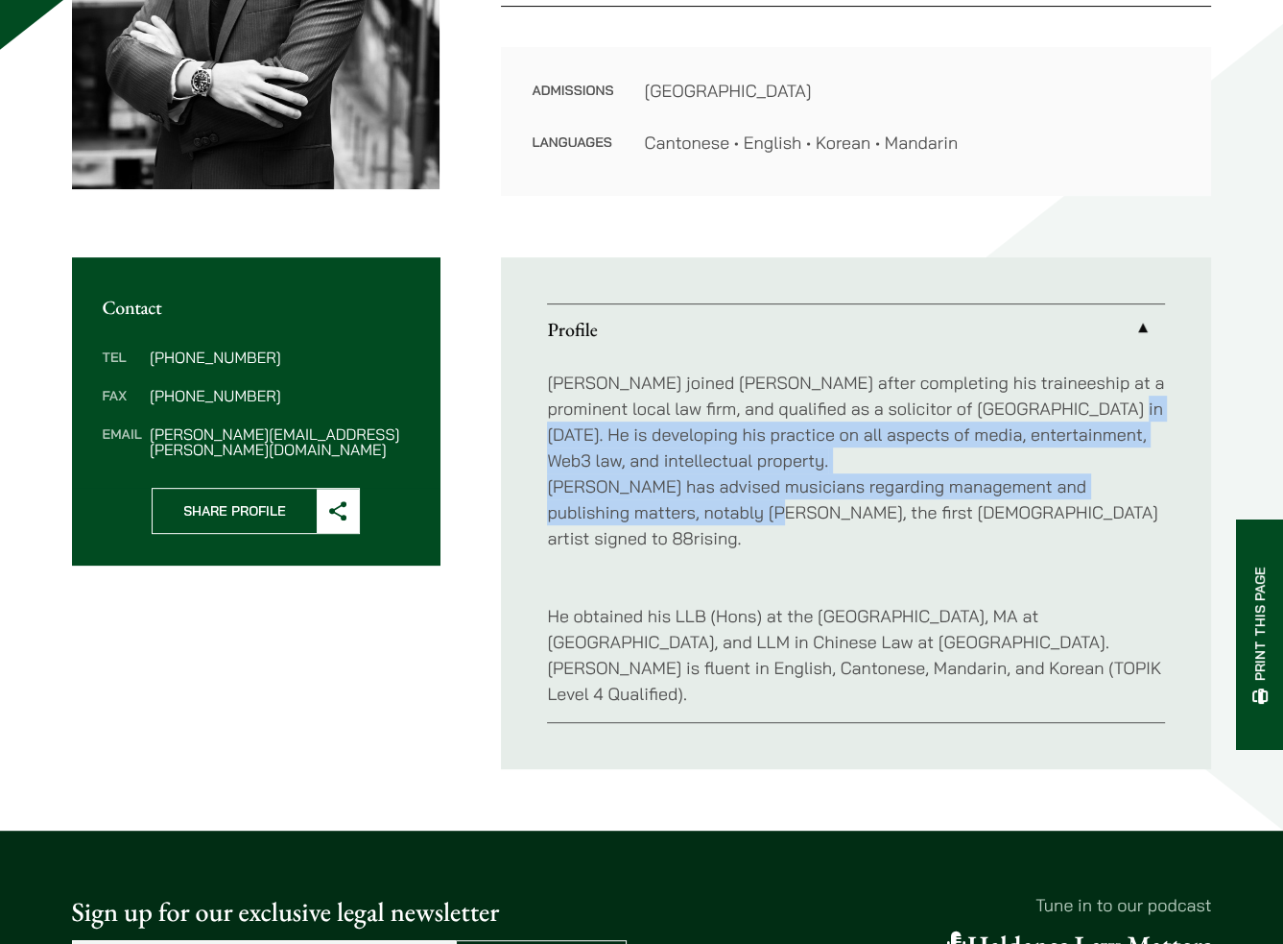
click at [535, 437] on ul "Profile [PERSON_NAME] joined [PERSON_NAME] after completing his traineeship at …" at bounding box center [856, 513] width 710 height 512
